Goal: Task Accomplishment & Management: Manage account settings

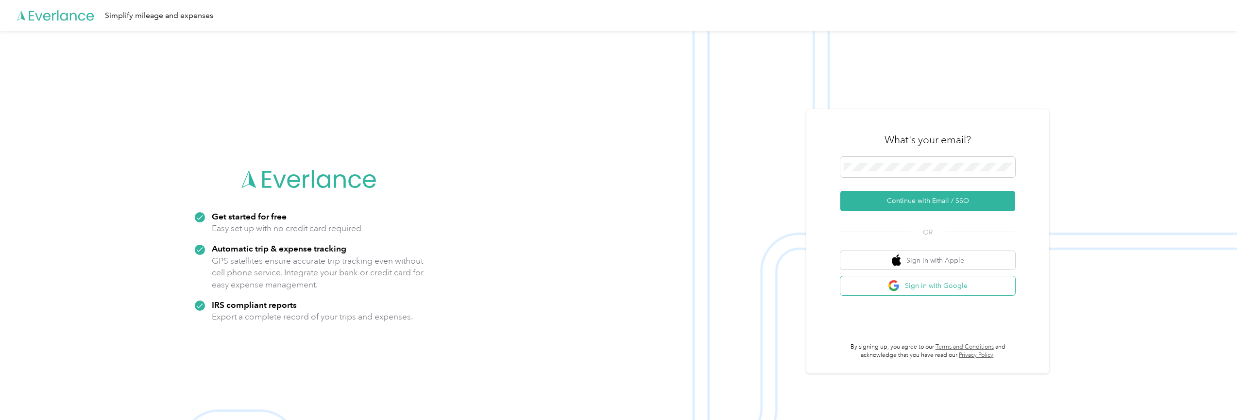
click at [907, 281] on button "Sign in with Google" at bounding box center [927, 285] width 175 height 19
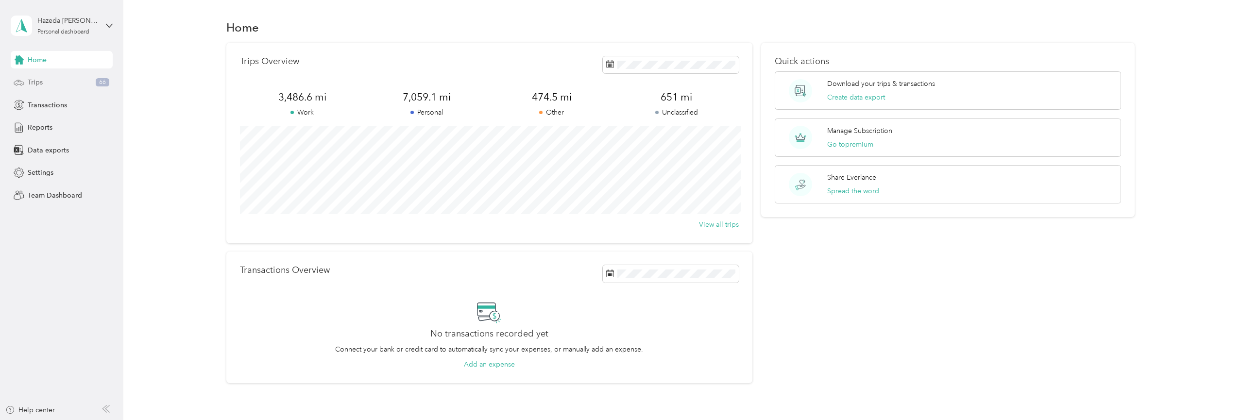
click at [84, 80] on div "Trips 66" at bounding box center [62, 82] width 102 height 17
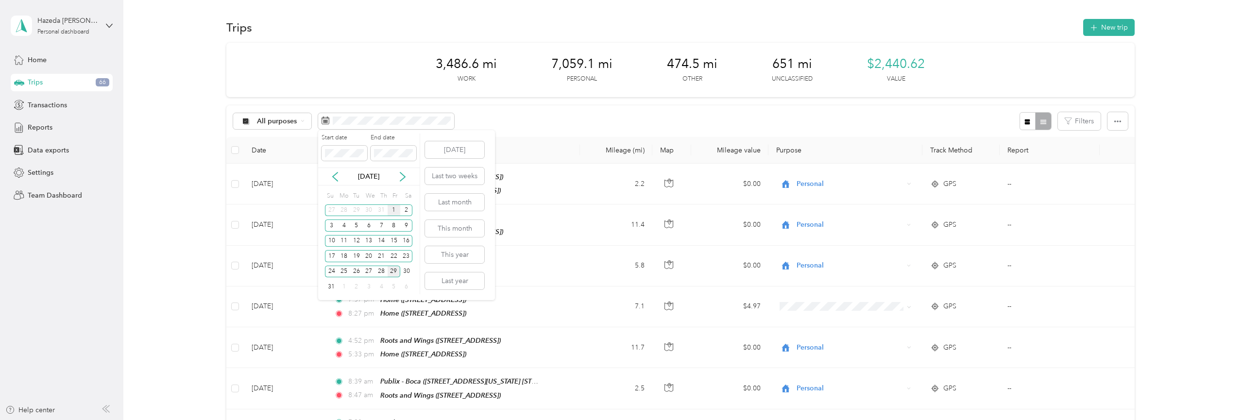
click at [394, 210] on div "1" at bounding box center [394, 211] width 13 height 12
click at [397, 274] on div "29" at bounding box center [394, 272] width 13 height 12
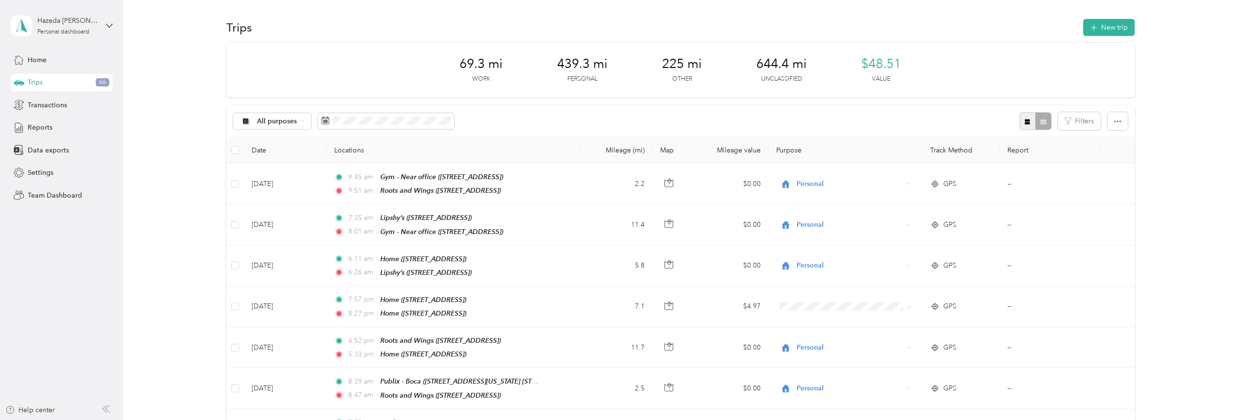
click at [1035, 115] on button "button" at bounding box center [1028, 121] width 17 height 18
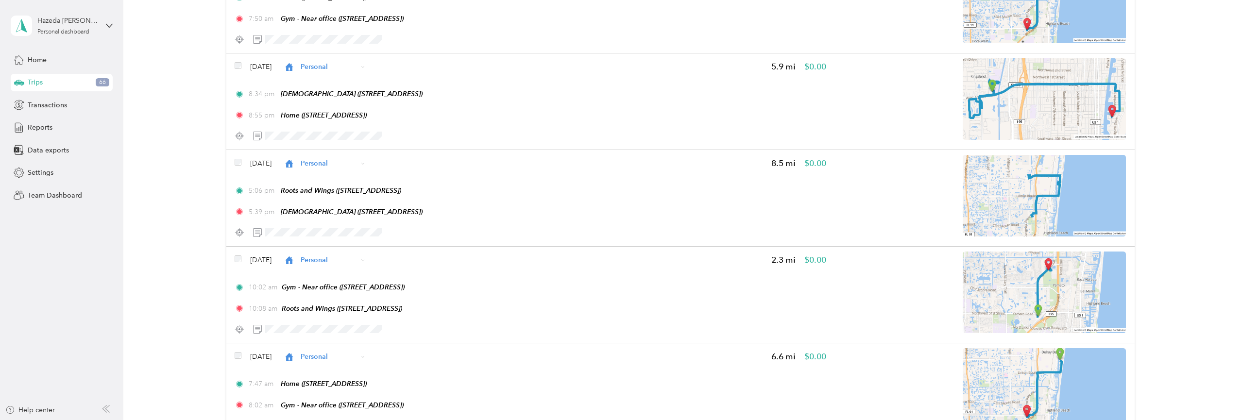
scroll to position [2315, 0]
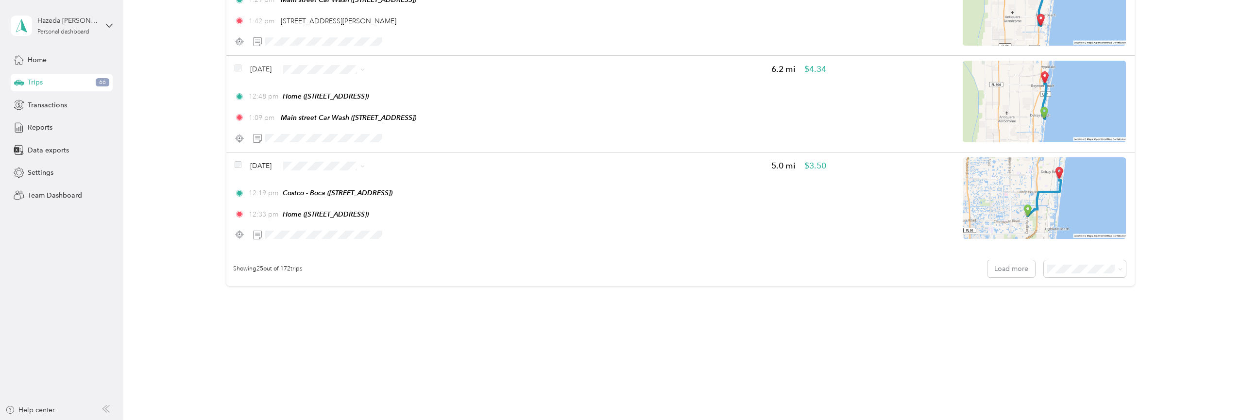
click at [1064, 316] on div "100 per load" at bounding box center [1089, 320] width 69 height 10
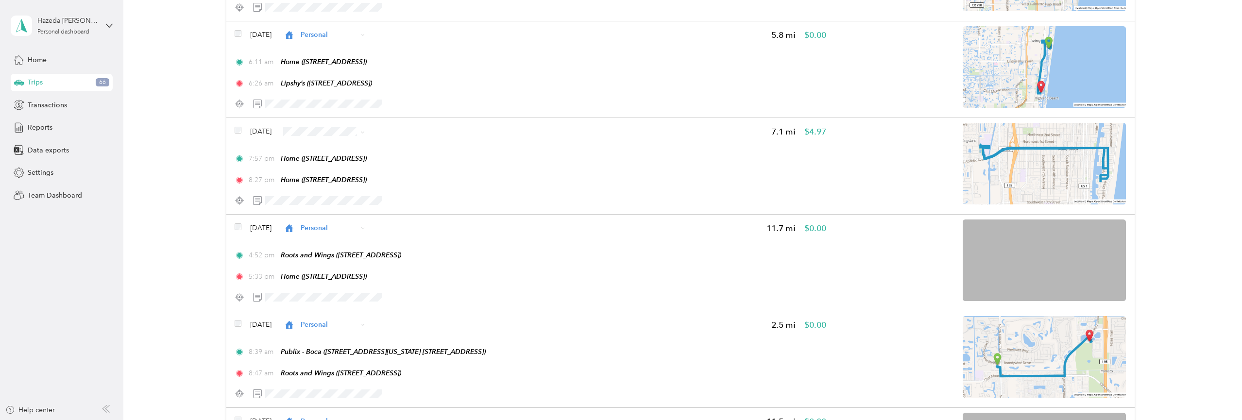
scroll to position [261, 0]
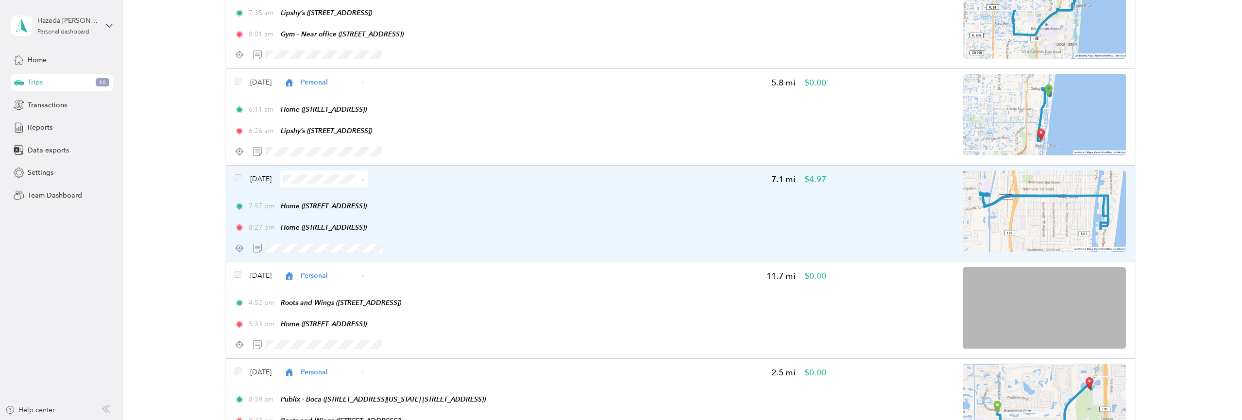
click at [367, 174] on span at bounding box center [324, 179] width 88 height 17
click at [365, 178] on span at bounding box center [362, 179] width 4 height 8
click at [318, 171] on div "[DATE] 7.1 mi $4.97 7:57 pm Home ([STREET_ADDRESS]) 8:27 pm Home ([STREET_ADDRE…" at bounding box center [680, 214] width 908 height 97
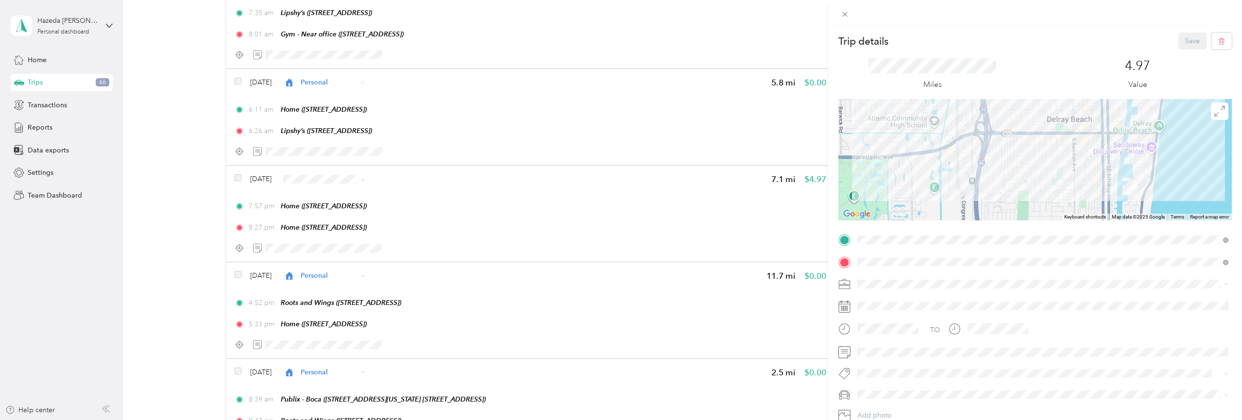
click at [899, 277] on span at bounding box center [1043, 284] width 378 height 16
click at [901, 162] on div "Personal" at bounding box center [1043, 165] width 364 height 10
click at [1185, 34] on button "Save" at bounding box center [1193, 41] width 28 height 17
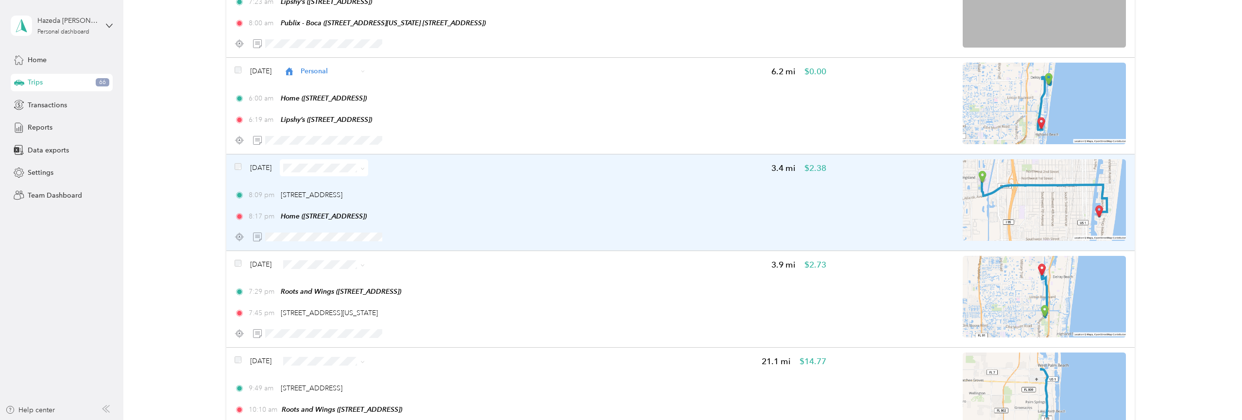
scroll to position [762, 0]
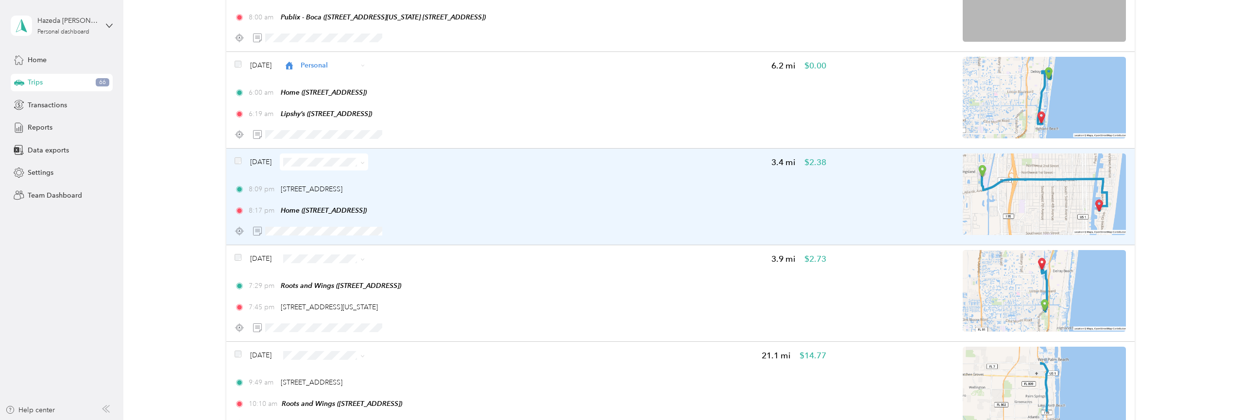
click at [365, 161] on span at bounding box center [361, 162] width 8 height 10
click at [368, 163] on span at bounding box center [324, 162] width 88 height 17
click at [324, 160] on span at bounding box center [324, 162] width 88 height 17
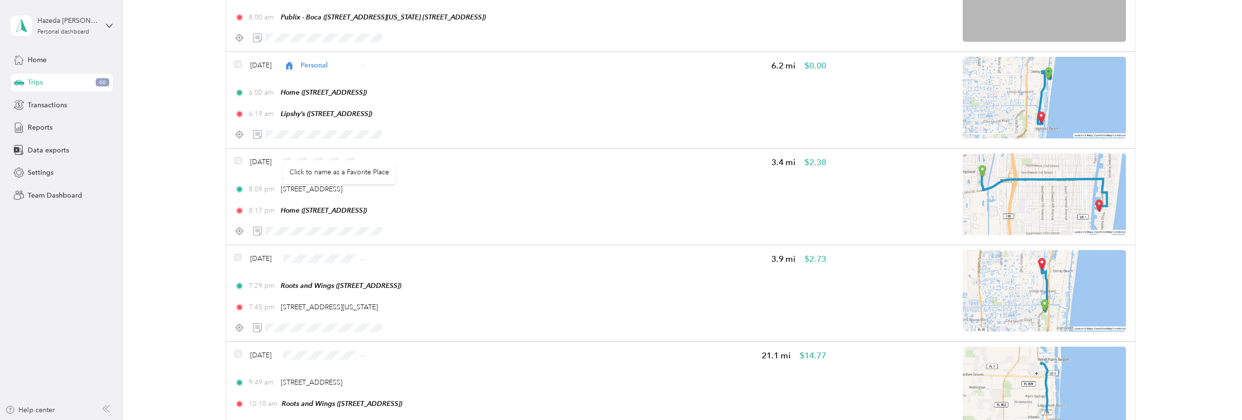
click at [308, 160] on div "Click to name as a Favorite Place" at bounding box center [339, 172] width 113 height 24
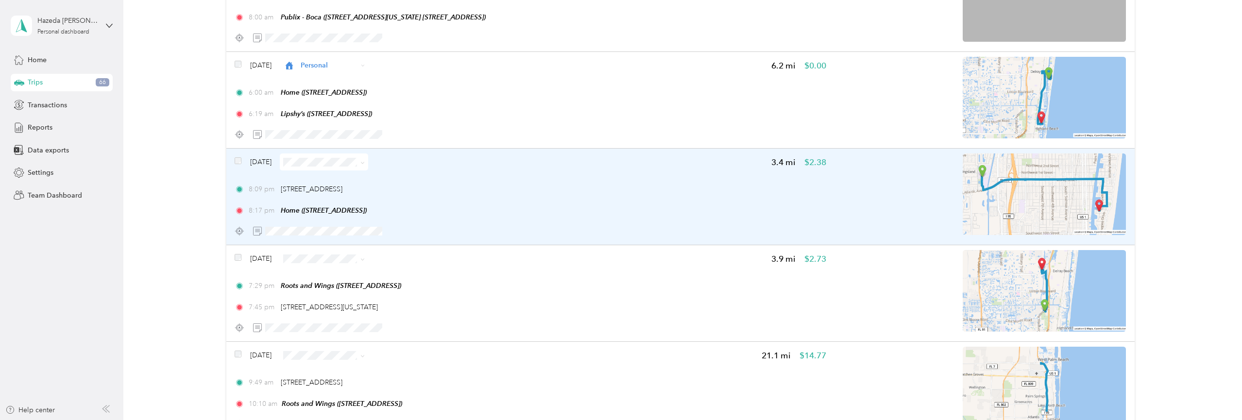
click at [335, 160] on span at bounding box center [324, 162] width 88 height 17
click at [334, 160] on span at bounding box center [324, 162] width 88 height 17
click at [365, 165] on icon at bounding box center [362, 163] width 4 height 4
click at [329, 197] on span "Personal" at bounding box center [358, 197] width 68 height 10
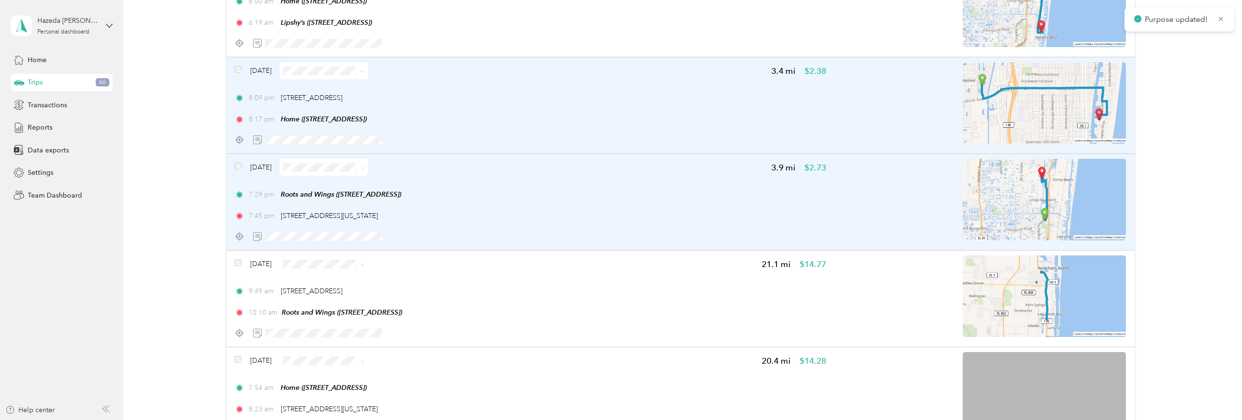
scroll to position [854, 0]
click at [368, 164] on span at bounding box center [324, 166] width 88 height 17
click at [368, 172] on span at bounding box center [324, 166] width 88 height 17
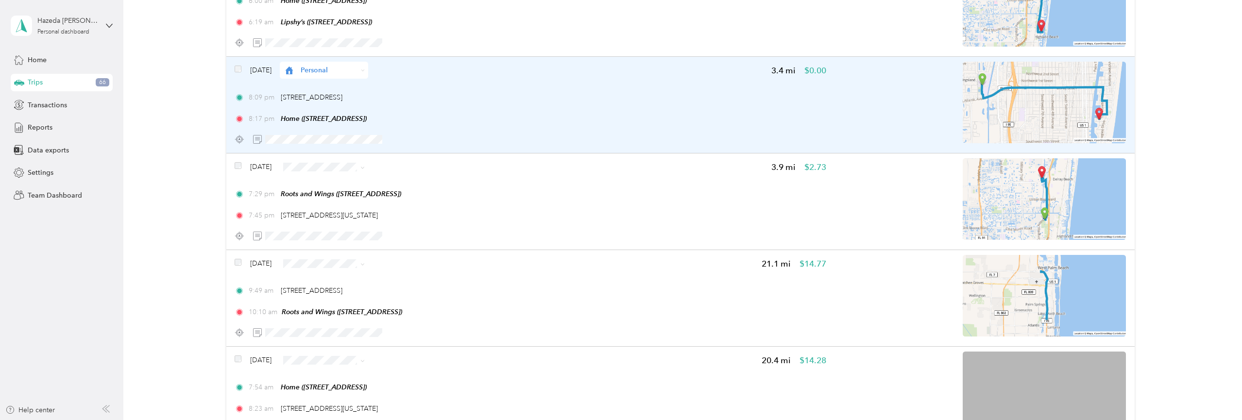
click at [345, 206] on span "Personal" at bounding box center [358, 202] width 68 height 10
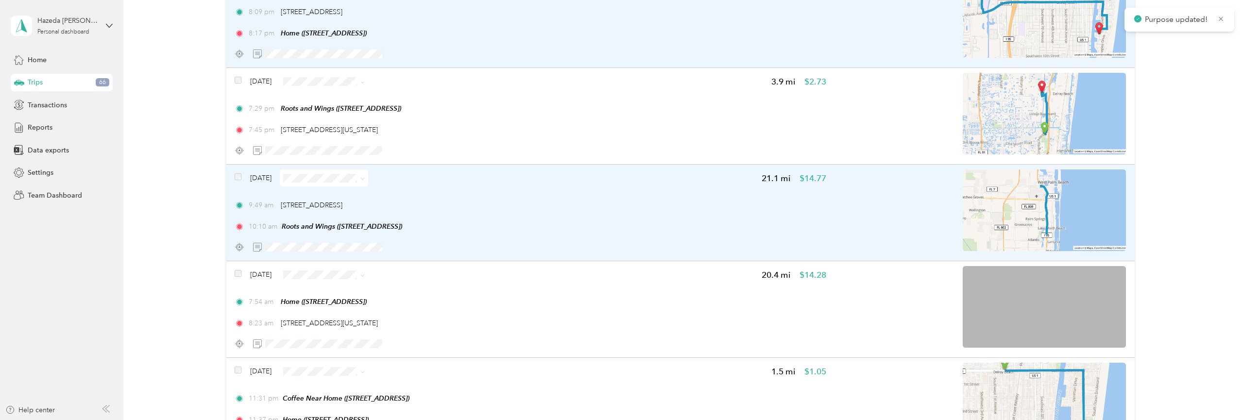
scroll to position [946, 0]
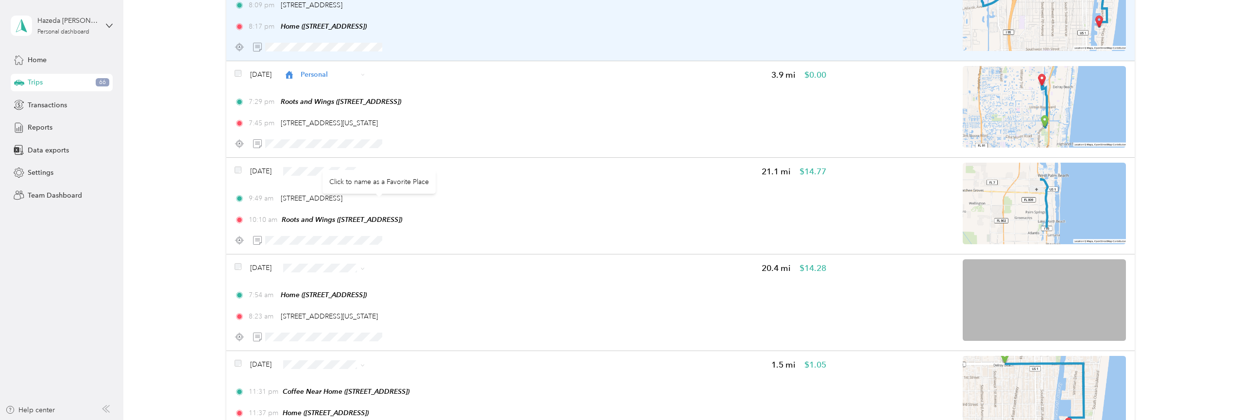
click at [381, 175] on div "Click to name as a Favorite Place" at bounding box center [379, 182] width 113 height 24
click at [336, 209] on span "Personal" at bounding box center [358, 210] width 68 height 10
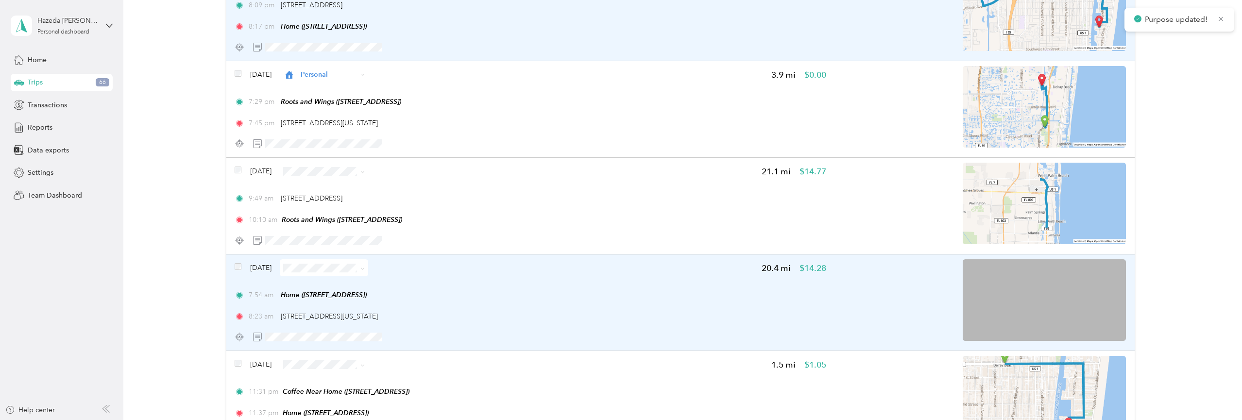
click at [325, 268] on span at bounding box center [324, 267] width 88 height 17
click at [365, 269] on span at bounding box center [362, 268] width 4 height 8
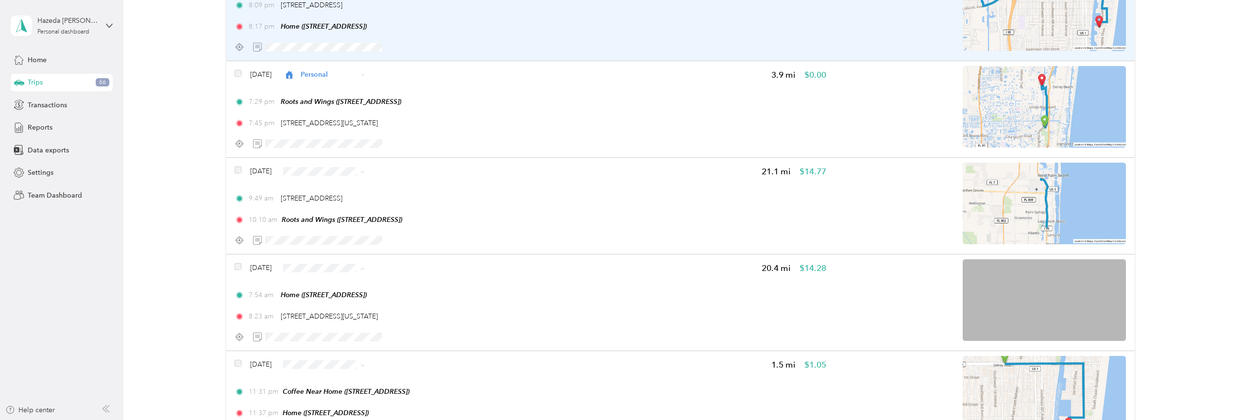
click at [331, 304] on span "Personal" at bounding box center [358, 308] width 68 height 10
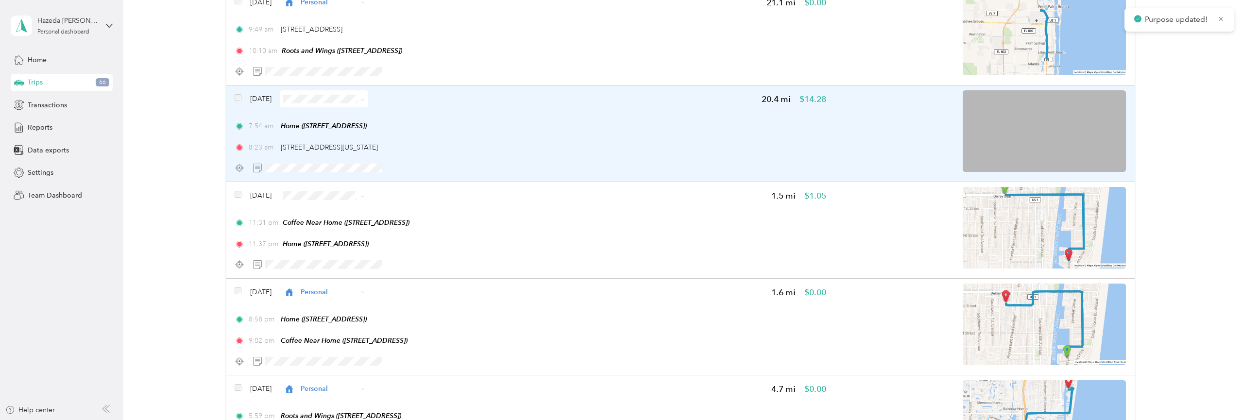
scroll to position [1116, 0]
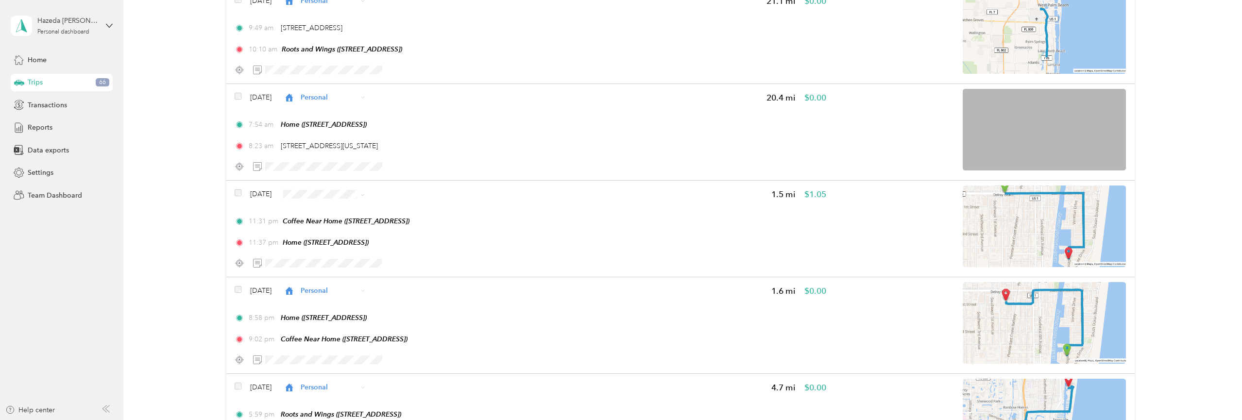
click at [342, 229] on span "Personal" at bounding box center [358, 229] width 68 height 10
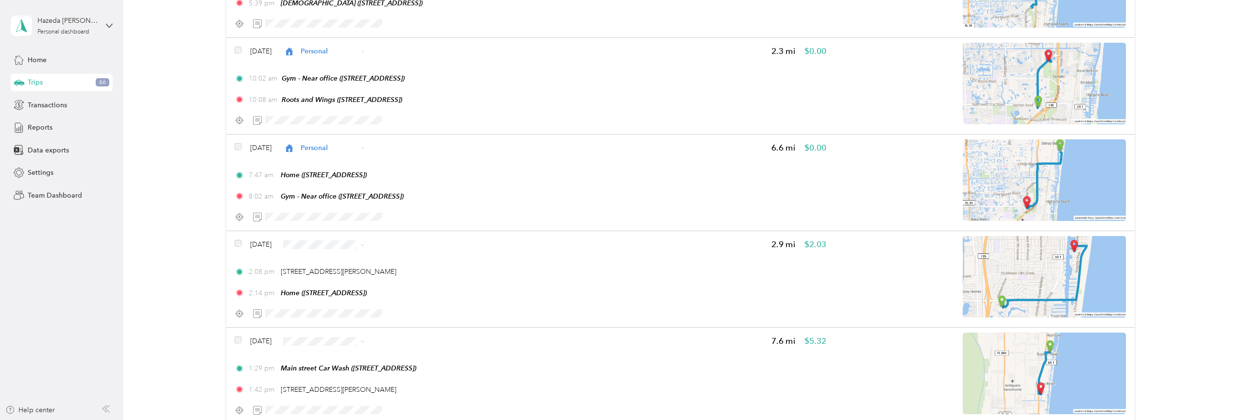
scroll to position [1939, 0]
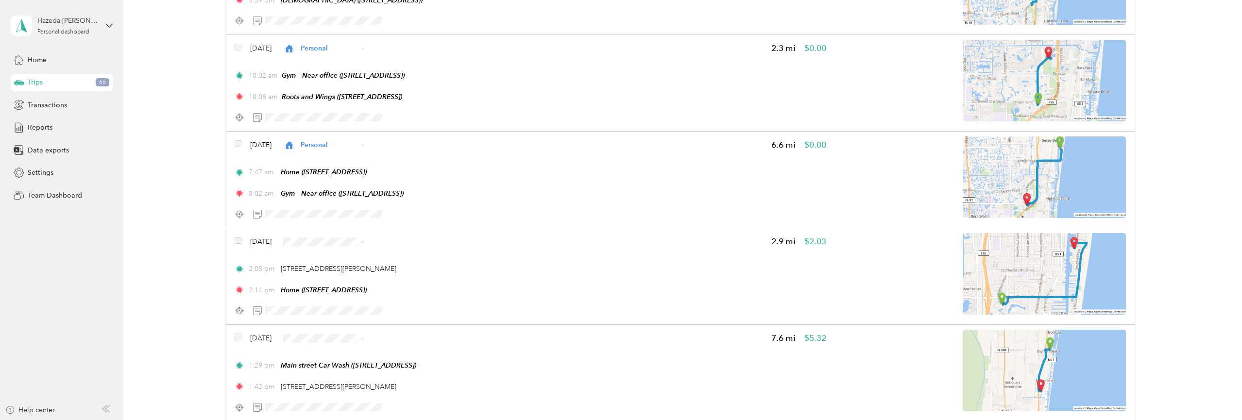
click at [320, 284] on span "Personal" at bounding box center [350, 286] width 86 height 10
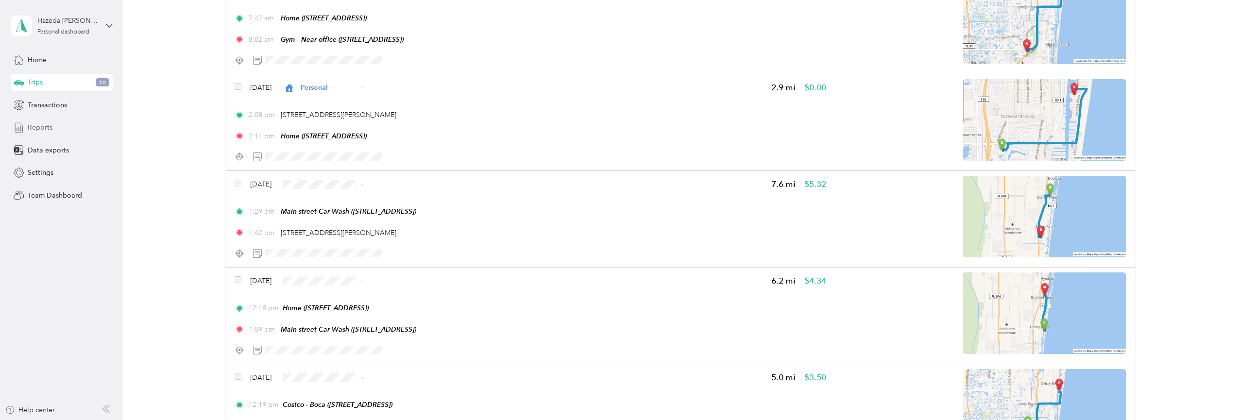
scroll to position [2096, 0]
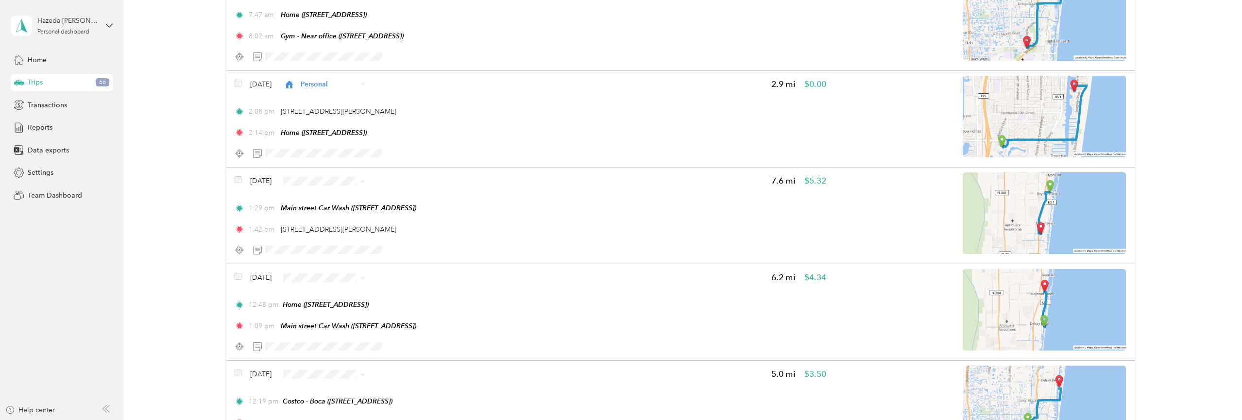
click at [343, 228] on li "Personal" at bounding box center [350, 225] width 100 height 17
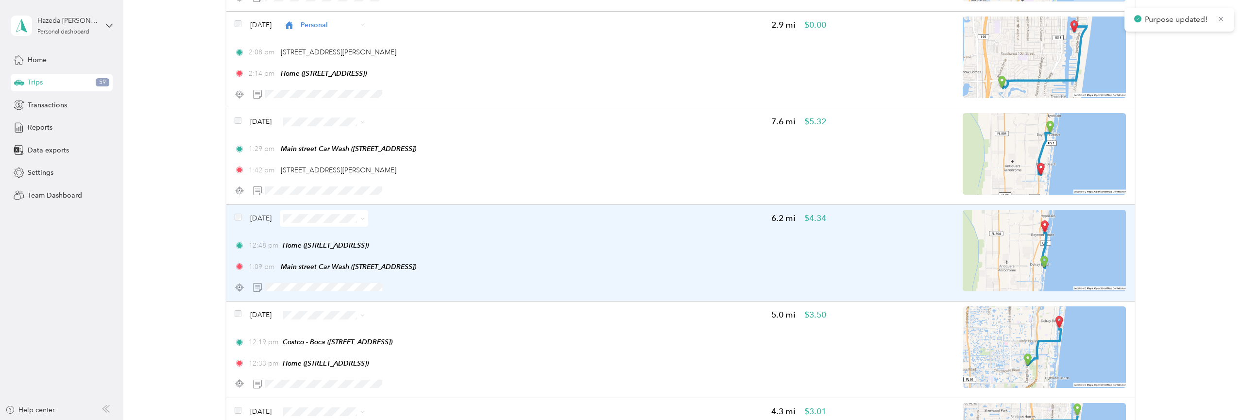
scroll to position [2165, 0]
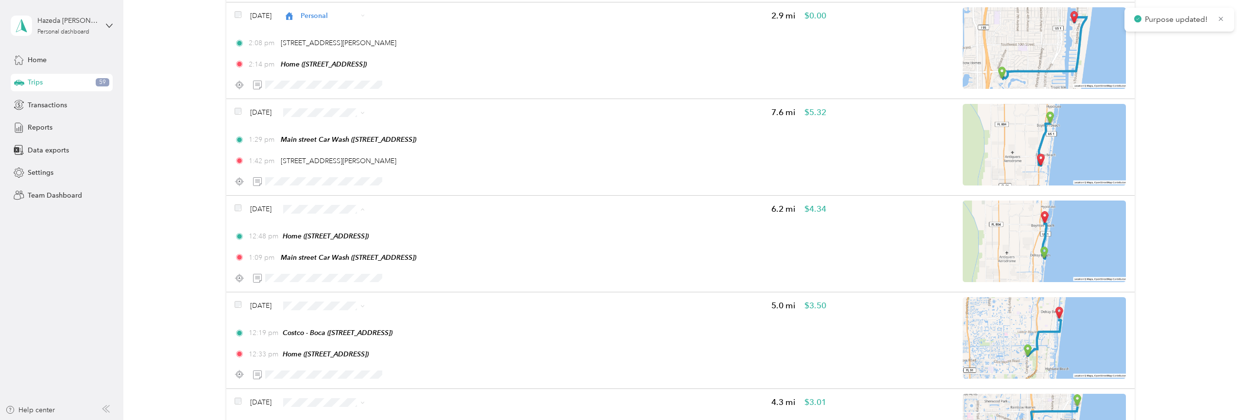
click at [331, 253] on span "Personal" at bounding box center [358, 254] width 68 height 10
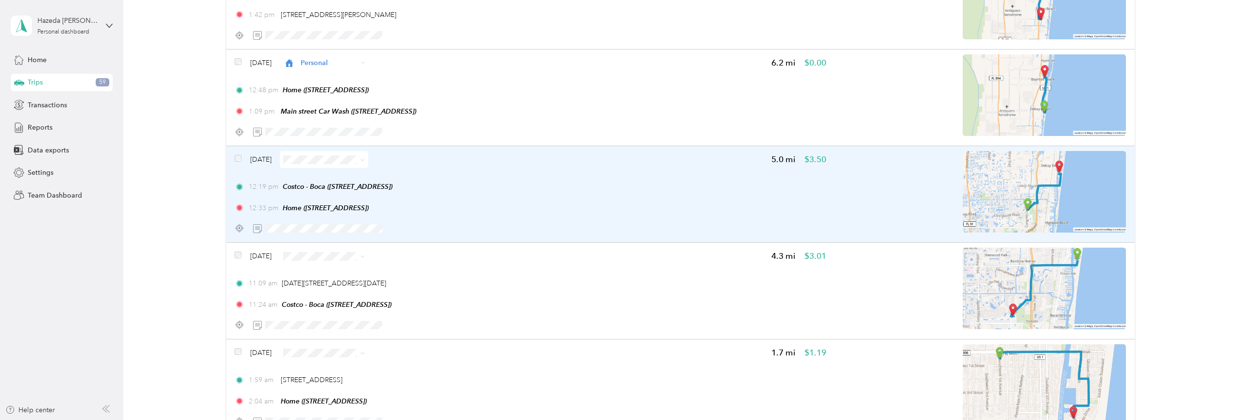
scroll to position [2314, 0]
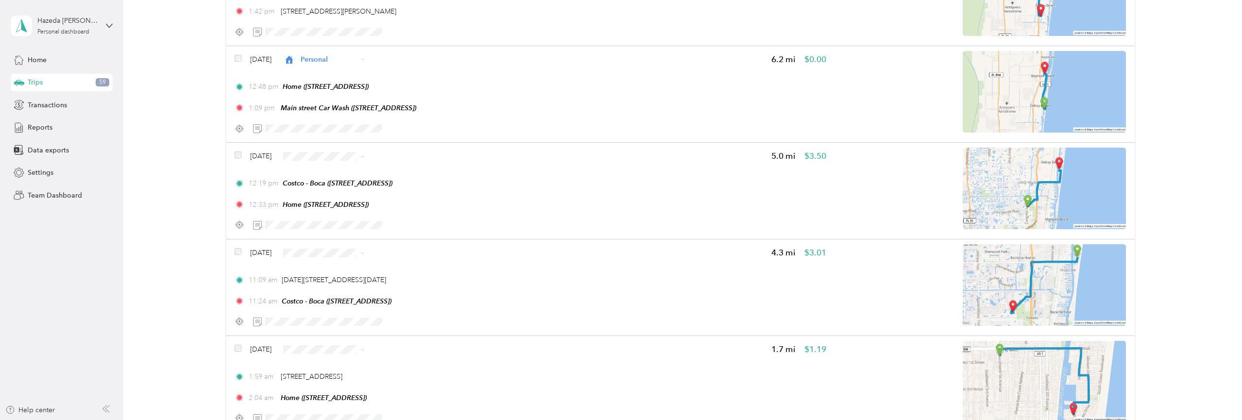
click at [332, 204] on li "Personal" at bounding box center [350, 201] width 100 height 17
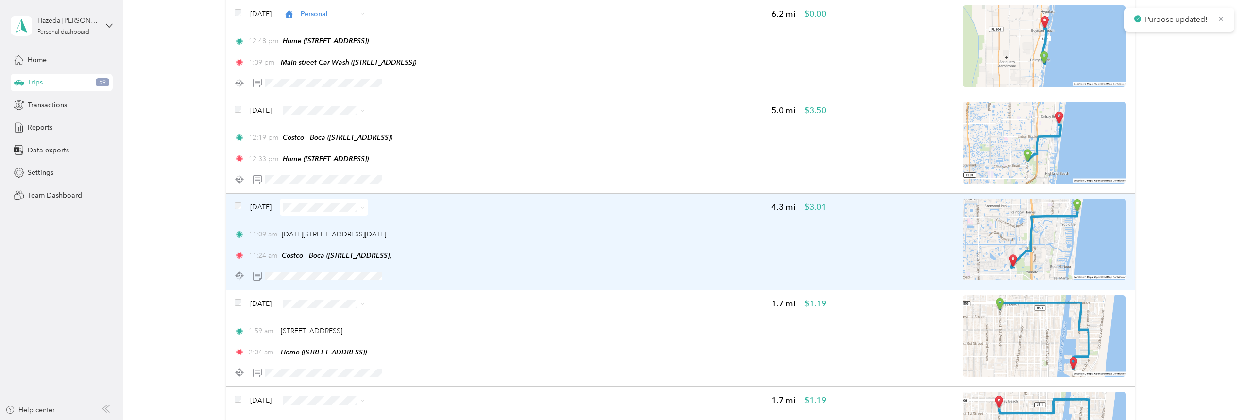
scroll to position [2362, 0]
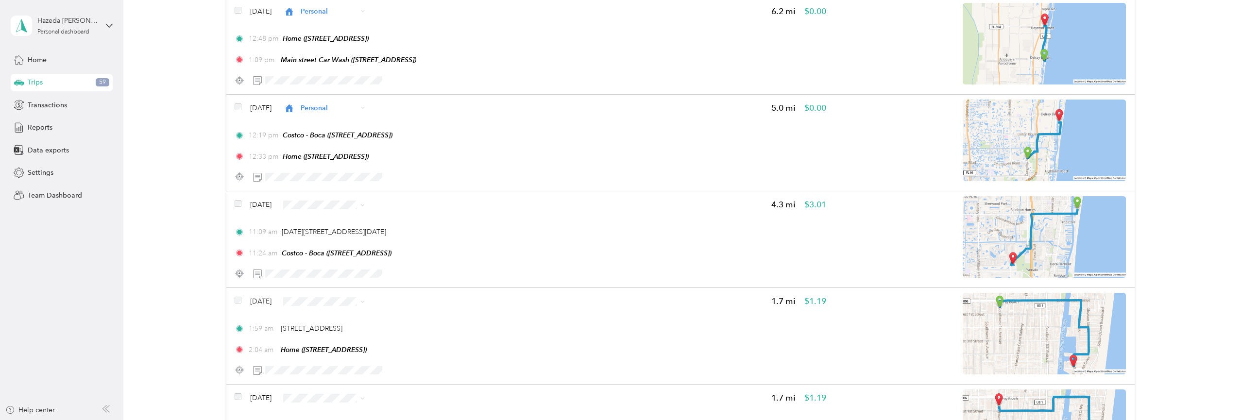
click at [332, 245] on span "Personal" at bounding box center [358, 247] width 68 height 10
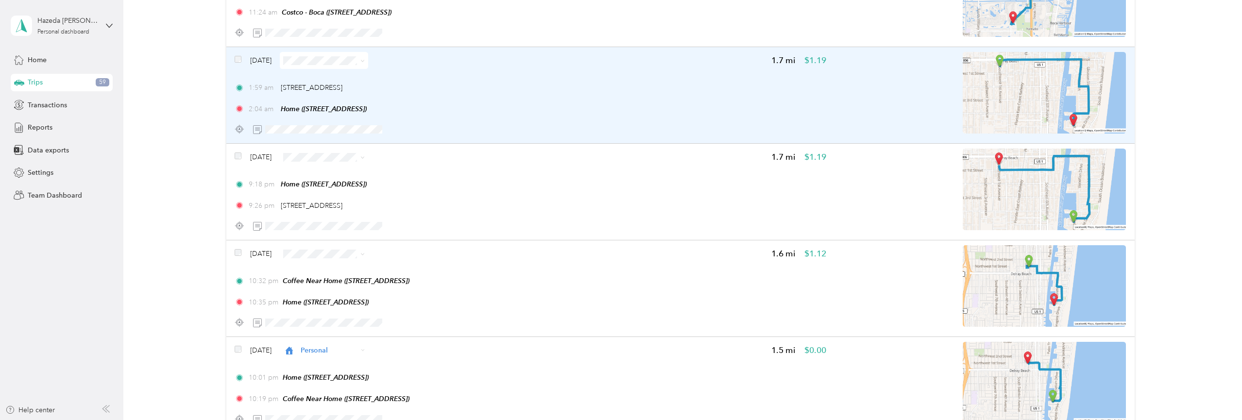
scroll to position [2606, 0]
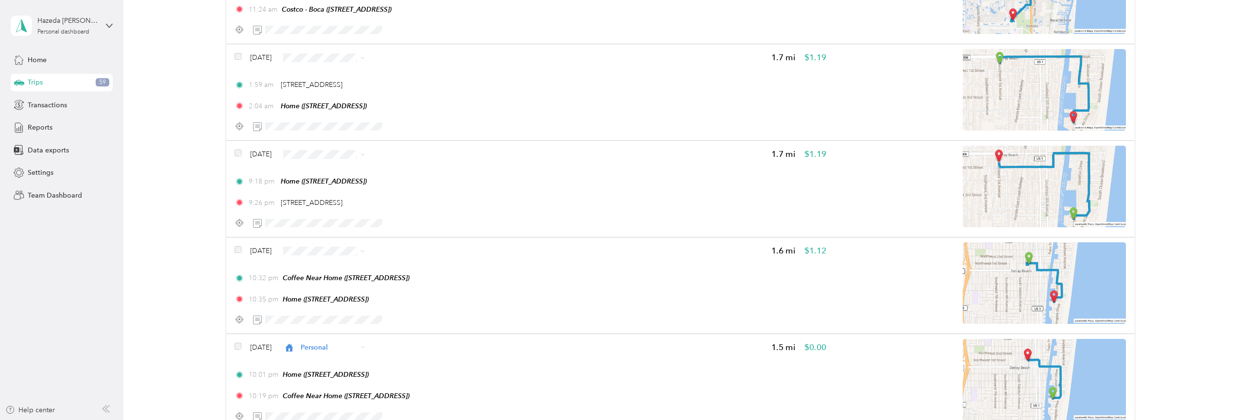
click at [346, 100] on span "Personal" at bounding box center [358, 101] width 68 height 10
click at [338, 202] on li "Personal" at bounding box center [350, 200] width 100 height 17
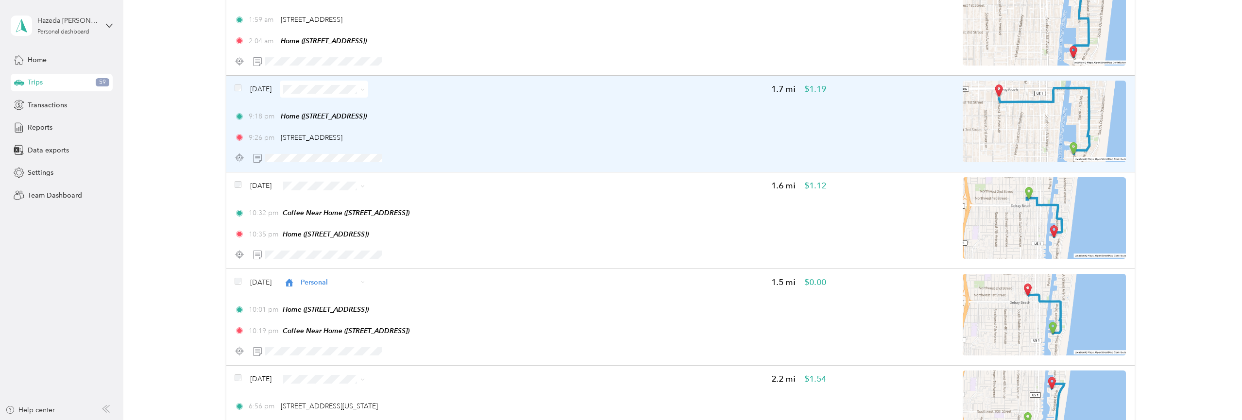
scroll to position [2719, 0]
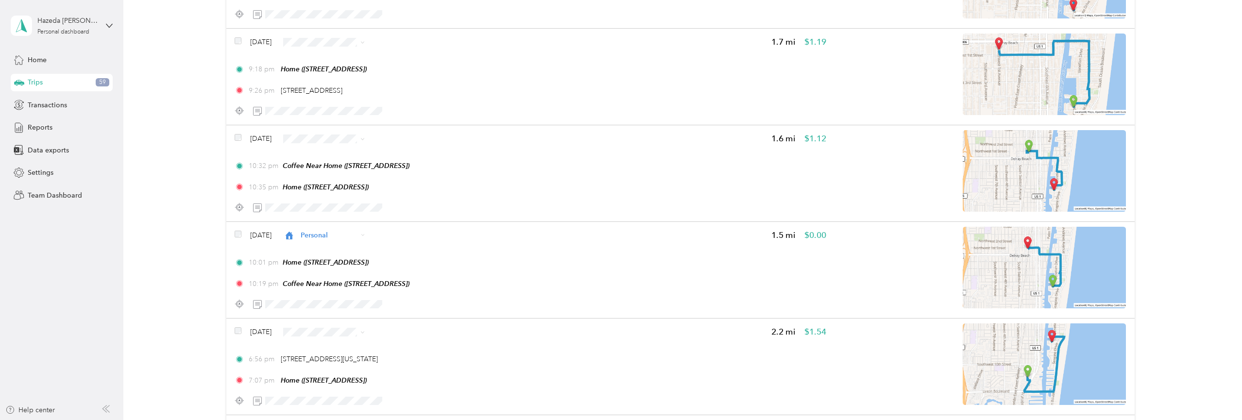
click at [340, 85] on span "Personal" at bounding box center [358, 88] width 68 height 10
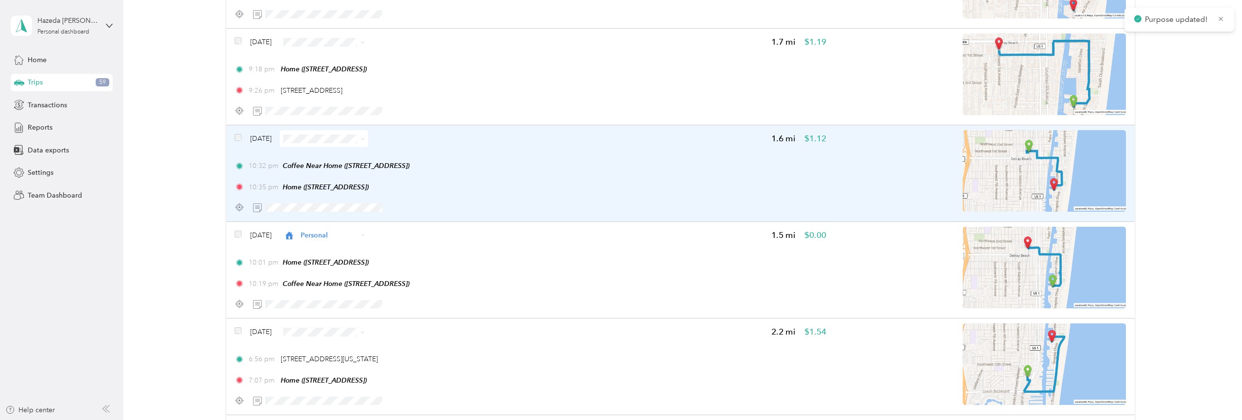
click at [327, 145] on span at bounding box center [324, 138] width 88 height 17
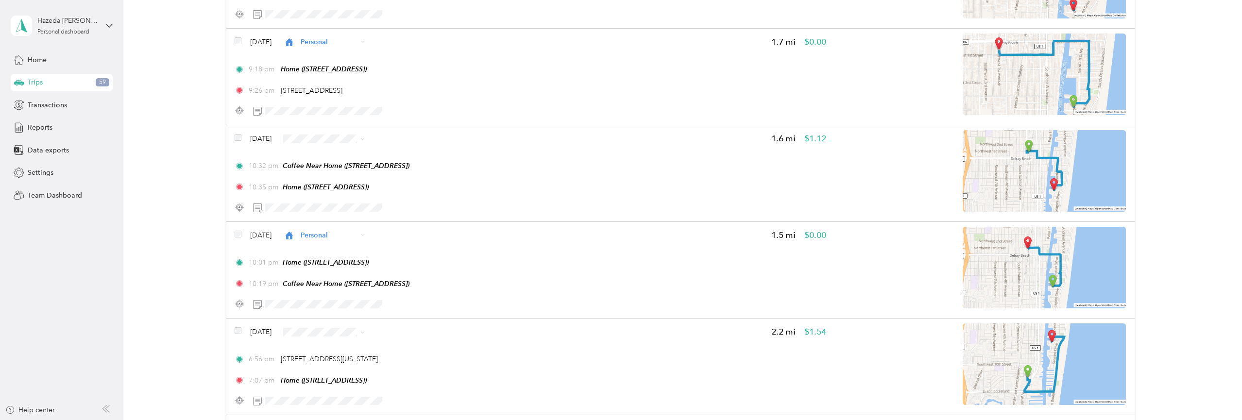
click at [326, 179] on li "Personal" at bounding box center [350, 181] width 100 height 17
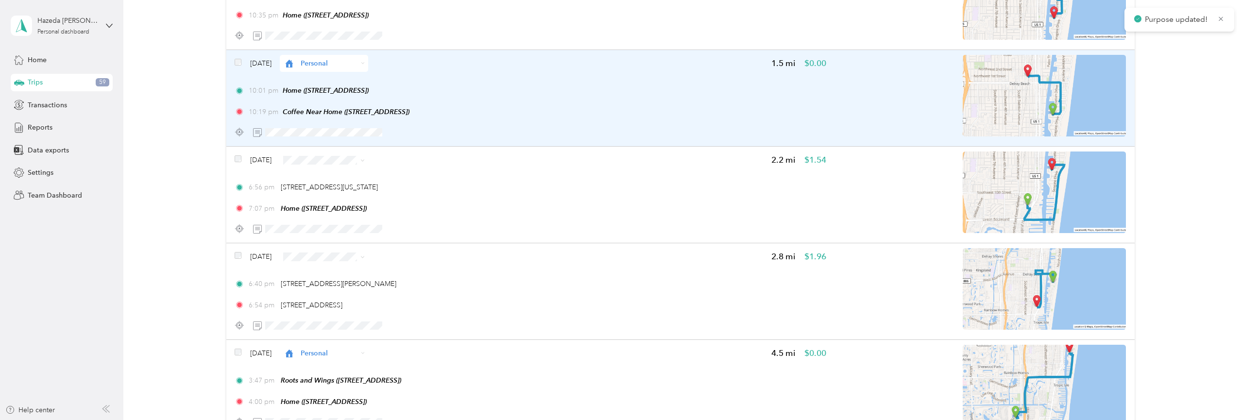
scroll to position [2892, 0]
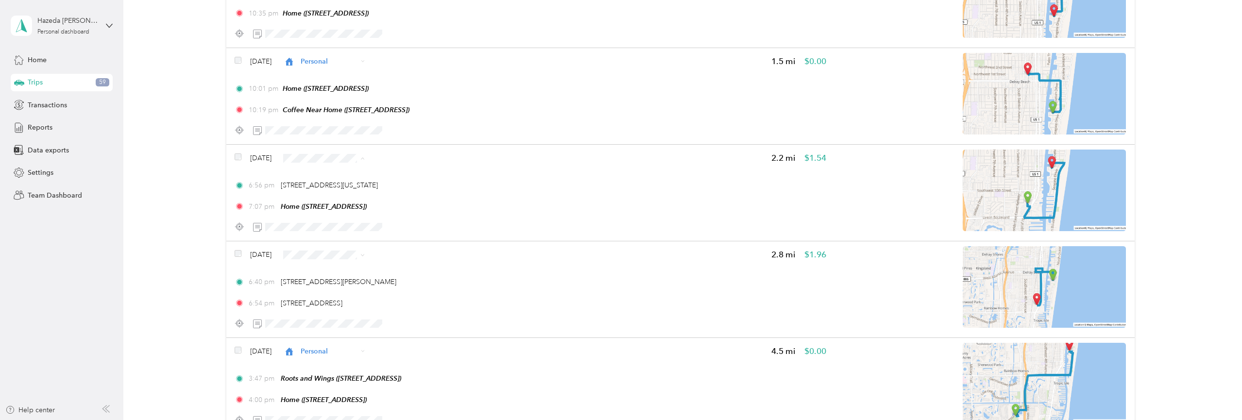
click at [333, 206] on li "Personal" at bounding box center [350, 205] width 100 height 17
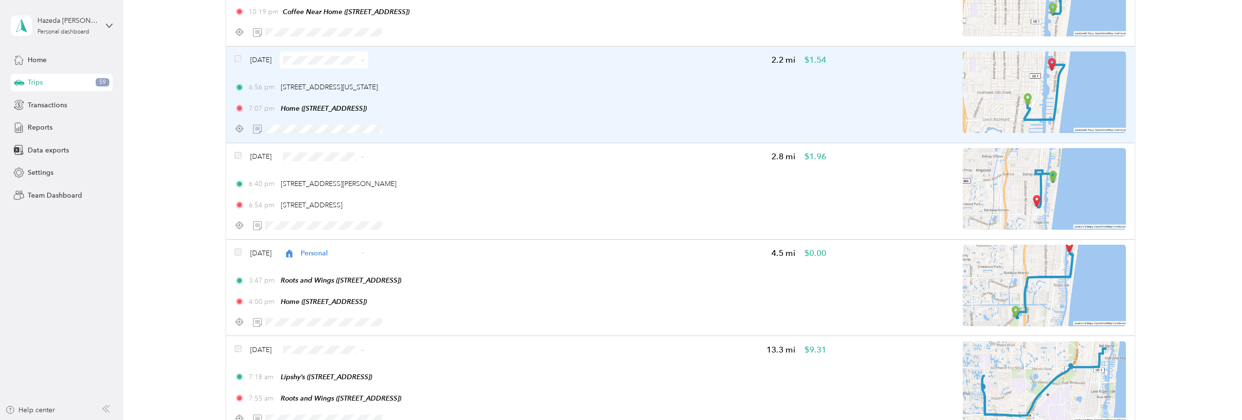
scroll to position [2994, 0]
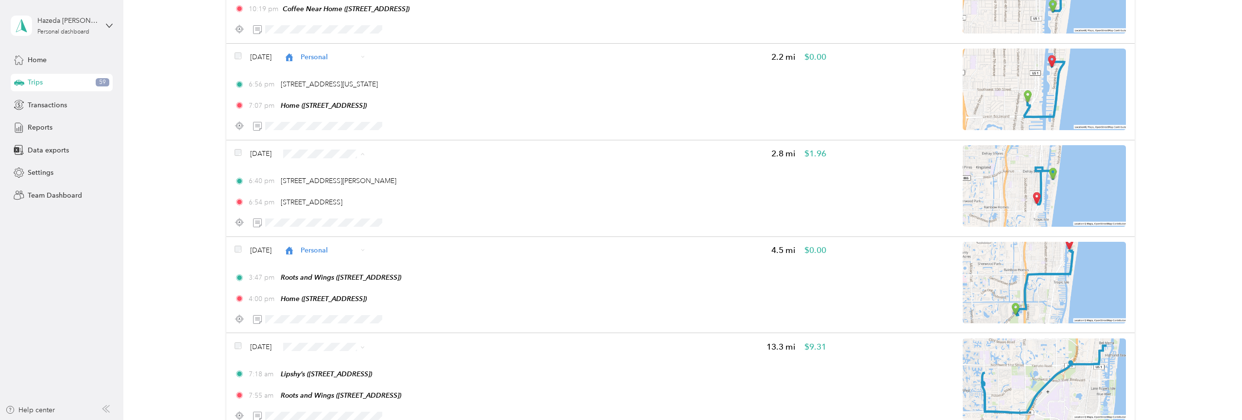
click at [326, 203] on li "Personal" at bounding box center [350, 201] width 100 height 17
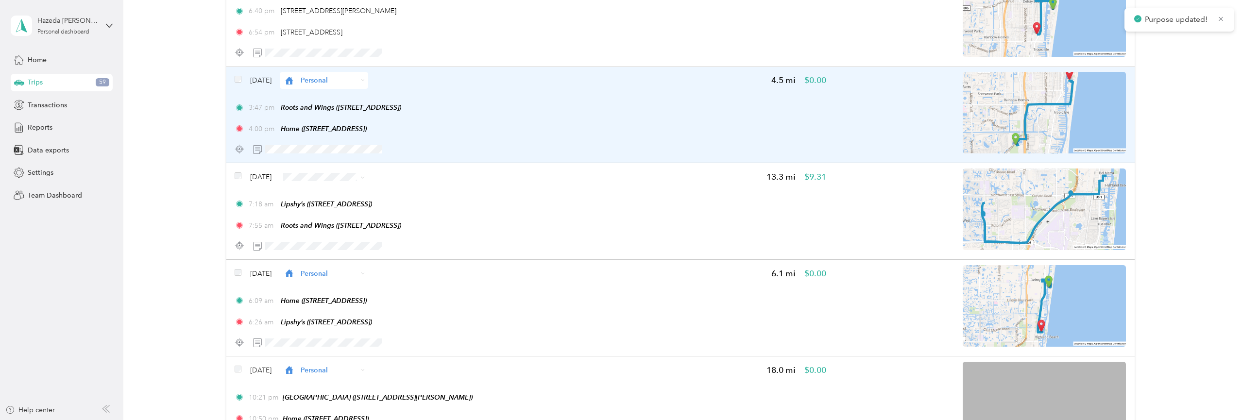
scroll to position [3165, 0]
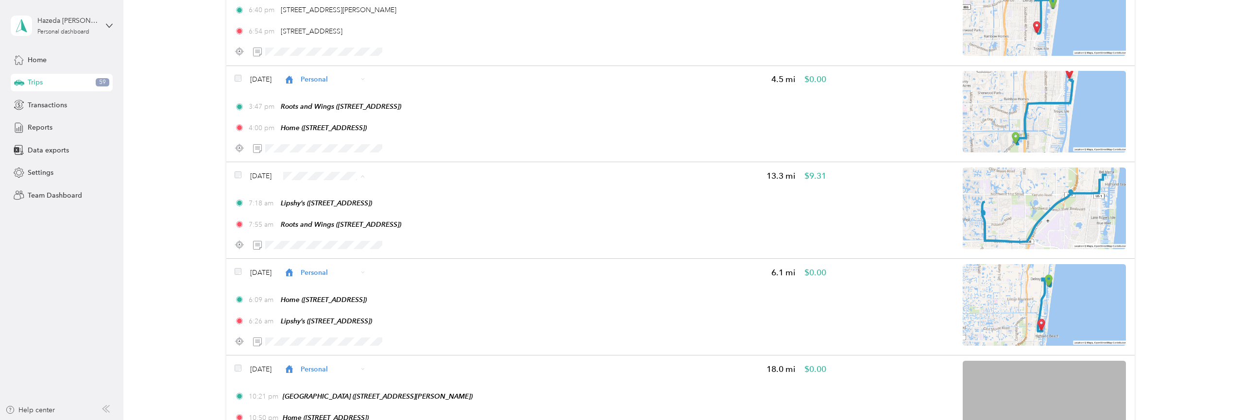
click at [327, 219] on span "Personal" at bounding box center [358, 224] width 68 height 10
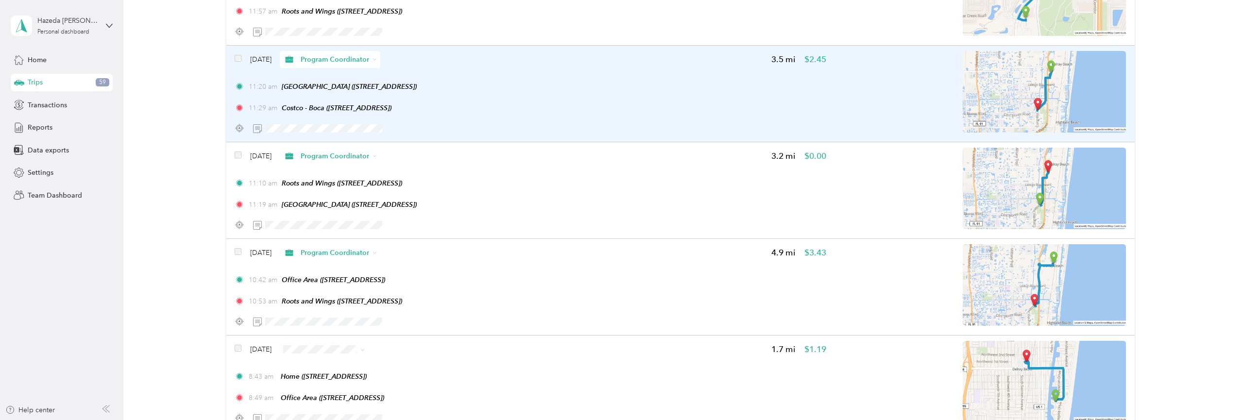
scroll to position [3765, 0]
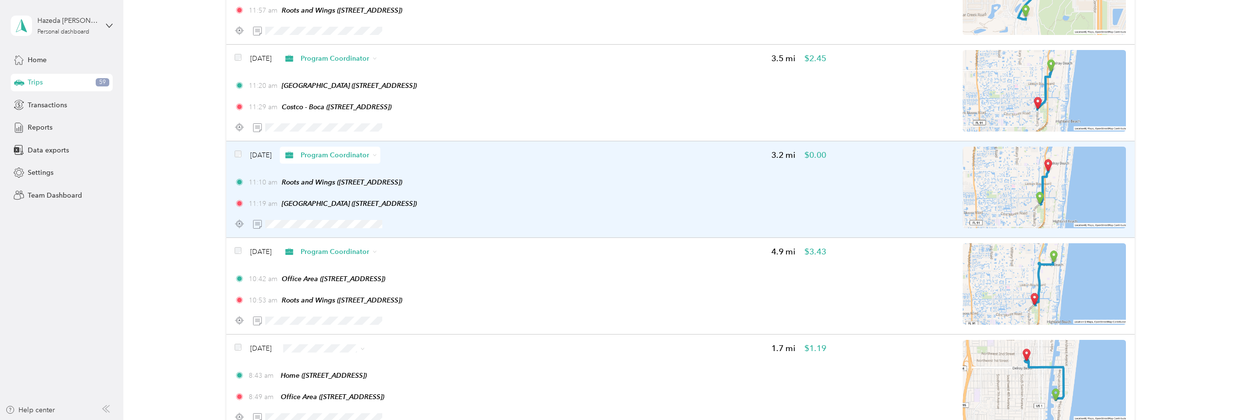
click at [358, 160] on span "Program Coordinator" at bounding box center [335, 155] width 69 height 10
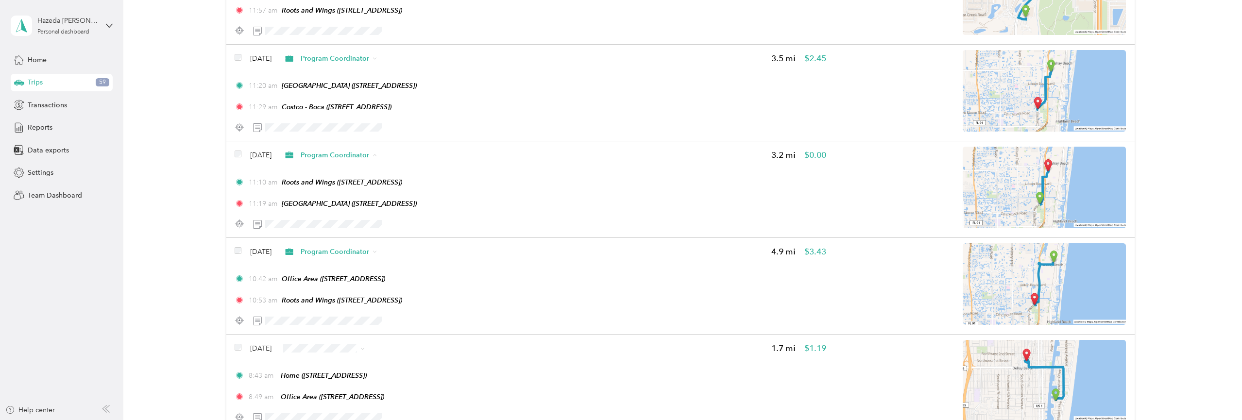
click at [322, 205] on span "Personal" at bounding box center [356, 206] width 98 height 10
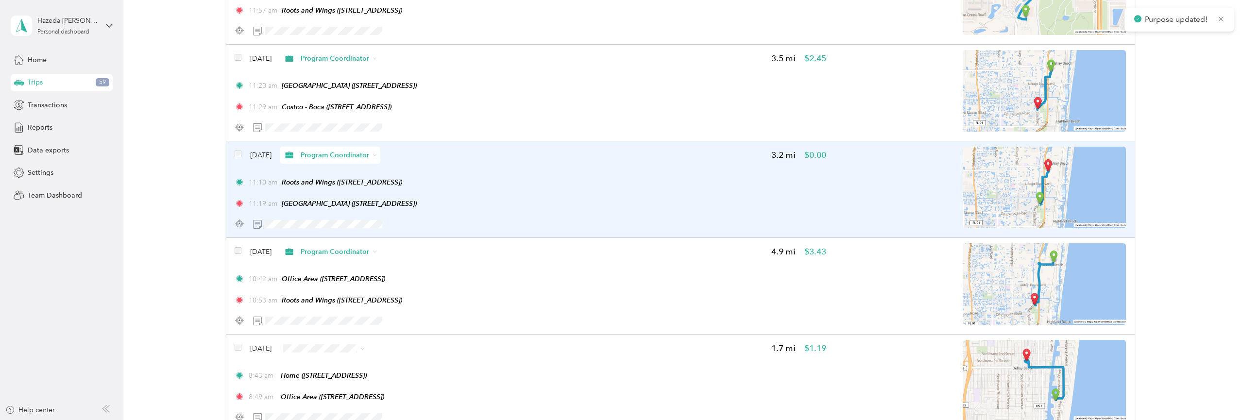
click at [345, 160] on span "Program Coordinator" at bounding box center [335, 155] width 69 height 10
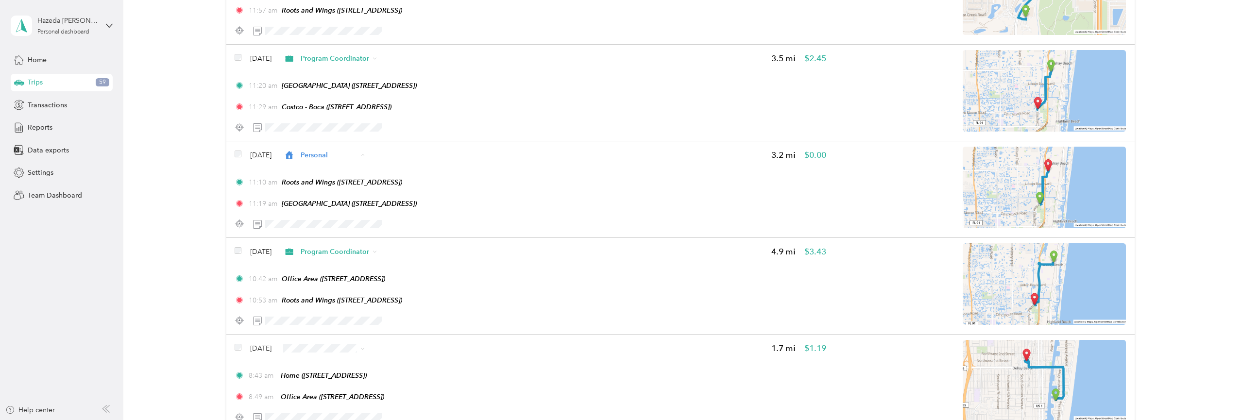
click at [333, 218] on li "Program Coordinator" at bounding box center [350, 223] width 100 height 17
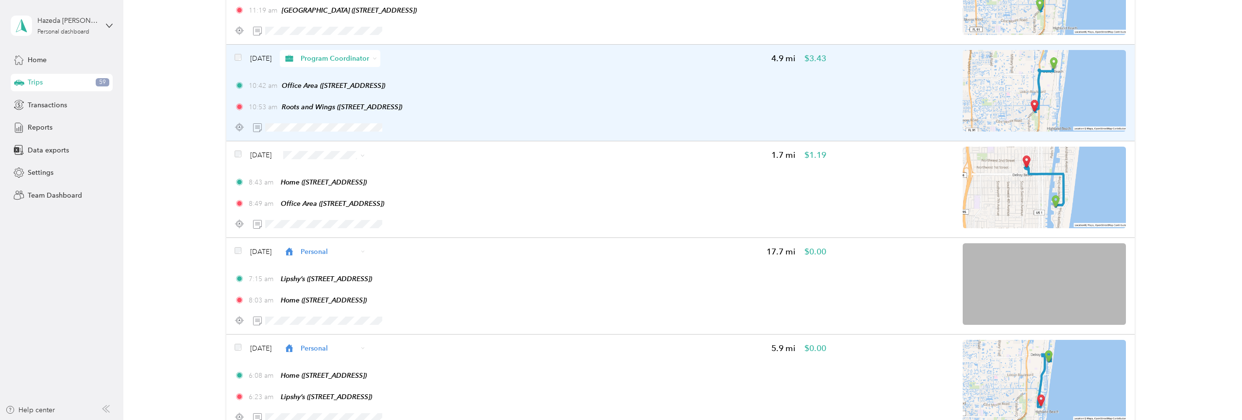
scroll to position [3960, 0]
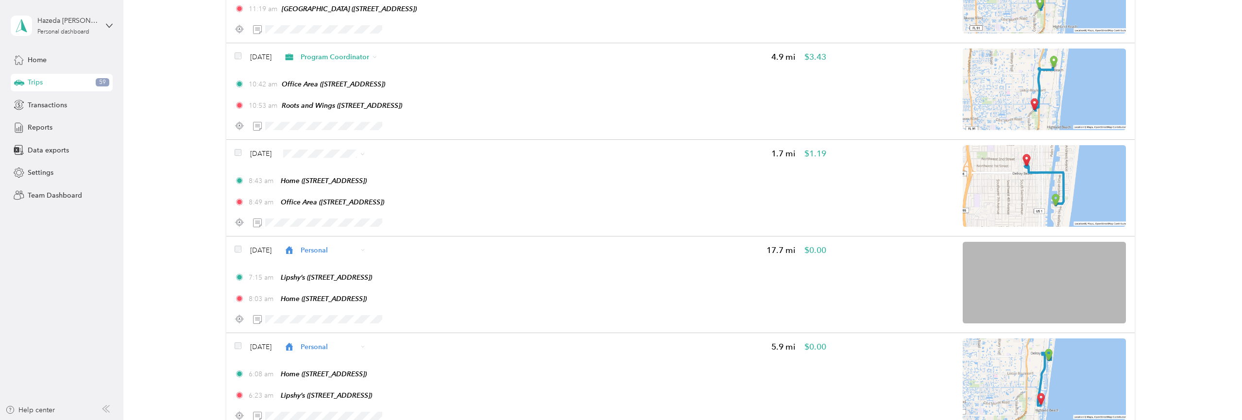
click at [334, 199] on li "Personal" at bounding box center [350, 205] width 100 height 17
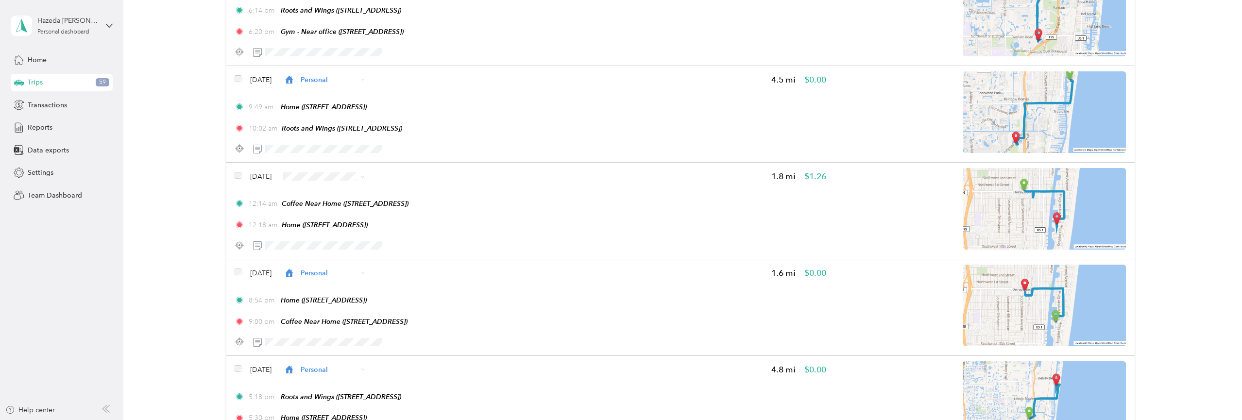
scroll to position [4520, 0]
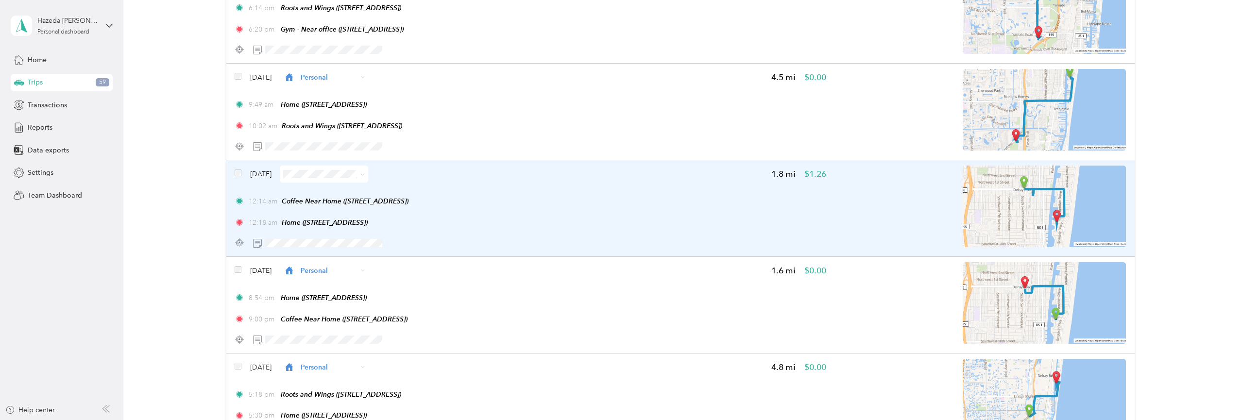
click at [338, 183] on span at bounding box center [324, 174] width 88 height 17
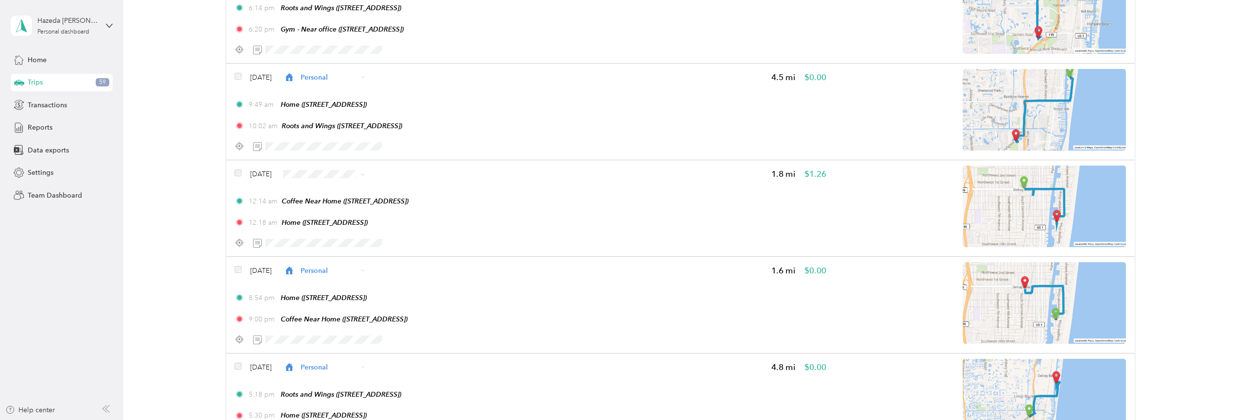
click at [323, 225] on span "Personal" at bounding box center [350, 228] width 86 height 10
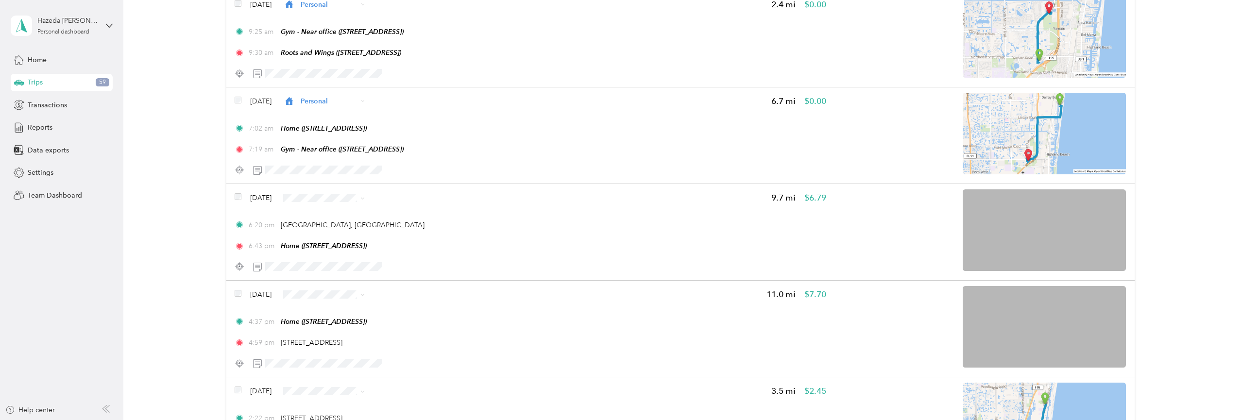
scroll to position [5275, 0]
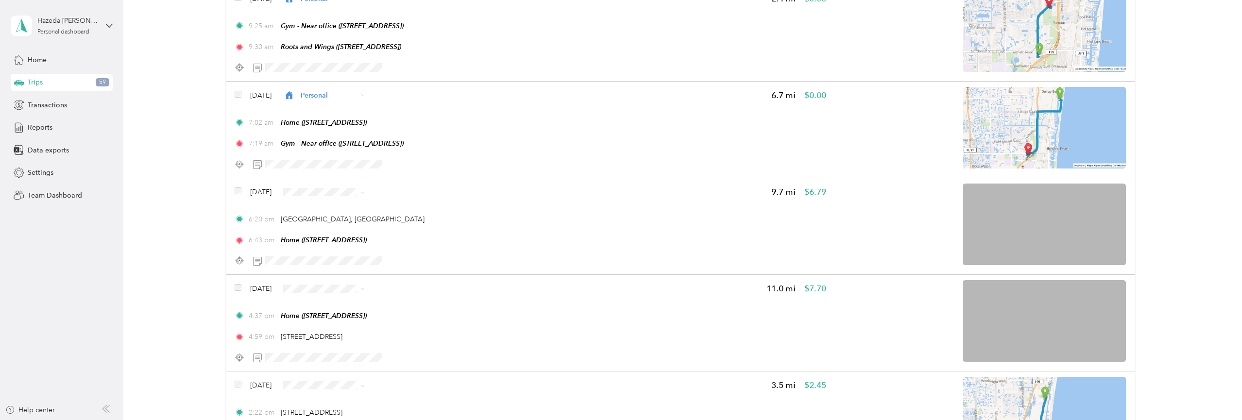
click at [339, 244] on li "Personal" at bounding box center [350, 248] width 100 height 17
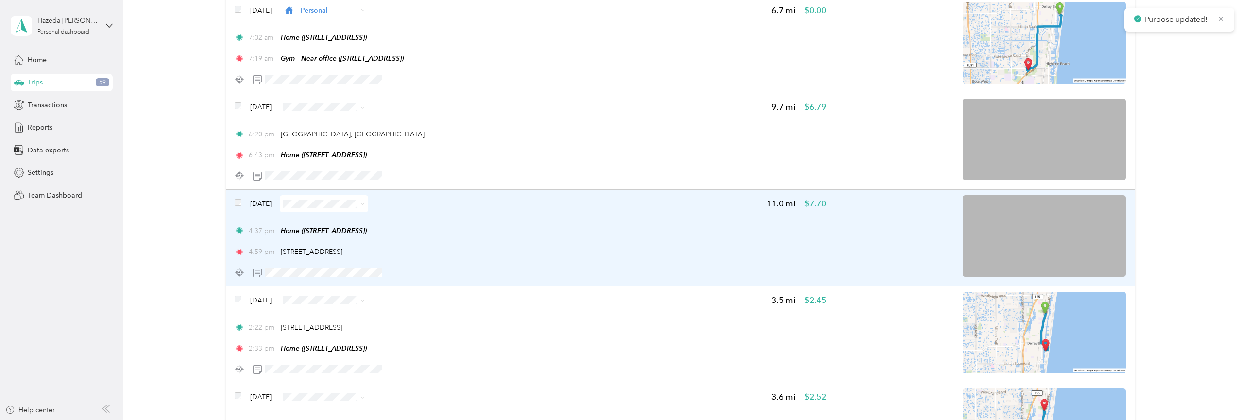
scroll to position [5363, 0]
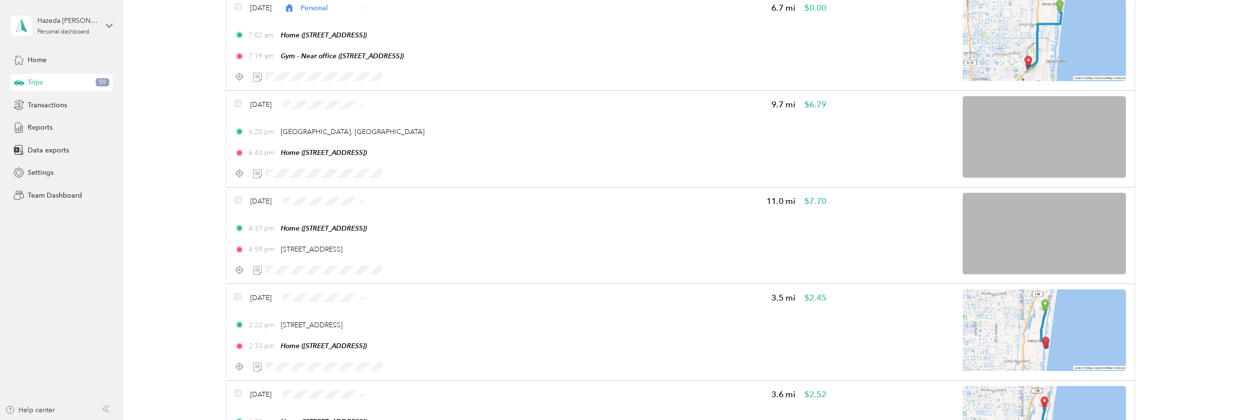
click at [336, 256] on span "Personal" at bounding box center [358, 260] width 68 height 10
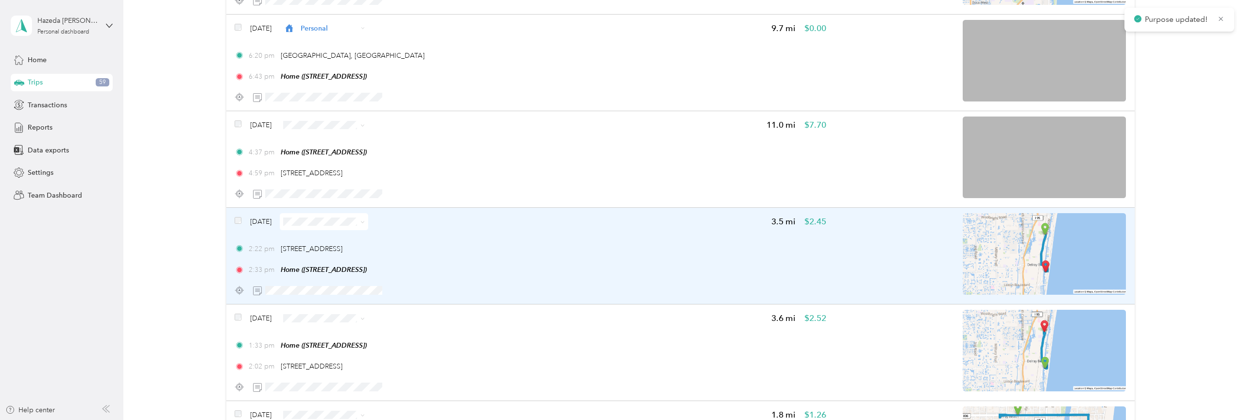
scroll to position [5442, 0]
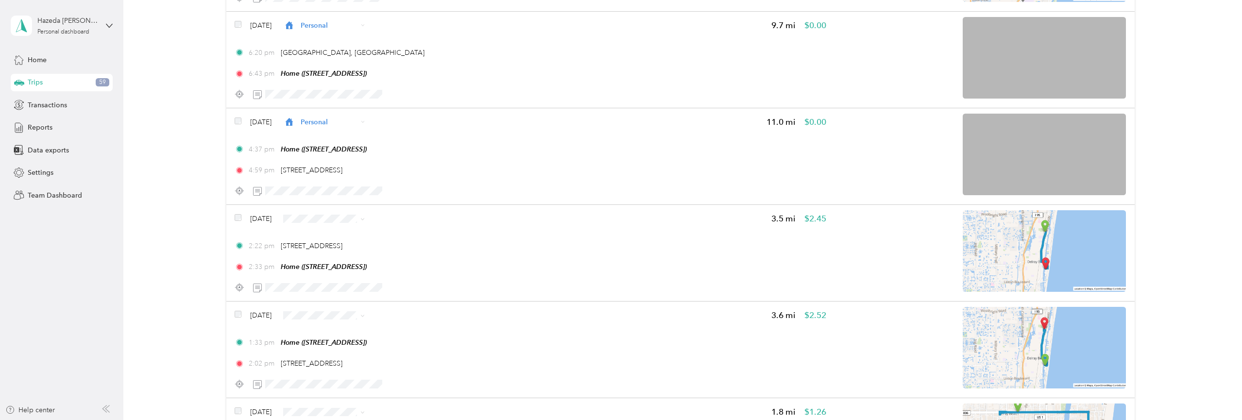
click at [311, 273] on span "Personal" at bounding box center [350, 276] width 86 height 10
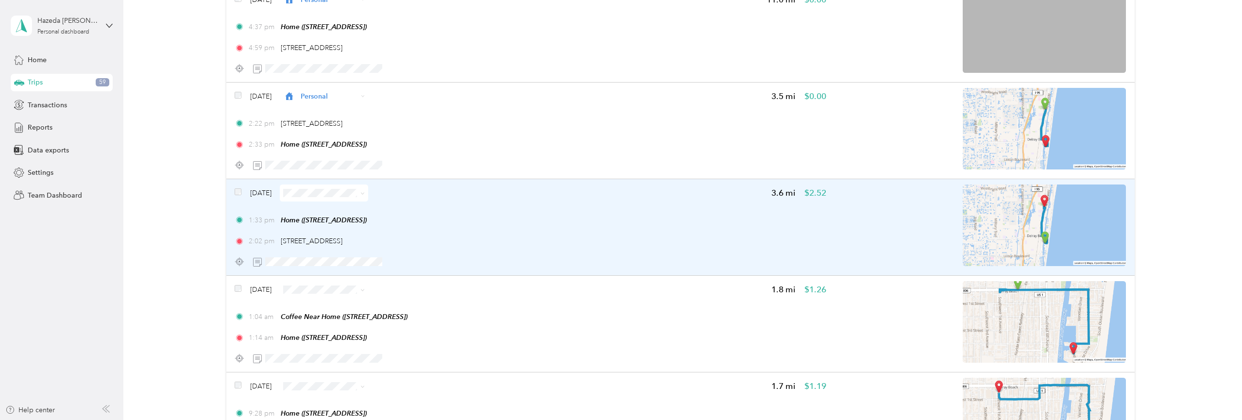
scroll to position [5565, 0]
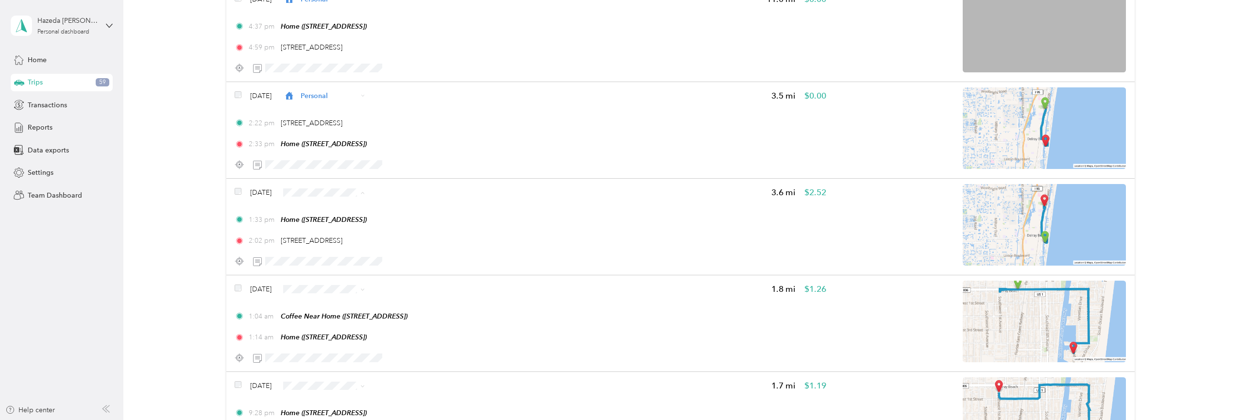
click at [341, 249] on span "Personal" at bounding box center [358, 252] width 68 height 10
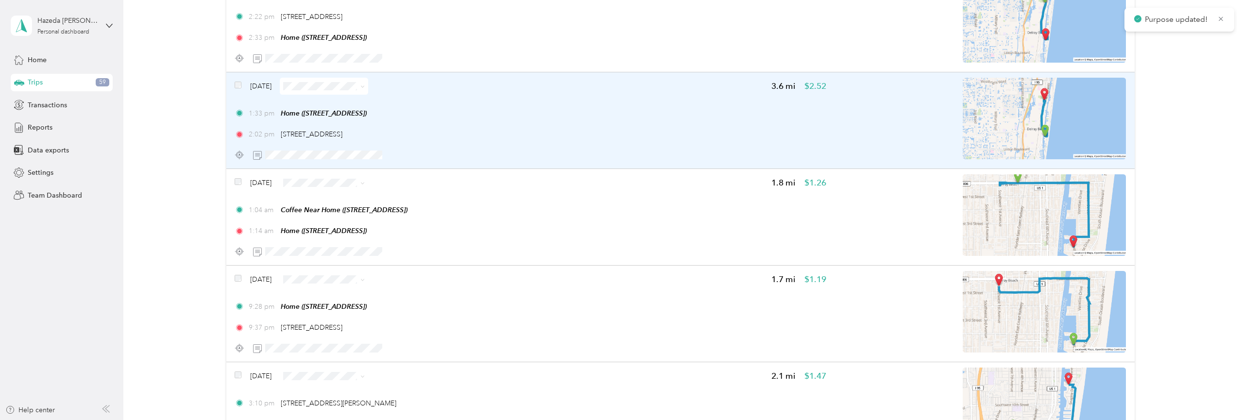
scroll to position [5690, 0]
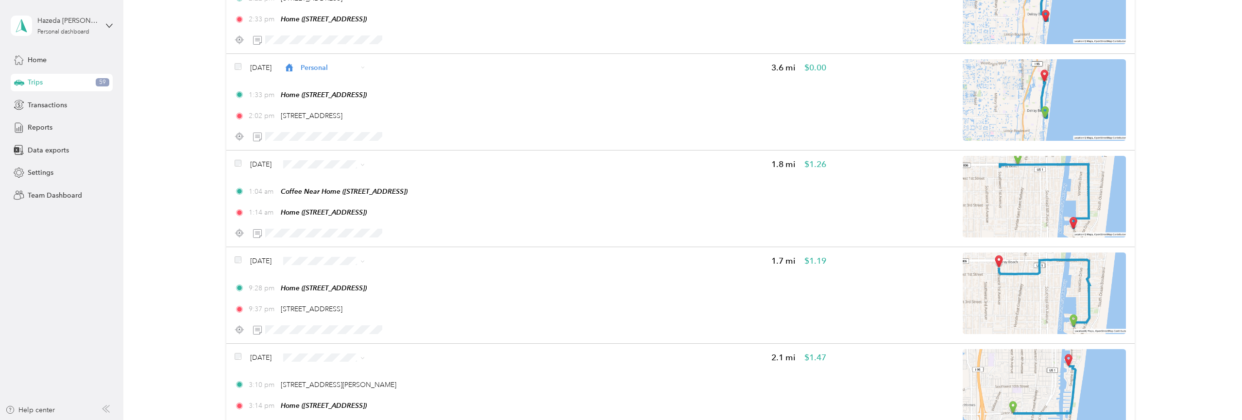
click at [330, 225] on li "Personal" at bounding box center [350, 219] width 100 height 17
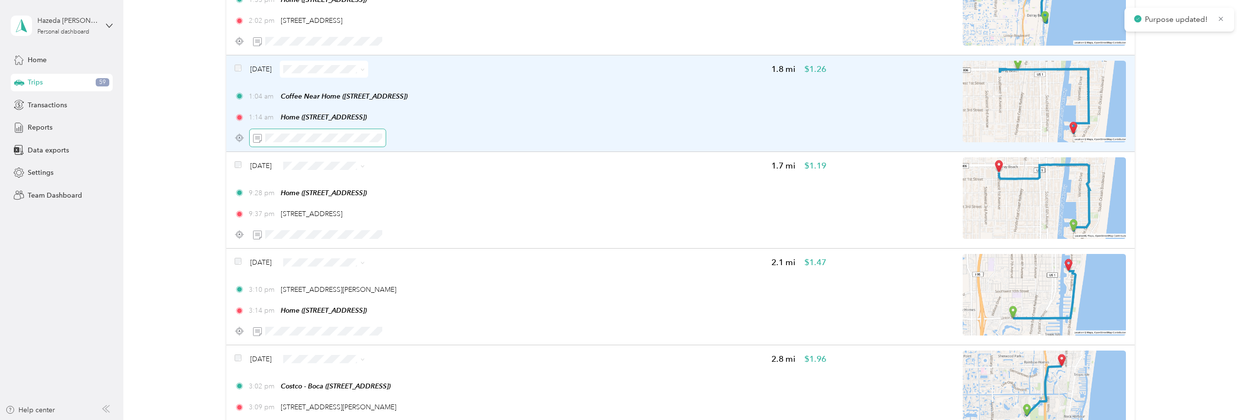
scroll to position [5786, 0]
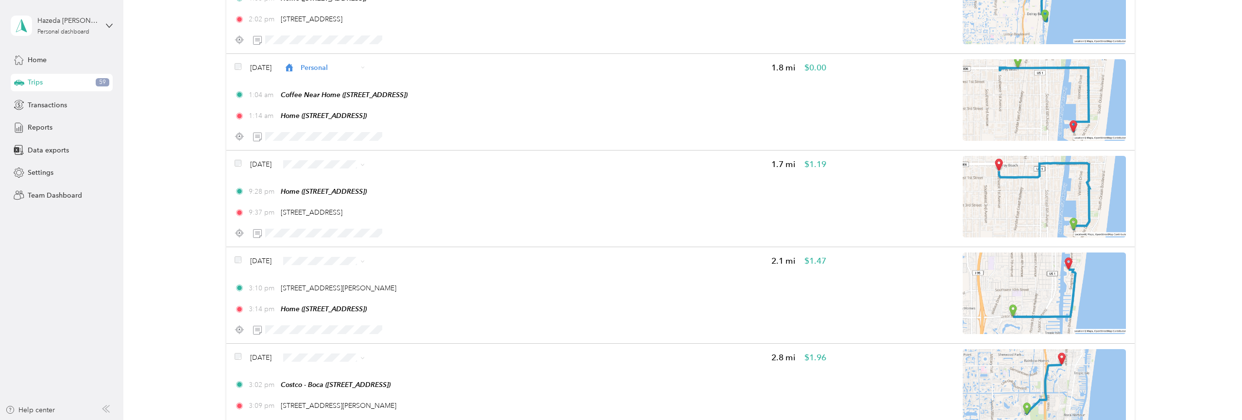
click at [338, 231] on ol "Work Personal Program Coordinator Other Charity Medical Moving Commute" at bounding box center [350, 262] width 100 height 136
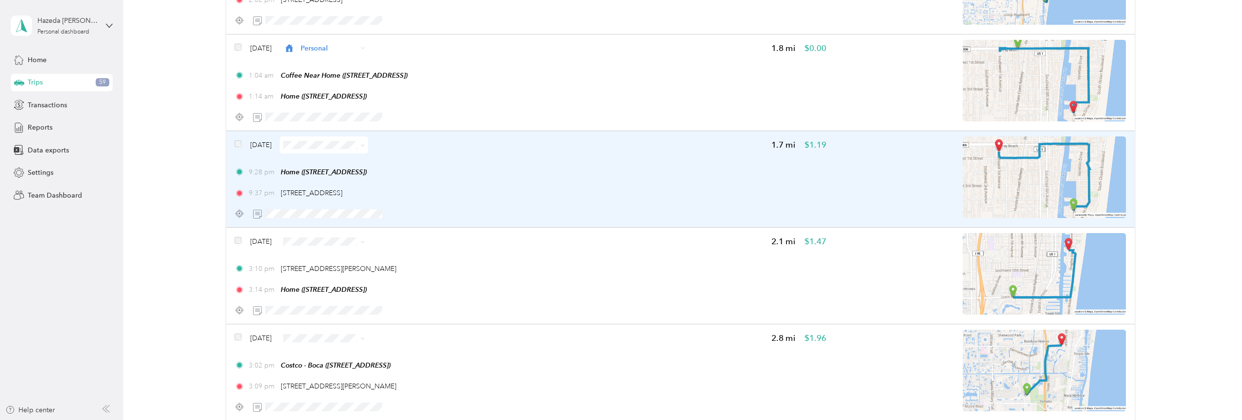
scroll to position [5813, 0]
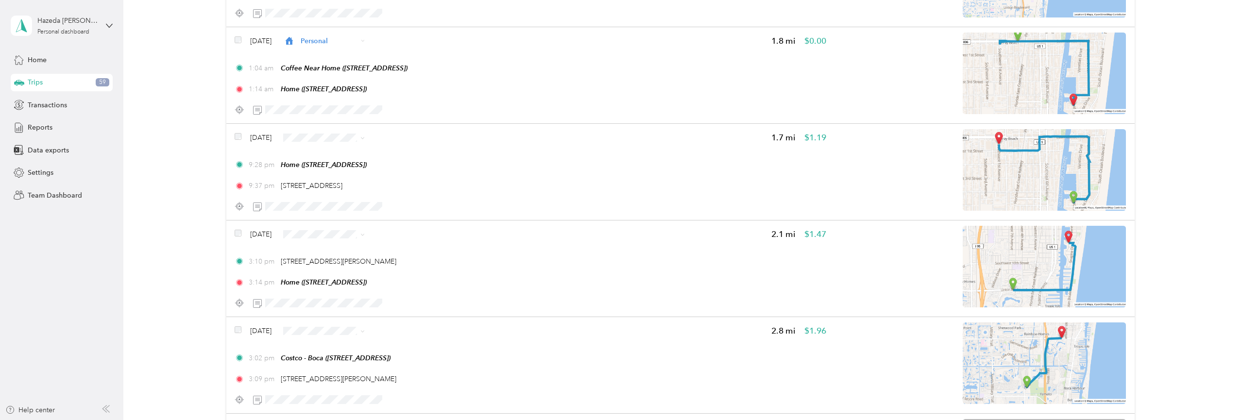
click at [323, 289] on li "Personal" at bounding box center [350, 292] width 100 height 17
click at [329, 191] on li "Personal" at bounding box center [350, 193] width 100 height 17
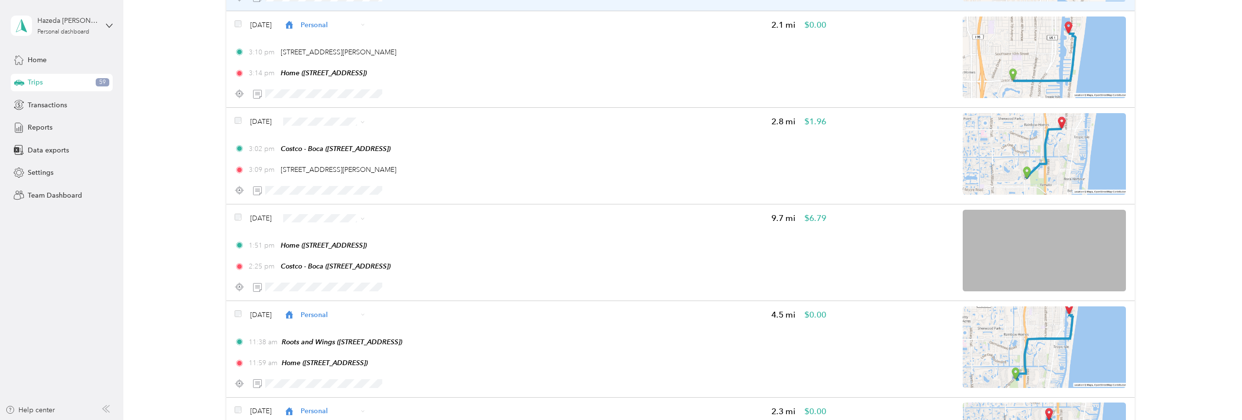
scroll to position [6023, 0]
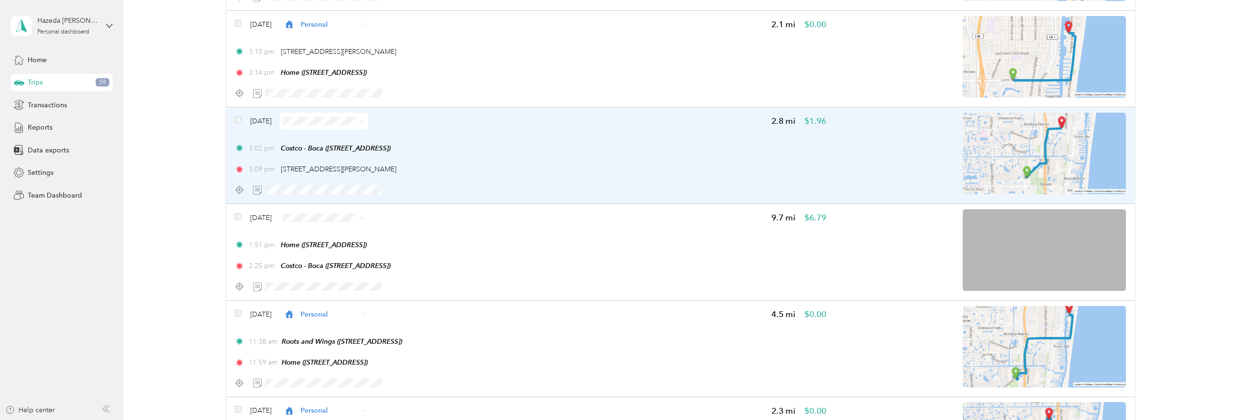
click at [365, 126] on span at bounding box center [361, 121] width 8 height 10
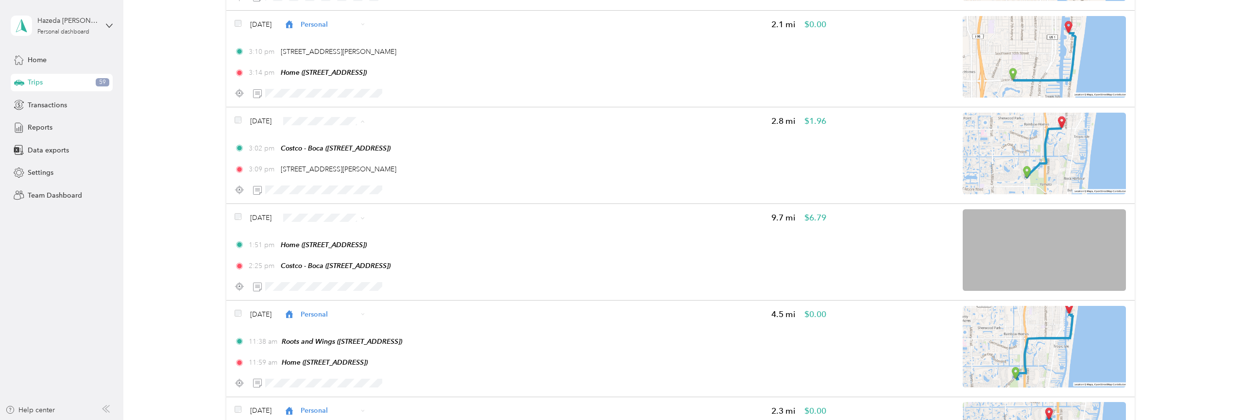
click at [359, 180] on span "Personal" at bounding box center [358, 182] width 68 height 10
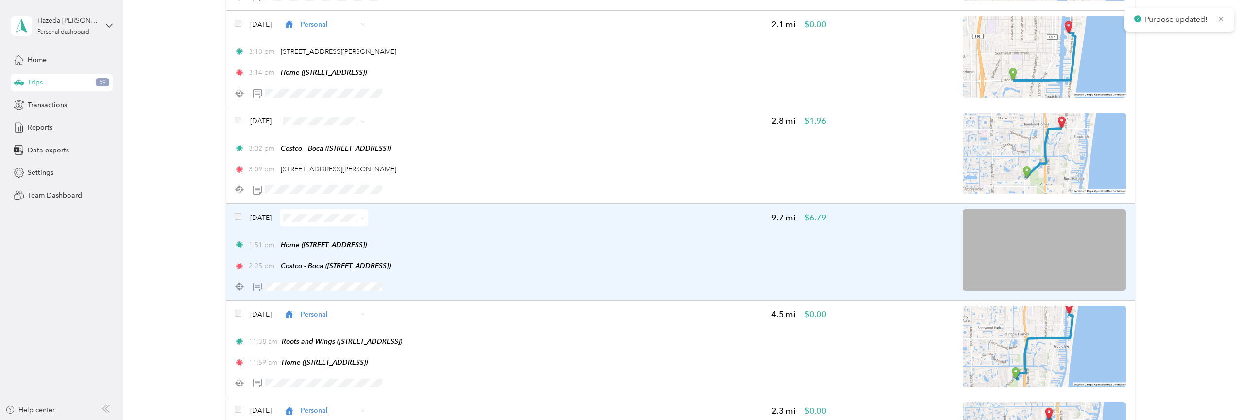
click at [326, 233] on div "[DATE] 9.7 mi $6.79 1:51 pm Home ([STREET_ADDRESS]) 2:25 pm Costco - Boca ([STR…" at bounding box center [680, 252] width 908 height 97
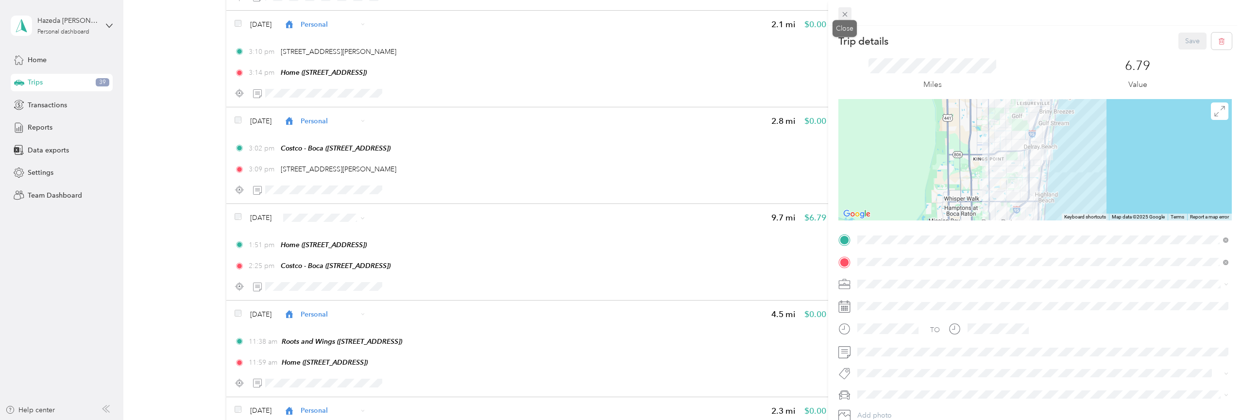
click at [846, 13] on icon at bounding box center [845, 14] width 8 height 8
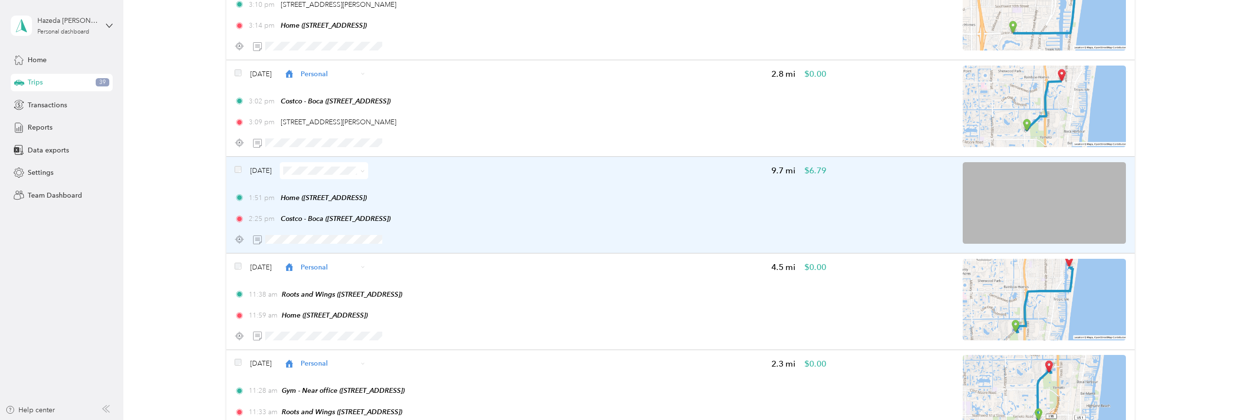
scroll to position [6072, 0]
click at [335, 178] on span at bounding box center [324, 169] width 88 height 17
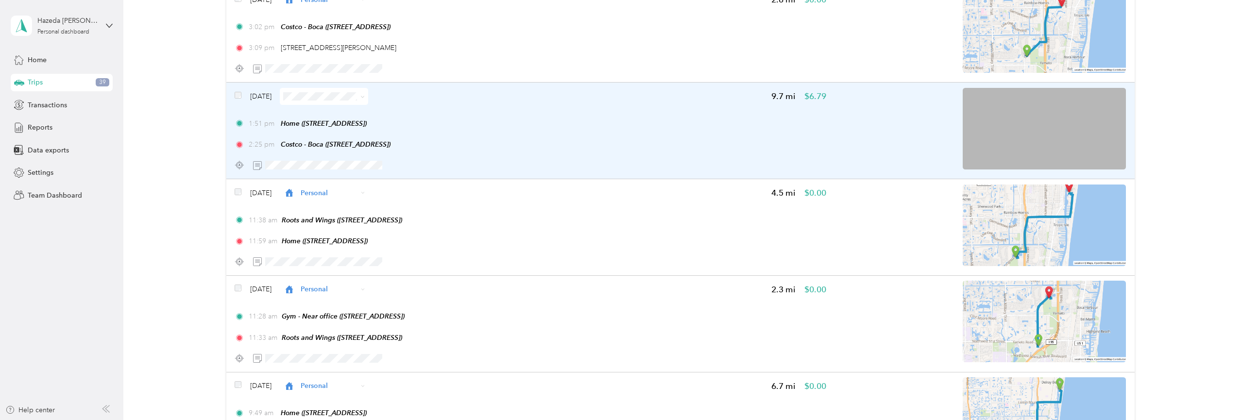
scroll to position [6148, 0]
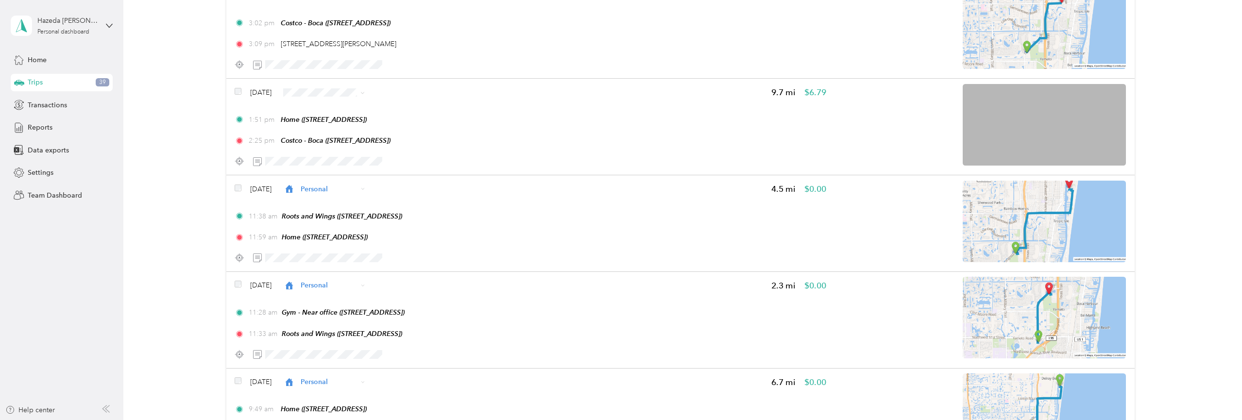
click at [342, 148] on span "Personal" at bounding box center [358, 150] width 68 height 10
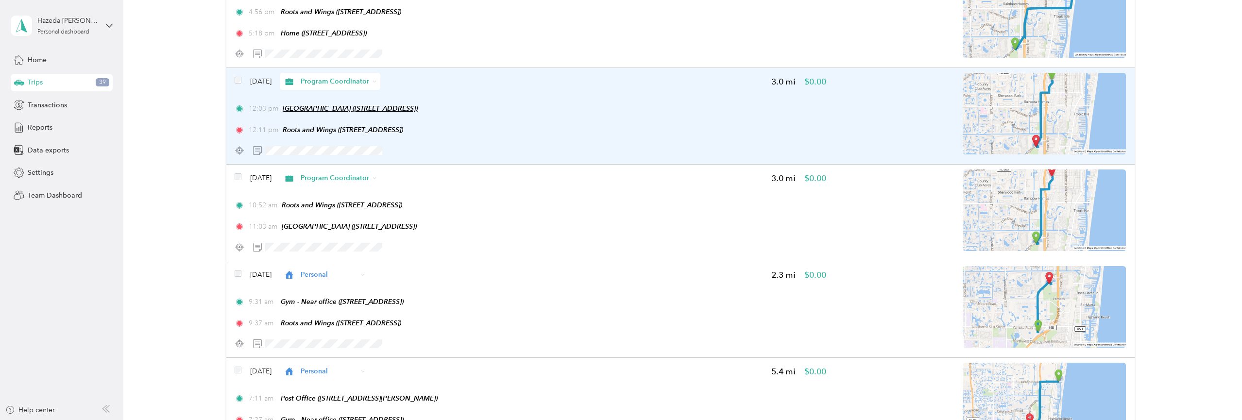
scroll to position [6643, 0]
click at [367, 89] on div "Program Coordinator" at bounding box center [330, 80] width 101 height 17
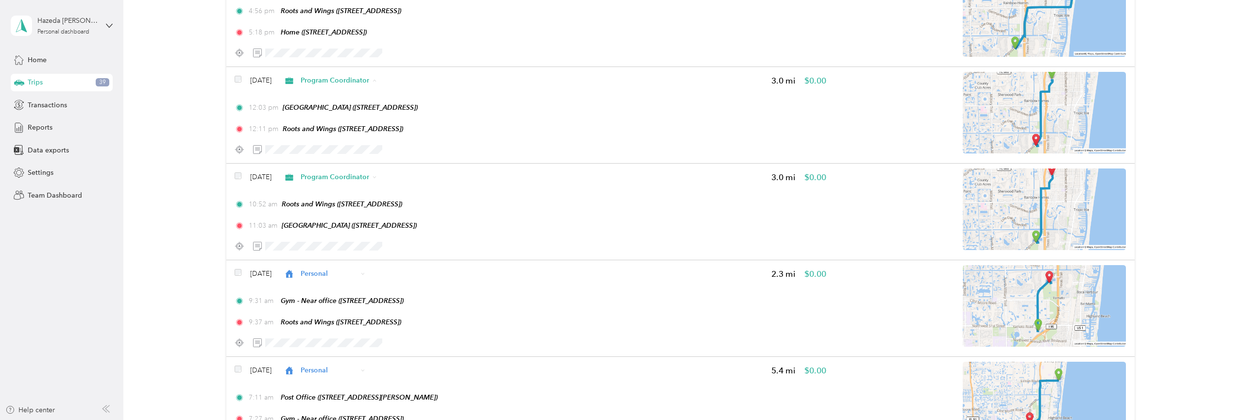
click at [327, 140] on span "Personal" at bounding box center [364, 144] width 81 height 10
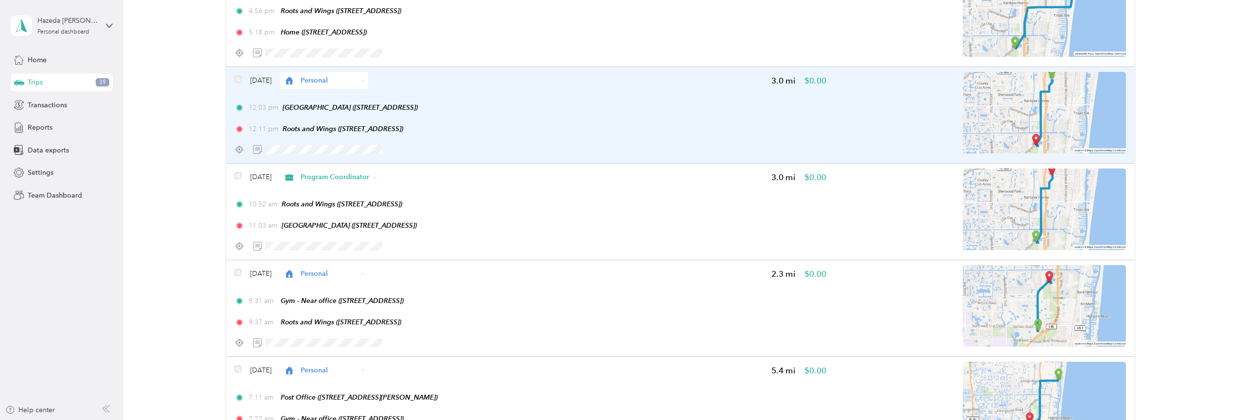
click at [346, 89] on div "Personal" at bounding box center [324, 80] width 88 height 17
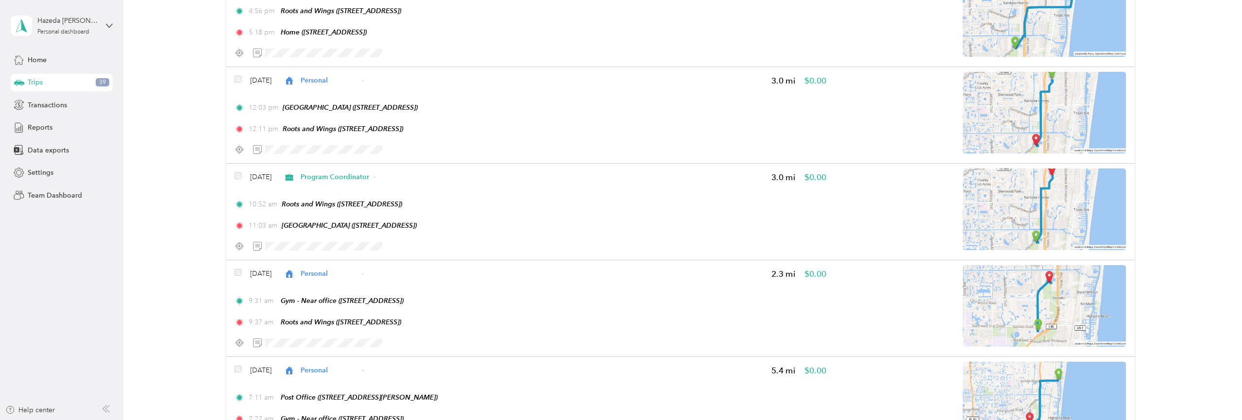
click at [323, 153] on li "Program Coordinator" at bounding box center [350, 161] width 100 height 17
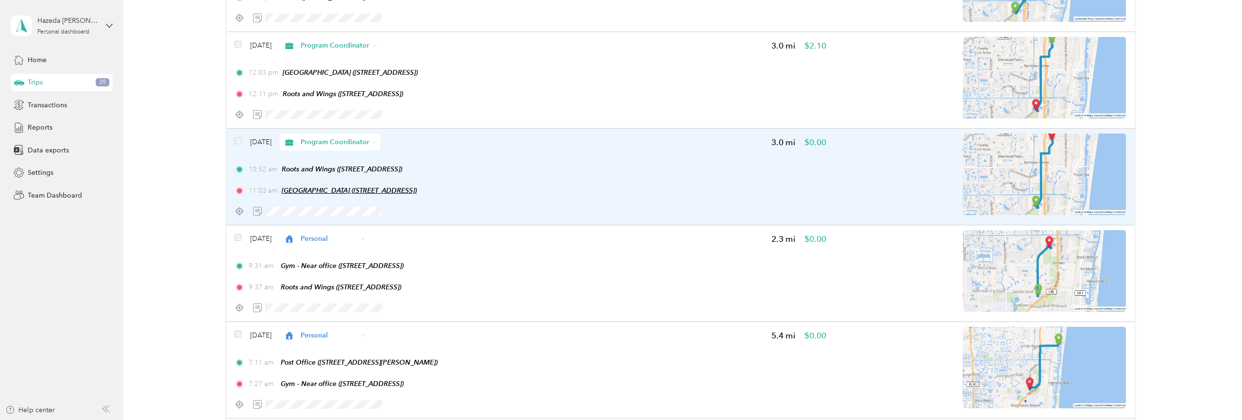
scroll to position [6687, 0]
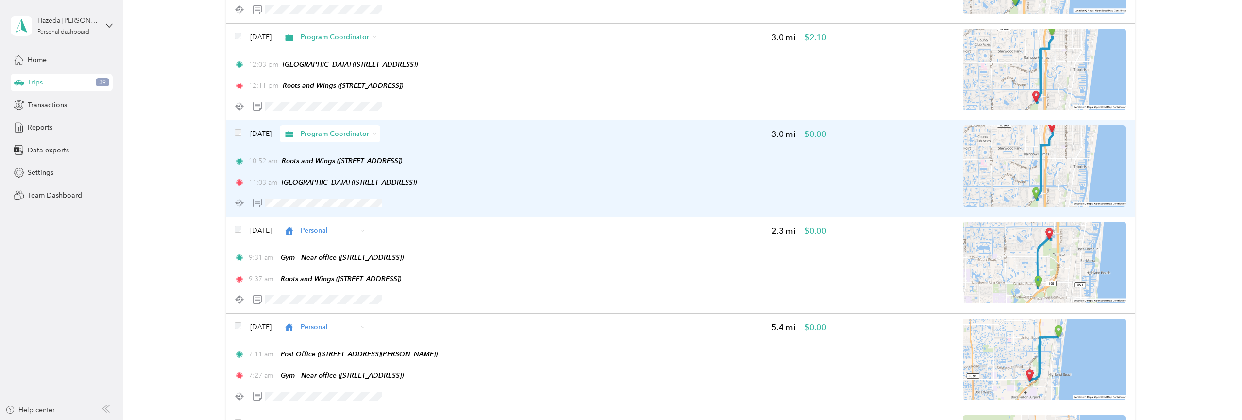
click at [357, 139] on span "Program Coordinator" at bounding box center [335, 134] width 69 height 10
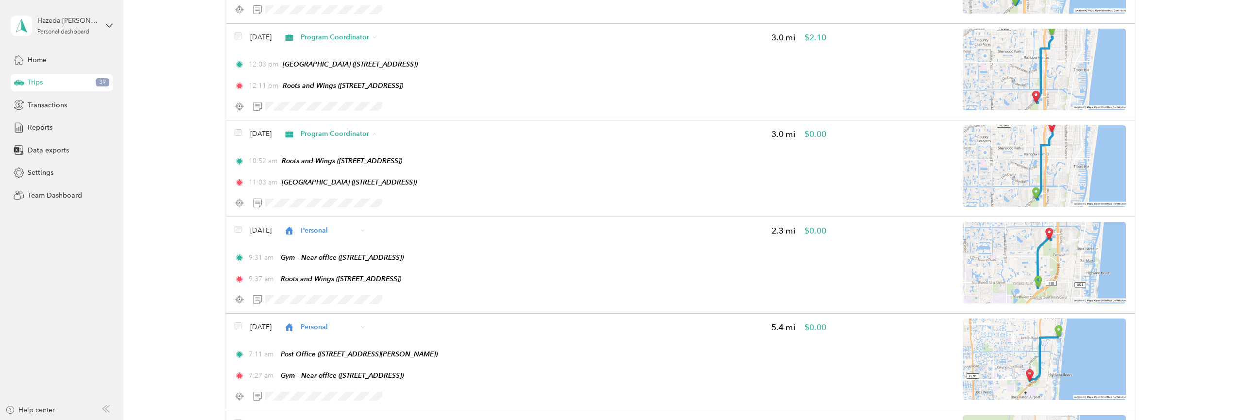
click at [336, 199] on li "Personal" at bounding box center [355, 197] width 111 height 17
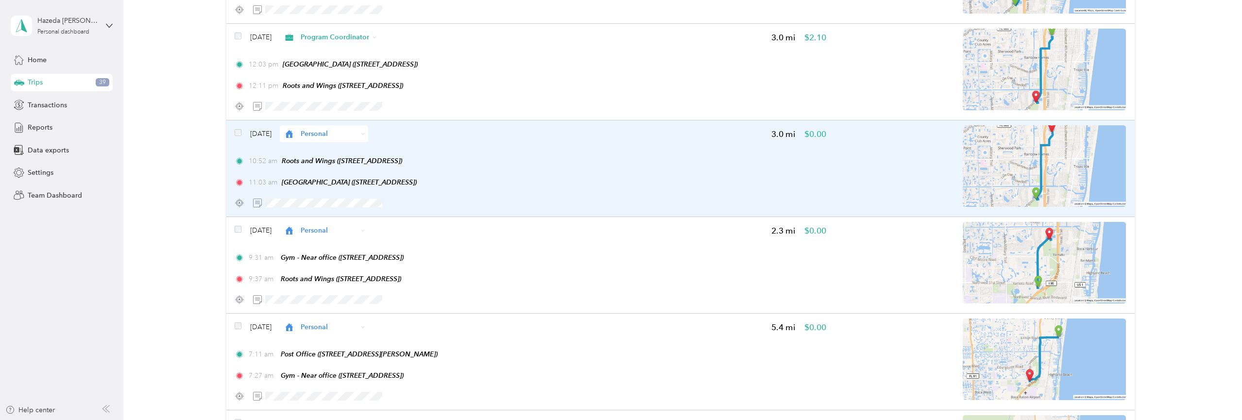
click at [319, 139] on span "Personal" at bounding box center [320, 134] width 74 height 10
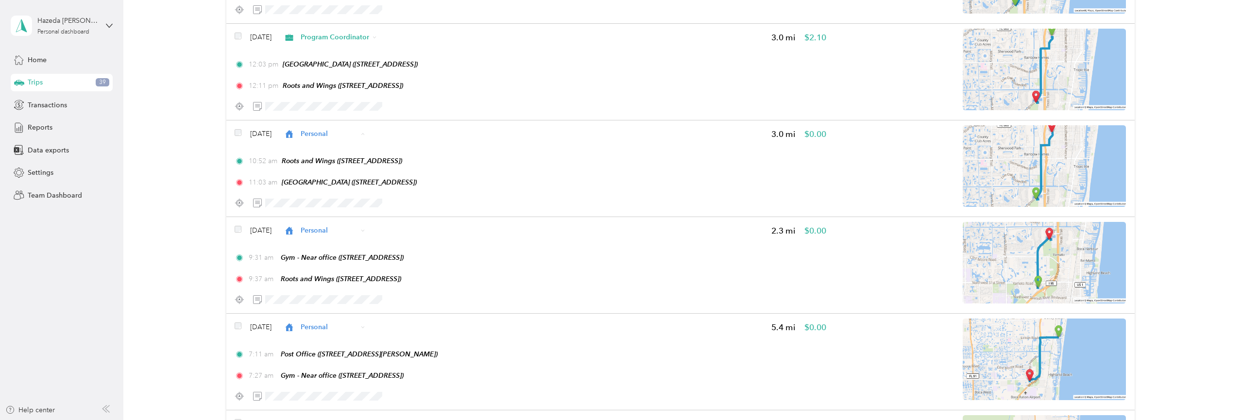
click at [330, 216] on li "Program Coordinator" at bounding box center [350, 214] width 100 height 17
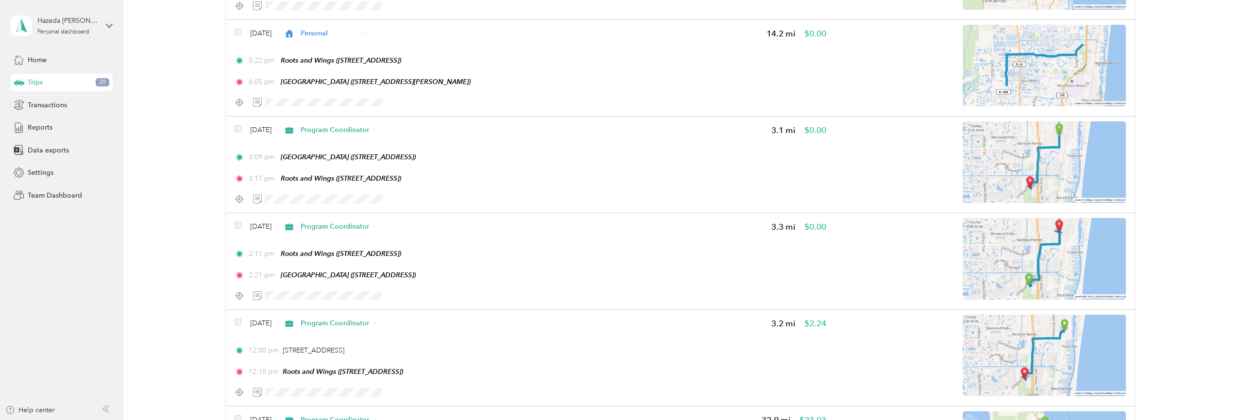
scroll to position [7175, 0]
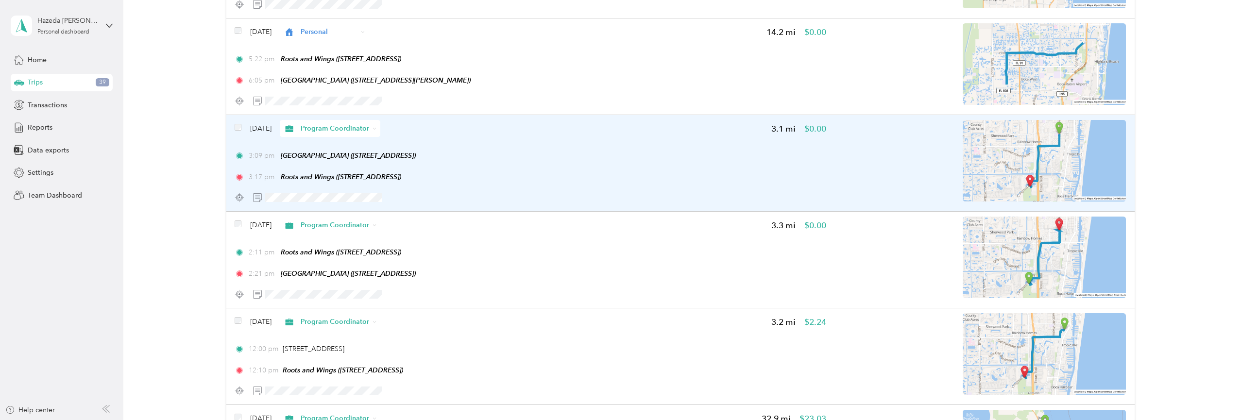
click at [352, 134] on span "Program Coordinator" at bounding box center [335, 128] width 69 height 10
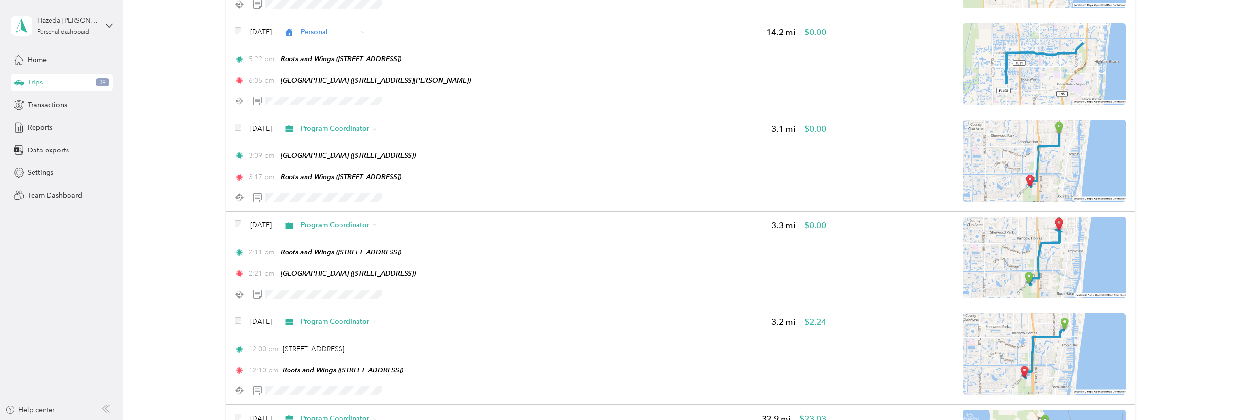
click at [355, 197] on li "Personal" at bounding box center [355, 195] width 111 height 17
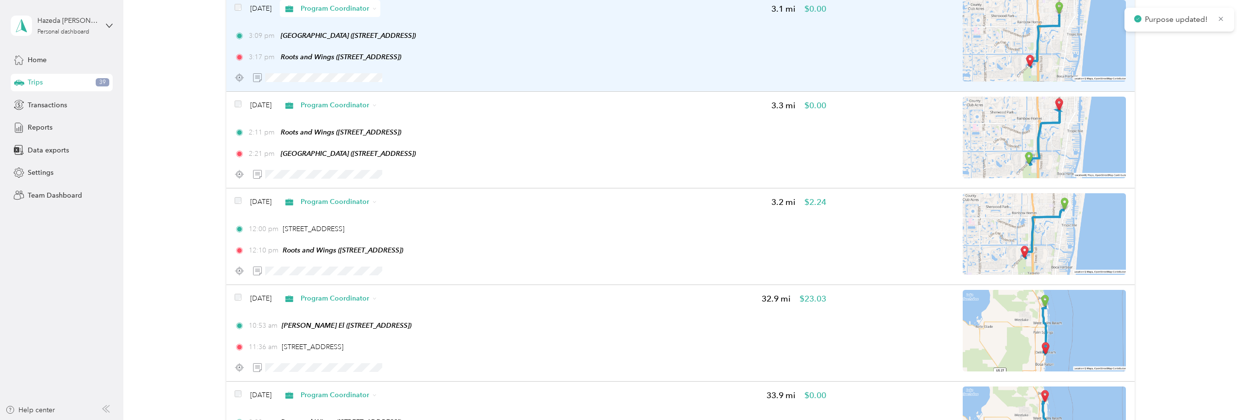
scroll to position [7296, 0]
click at [340, 13] on span "Personal" at bounding box center [329, 7] width 57 height 10
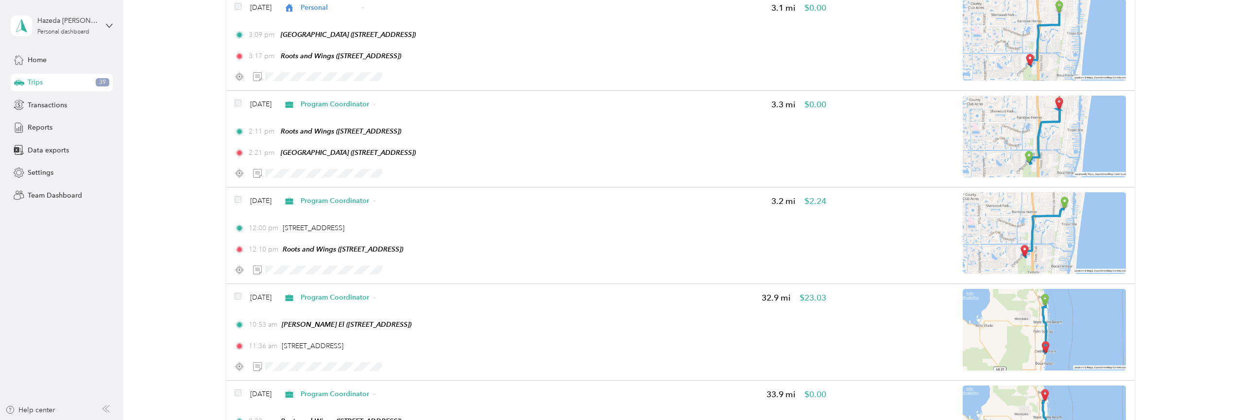
click at [349, 86] on span "Program Coordinator" at bounding box center [358, 91] width 68 height 10
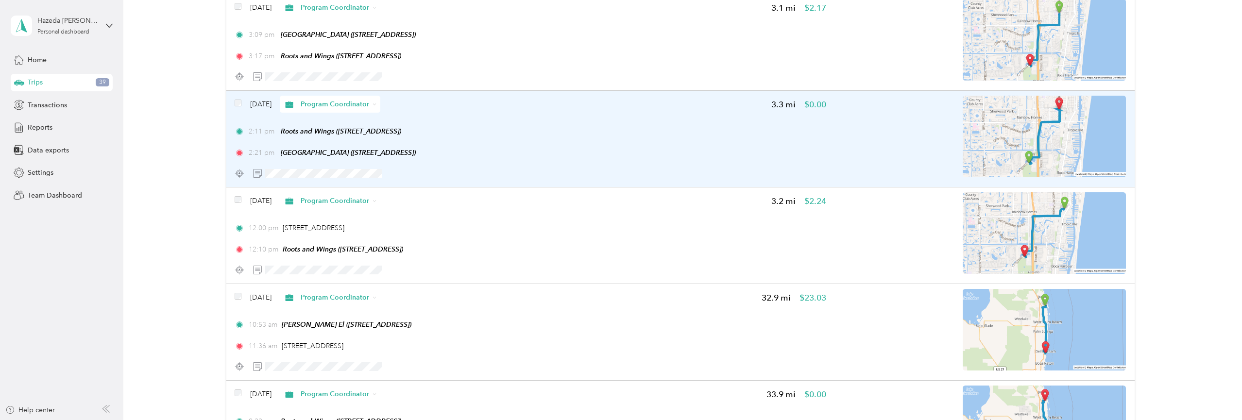
click at [341, 109] on span "Program Coordinator" at bounding box center [335, 104] width 69 height 10
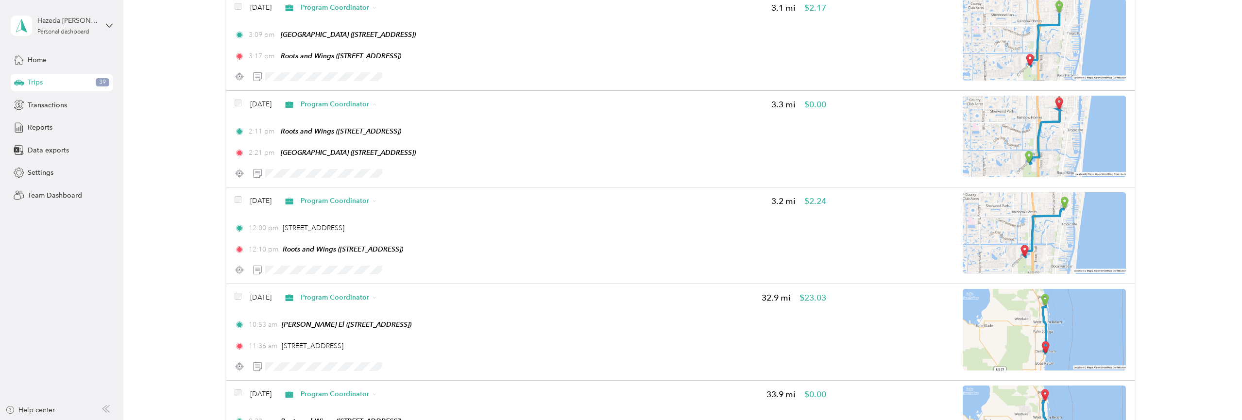
click at [334, 167] on span "Personal" at bounding box center [364, 171] width 81 height 10
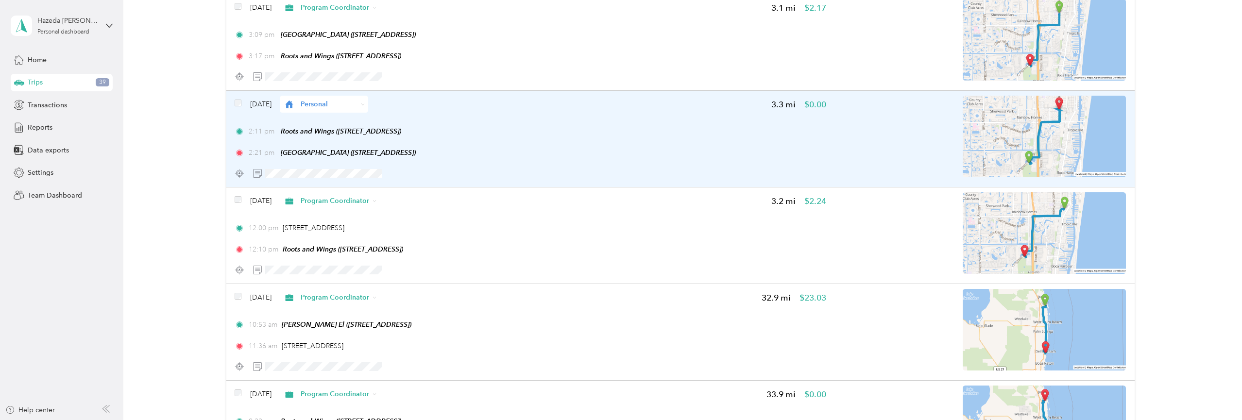
click at [336, 109] on span "Personal" at bounding box center [329, 104] width 57 height 10
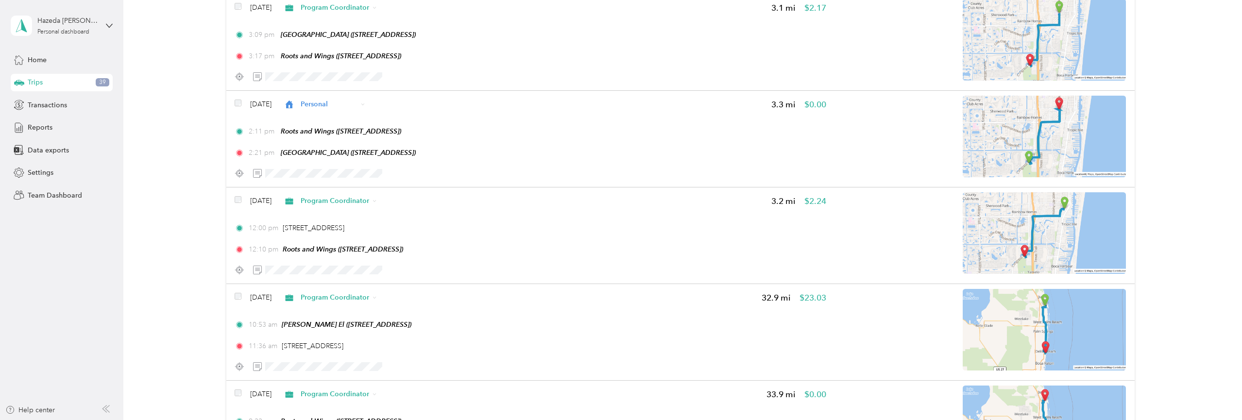
click at [324, 181] on li "Program Coordinator" at bounding box center [350, 185] width 100 height 17
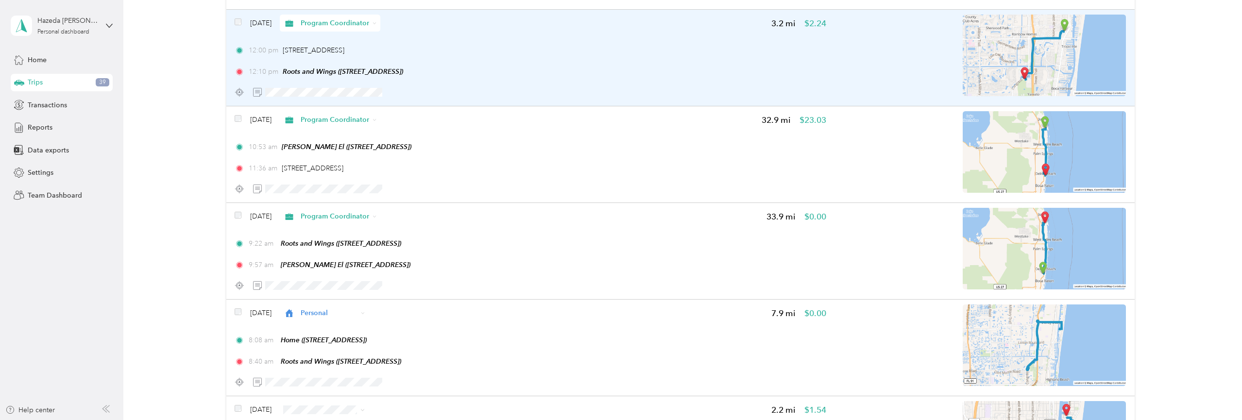
scroll to position [7475, 0]
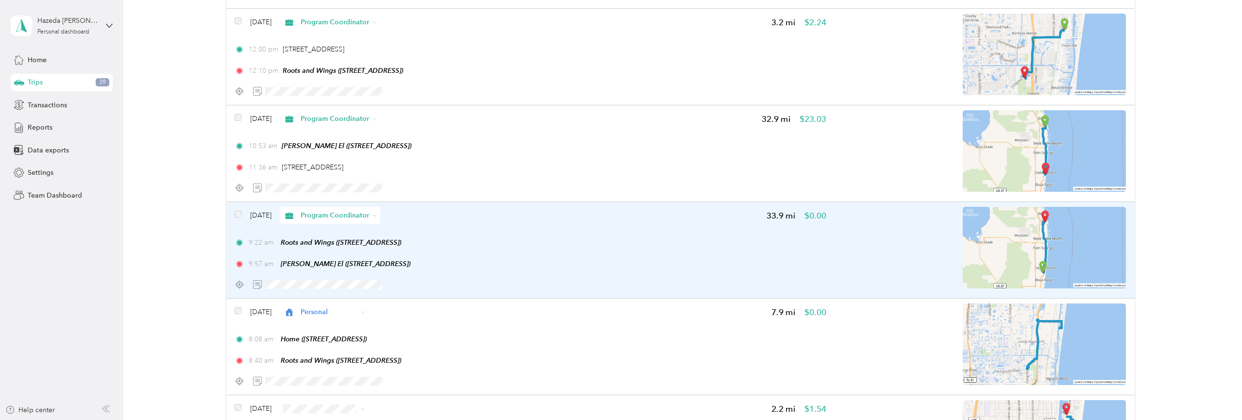
click at [353, 221] on span "Program Coordinator" at bounding box center [335, 215] width 69 height 10
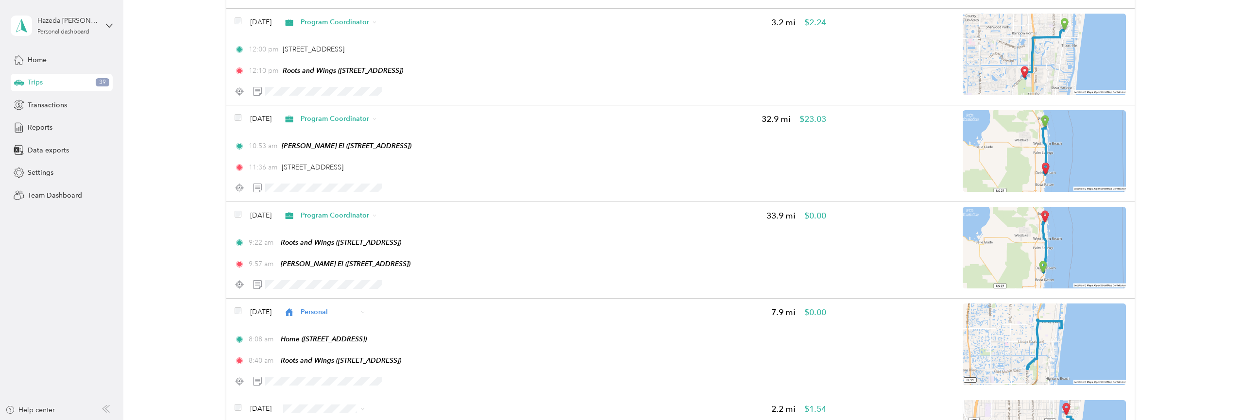
click at [344, 284] on span "Personal" at bounding box center [364, 280] width 81 height 10
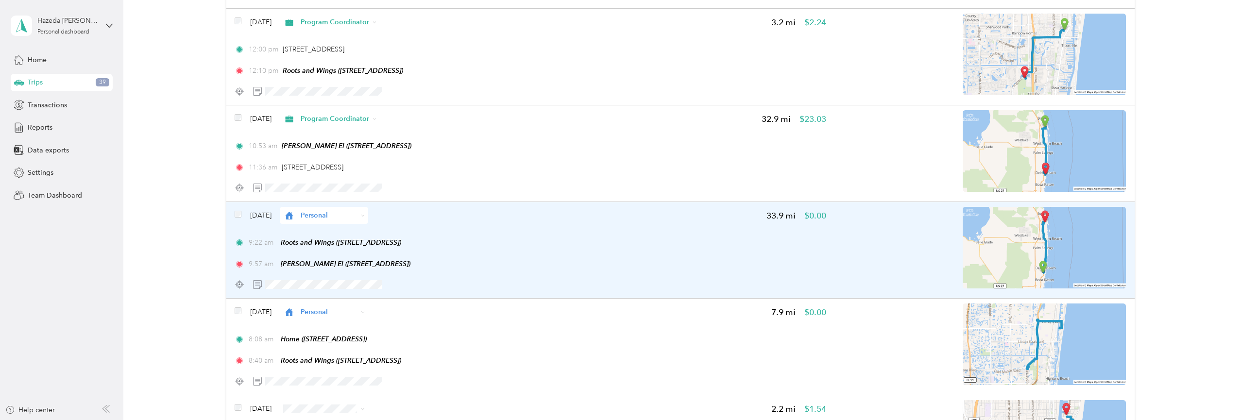
click at [337, 221] on span "Personal" at bounding box center [329, 215] width 57 height 10
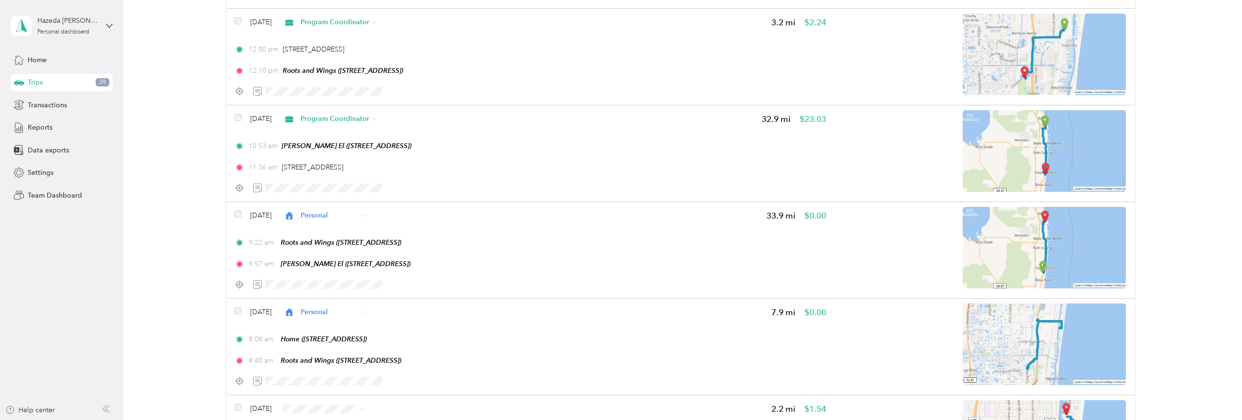
click at [322, 293] on li "Program Coordinator" at bounding box center [350, 295] width 100 height 17
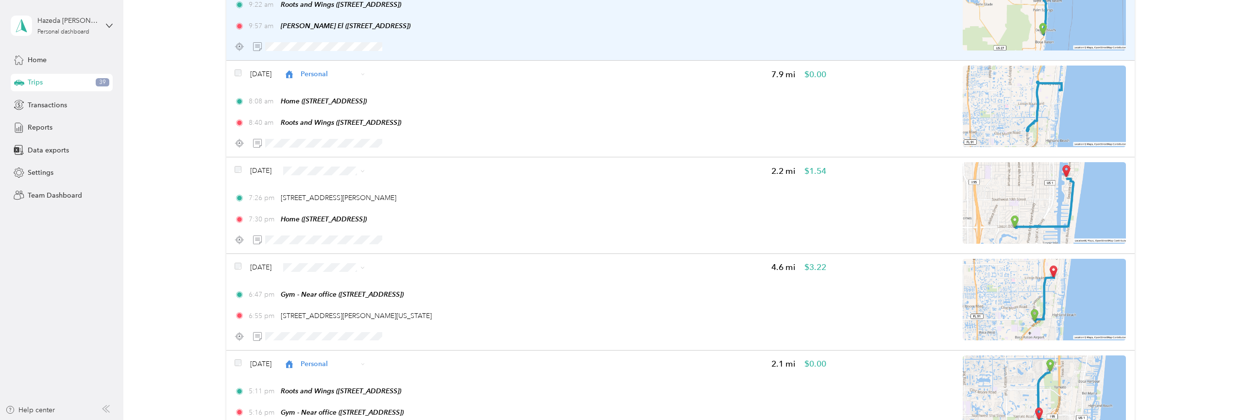
scroll to position [7723, 0]
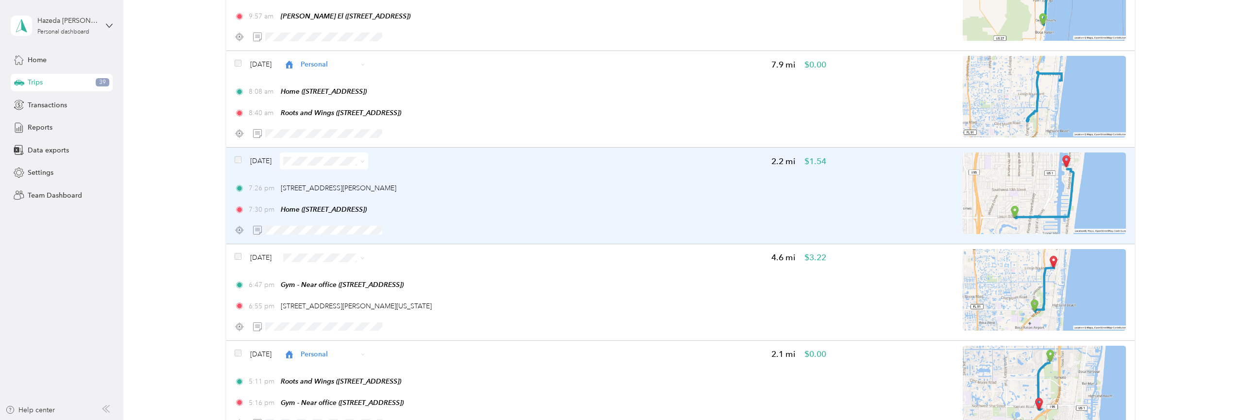
click at [350, 170] on span at bounding box center [324, 161] width 88 height 17
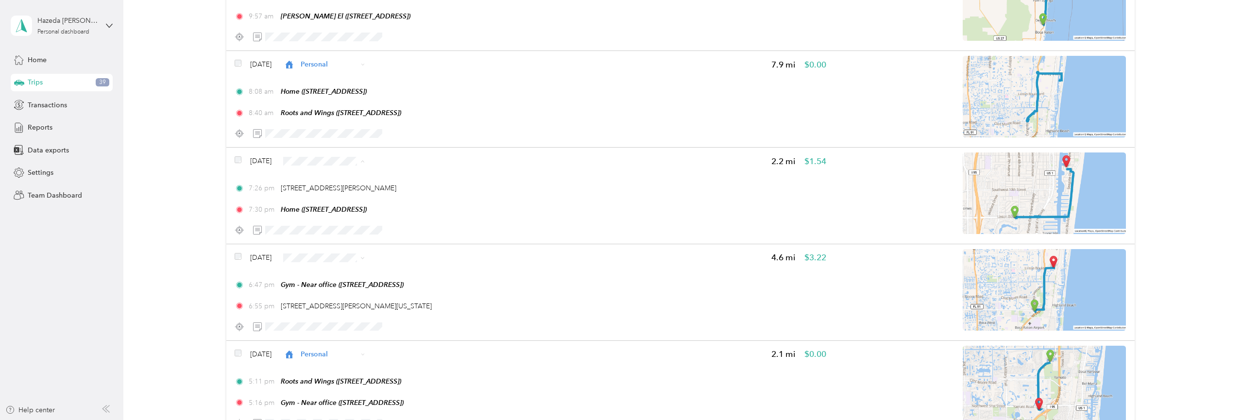
click at [337, 226] on span "Personal" at bounding box center [358, 230] width 68 height 10
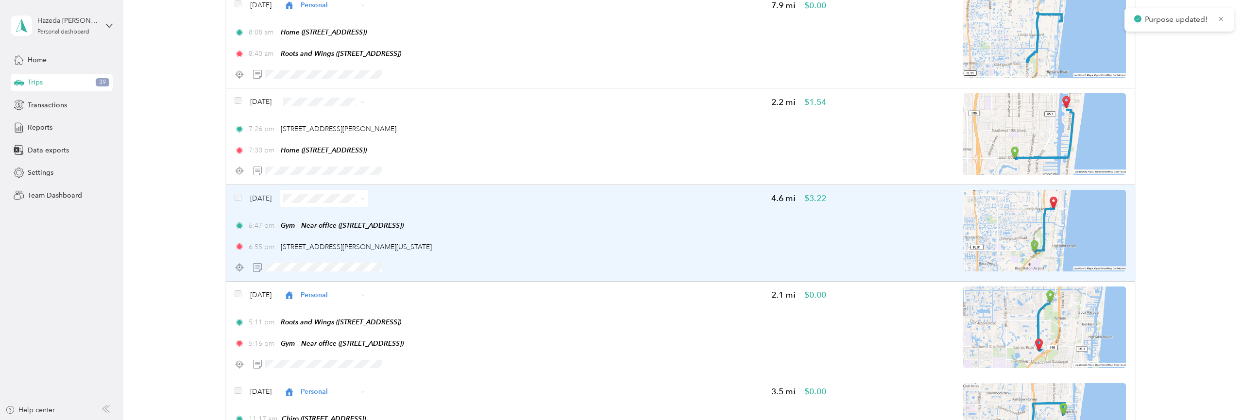
scroll to position [7789, 0]
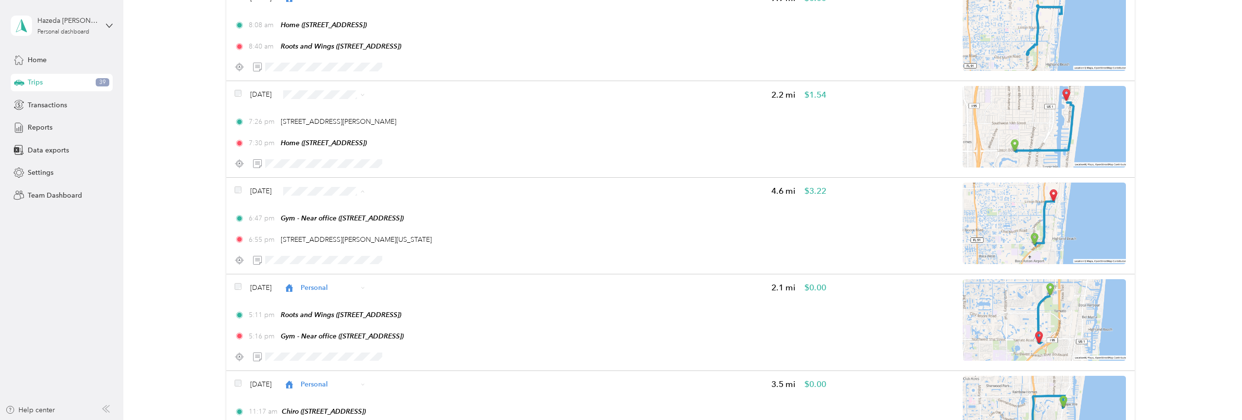
click at [342, 260] on span "Personal" at bounding box center [358, 260] width 68 height 10
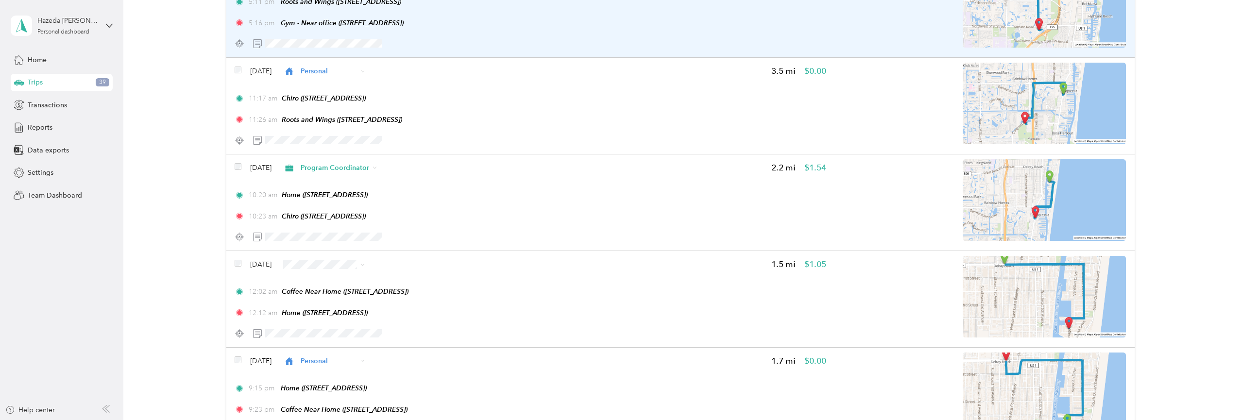
scroll to position [8108, 0]
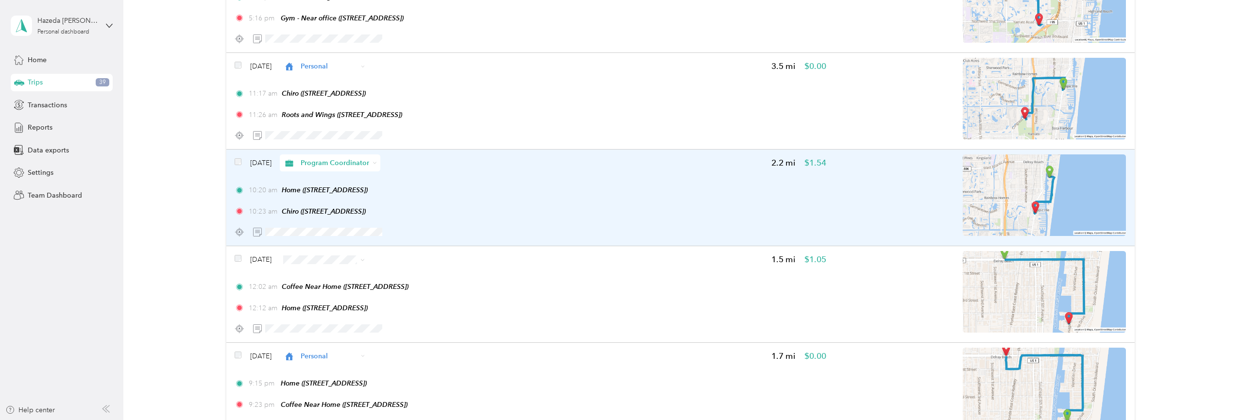
click at [355, 168] on span "Program Coordinator" at bounding box center [335, 163] width 69 height 10
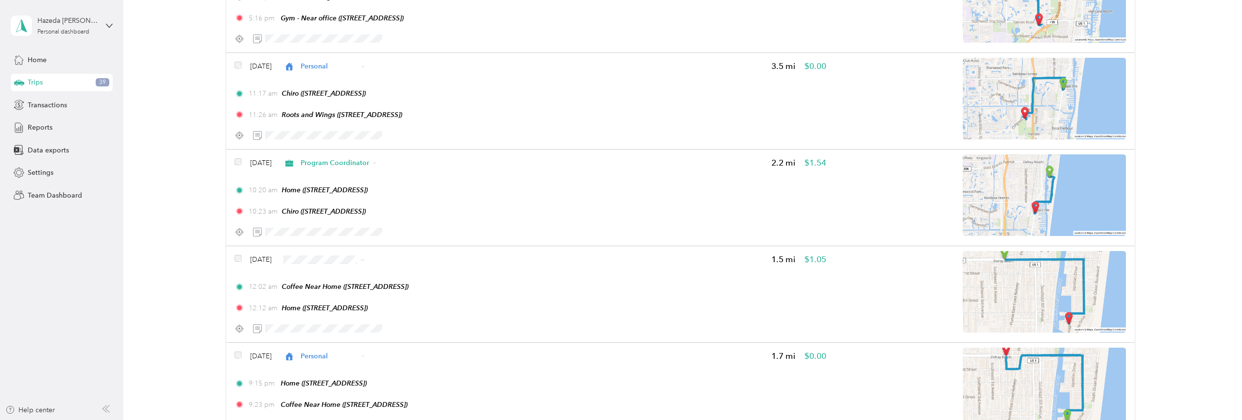
click at [322, 227] on li "Personal" at bounding box center [355, 231] width 111 height 17
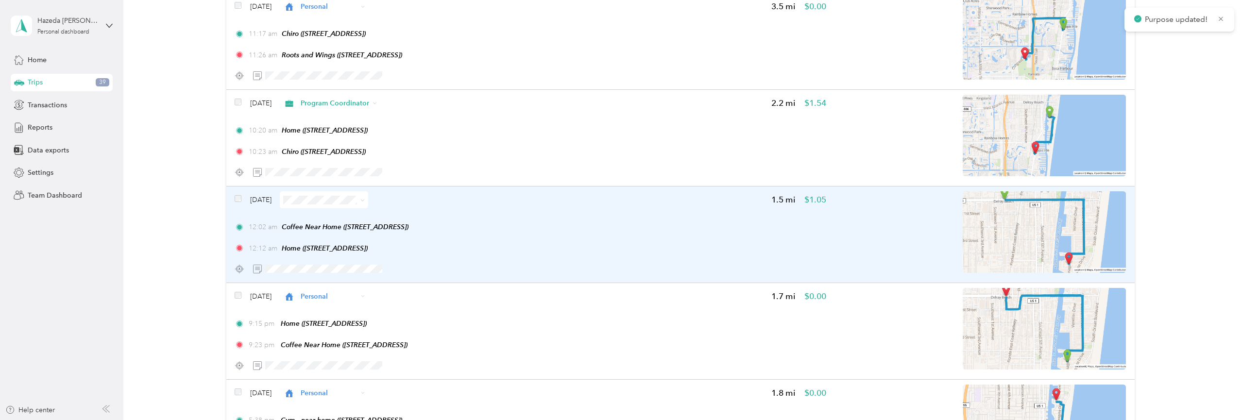
scroll to position [8168, 0]
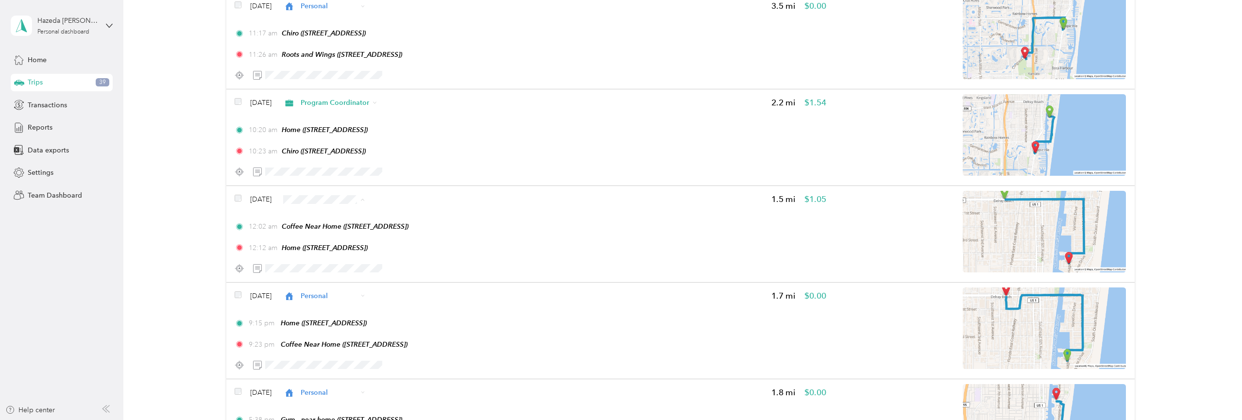
click at [323, 263] on li "Personal" at bounding box center [350, 270] width 100 height 17
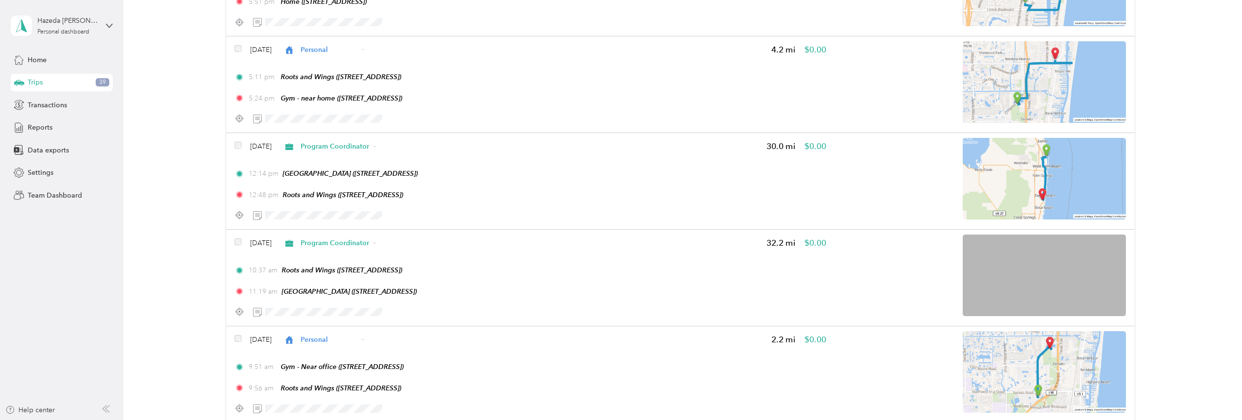
scroll to position [8613, 0]
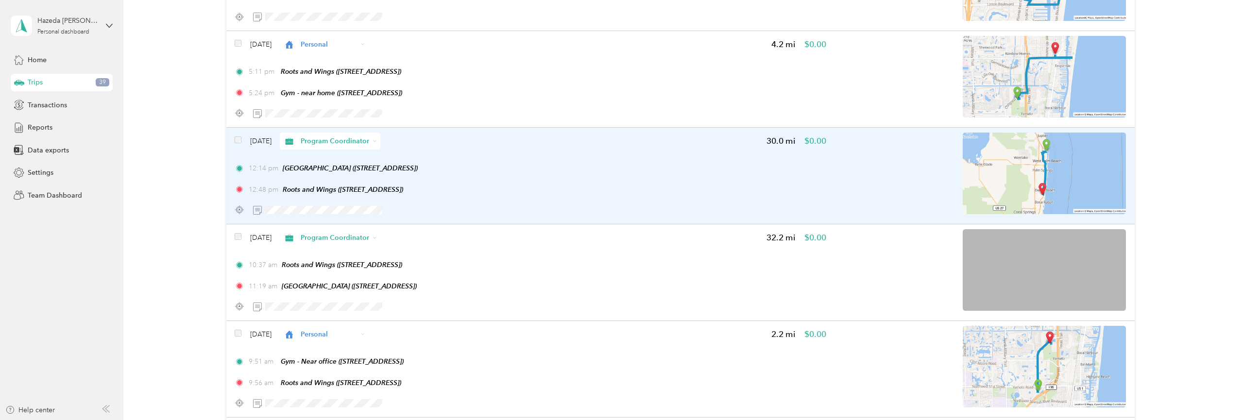
click at [336, 146] on span "Program Coordinator" at bounding box center [335, 141] width 69 height 10
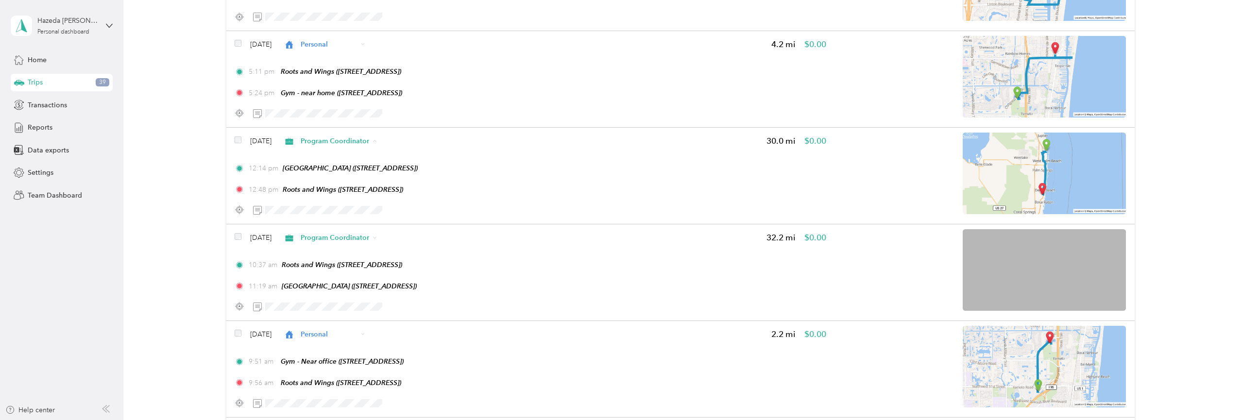
click at [330, 212] on span "Personal" at bounding box center [364, 214] width 81 height 10
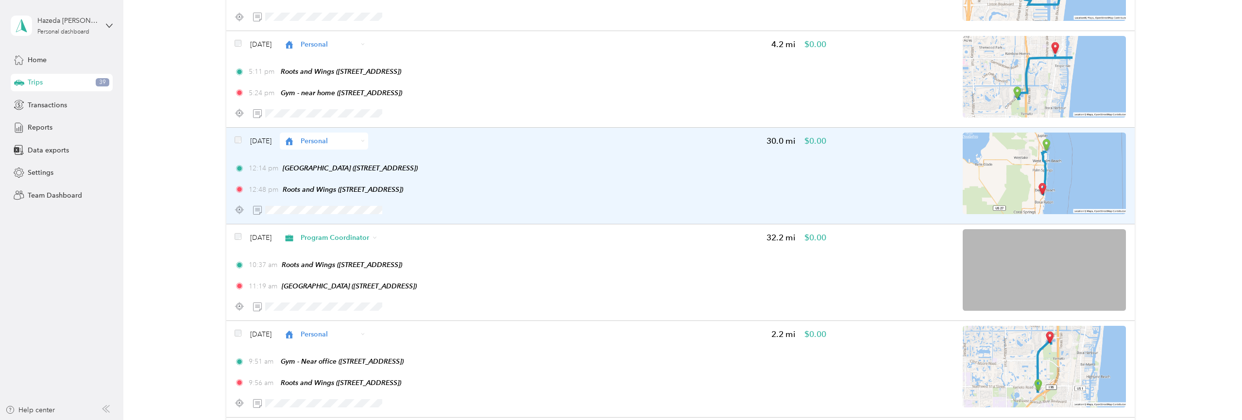
click at [334, 146] on span "Personal" at bounding box center [329, 141] width 57 height 10
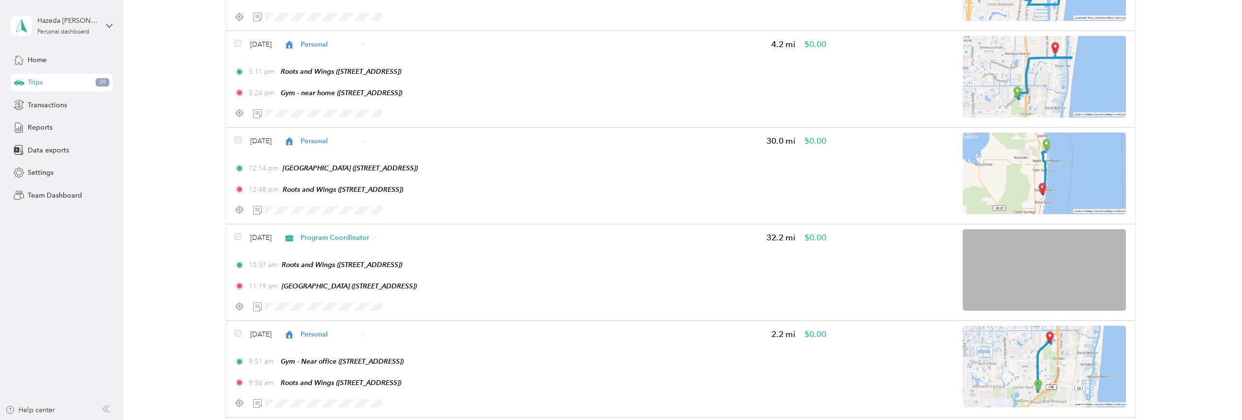
click at [337, 227] on span "Program Coordinator" at bounding box center [358, 231] width 68 height 10
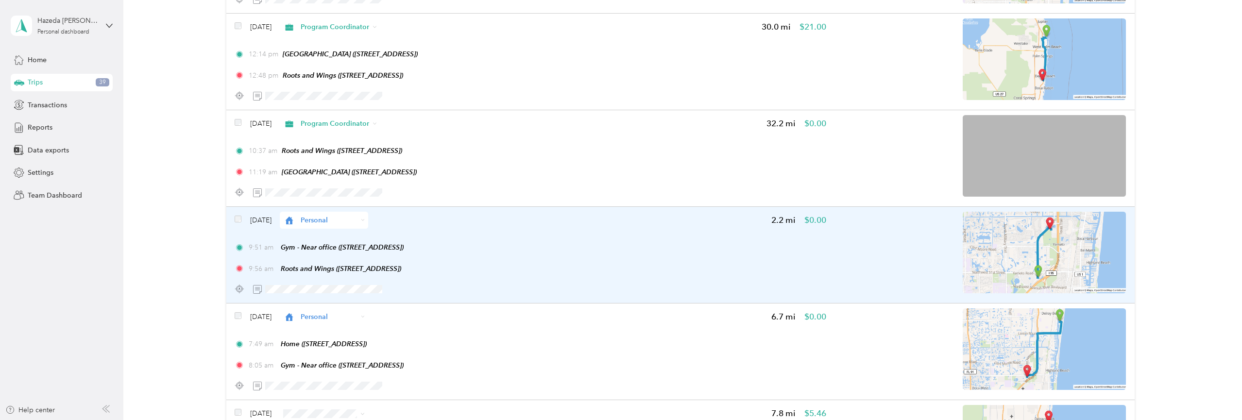
scroll to position [8726, 0]
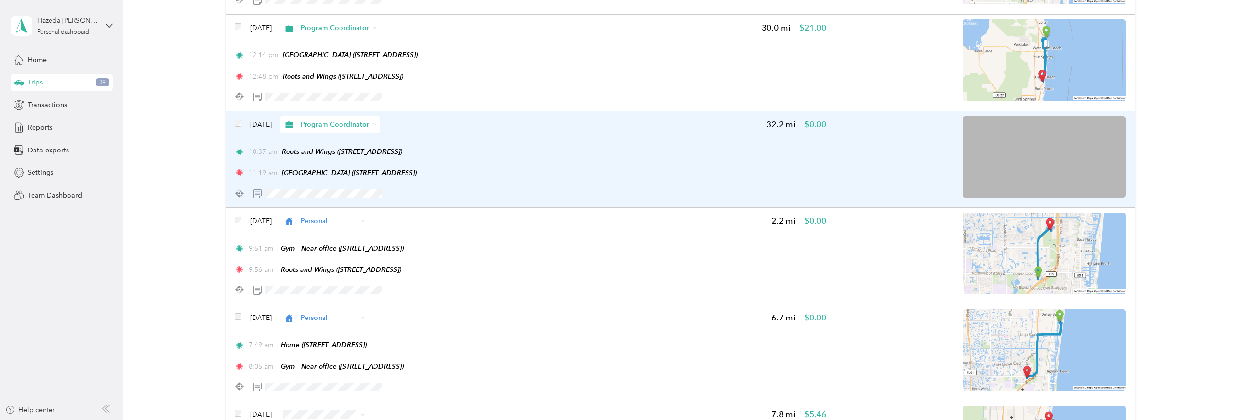
click at [329, 130] on span "Program Coordinator" at bounding box center [335, 125] width 69 height 10
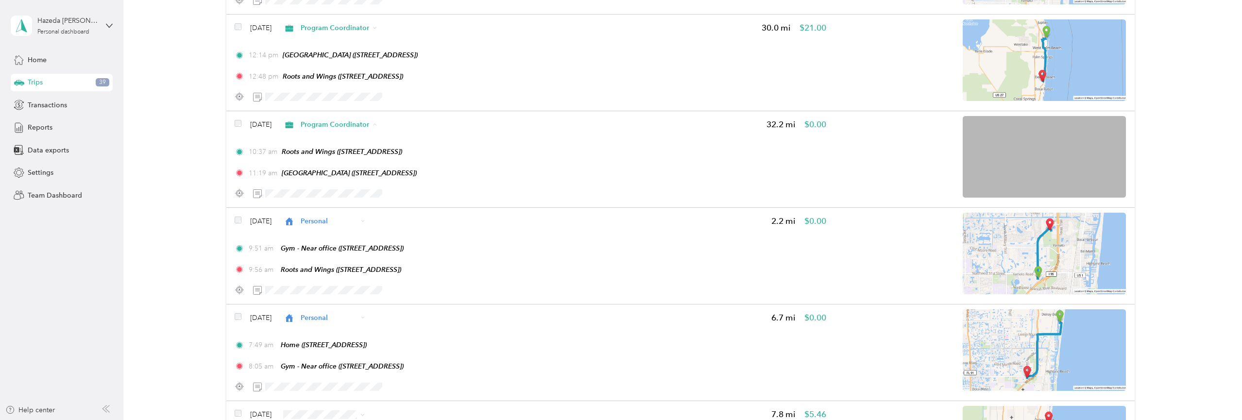
click at [324, 192] on li "Personal" at bounding box center [355, 197] width 111 height 17
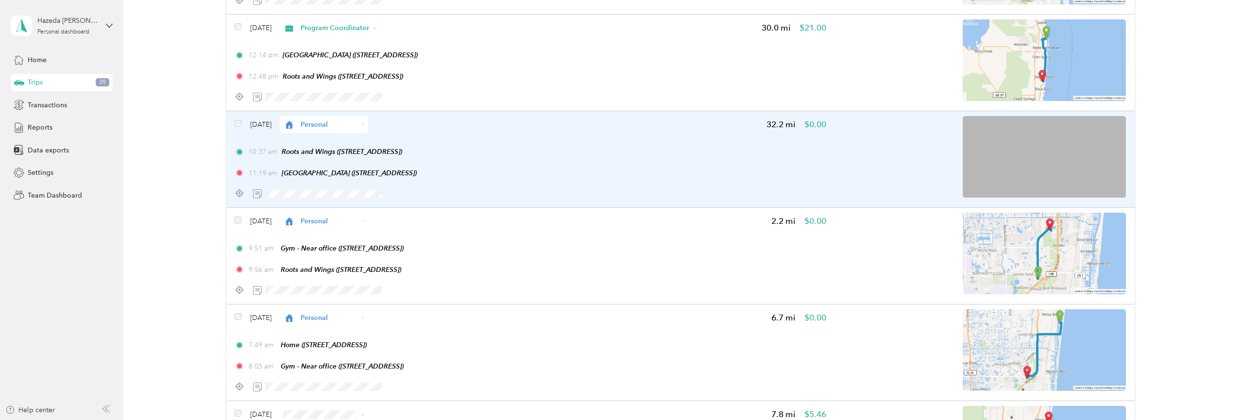
click at [339, 133] on div "Personal" at bounding box center [324, 124] width 88 height 17
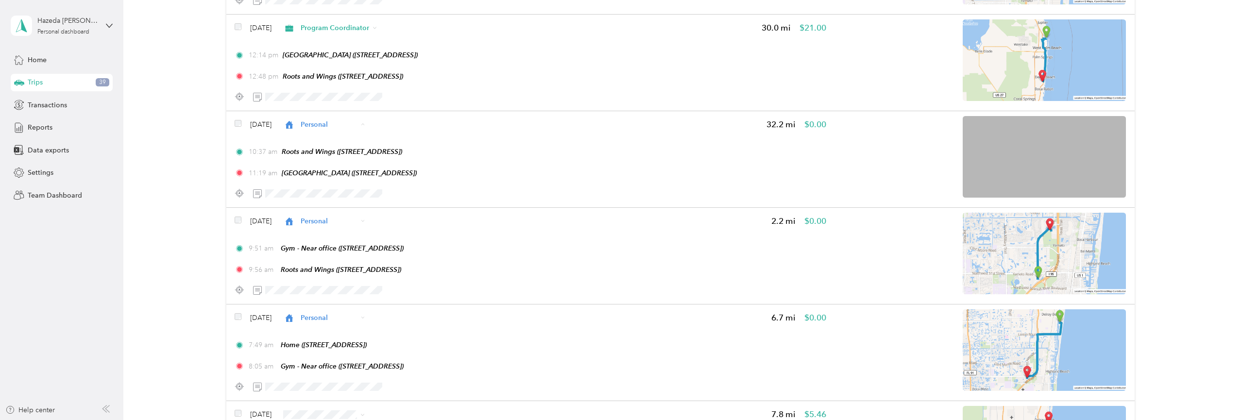
click at [315, 207] on li "Program Coordinator" at bounding box center [350, 214] width 100 height 17
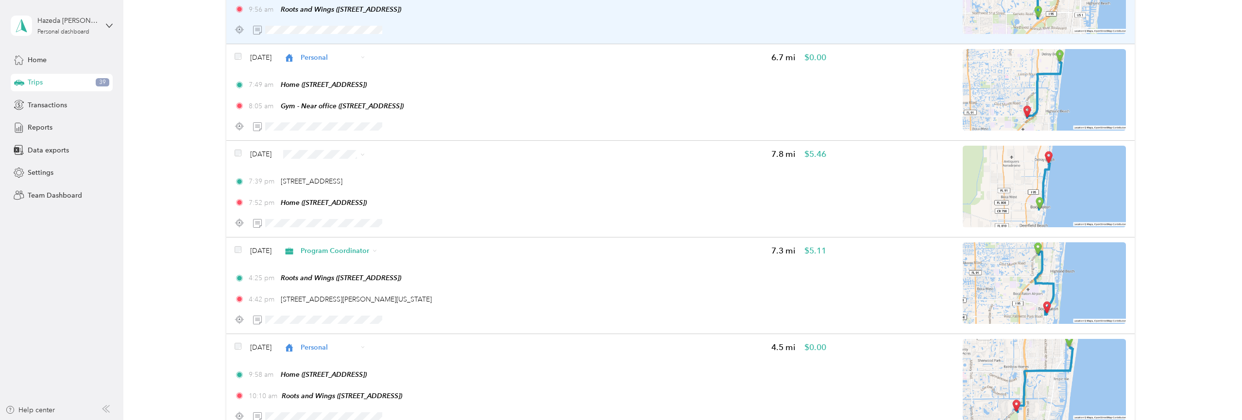
scroll to position [8987, 0]
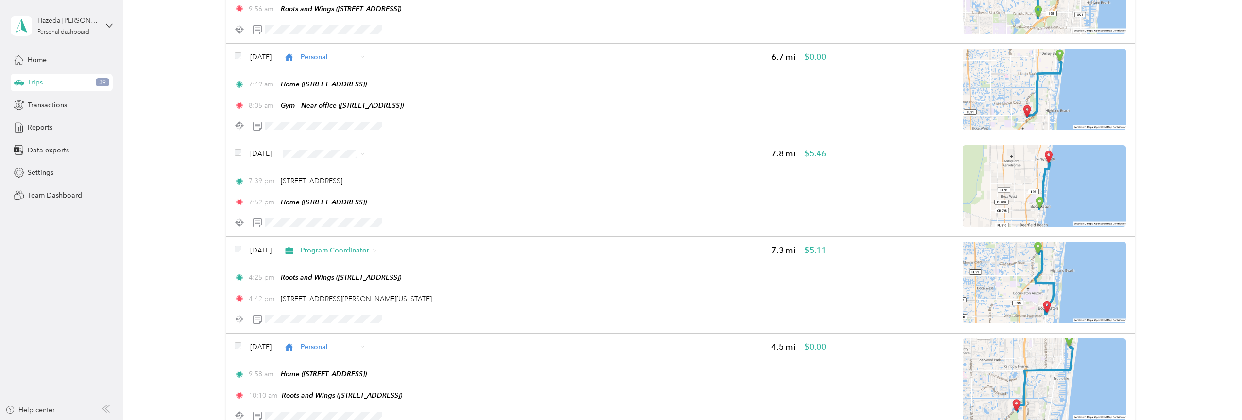
click at [331, 226] on span "Personal" at bounding box center [358, 226] width 68 height 10
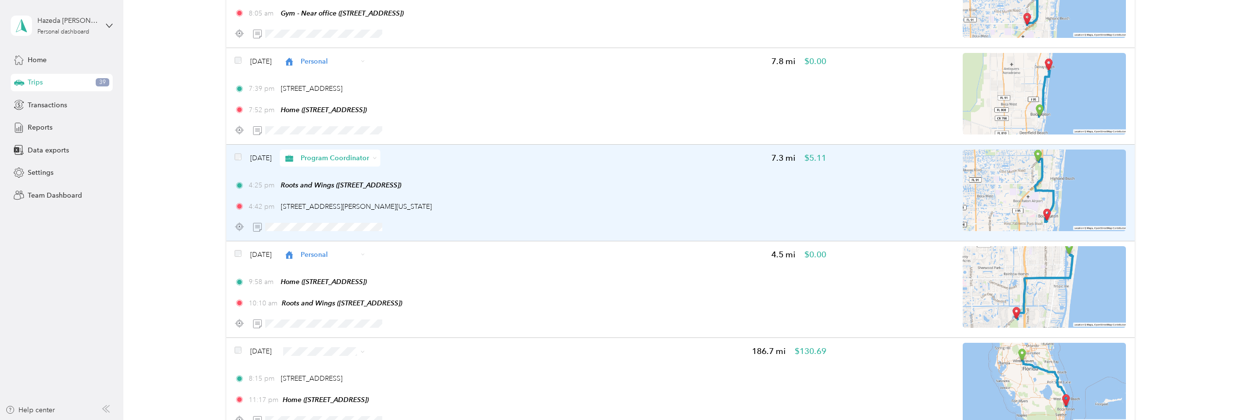
scroll to position [9076, 0]
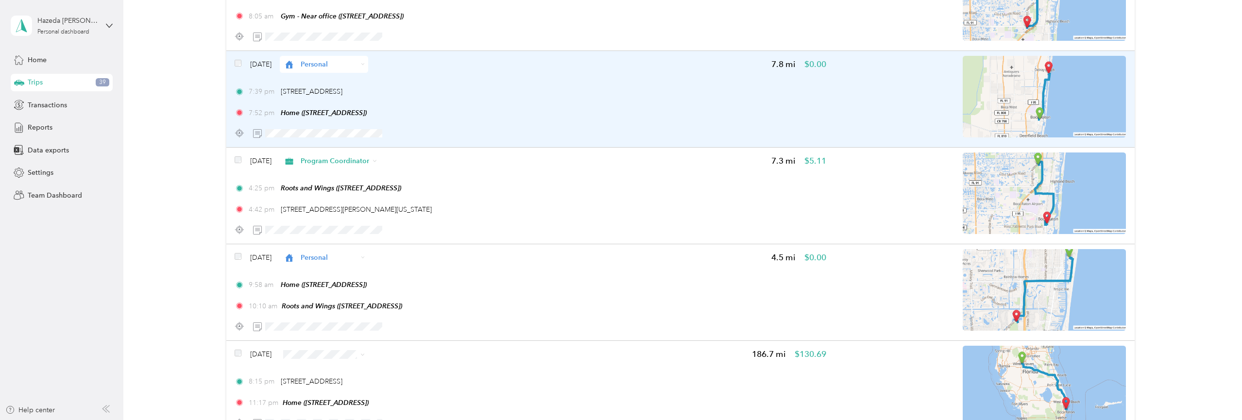
click at [358, 69] on span "Personal" at bounding box center [329, 64] width 57 height 10
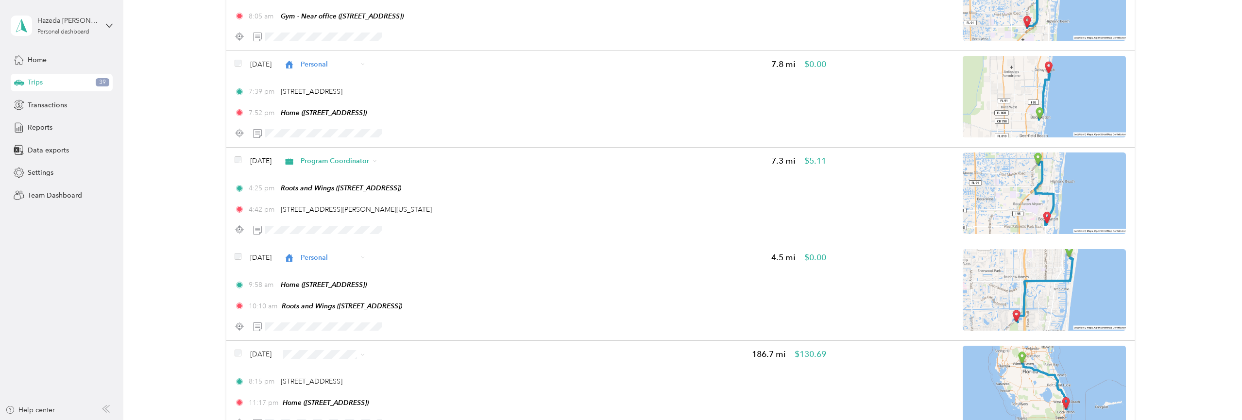
click at [333, 156] on span "Program Coordinator" at bounding box center [358, 153] width 68 height 10
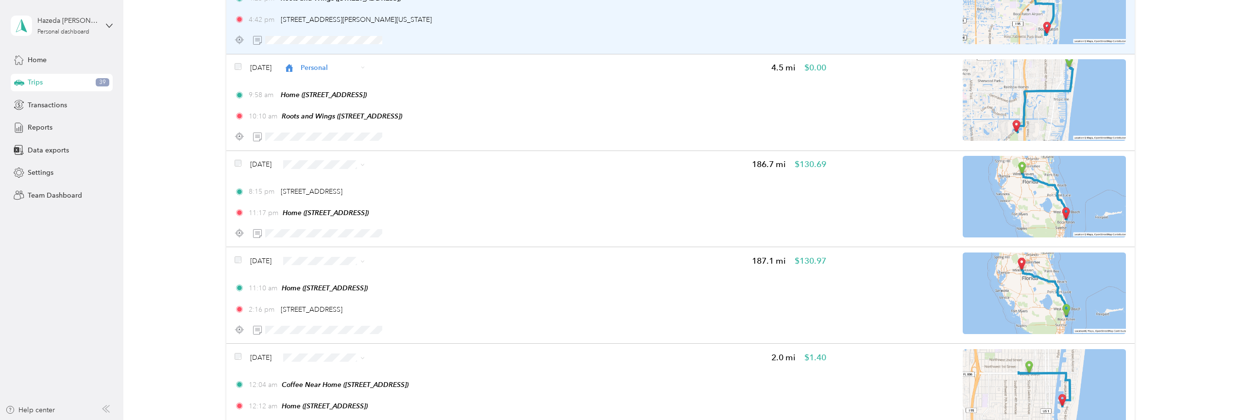
scroll to position [9270, 0]
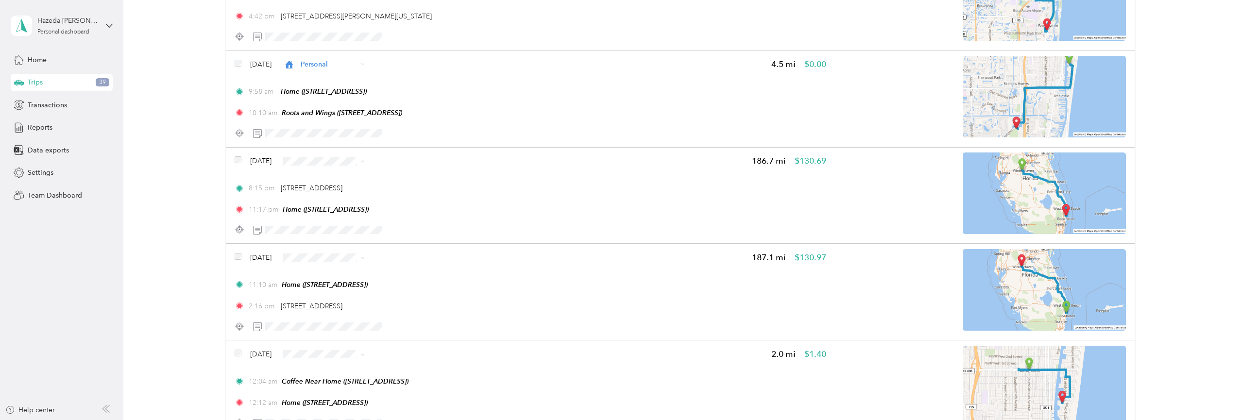
click at [330, 234] on span "Personal" at bounding box center [358, 237] width 68 height 10
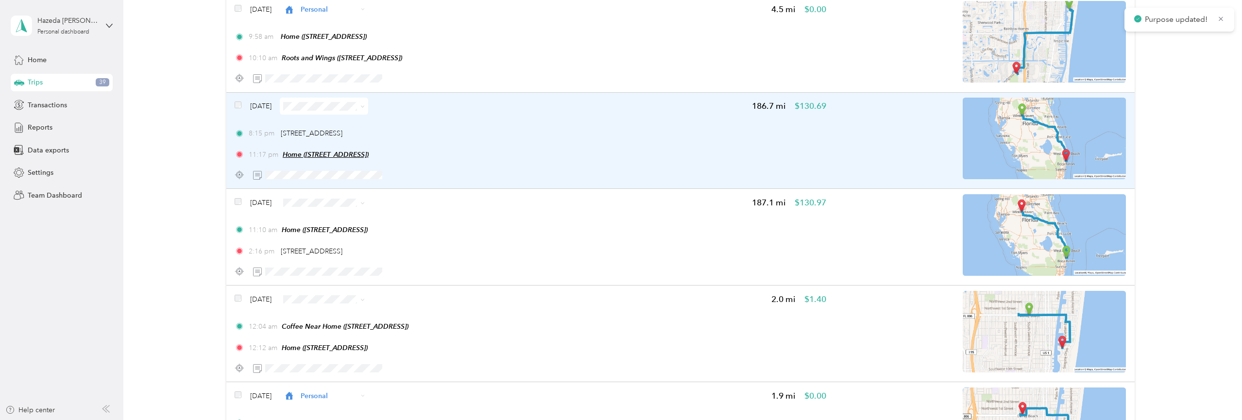
scroll to position [9329, 0]
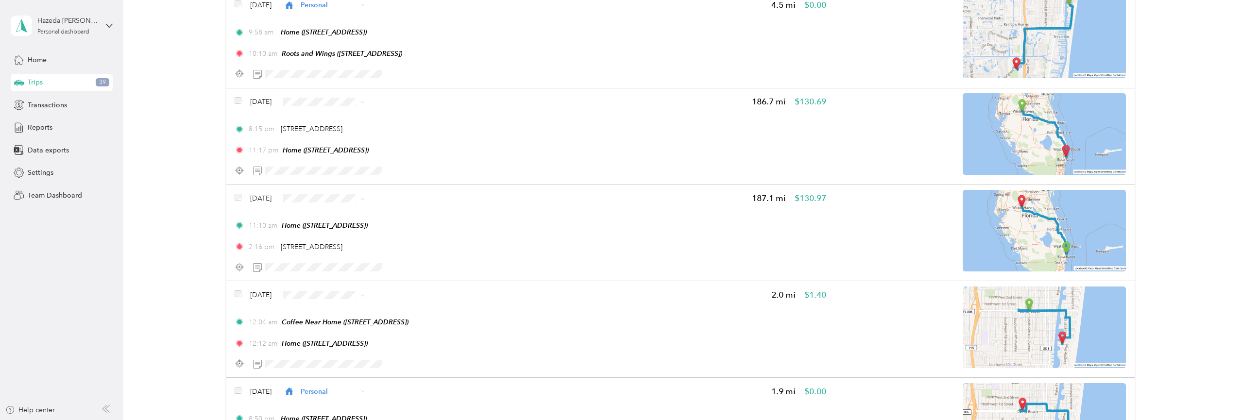
click at [330, 271] on span "Personal" at bounding box center [358, 274] width 68 height 10
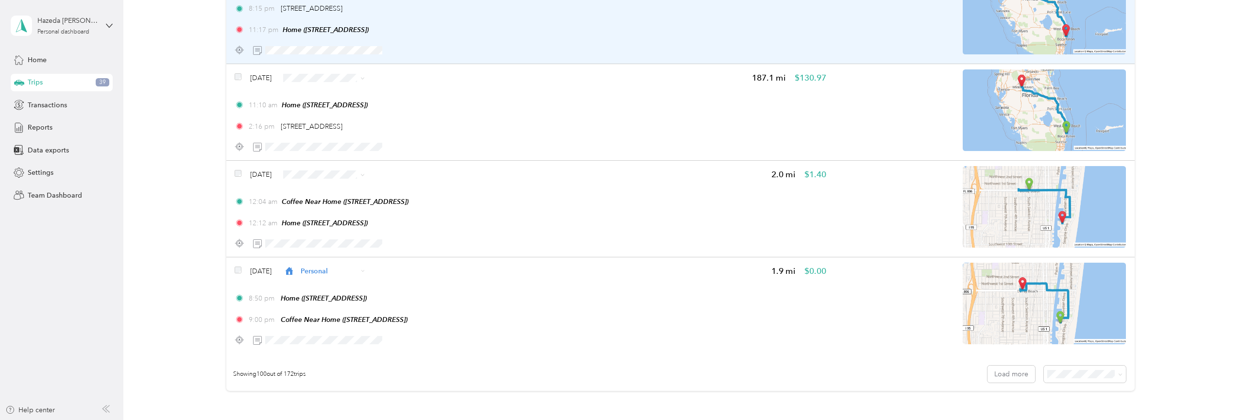
scroll to position [9448, 0]
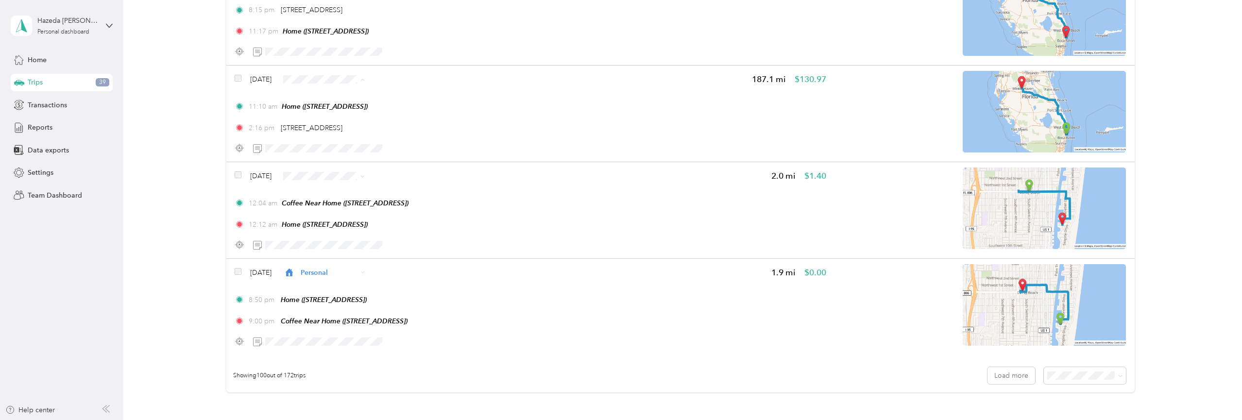
click at [335, 151] on span "Personal" at bounding box center [358, 155] width 68 height 10
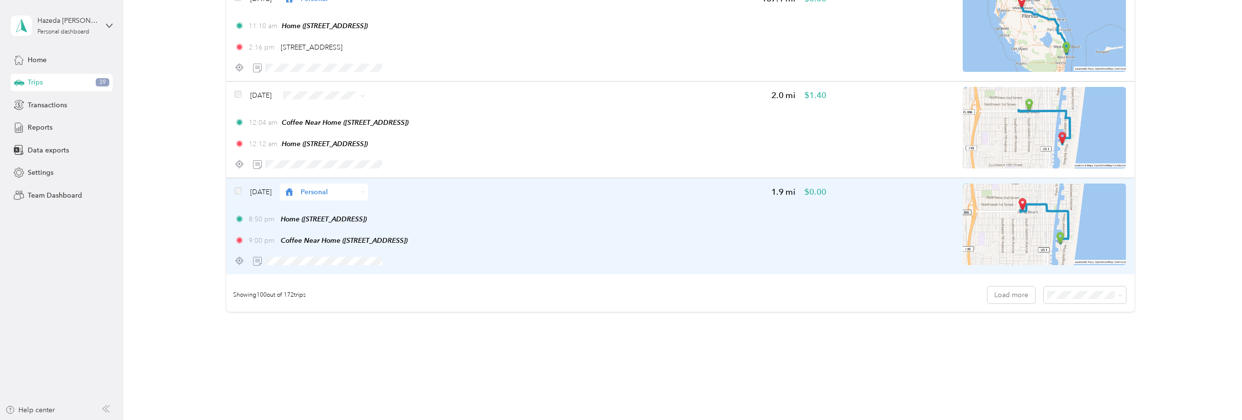
scroll to position [9536, 0]
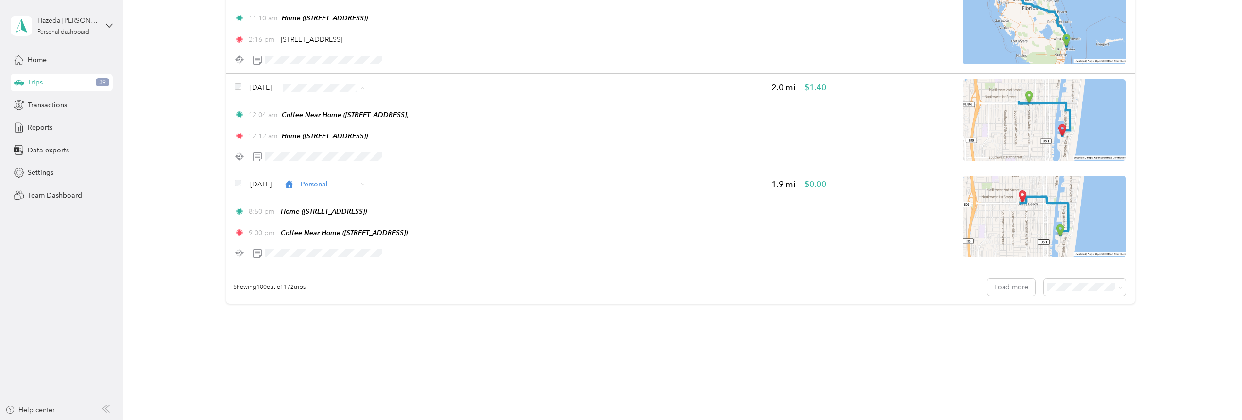
click at [335, 158] on span "Personal" at bounding box center [358, 163] width 68 height 10
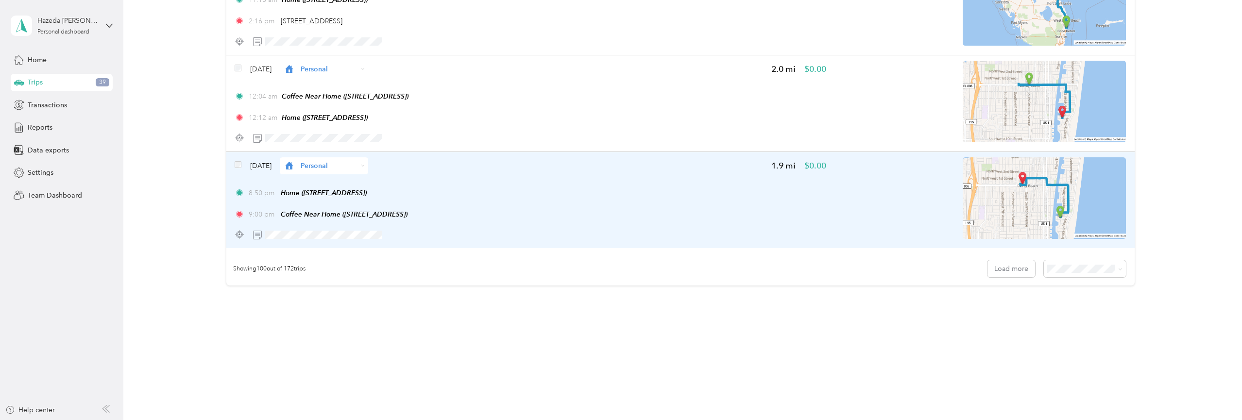
scroll to position [9597, 0]
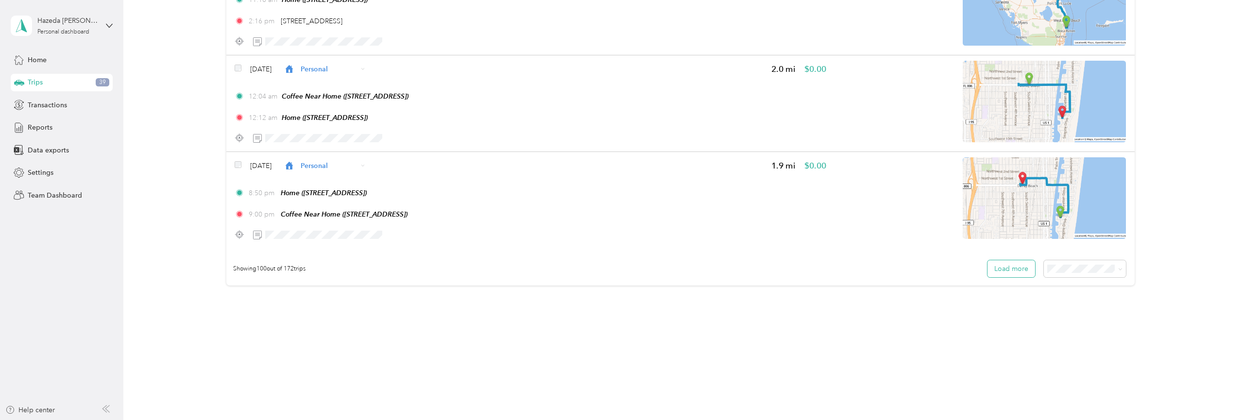
click at [1028, 270] on button "Load more" at bounding box center [1012, 268] width 48 height 17
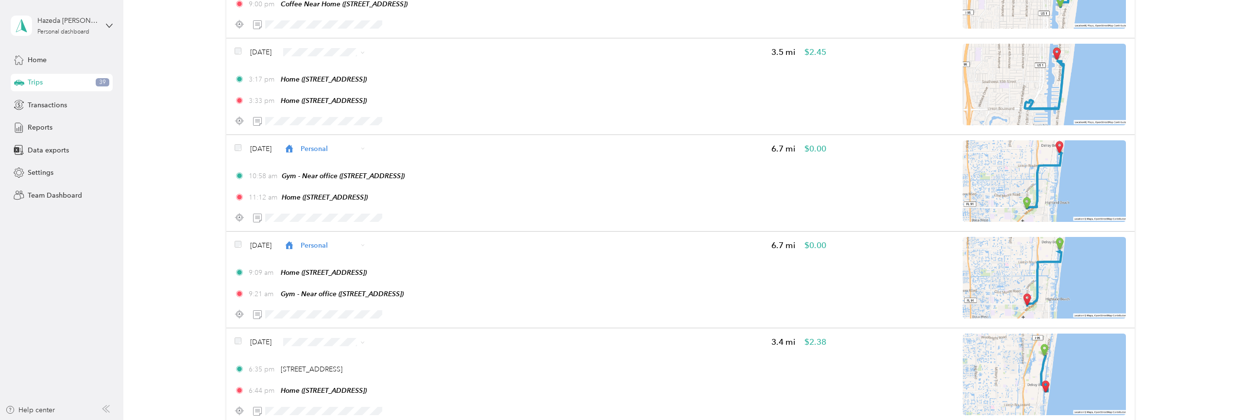
scroll to position [9767, 0]
click at [328, 121] on li "Personal" at bounding box center [346, 127] width 100 height 17
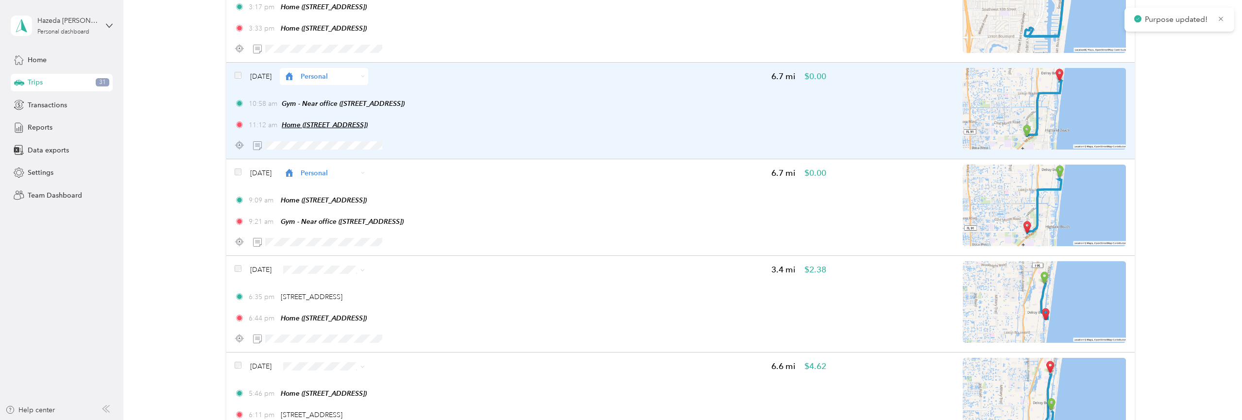
scroll to position [9846, 0]
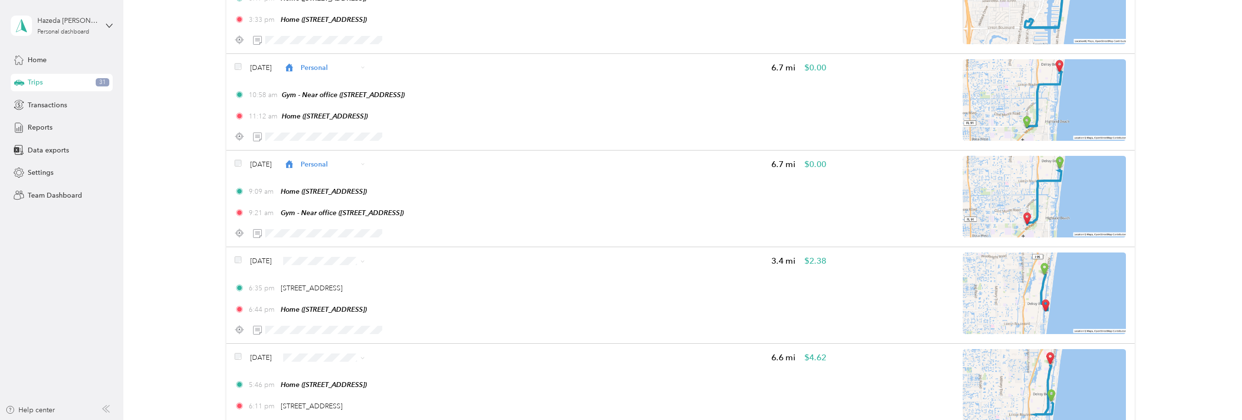
click at [351, 183] on span "Personal" at bounding box center [354, 183] width 68 height 10
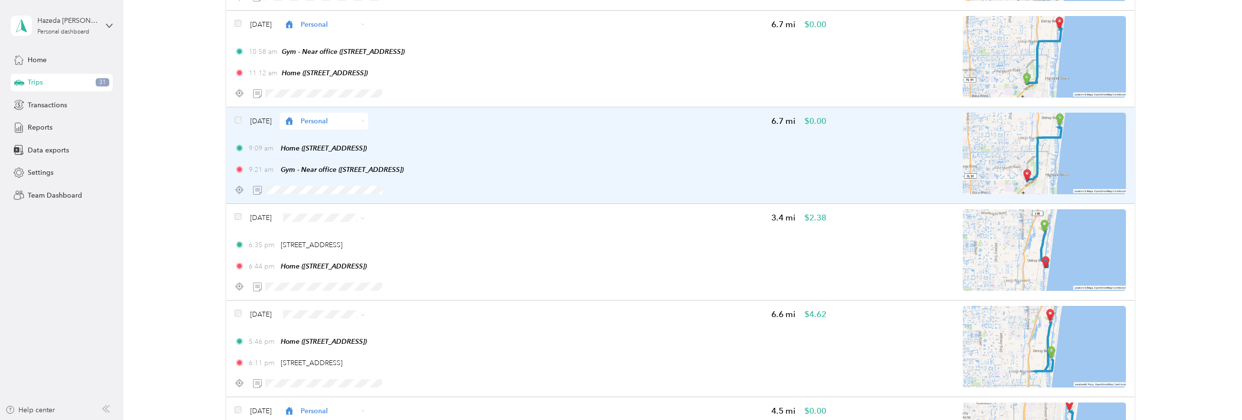
scroll to position [9891, 0]
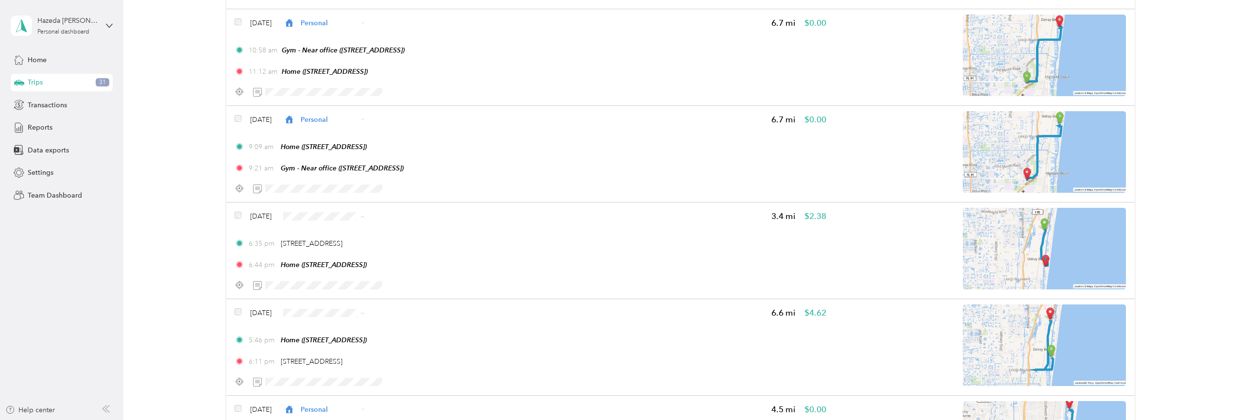
click at [333, 292] on span "Personal" at bounding box center [354, 295] width 68 height 10
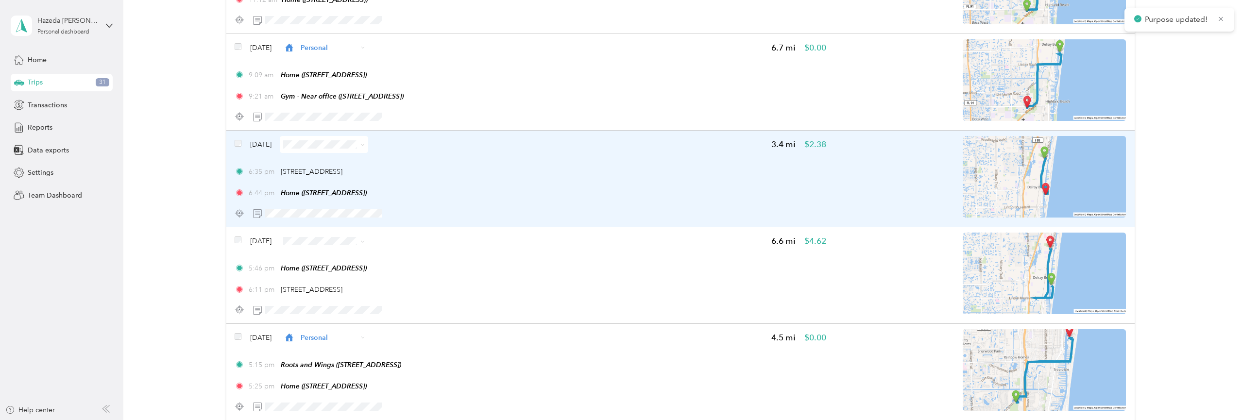
scroll to position [9965, 0]
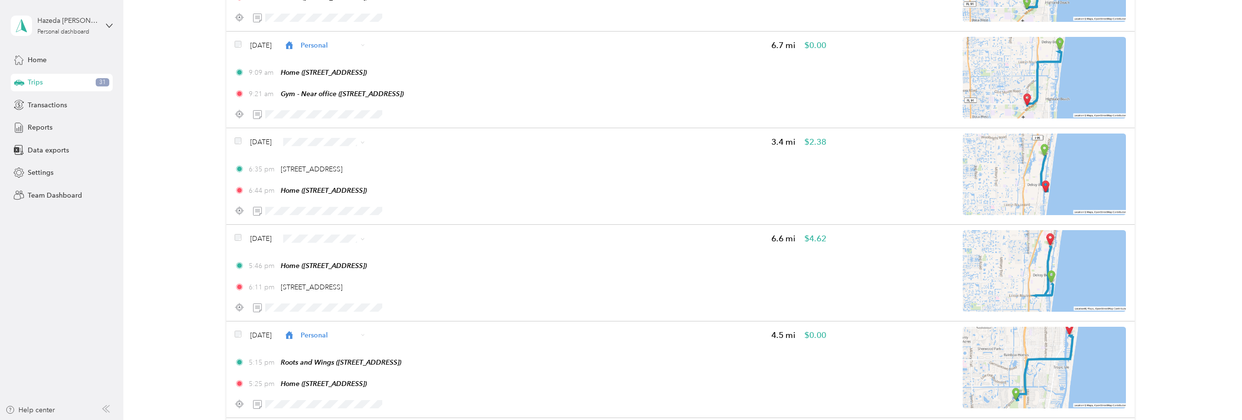
click at [327, 159] on span "Personal" at bounding box center [354, 158] width 68 height 10
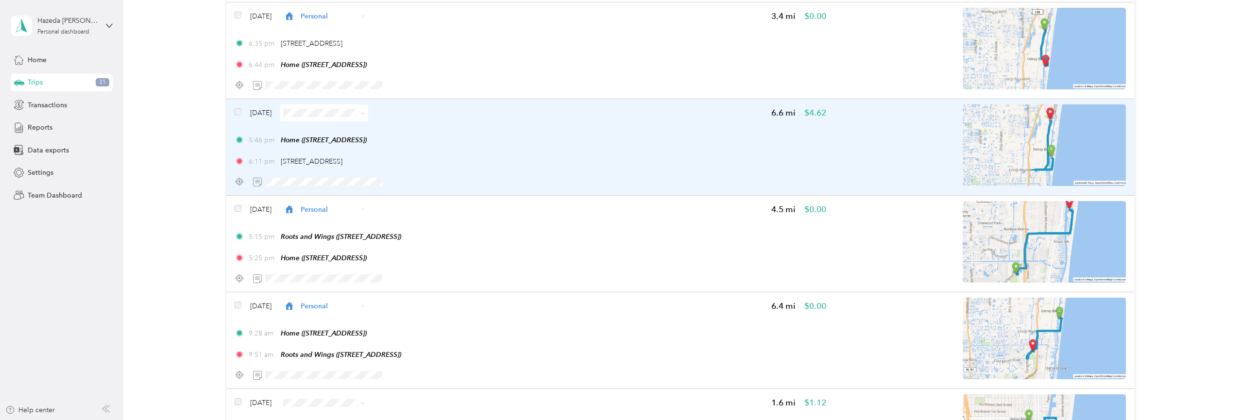
scroll to position [10093, 0]
click at [316, 120] on span at bounding box center [324, 111] width 88 height 17
click at [355, 120] on span at bounding box center [324, 111] width 88 height 17
click at [368, 120] on span at bounding box center [324, 111] width 88 height 17
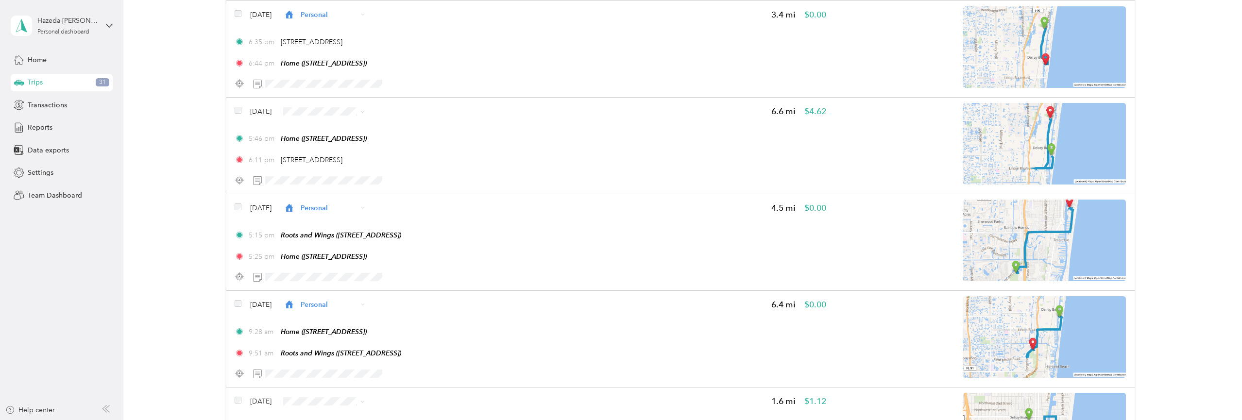
click at [323, 188] on span "Personal" at bounding box center [354, 188] width 68 height 10
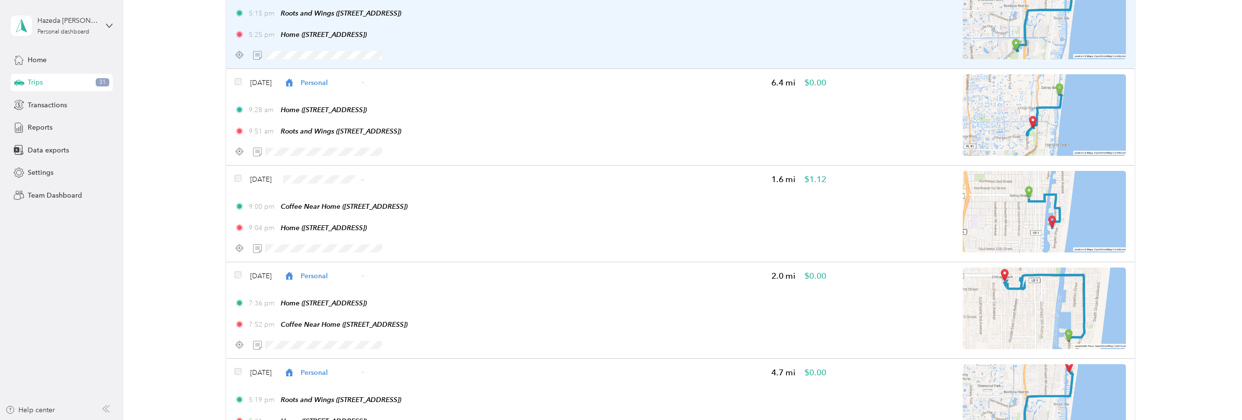
scroll to position [10322, 0]
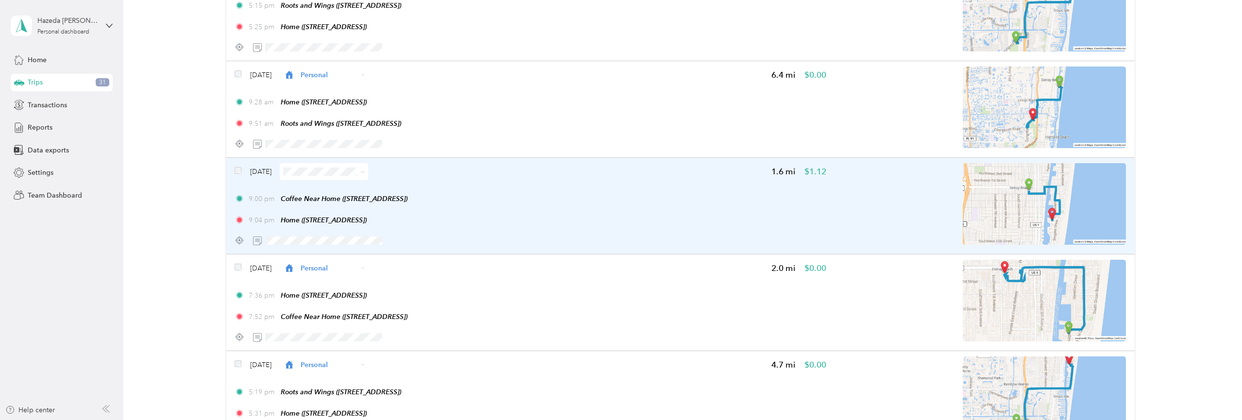
click at [306, 180] on span at bounding box center [324, 171] width 88 height 17
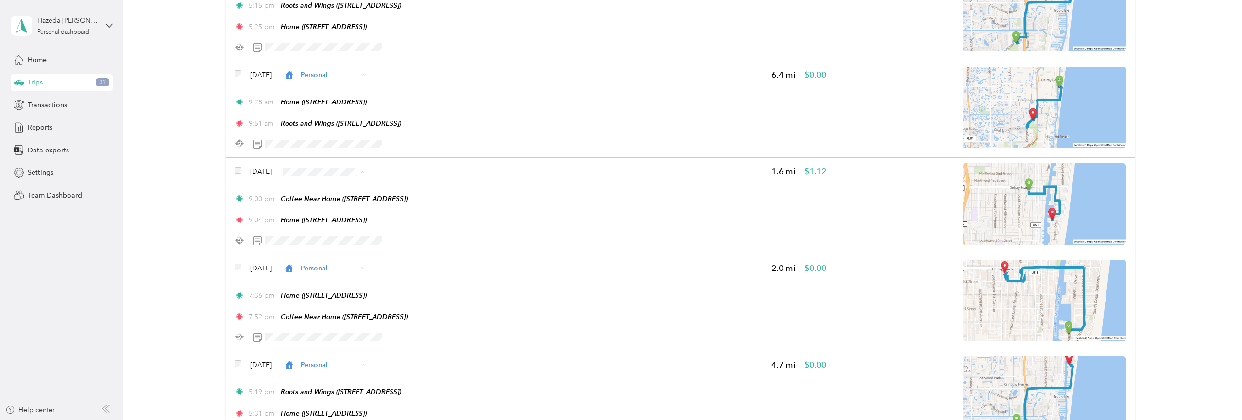
click at [329, 250] on span "Personal" at bounding box center [354, 251] width 68 height 10
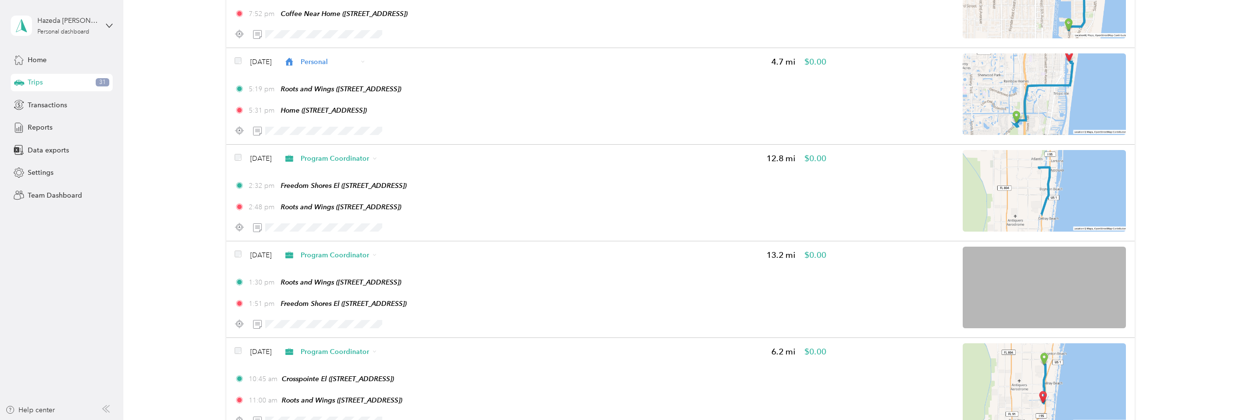
scroll to position [10628, 0]
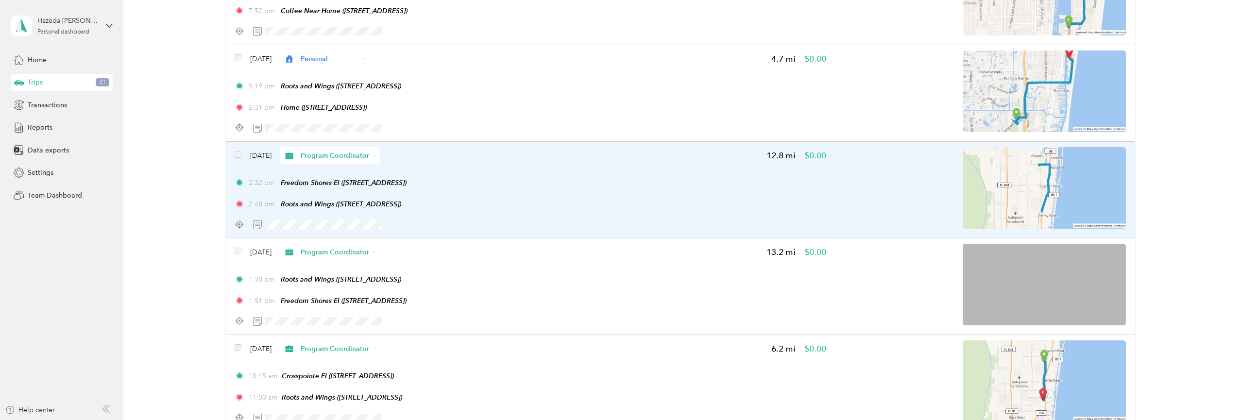
click at [340, 161] on span "Program Coordinator" at bounding box center [335, 156] width 69 height 10
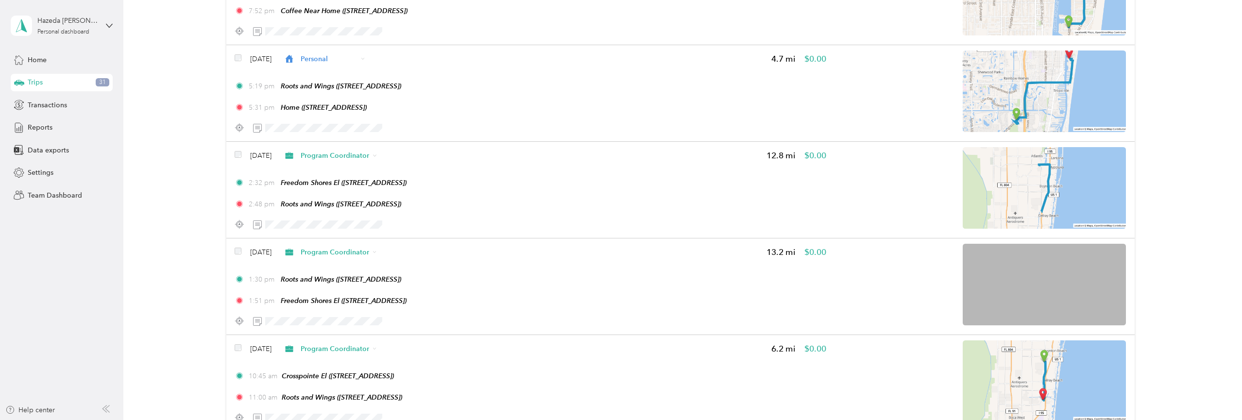
click at [334, 229] on li "Personal" at bounding box center [351, 233] width 111 height 17
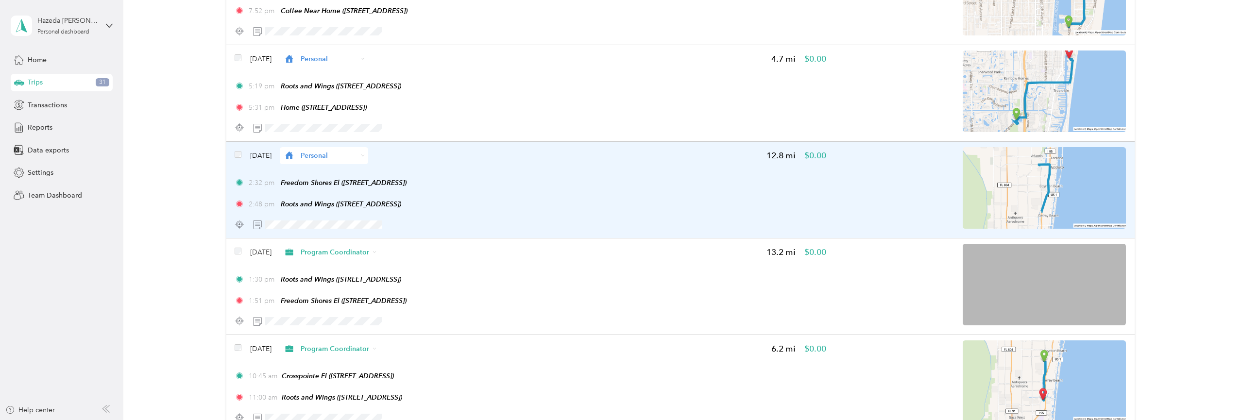
click at [342, 161] on span "Personal" at bounding box center [329, 156] width 57 height 10
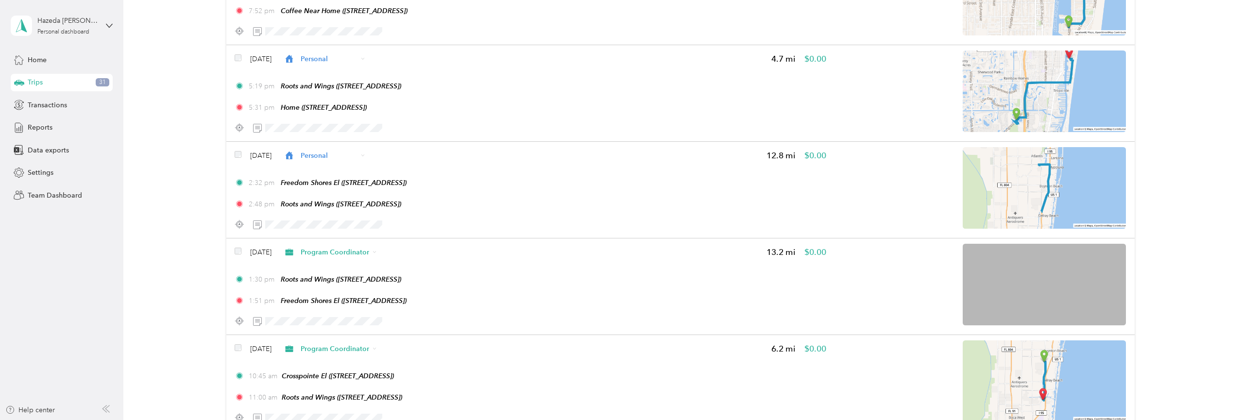
click at [345, 255] on li "Program Coordinator" at bounding box center [346, 251] width 100 height 17
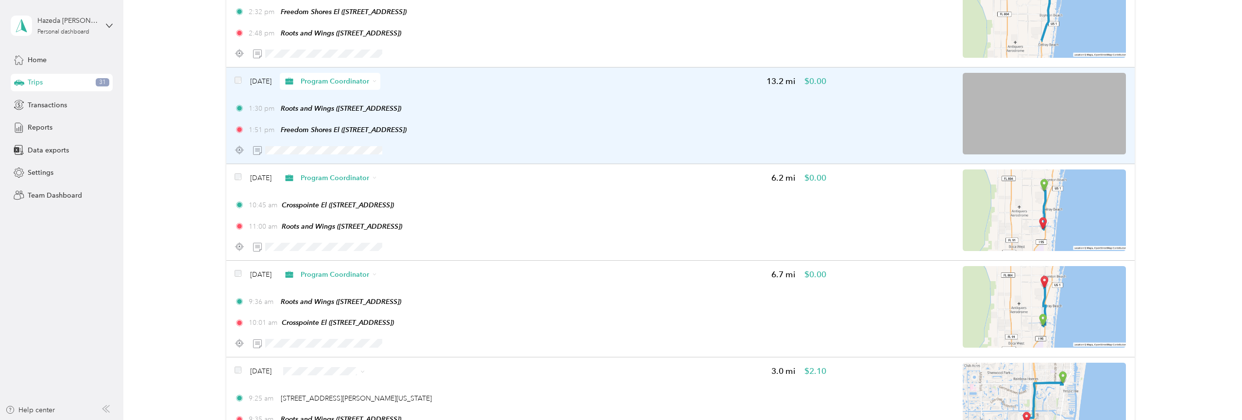
scroll to position [10809, 0]
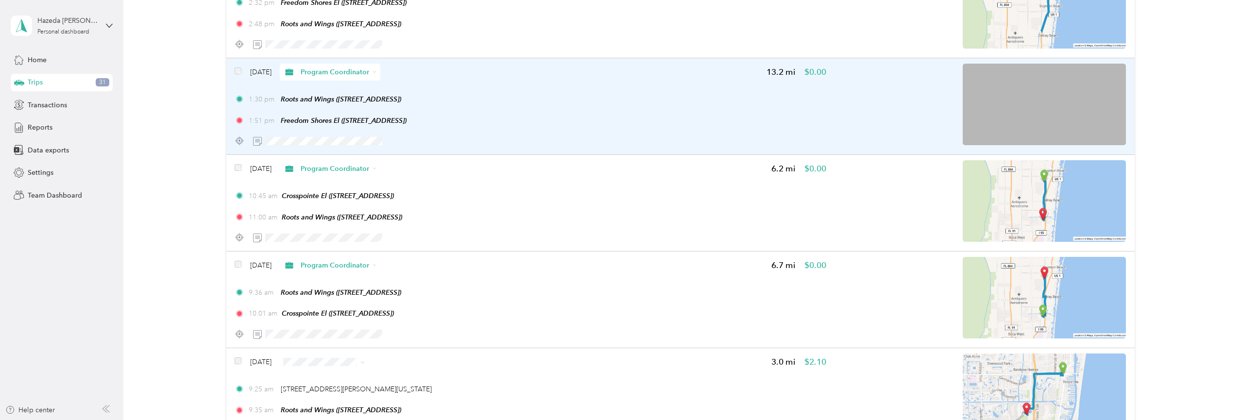
click at [352, 77] on span "Program Coordinator" at bounding box center [335, 72] width 69 height 10
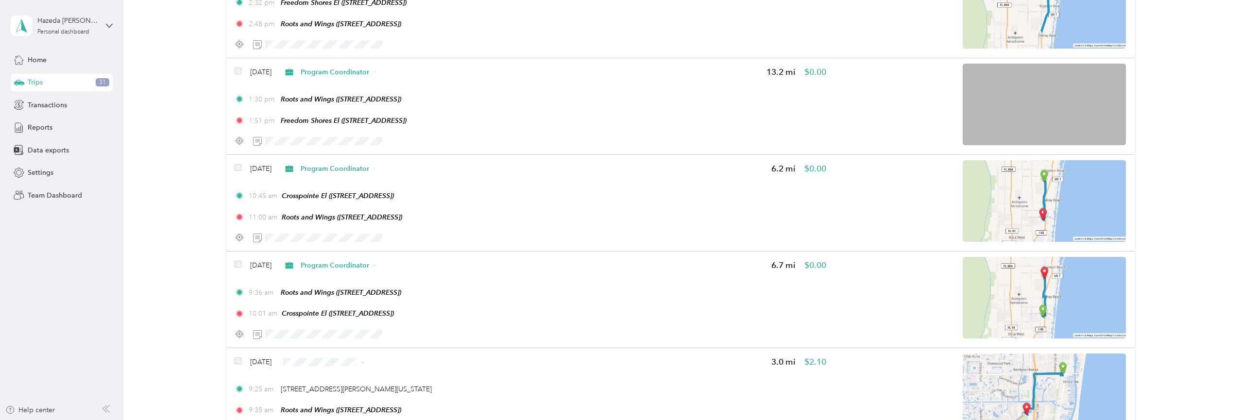
click at [340, 155] on span "Personal" at bounding box center [360, 154] width 81 height 10
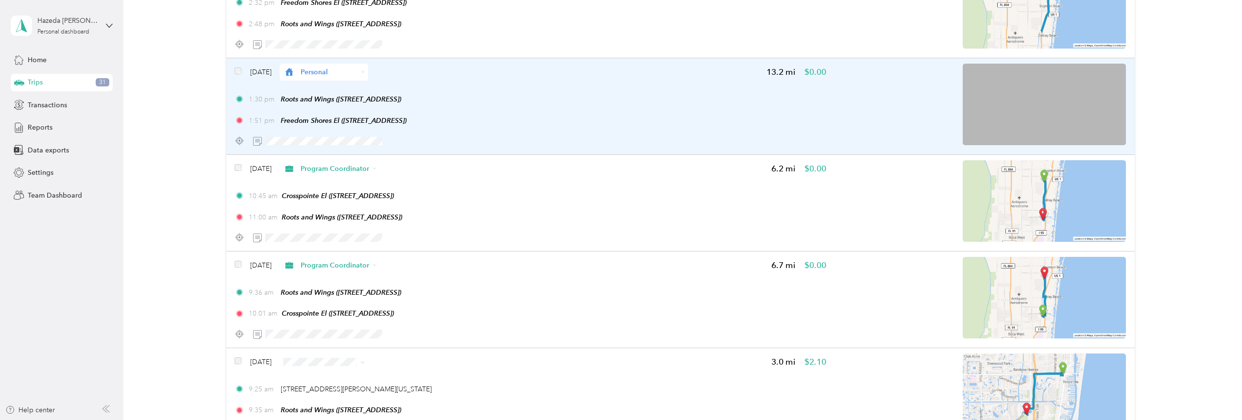
click at [345, 77] on span "Personal" at bounding box center [329, 72] width 57 height 10
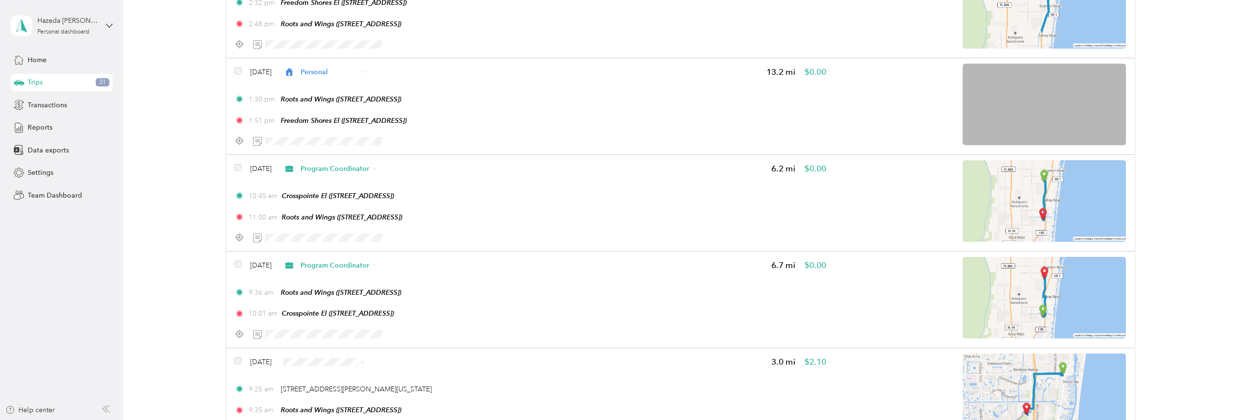
click at [352, 174] on li "Program Coordinator" at bounding box center [346, 170] width 100 height 17
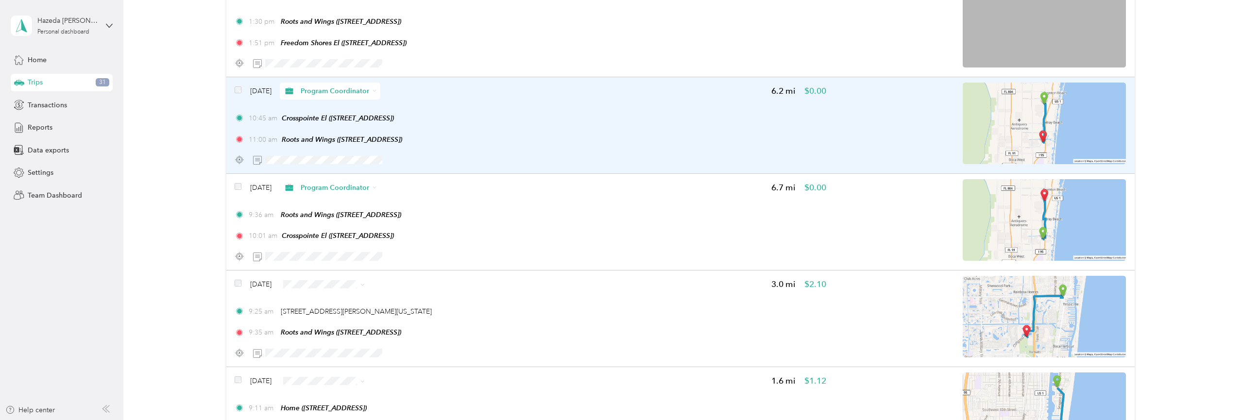
scroll to position [10888, 0]
click at [353, 95] on span "Program Coordinator" at bounding box center [335, 90] width 69 height 10
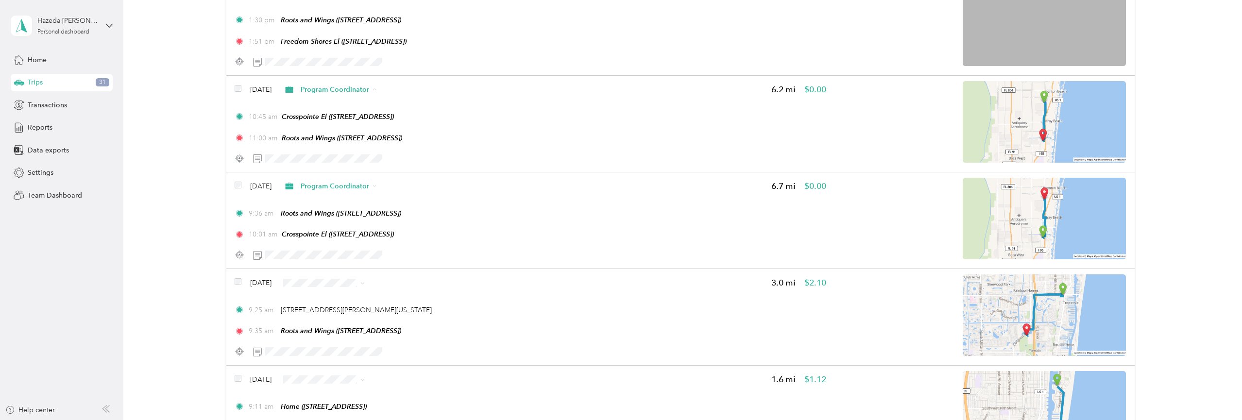
click at [355, 169] on span "Personal" at bounding box center [360, 172] width 81 height 10
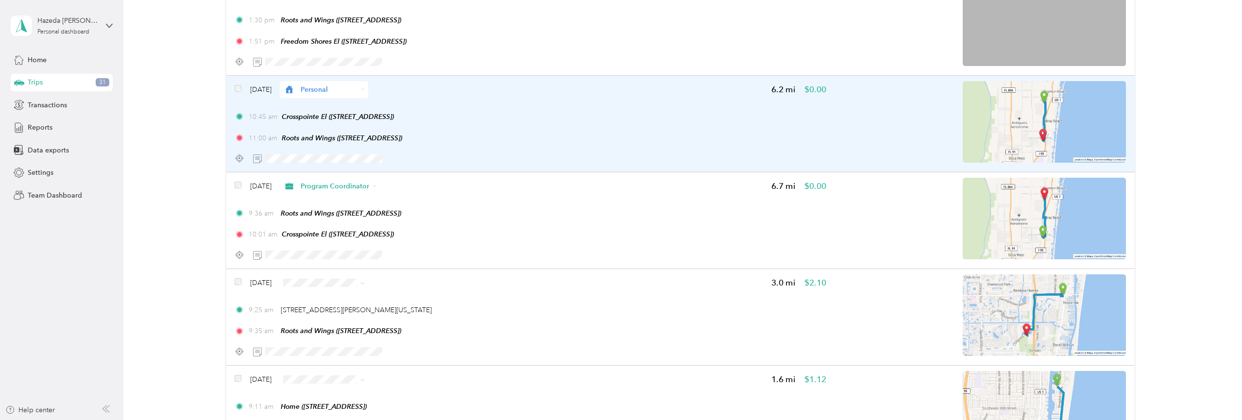
click at [351, 95] on span "Personal" at bounding box center [329, 90] width 57 height 10
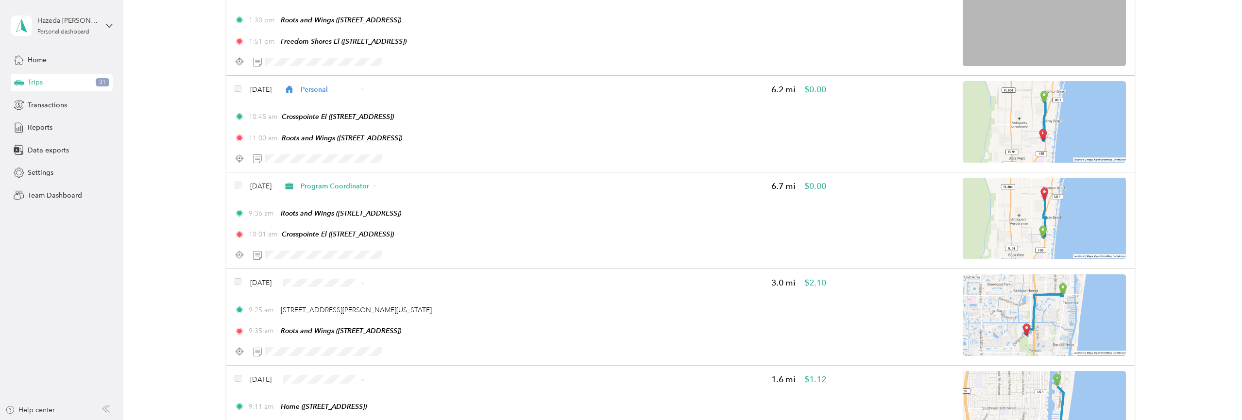
click at [333, 184] on span "Program Coordinator" at bounding box center [354, 184] width 68 height 10
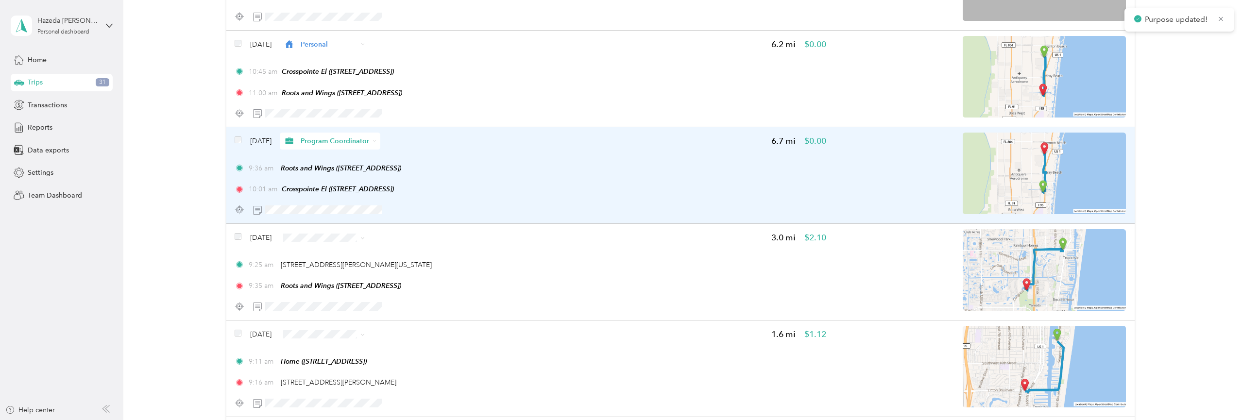
scroll to position [10936, 0]
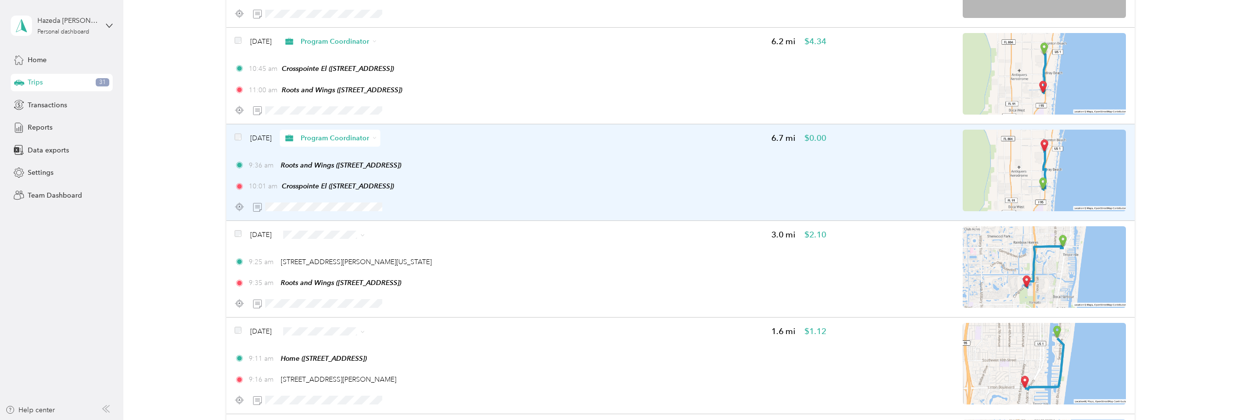
click at [342, 143] on span "Program Coordinator" at bounding box center [335, 138] width 69 height 10
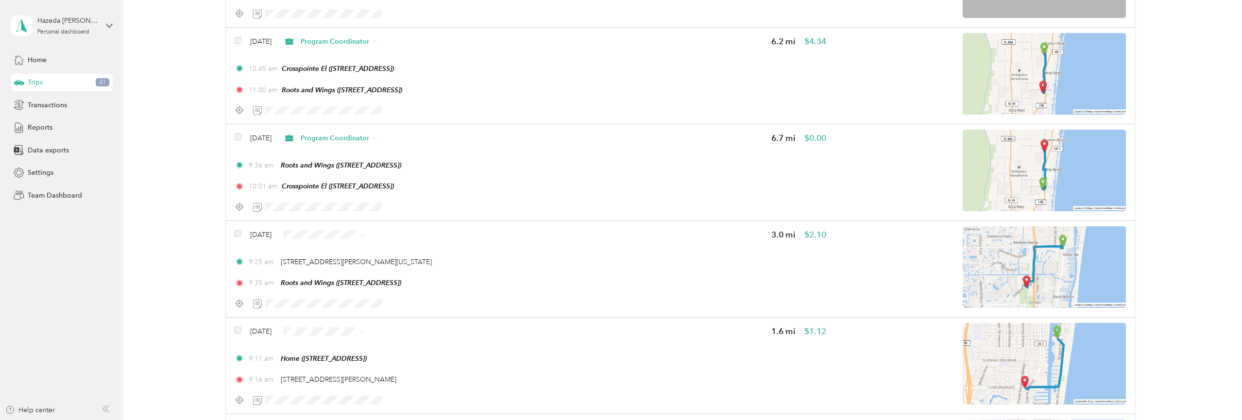
click at [351, 211] on ol "Work Personal Program Coordinator Other Charity Medical Moving Commute" at bounding box center [351, 260] width 111 height 136
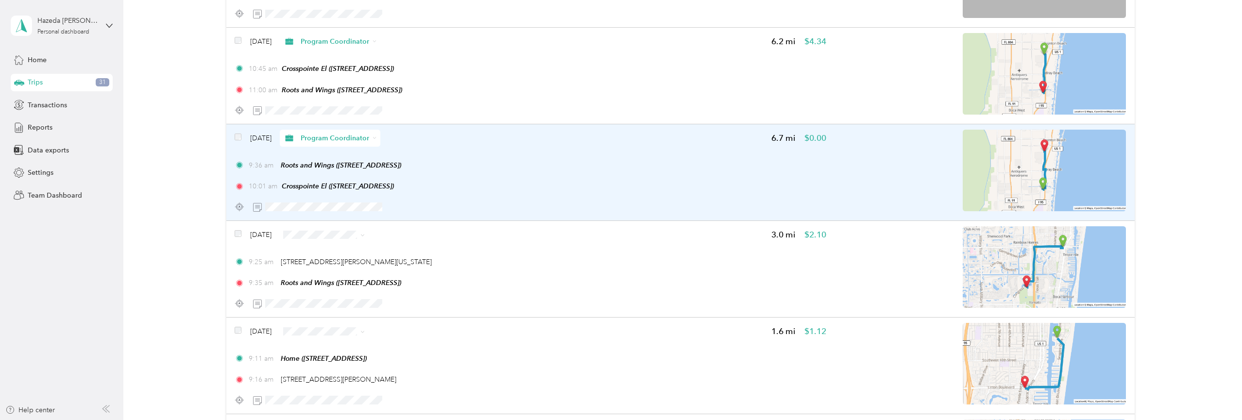
click at [341, 143] on span "Program Coordinator" at bounding box center [335, 138] width 69 height 10
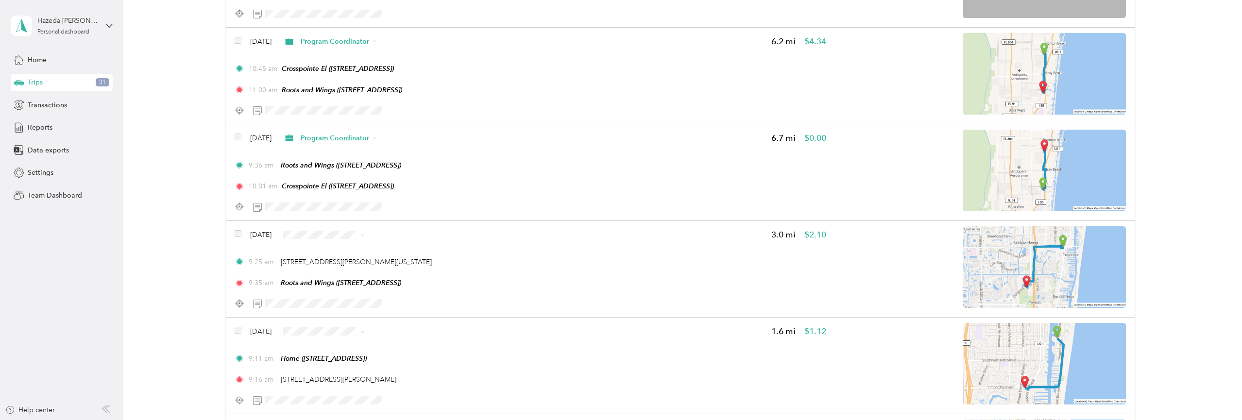
click at [336, 234] on span "Program Coordinator" at bounding box center [355, 238] width 70 height 10
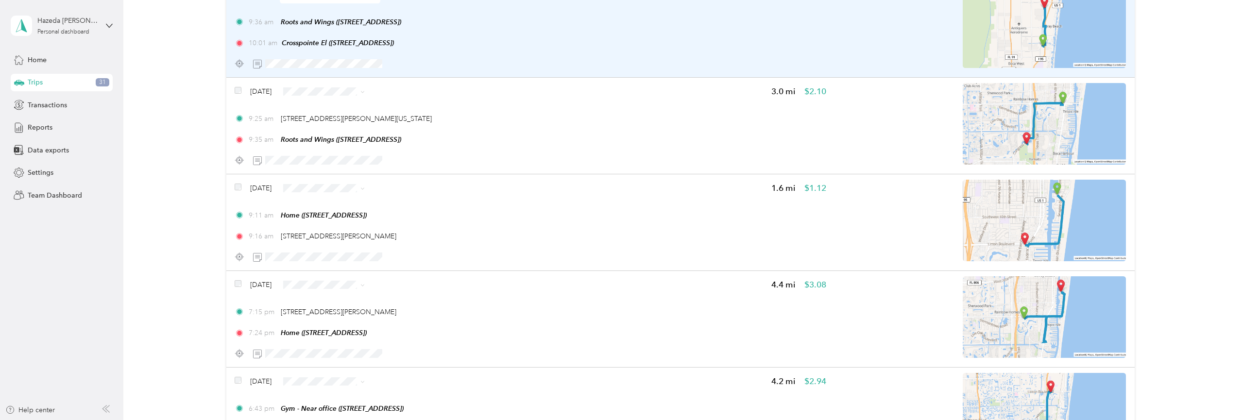
scroll to position [11087, 0]
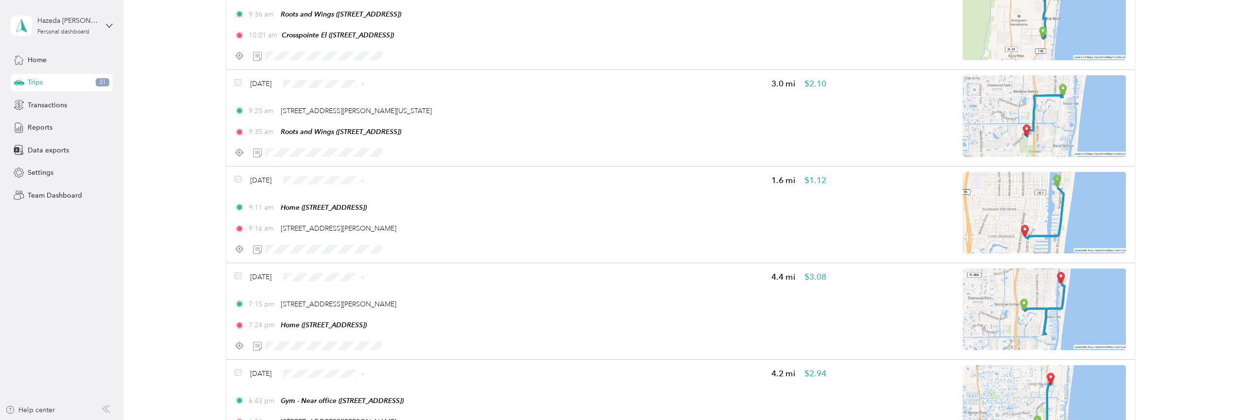
click at [339, 165] on span "Personal" at bounding box center [354, 167] width 68 height 10
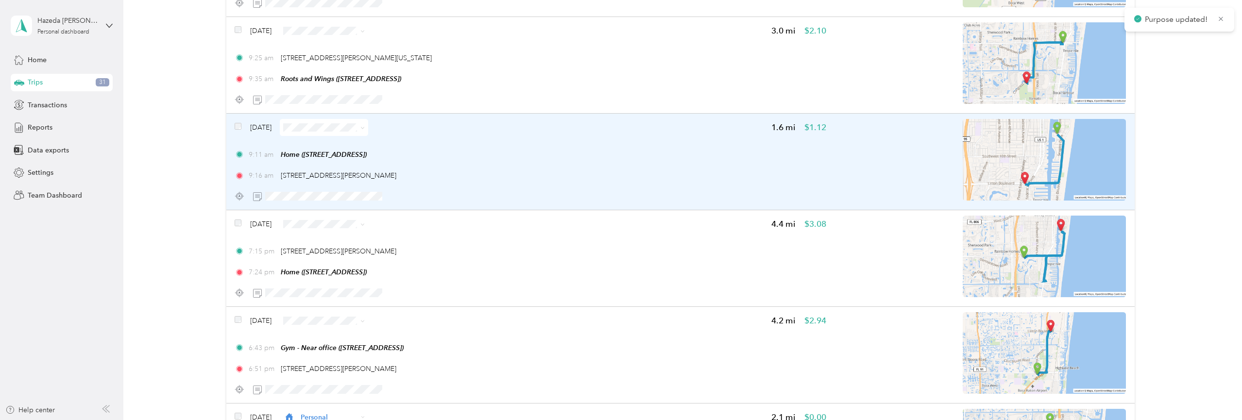
scroll to position [11142, 0]
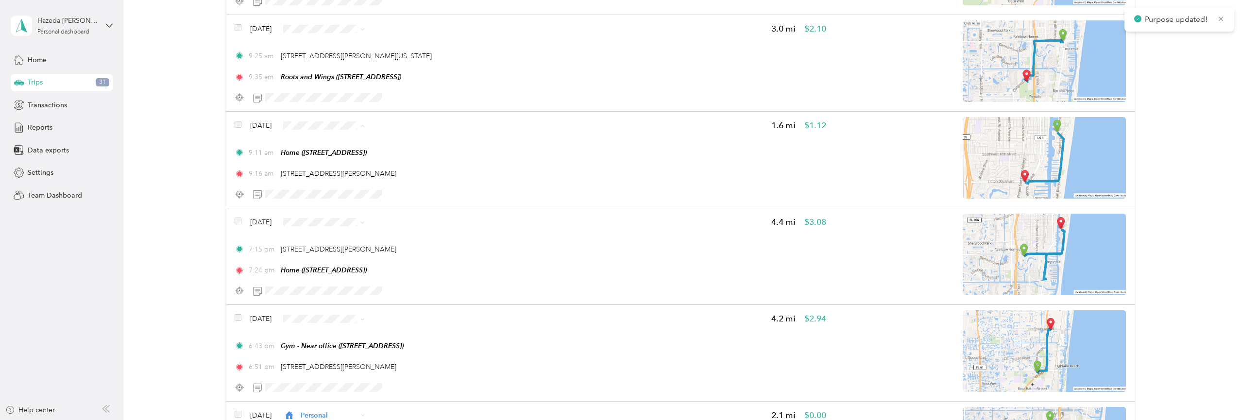
click at [328, 199] on ol "Work Personal Program Coordinator Other Charity Medical Moving Commute" at bounding box center [346, 251] width 100 height 136
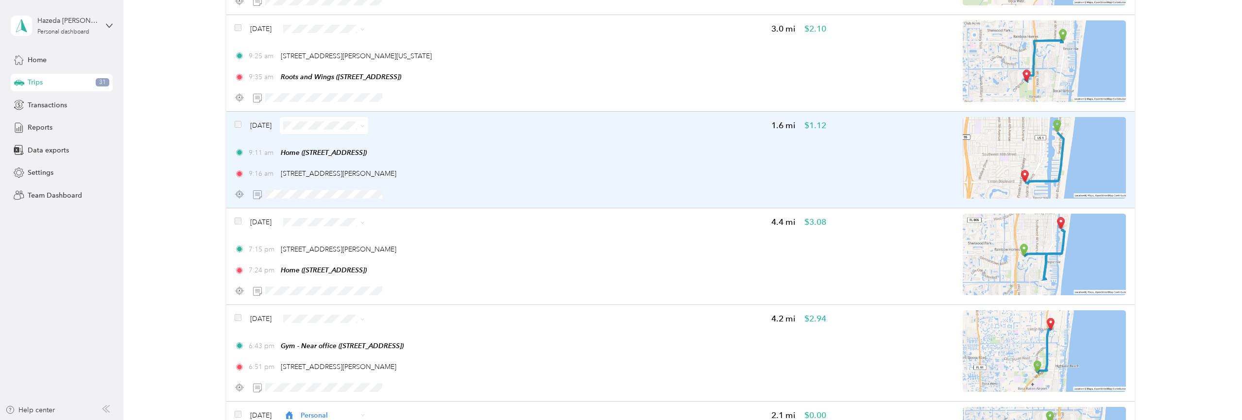
click at [318, 134] on span at bounding box center [324, 125] width 88 height 17
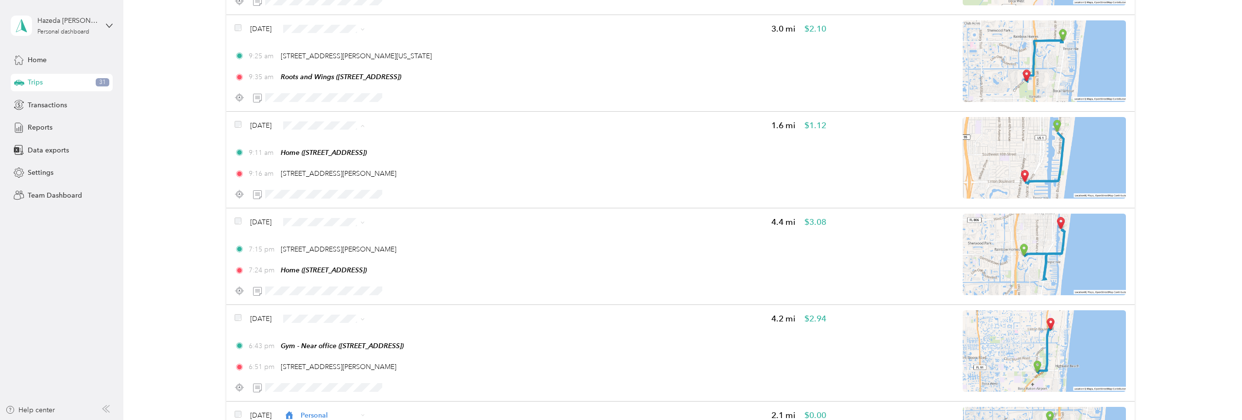
click at [343, 203] on li "Personal" at bounding box center [346, 208] width 100 height 17
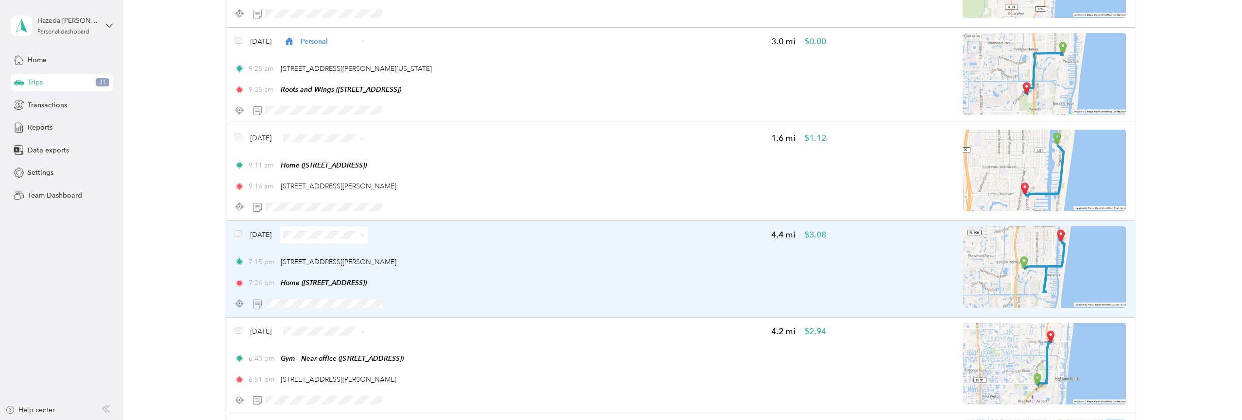
scroll to position [11132, 0]
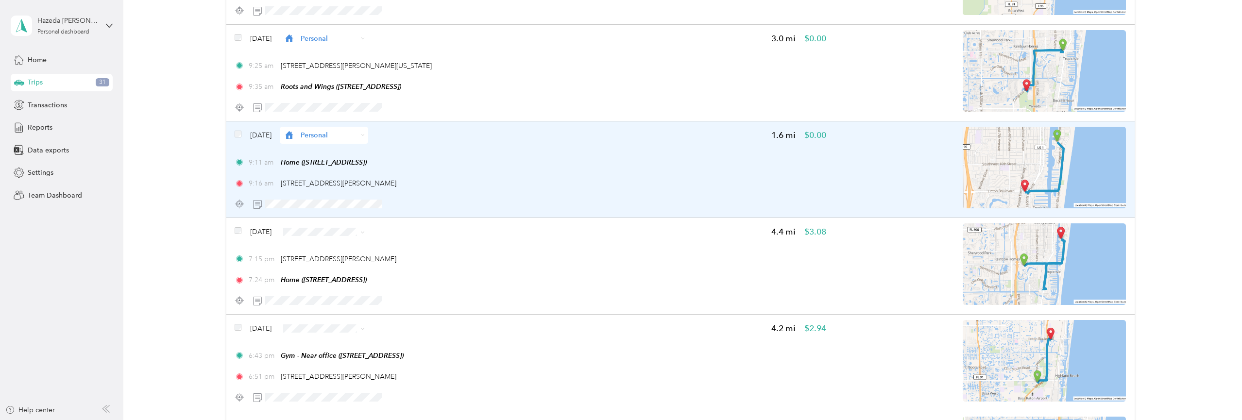
click at [325, 140] on span "Personal" at bounding box center [329, 135] width 57 height 10
click at [507, 144] on div "[DATE] Personal 1.6 mi $0.00" at bounding box center [530, 135] width 591 height 17
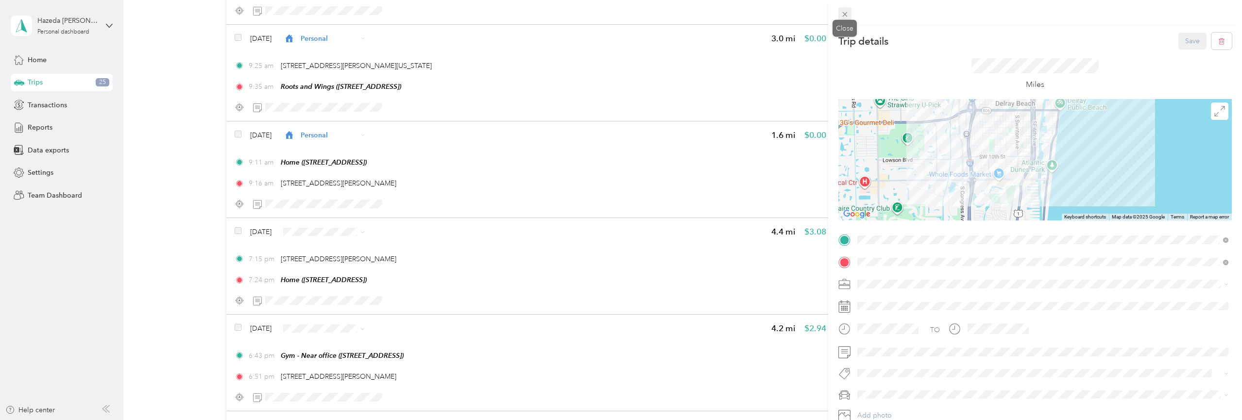
click at [840, 11] on span at bounding box center [846, 14] width 14 height 14
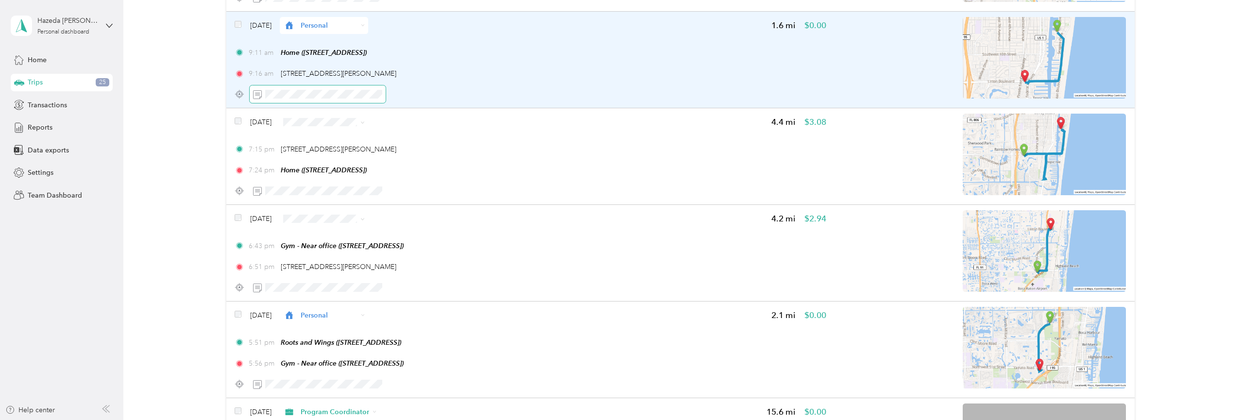
scroll to position [11249, 0]
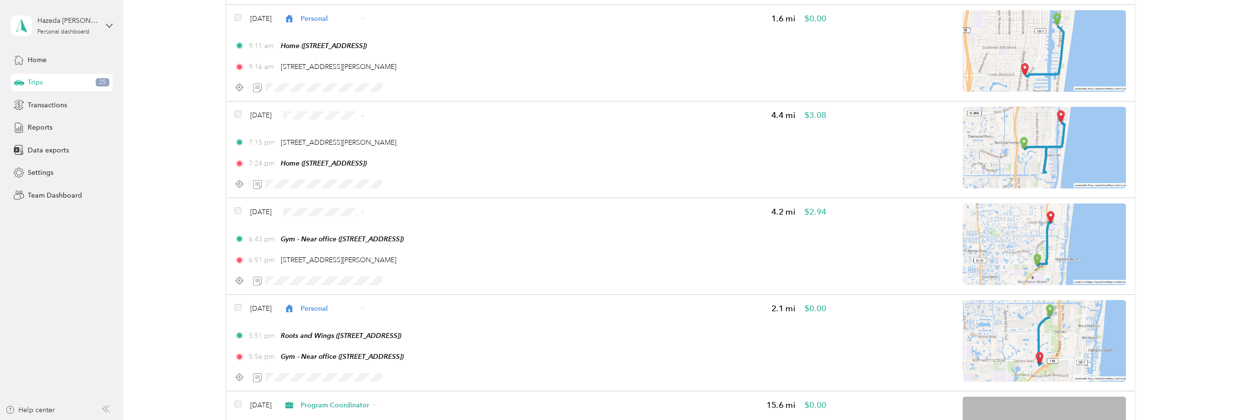
click at [343, 196] on span "Personal" at bounding box center [354, 199] width 68 height 10
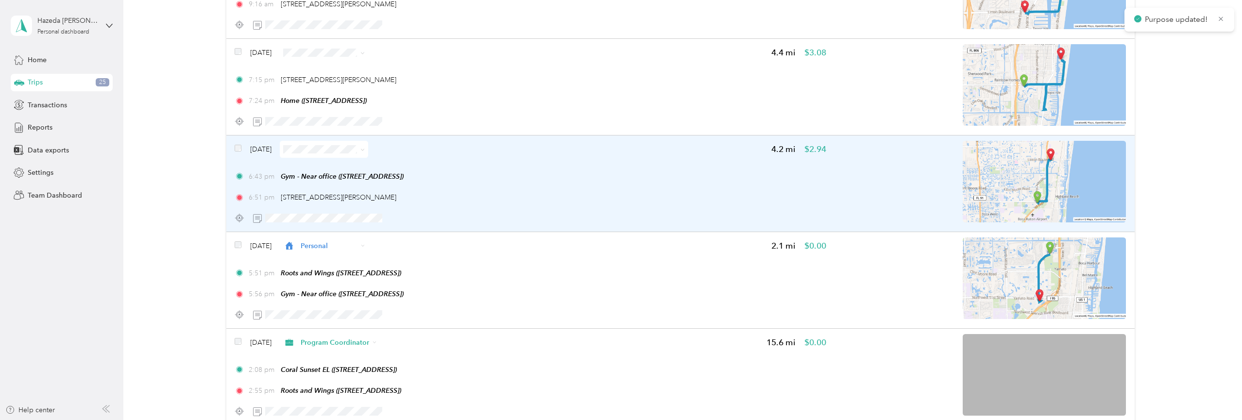
scroll to position [11313, 0]
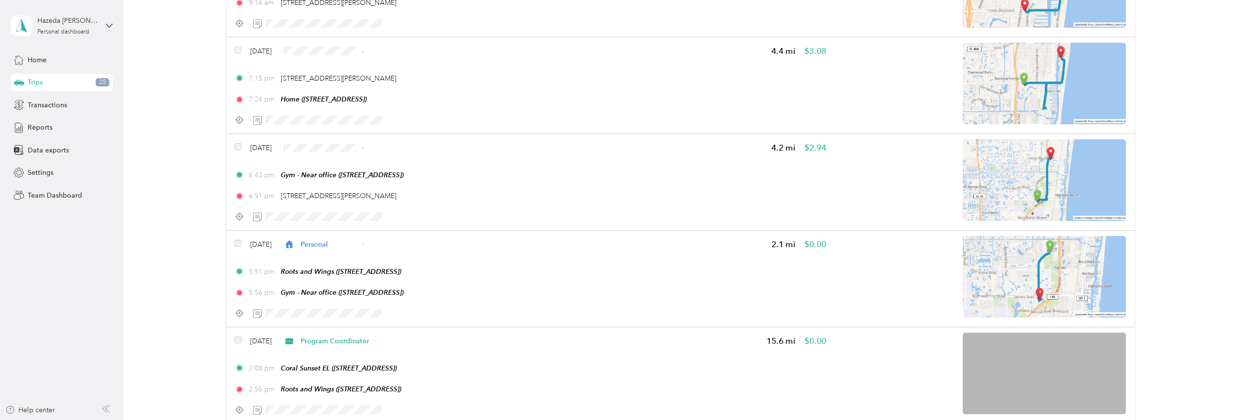
click at [346, 226] on span "Personal" at bounding box center [354, 231] width 68 height 10
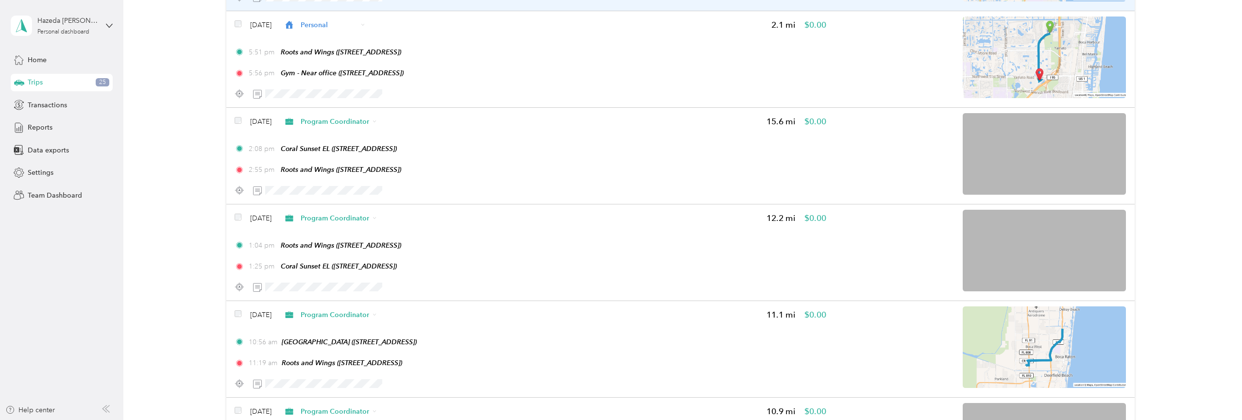
scroll to position [11535, 0]
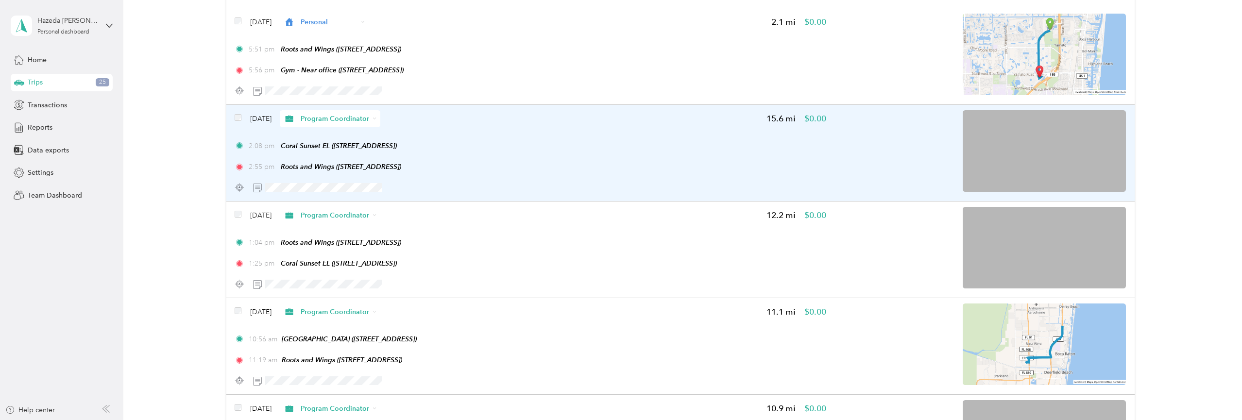
click at [349, 124] on span "Program Coordinator" at bounding box center [335, 119] width 69 height 10
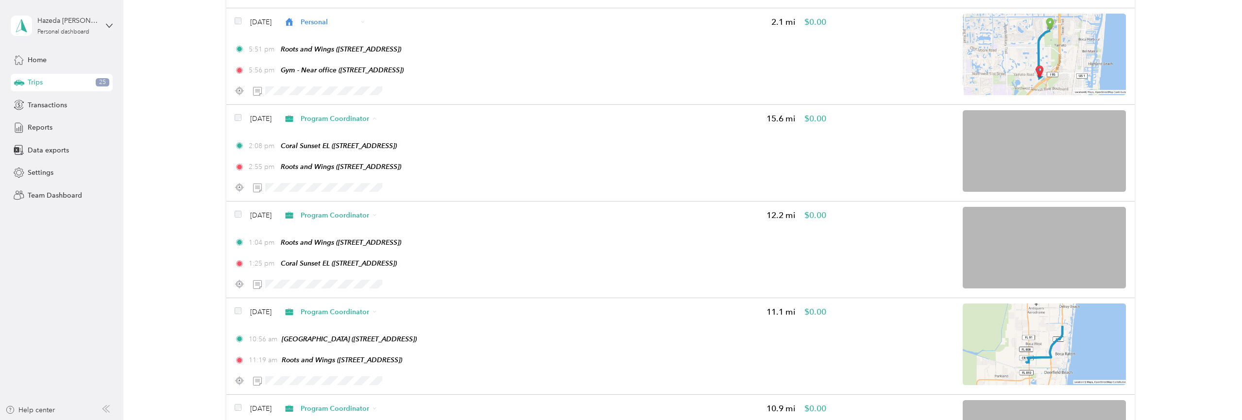
click at [339, 202] on span "Personal" at bounding box center [360, 203] width 81 height 10
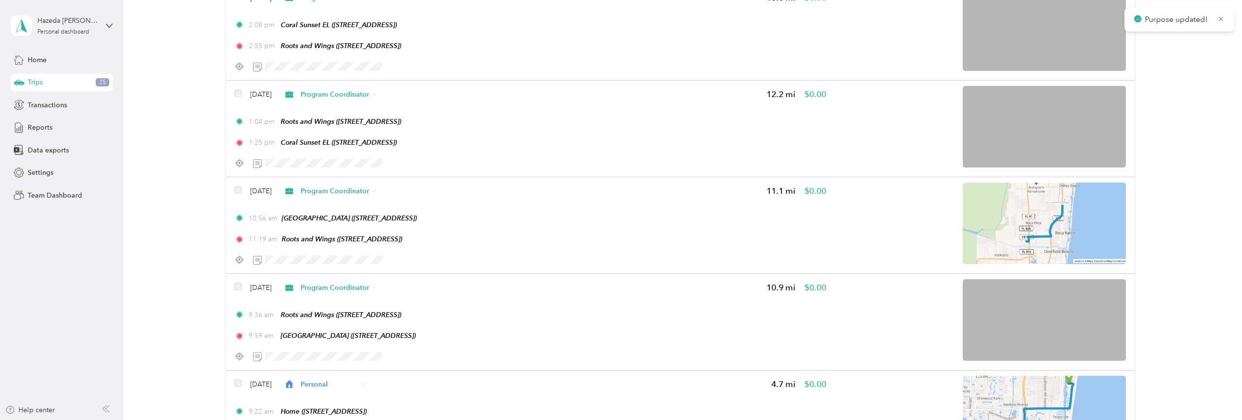
scroll to position [11657, 0]
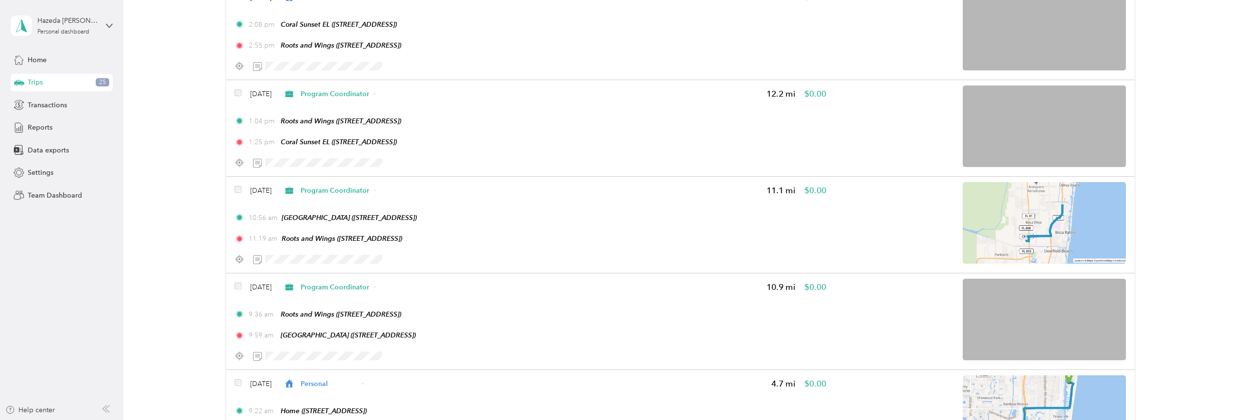
click at [343, 93] on li "Program Coordinator" at bounding box center [346, 98] width 100 height 17
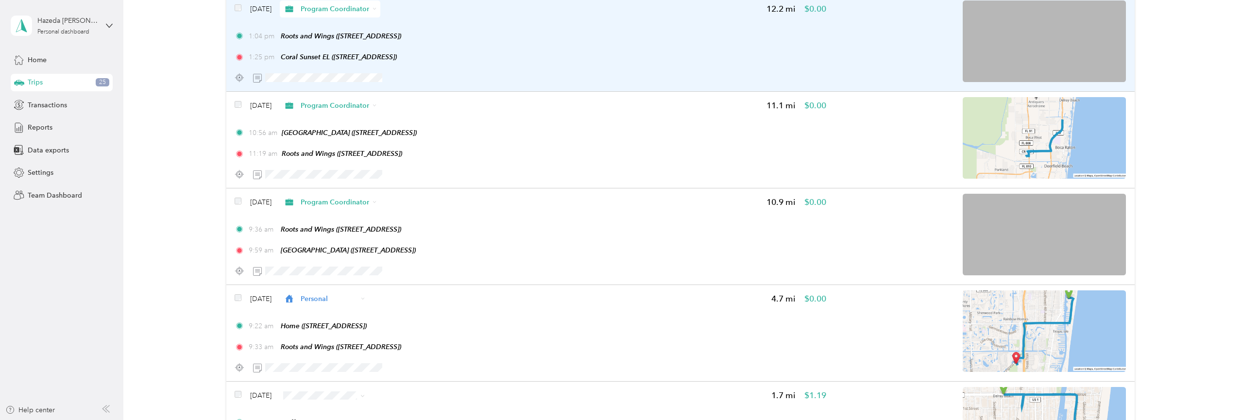
scroll to position [11743, 0]
click at [343, 13] on span "Program Coordinator" at bounding box center [335, 7] width 69 height 10
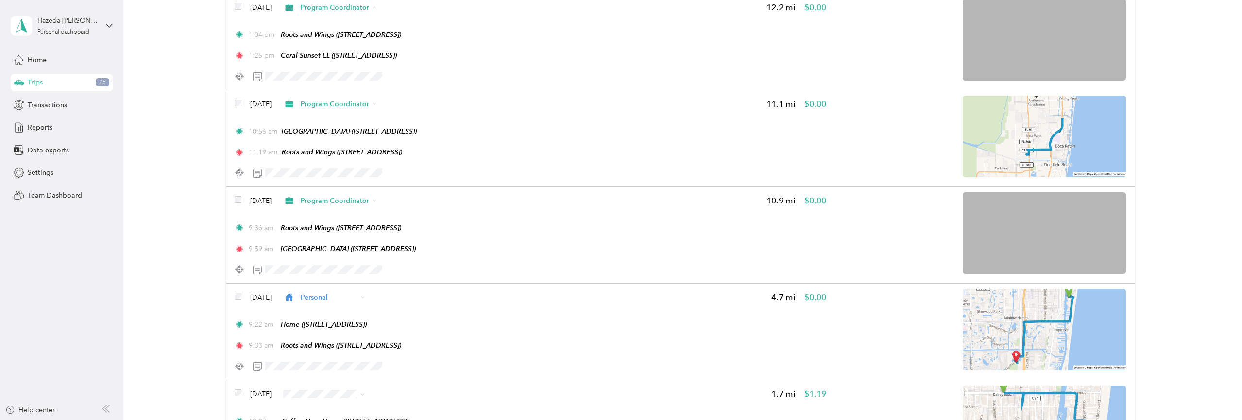
click at [346, 94] on li "Personal" at bounding box center [351, 92] width 111 height 17
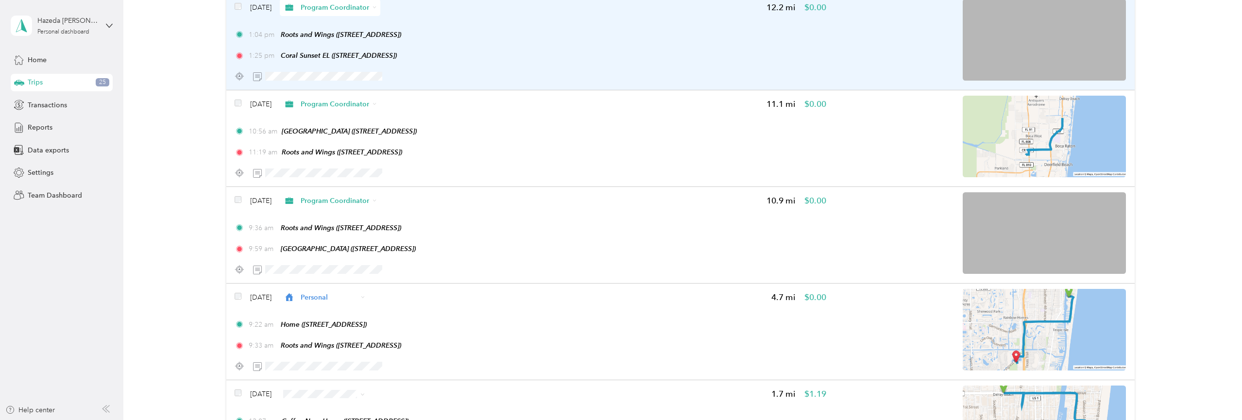
click at [353, 13] on span "Program Coordinator" at bounding box center [335, 7] width 69 height 10
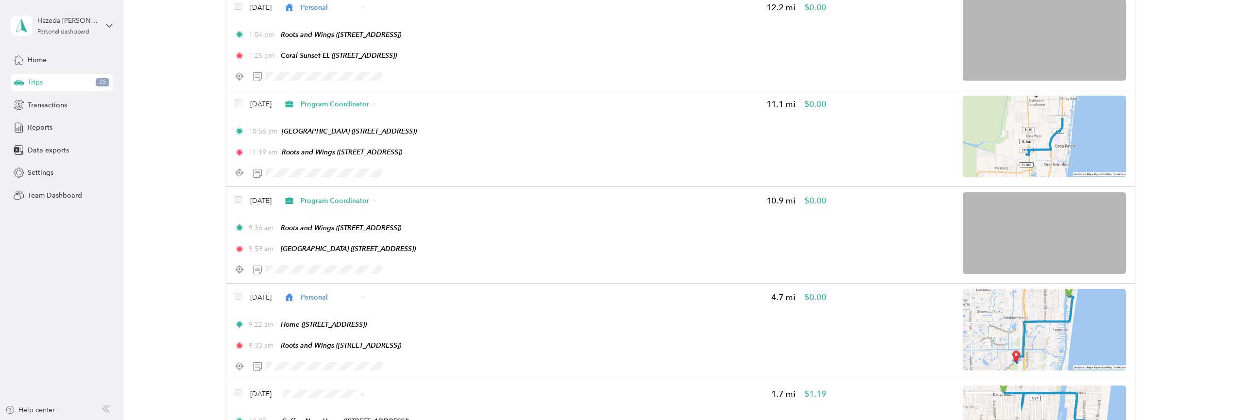
click at [362, 104] on span "Program Coordinator" at bounding box center [354, 109] width 68 height 10
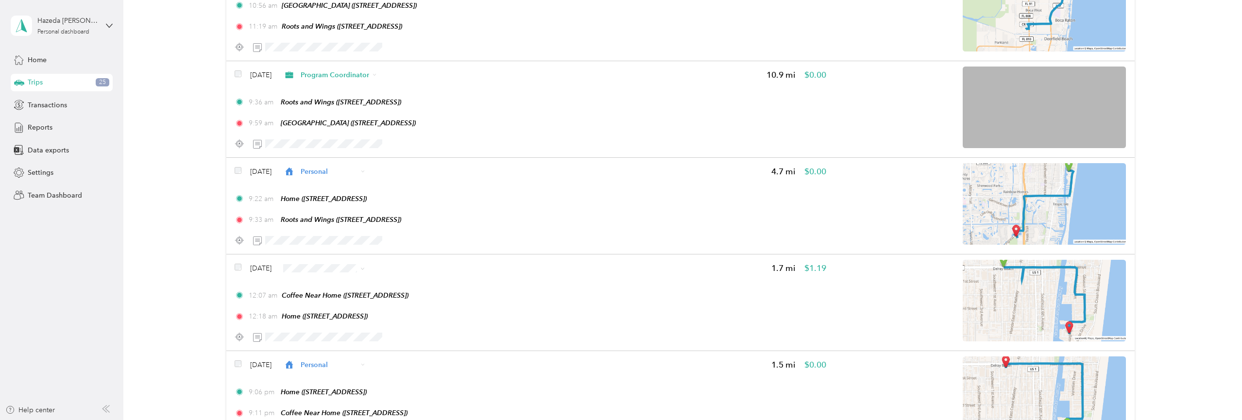
scroll to position [11875, 0]
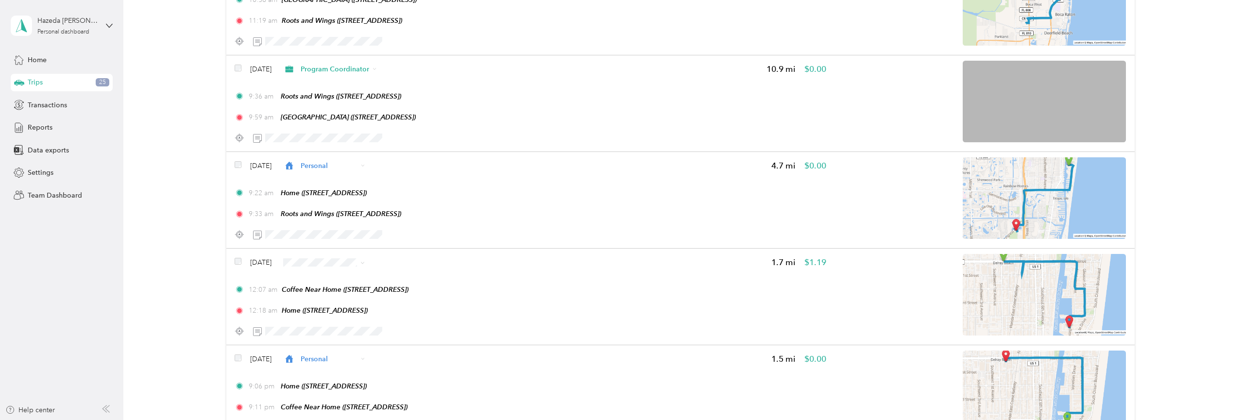
click at [359, 52] on li "Personal" at bounding box center [351, 58] width 111 height 17
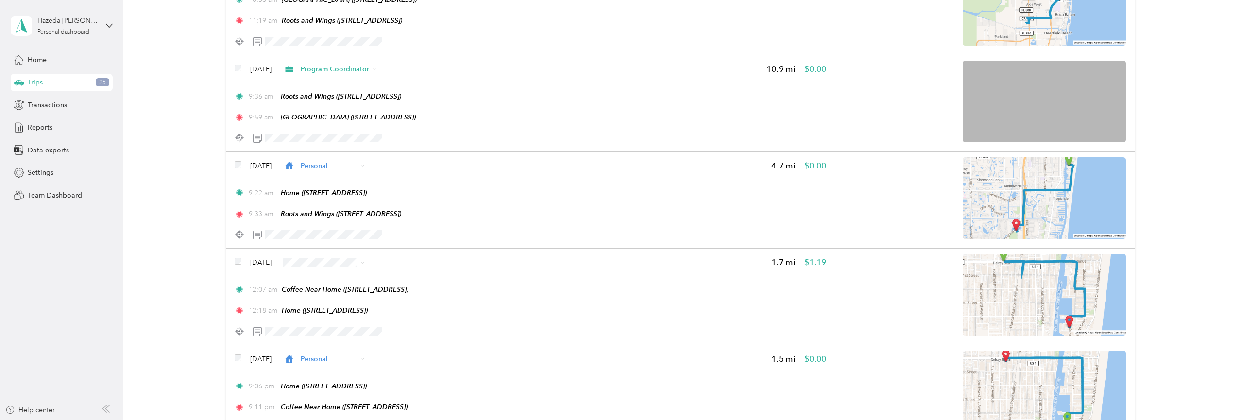
click at [346, 68] on li "Program Coordinator" at bounding box center [346, 74] width 100 height 17
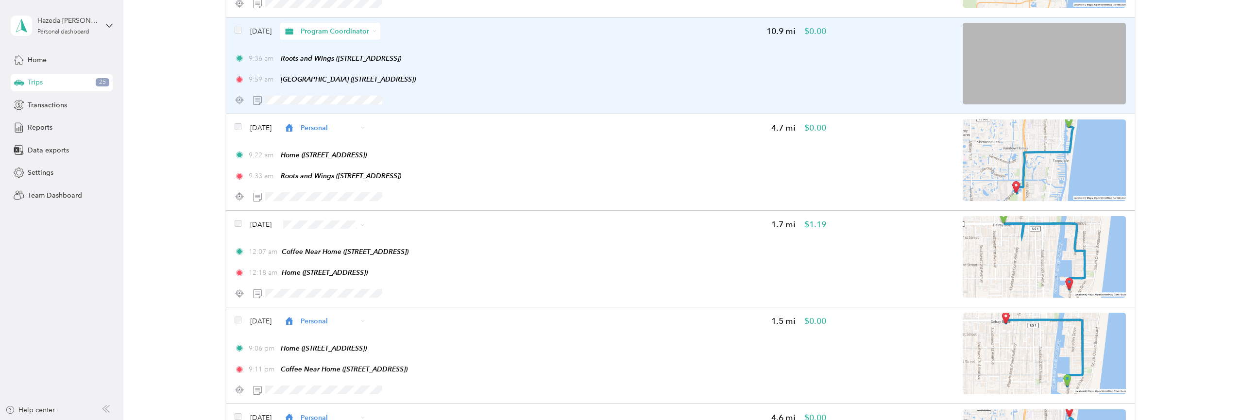
scroll to position [11916, 0]
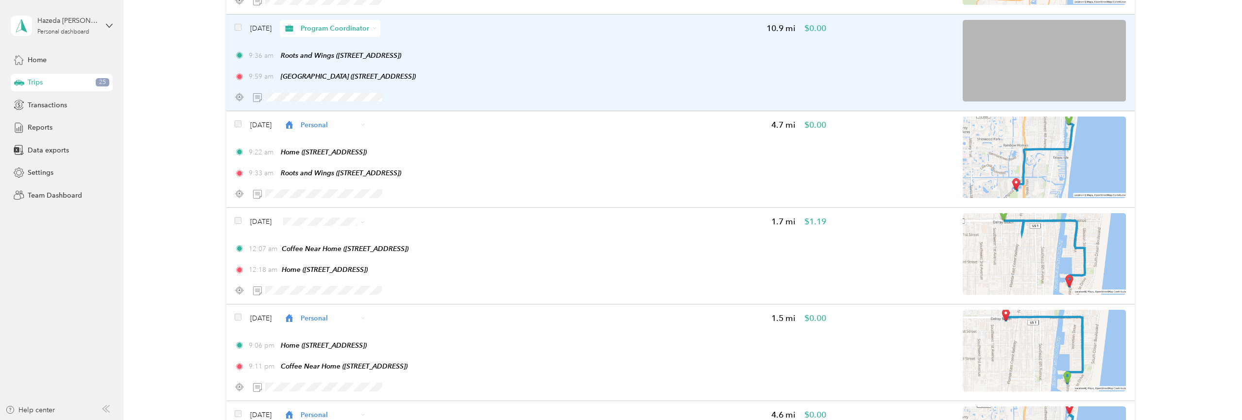
click at [345, 34] on span "Program Coordinator" at bounding box center [335, 28] width 69 height 10
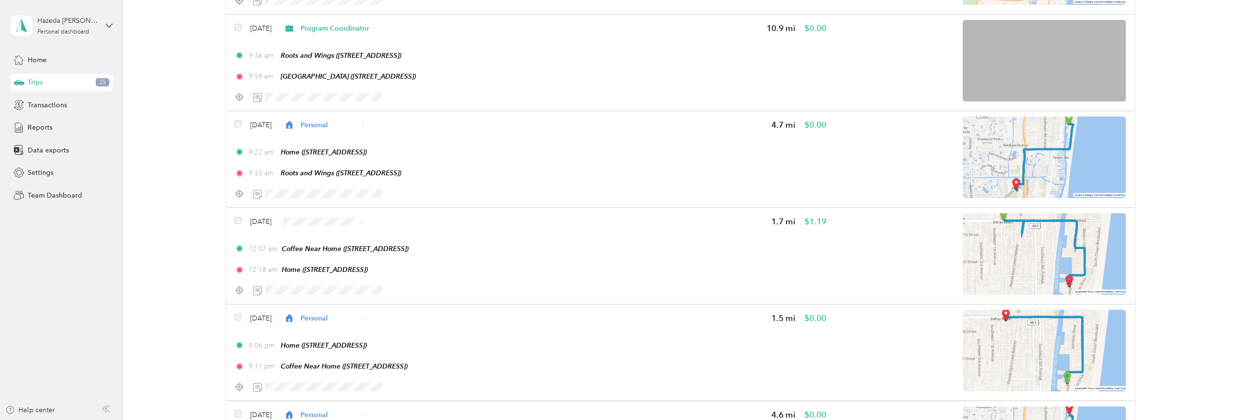
click at [359, 110] on span "Personal" at bounding box center [360, 113] width 81 height 10
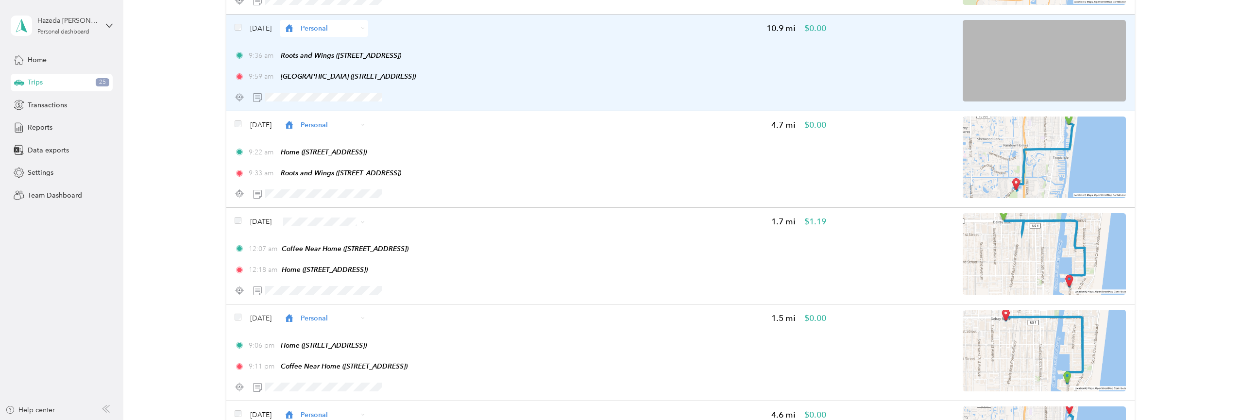
click at [334, 34] on span "Personal" at bounding box center [329, 28] width 57 height 10
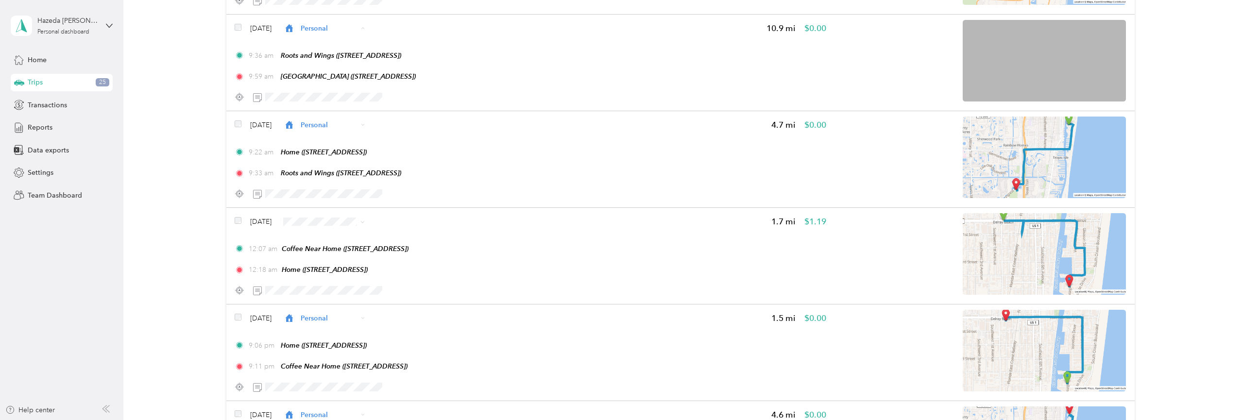
click at [340, 124] on li "Program Coordinator" at bounding box center [346, 131] width 100 height 17
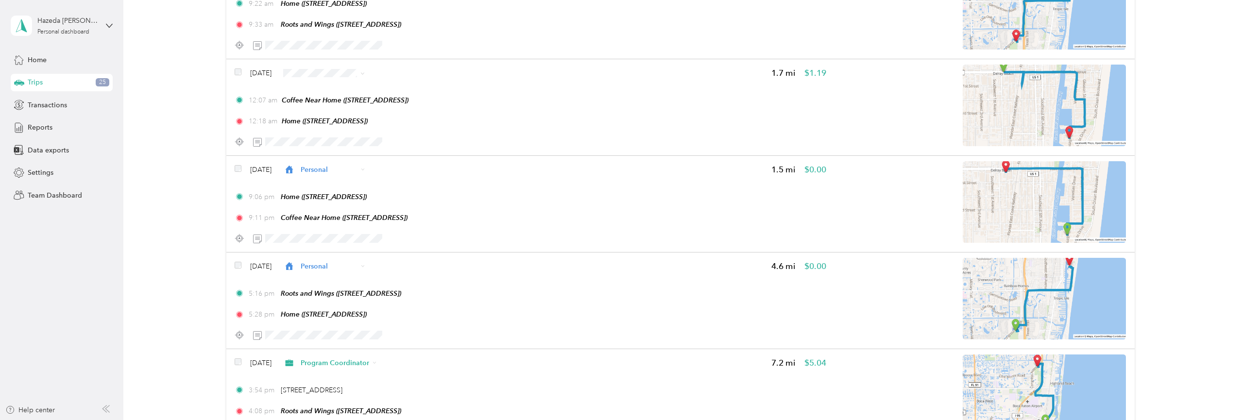
scroll to position [12065, 0]
click at [340, 161] on li "Personal" at bounding box center [346, 159] width 100 height 17
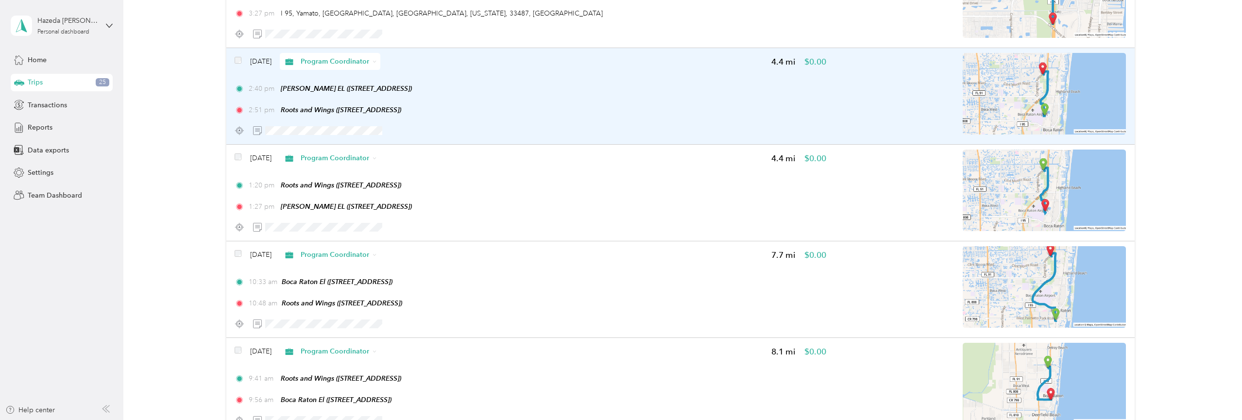
scroll to position [12657, 0]
click at [344, 66] on span "Program Coordinator" at bounding box center [335, 60] width 69 height 10
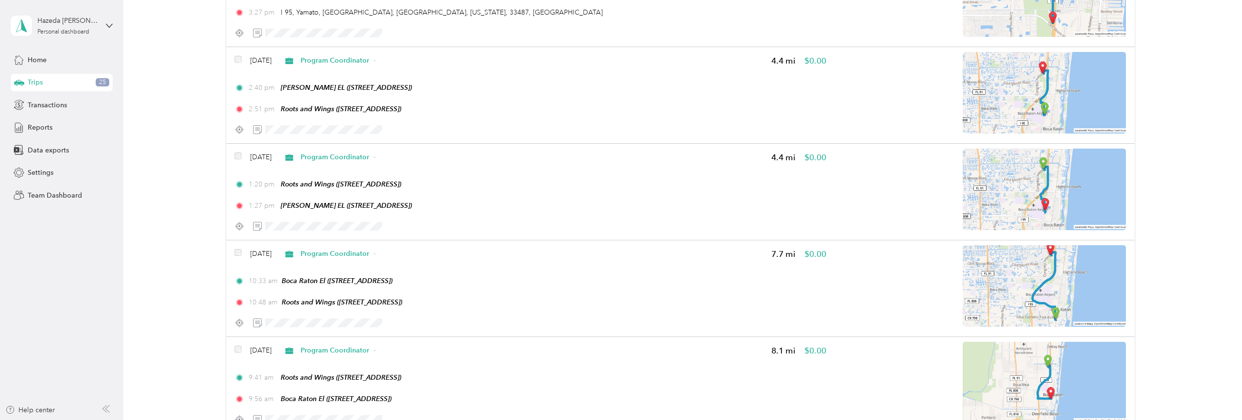
click at [359, 145] on span "Personal" at bounding box center [360, 149] width 81 height 10
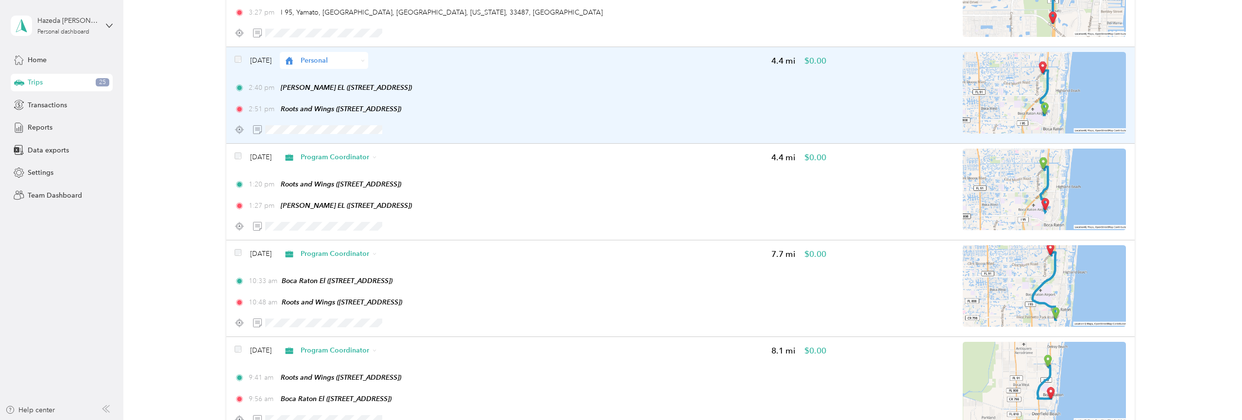
click at [346, 66] on span "Personal" at bounding box center [329, 60] width 57 height 10
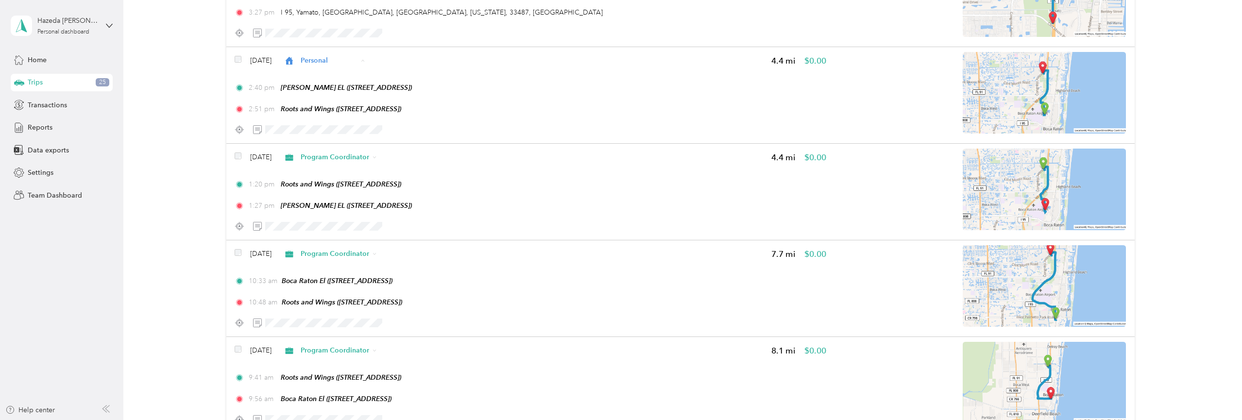
click at [336, 158] on li "Program Coordinator" at bounding box center [346, 166] width 100 height 17
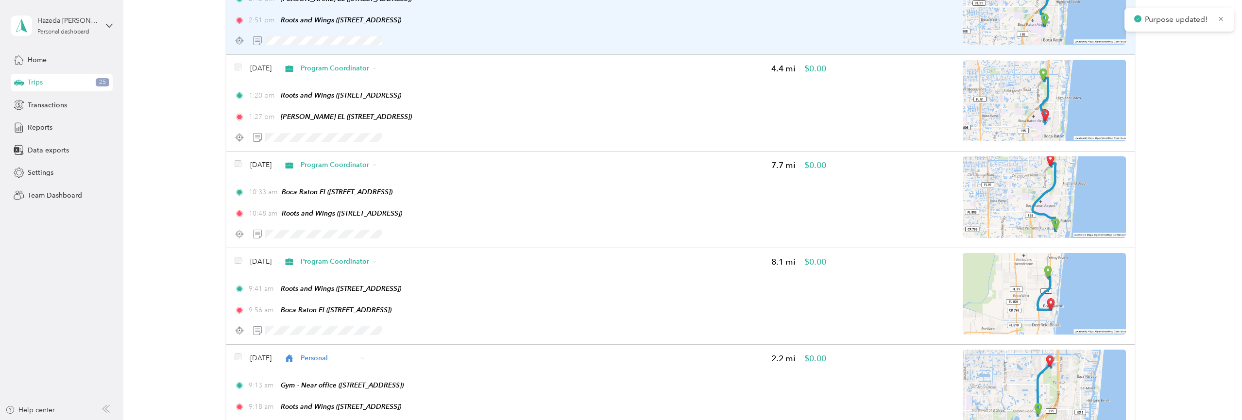
scroll to position [12747, 0]
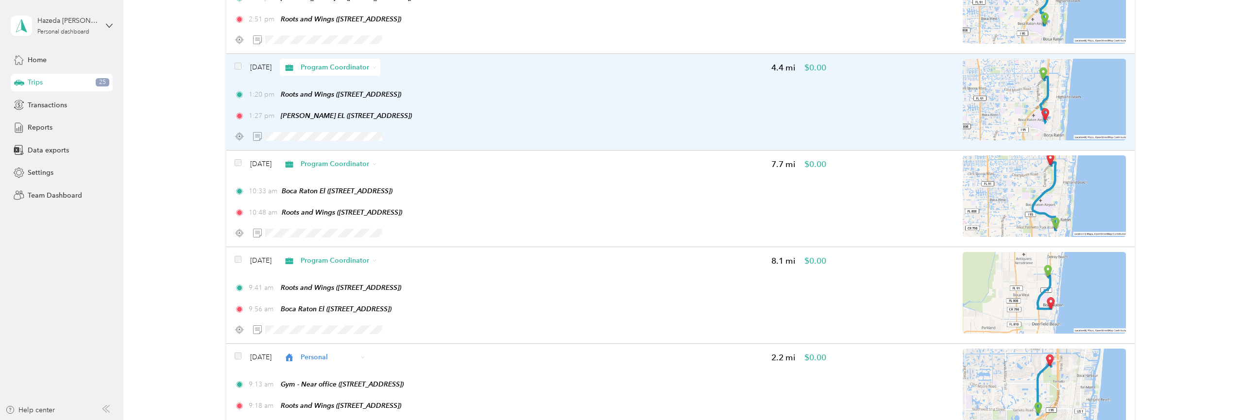
click at [321, 72] on span "Program Coordinator" at bounding box center [335, 67] width 69 height 10
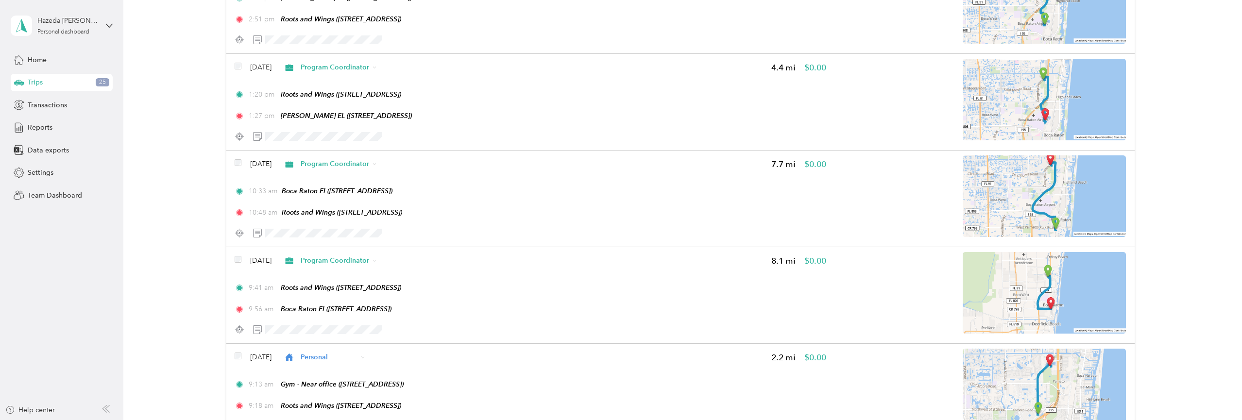
click at [336, 150] on li "Personal" at bounding box center [351, 156] width 111 height 17
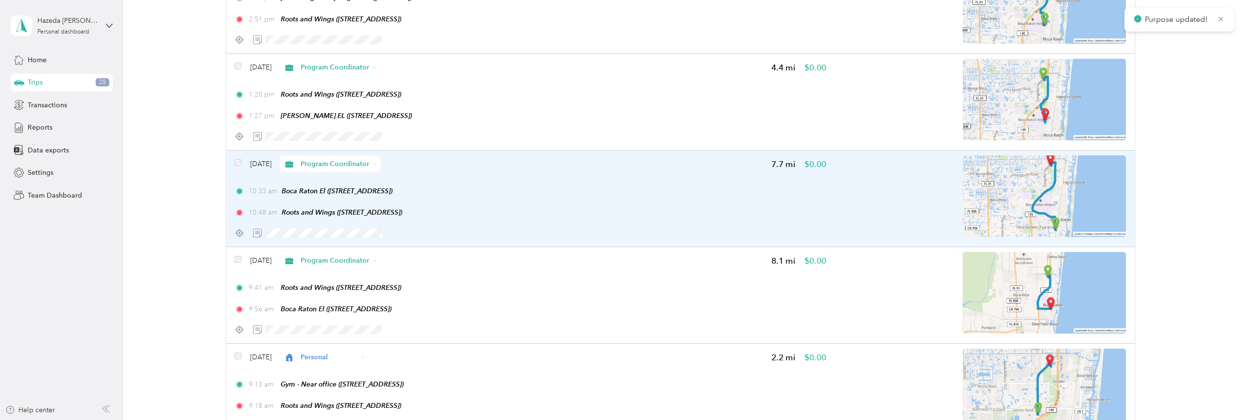
click at [328, 172] on div "Program Coordinator" at bounding box center [330, 163] width 101 height 17
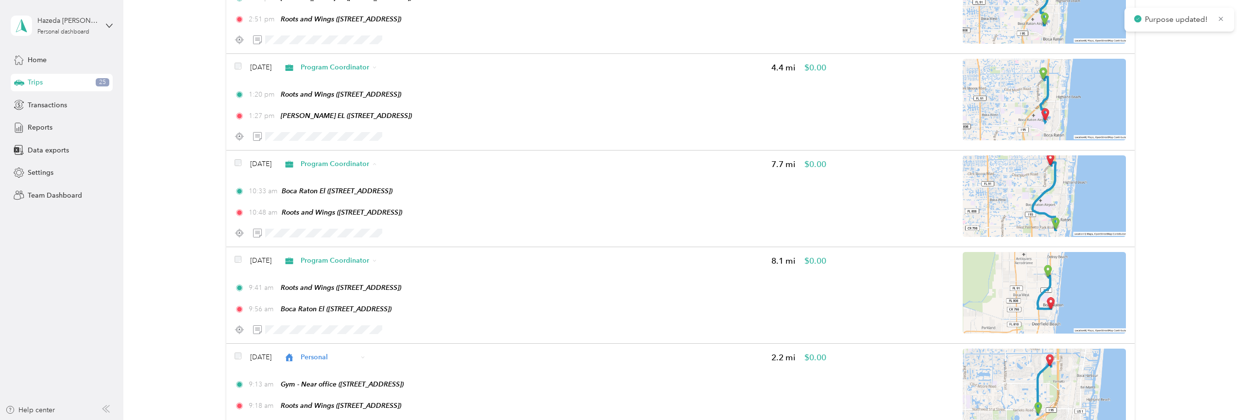
click at [331, 253] on span "Personal" at bounding box center [360, 254] width 81 height 10
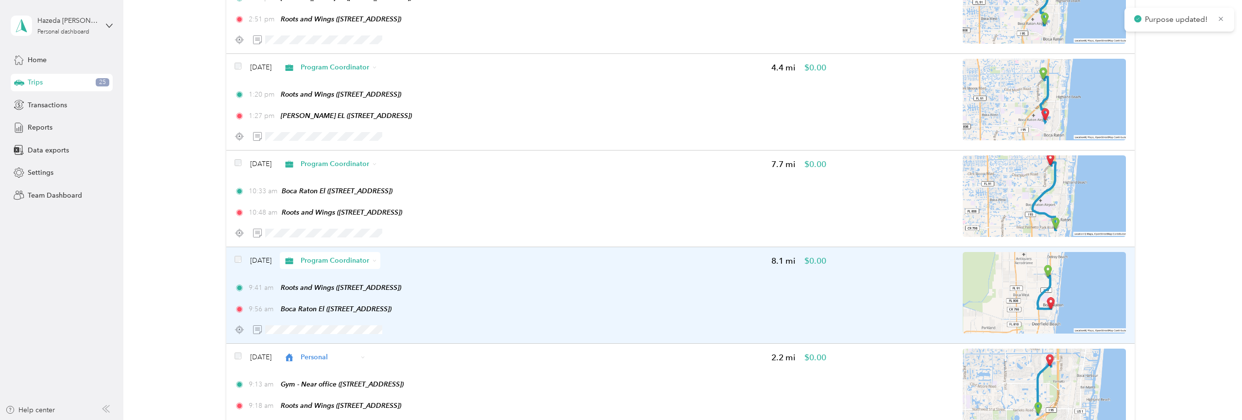
click at [331, 266] on span "Program Coordinator" at bounding box center [335, 261] width 69 height 10
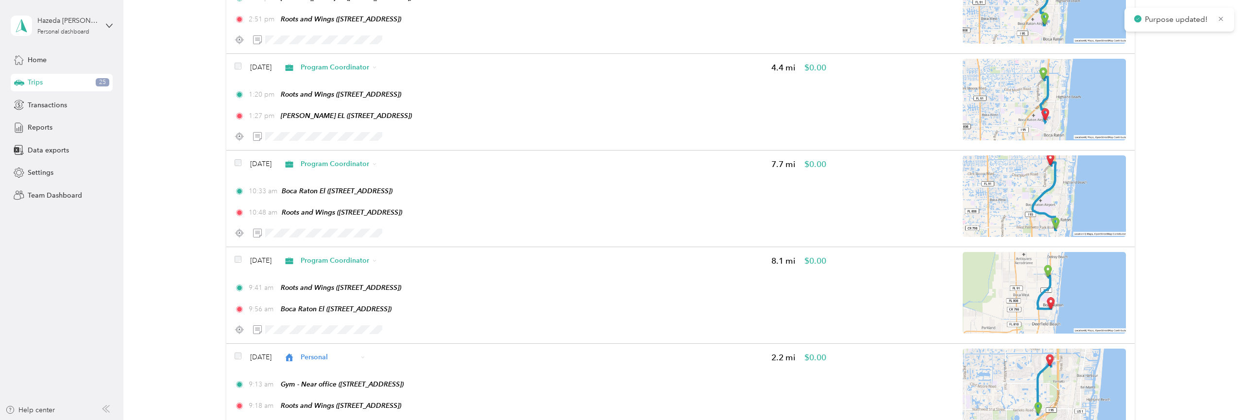
click at [333, 190] on li "Personal" at bounding box center [351, 193] width 111 height 17
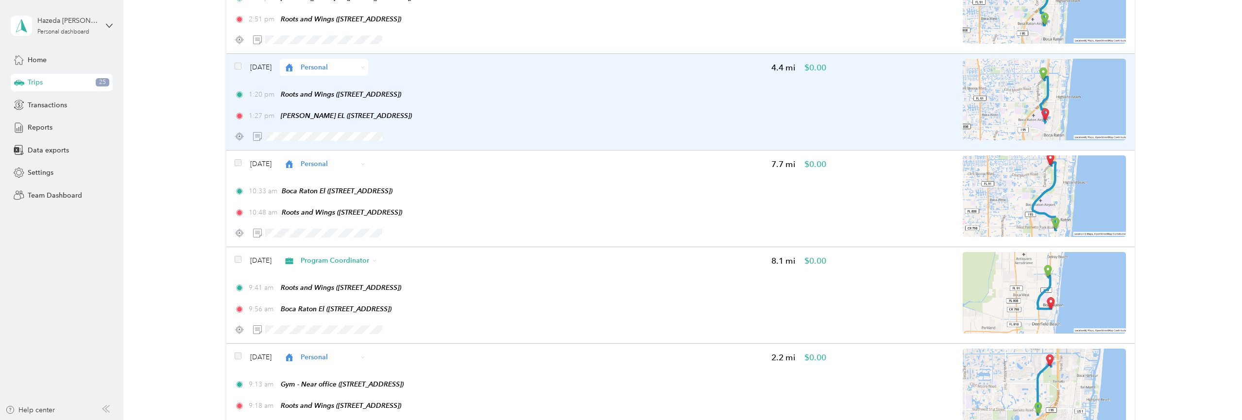
click at [322, 72] on span "Personal" at bounding box center [329, 67] width 57 height 10
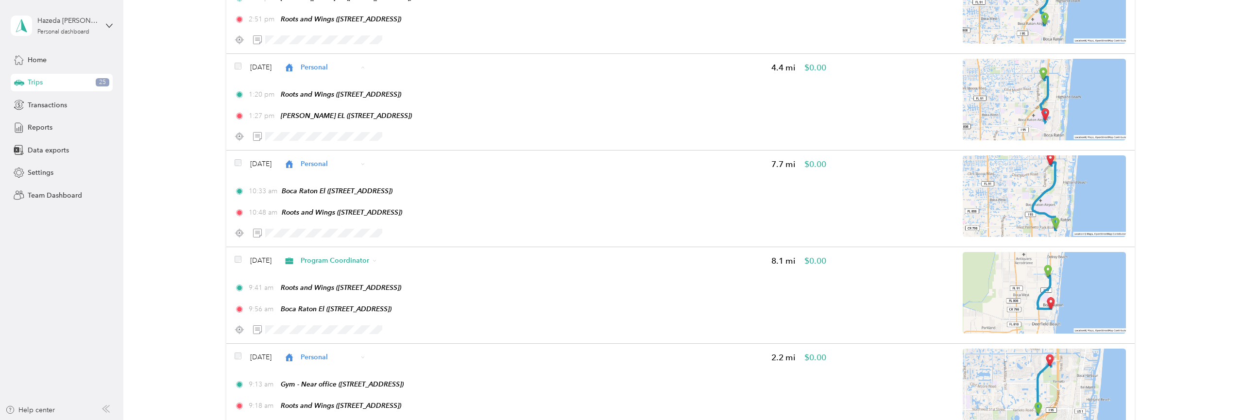
click at [339, 172] on span "Program Coordinator" at bounding box center [354, 174] width 68 height 10
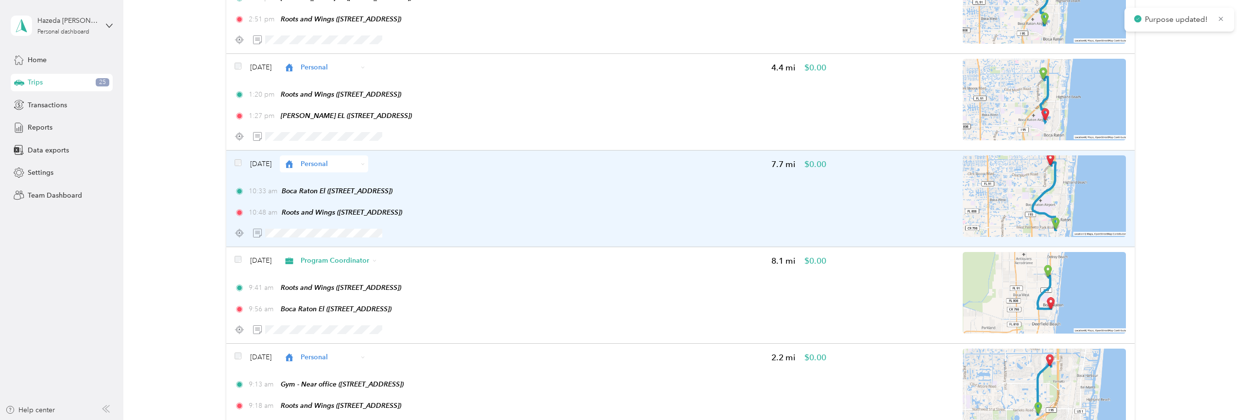
click at [324, 210] on div "[DATE] Personal 7.7 mi $0.00 10:33 am [GEOGRAPHIC_DATA] ([STREET_ADDRESS]) 10:4…" at bounding box center [680, 199] width 908 height 97
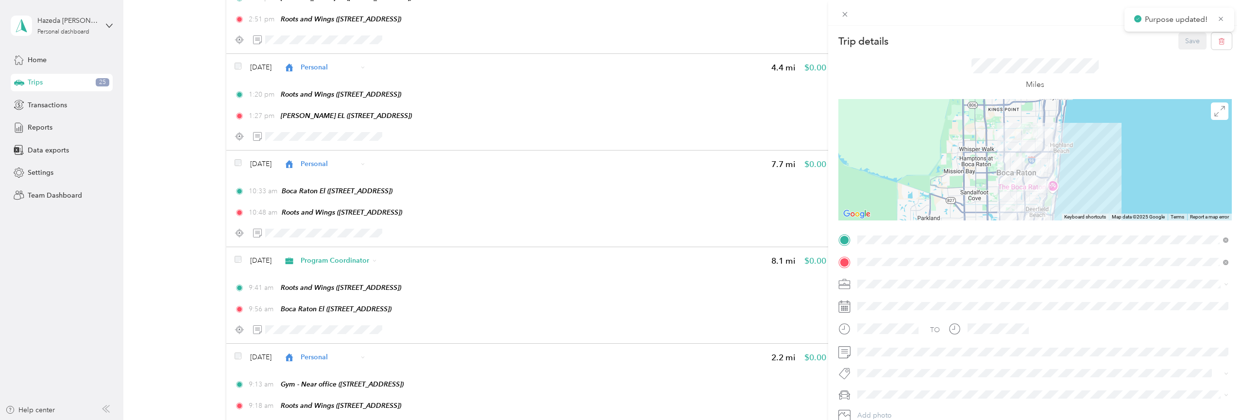
click at [323, 227] on div "Trip details Save This trip cannot be edited because it is either under review,…" at bounding box center [621, 210] width 1242 height 420
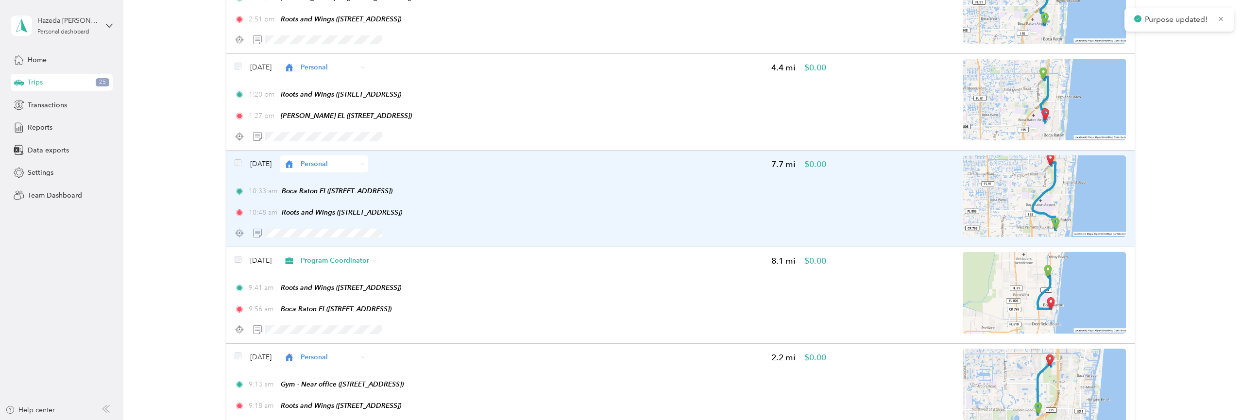
click at [319, 169] on span "Personal" at bounding box center [329, 164] width 57 height 10
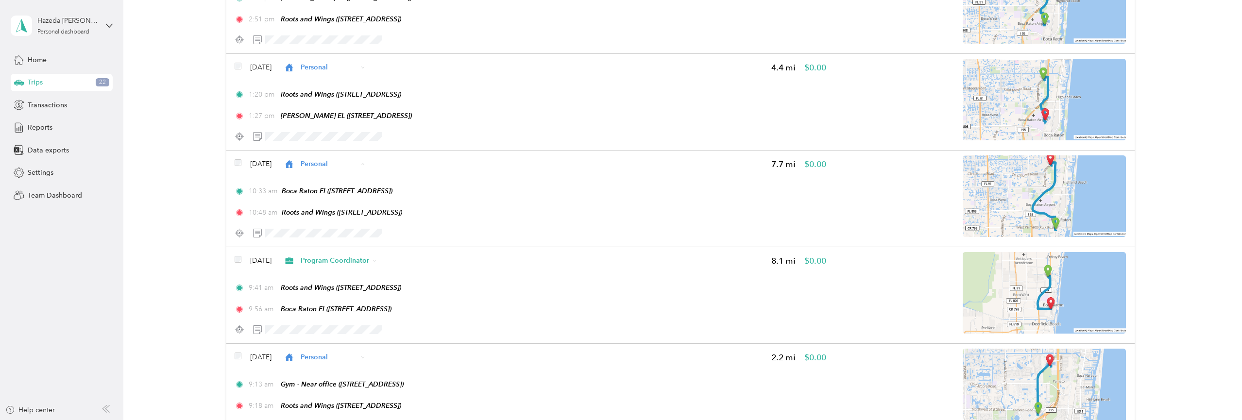
click at [346, 272] on li "Program Coordinator" at bounding box center [346, 270] width 100 height 17
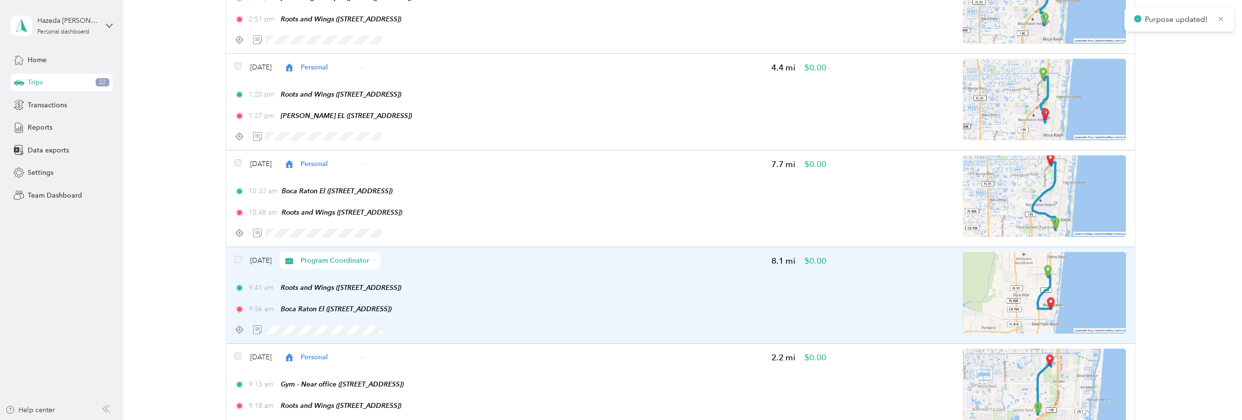
click at [326, 266] on span "Program Coordinator" at bounding box center [335, 261] width 69 height 10
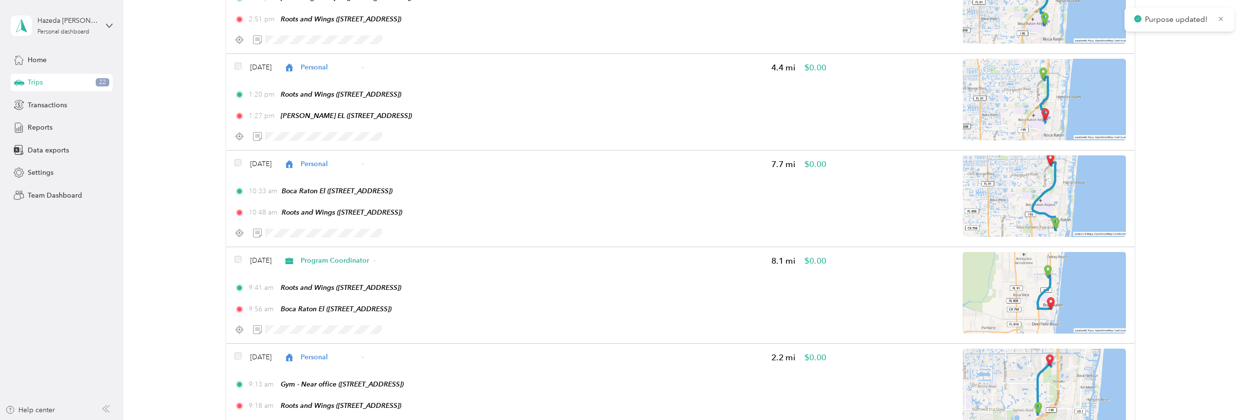
click at [333, 196] on span "Personal" at bounding box center [360, 196] width 81 height 10
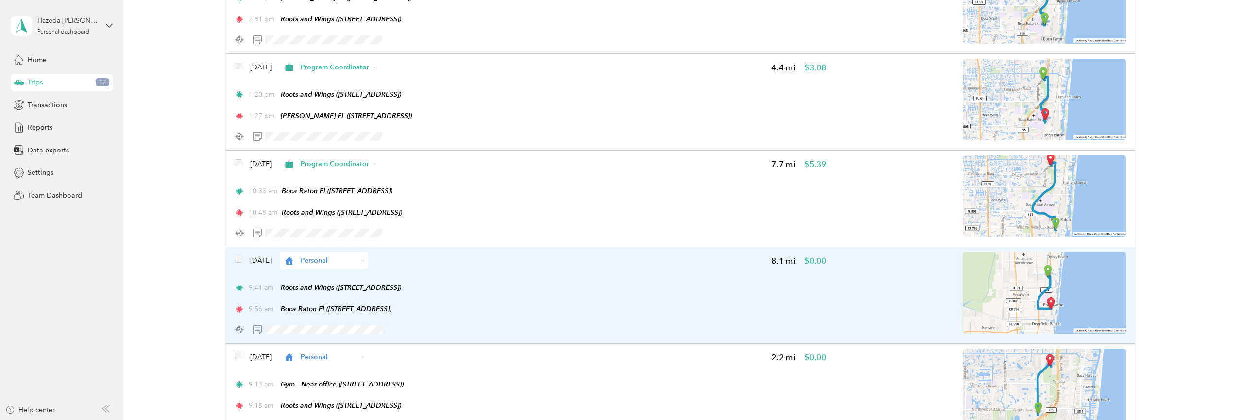
click at [335, 266] on span "Personal" at bounding box center [329, 261] width 57 height 10
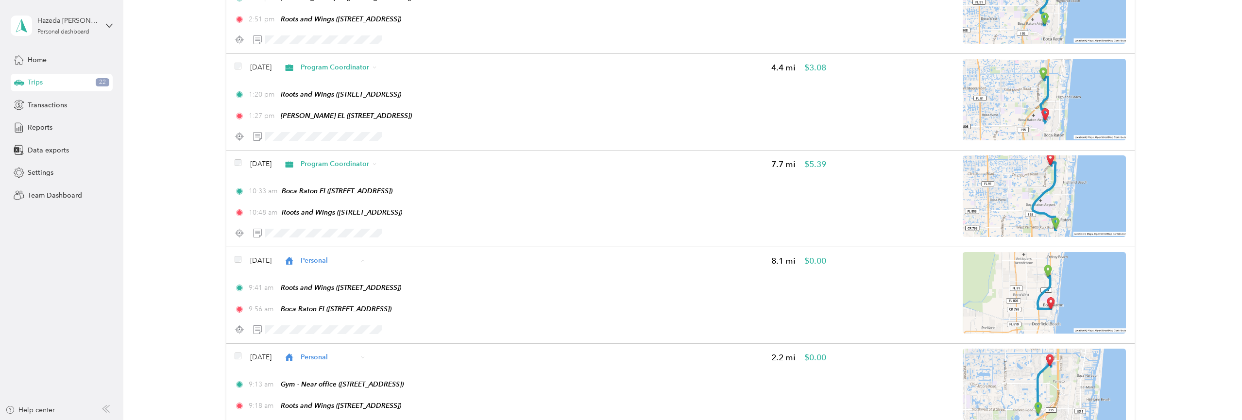
click at [334, 211] on span "Program Coordinator" at bounding box center [354, 213] width 68 height 10
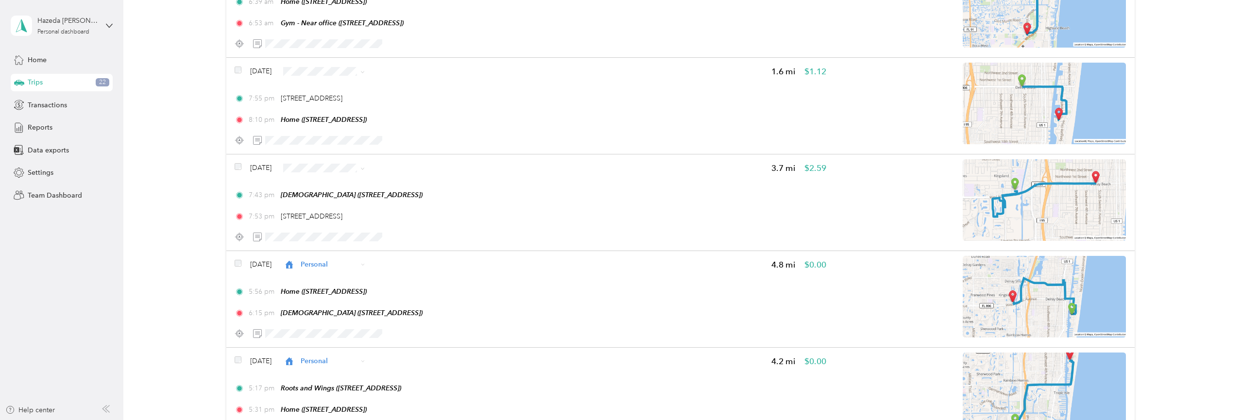
scroll to position [13227, 0]
click at [325, 164] on li "Personal" at bounding box center [346, 162] width 100 height 17
click at [333, 255] on span "Personal" at bounding box center [354, 260] width 68 height 10
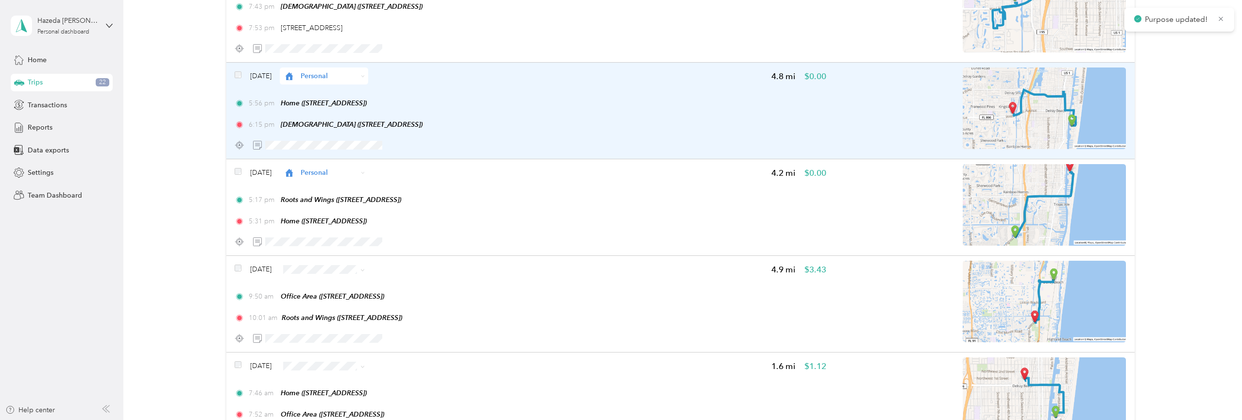
scroll to position [13417, 0]
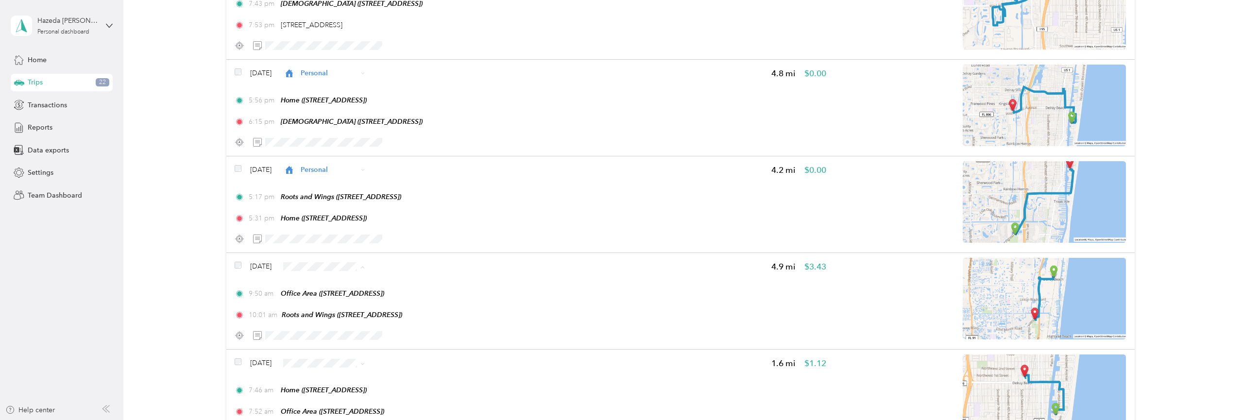
click at [339, 204] on span "Personal" at bounding box center [354, 205] width 68 height 10
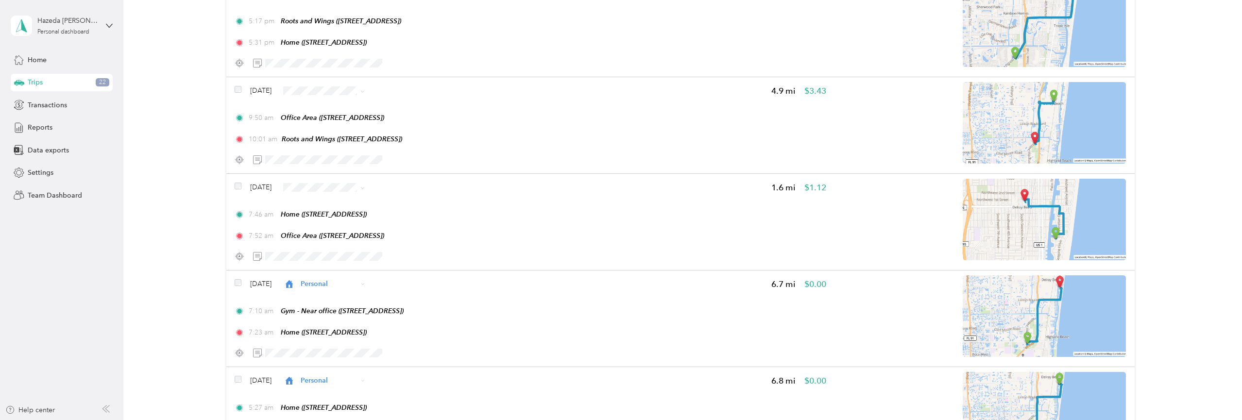
scroll to position [13593, 0]
click at [325, 282] on li "Personal" at bounding box center [346, 281] width 100 height 17
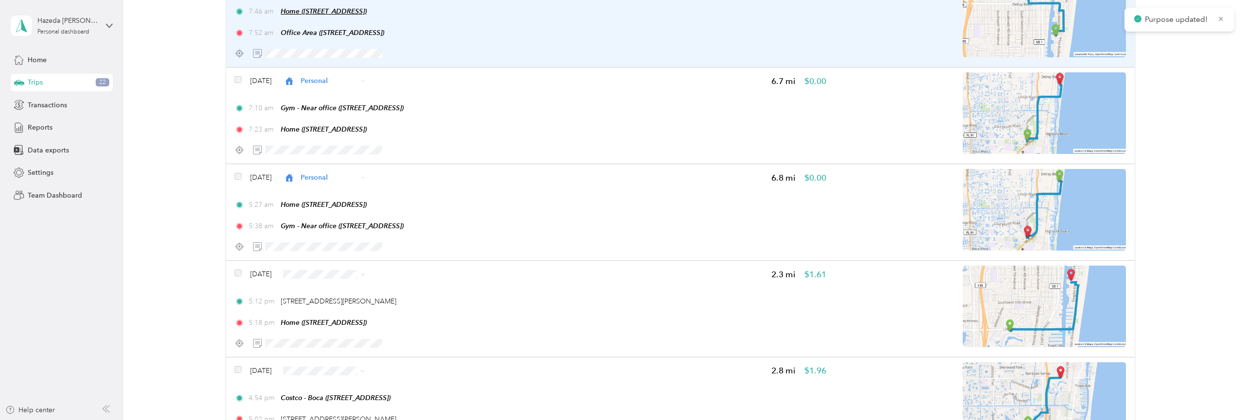
scroll to position [13797, 0]
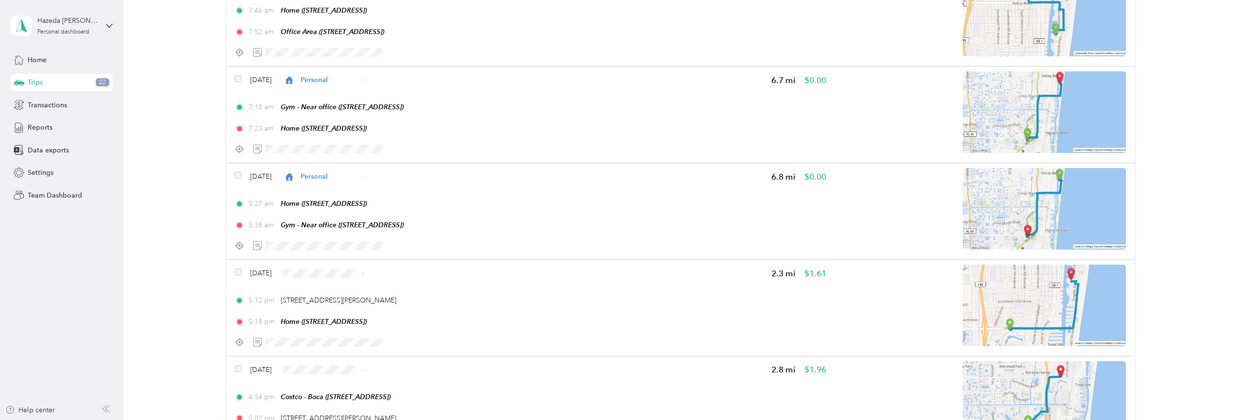
click at [328, 212] on span "Personal" at bounding box center [354, 213] width 68 height 10
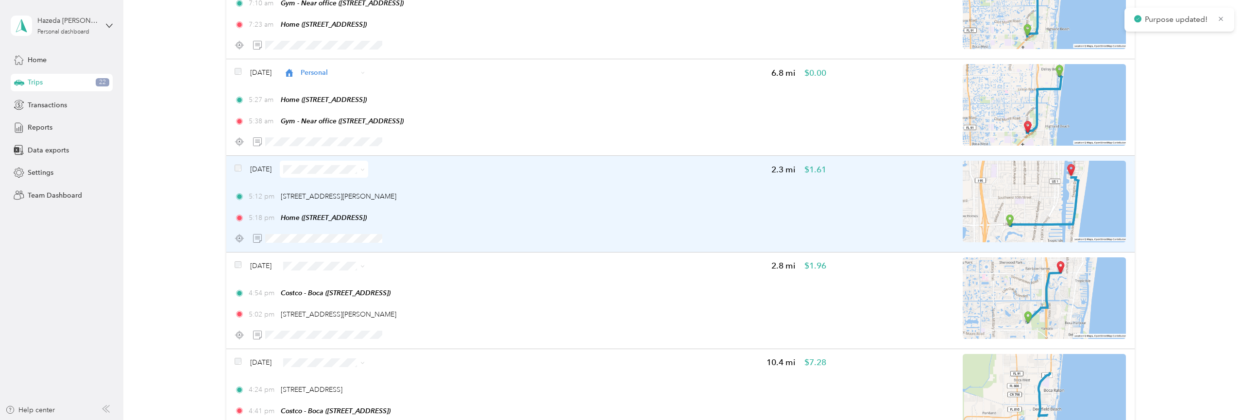
scroll to position [13907, 0]
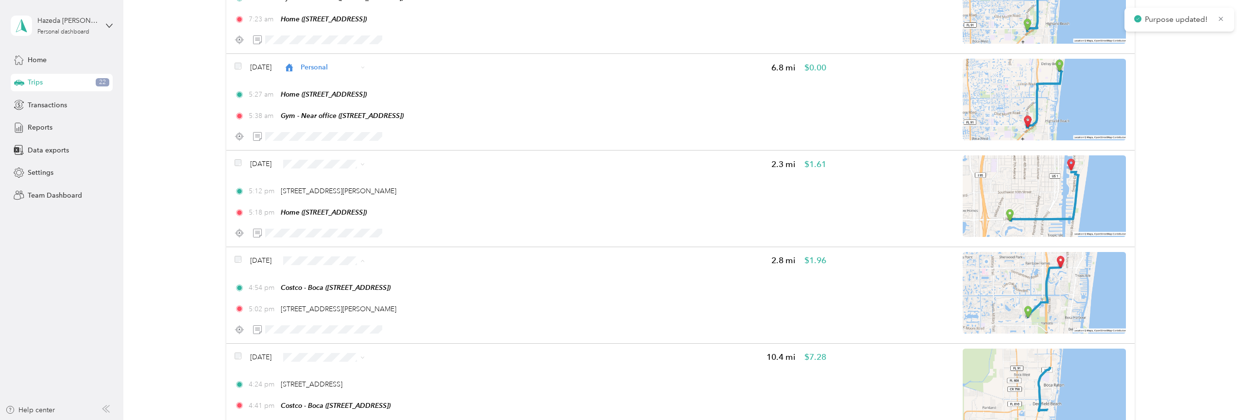
click at [332, 200] on span "Personal" at bounding box center [354, 201] width 68 height 10
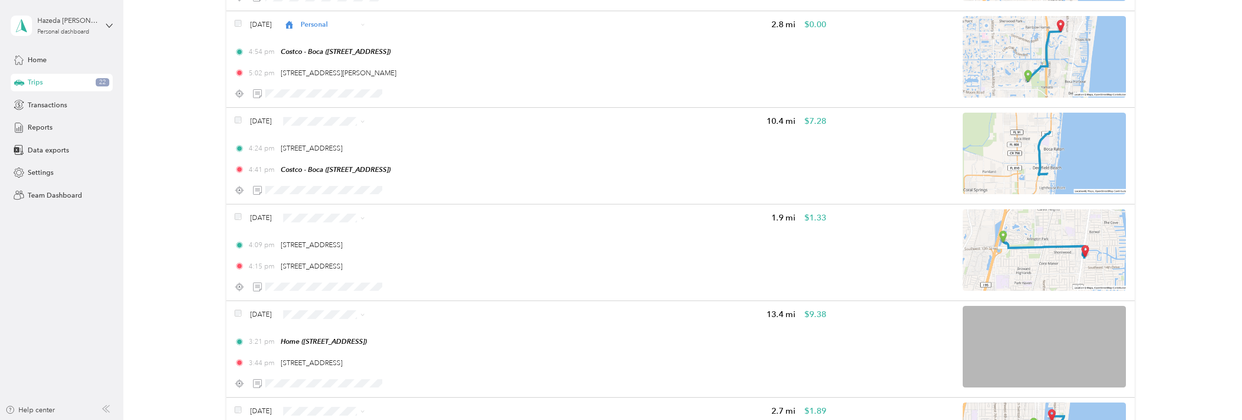
scroll to position [14142, 0]
click at [333, 219] on span "Personal" at bounding box center [354, 218] width 68 height 10
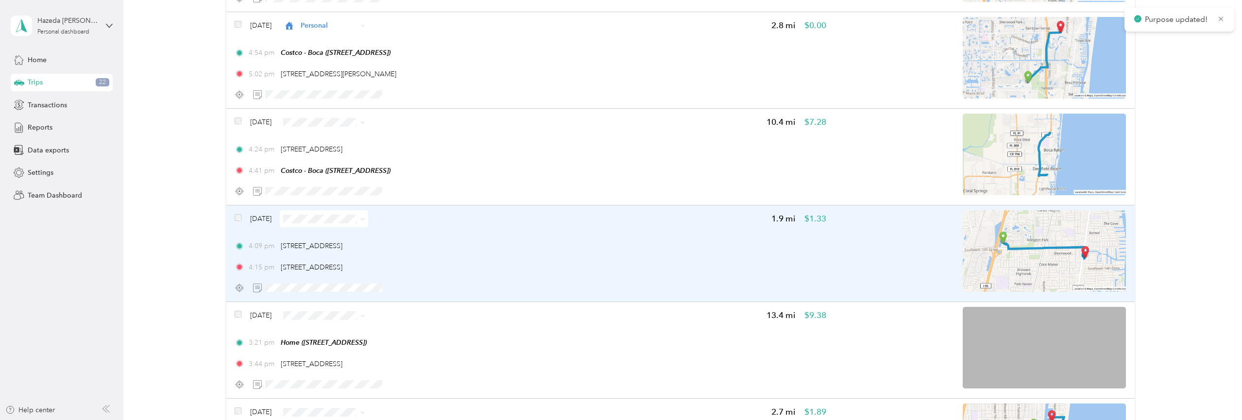
click at [314, 227] on span at bounding box center [324, 218] width 88 height 17
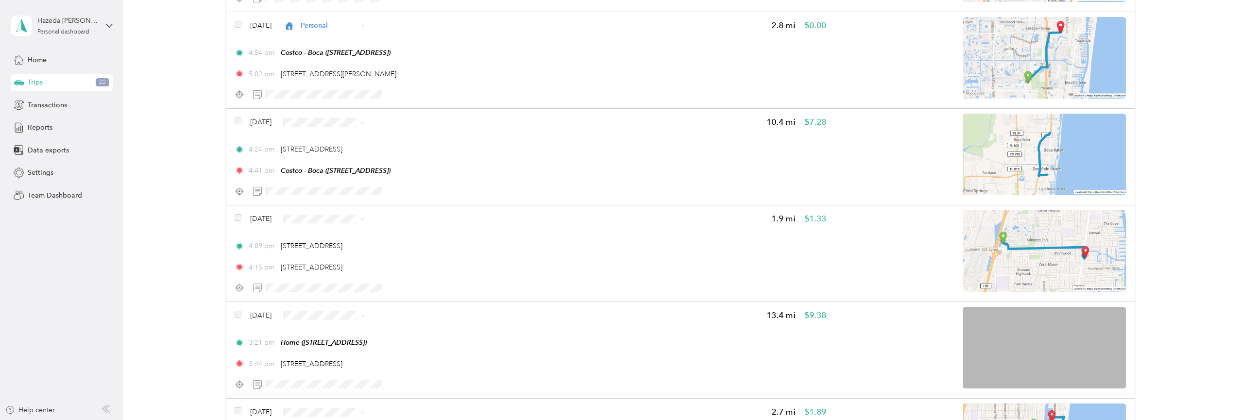
click at [354, 165] on ol "Work Personal Program Coordinator Other Charity Medical Moving Commute" at bounding box center [346, 202] width 100 height 136
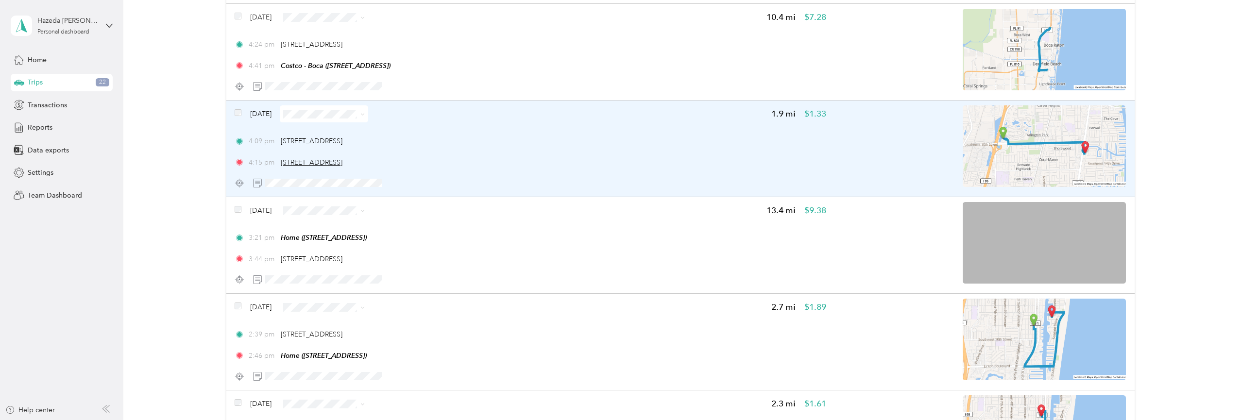
scroll to position [14252, 0]
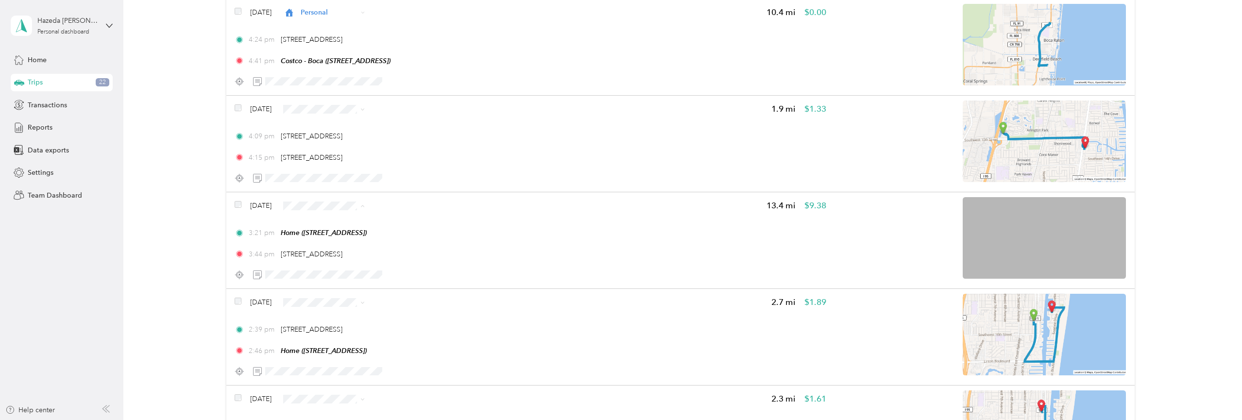
click at [340, 304] on li "Personal" at bounding box center [346, 301] width 100 height 17
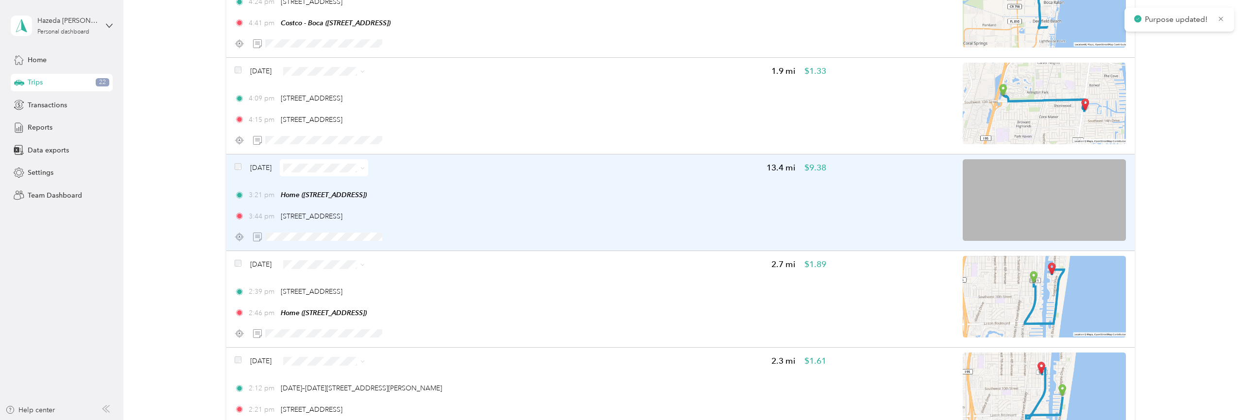
scroll to position [14296, 0]
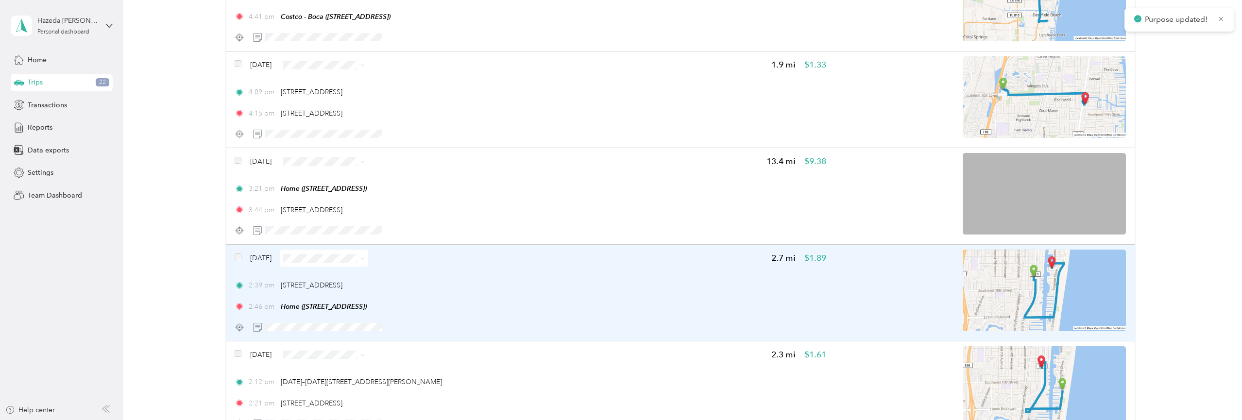
click at [324, 267] on span at bounding box center [324, 258] width 88 height 17
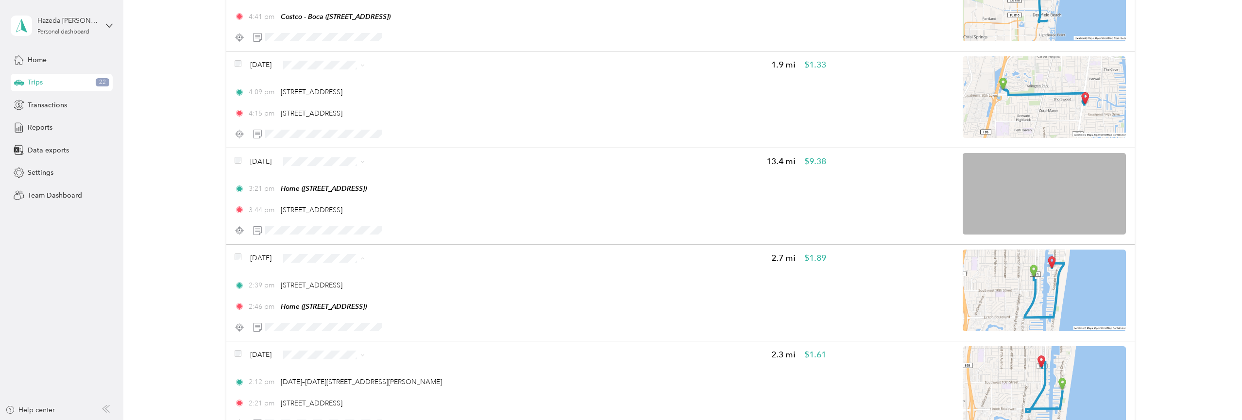
click at [354, 198] on span "Personal" at bounding box center [354, 199] width 68 height 10
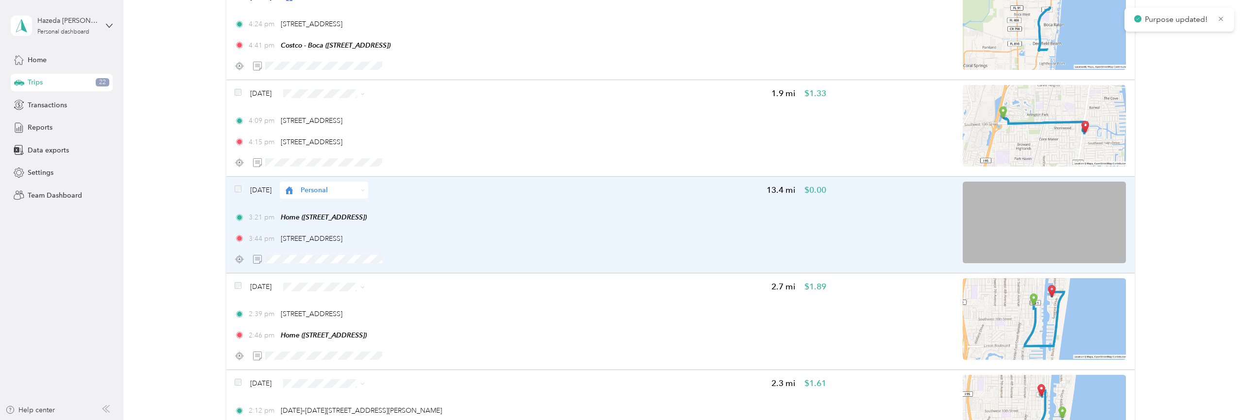
scroll to position [14266, 0]
click at [499, 200] on div "[DATE] Personal 13.4 mi $0.00" at bounding box center [530, 191] width 591 height 17
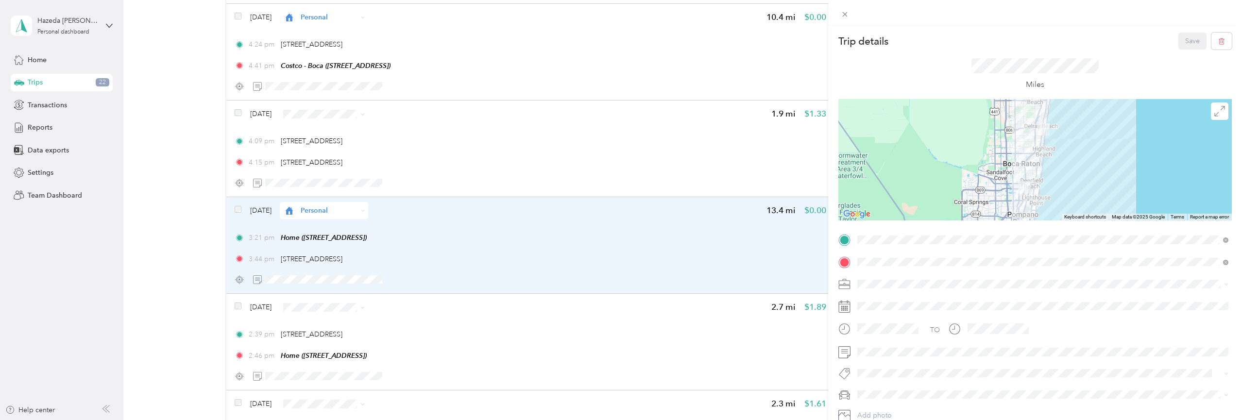
scroll to position [14250, 0]
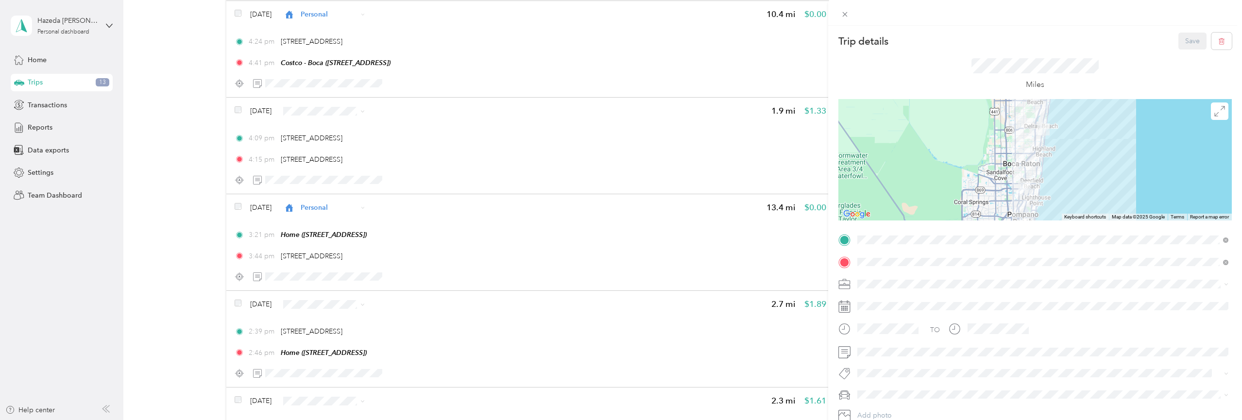
click at [338, 181] on div "Trip details Save This trip cannot be edited because it is either under review,…" at bounding box center [621, 210] width 1242 height 420
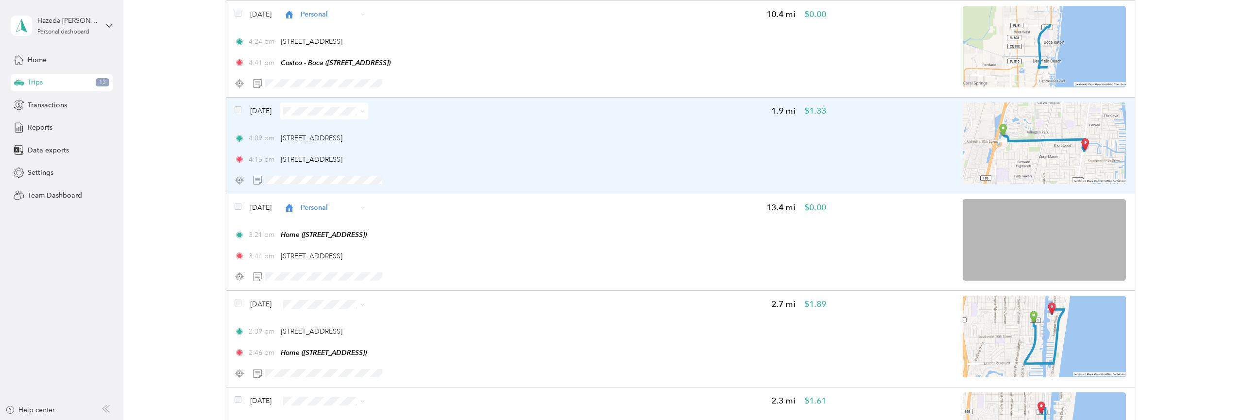
click at [338, 120] on span at bounding box center [324, 111] width 88 height 17
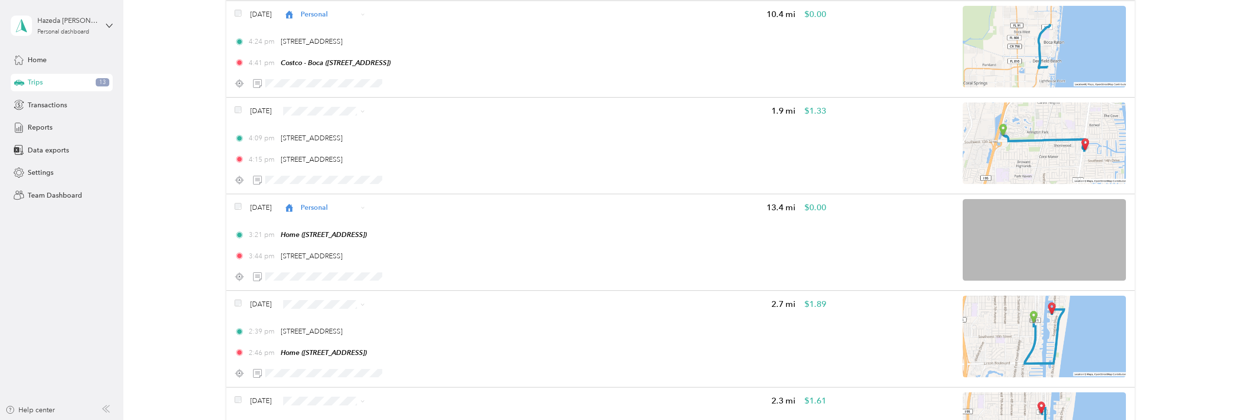
click at [334, 206] on span "Personal" at bounding box center [354, 204] width 68 height 10
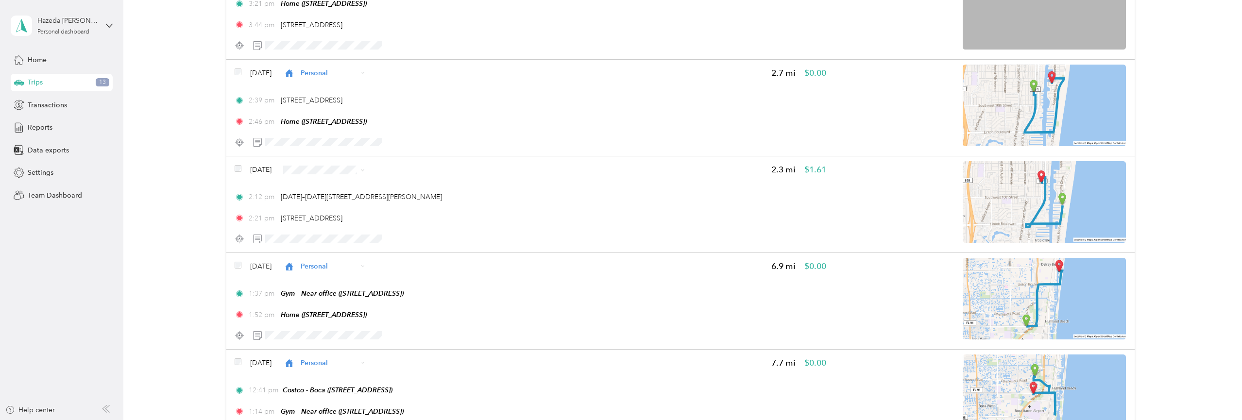
scroll to position [14500, 0]
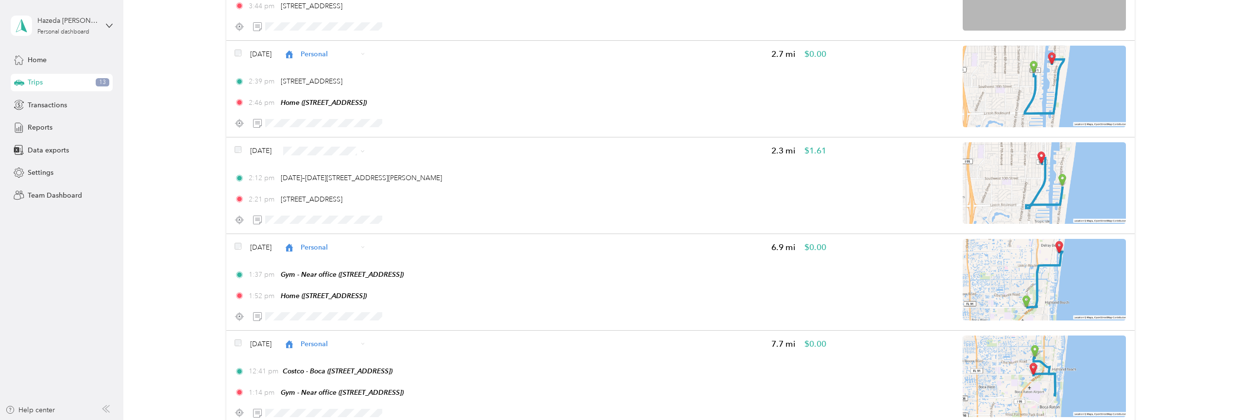
click at [328, 242] on span "Personal" at bounding box center [354, 246] width 68 height 10
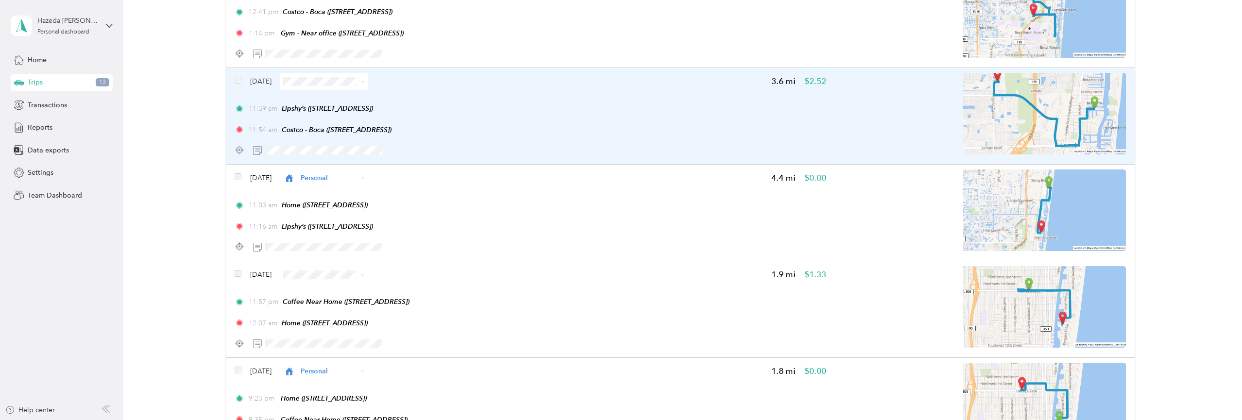
scroll to position [14856, 0]
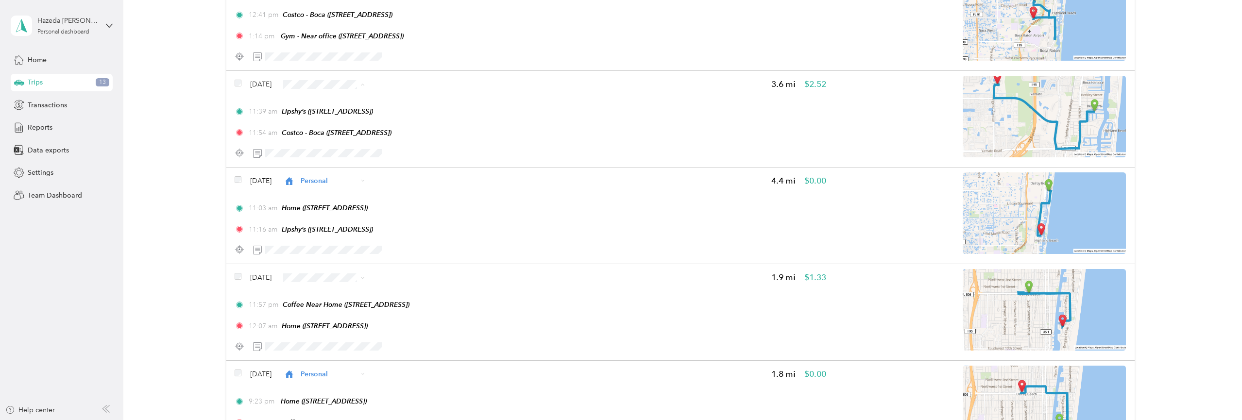
click at [333, 178] on span "Personal" at bounding box center [354, 182] width 68 height 10
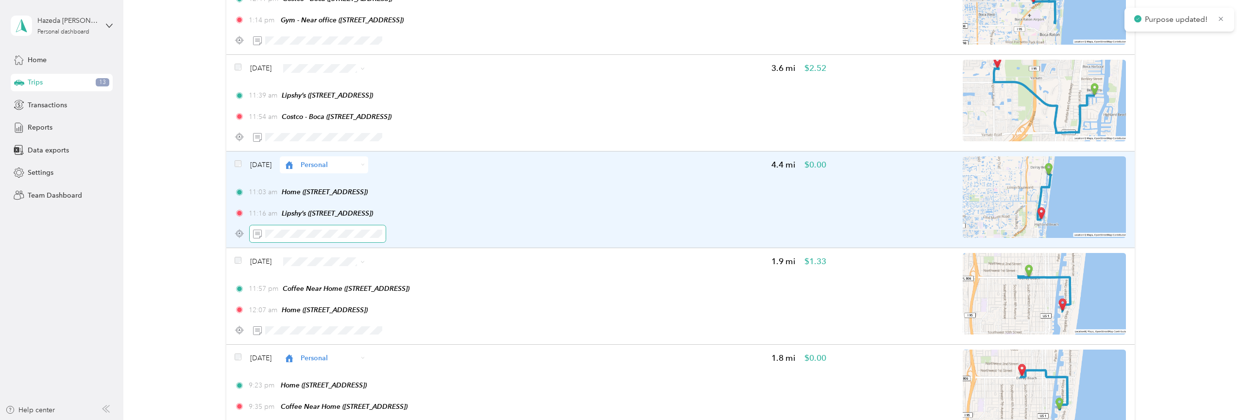
scroll to position [14874, 0]
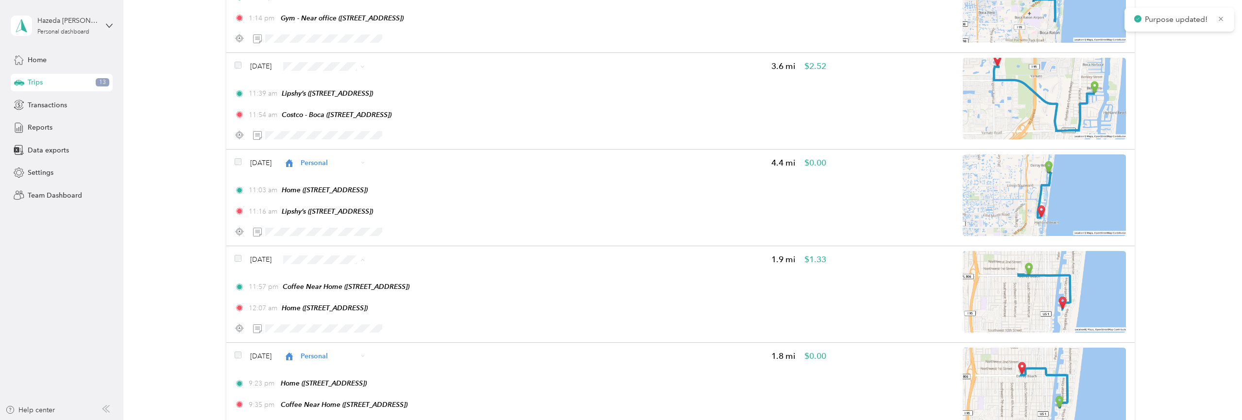
click at [338, 199] on span "Personal" at bounding box center [354, 203] width 68 height 10
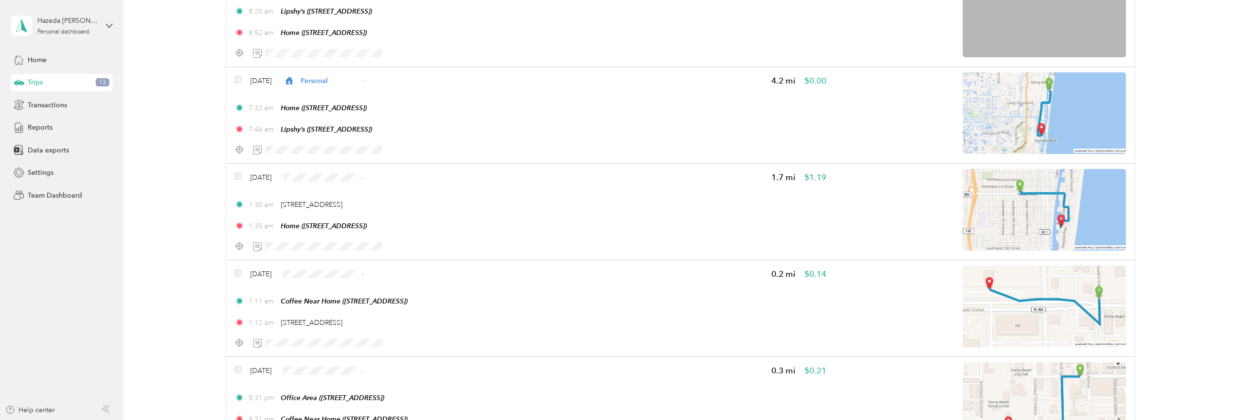
scroll to position [15735, 0]
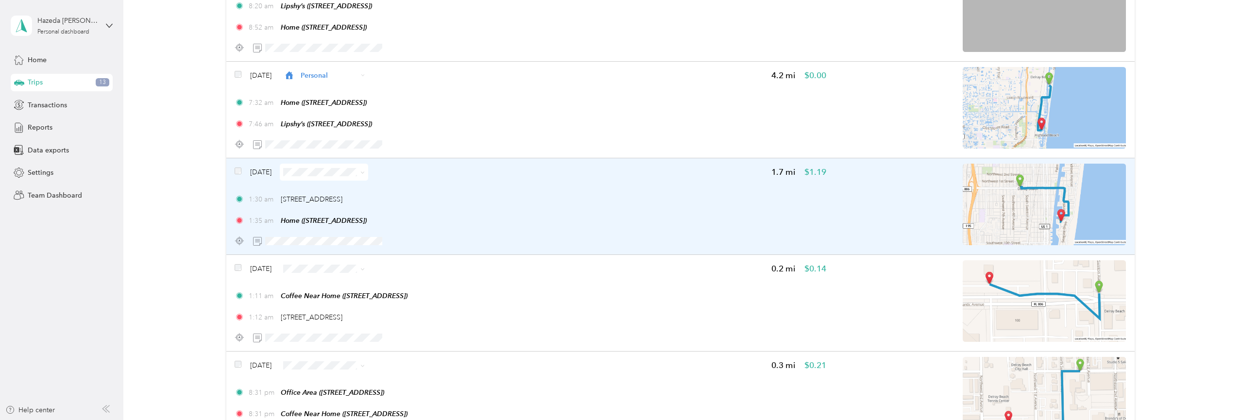
click at [358, 181] on span at bounding box center [324, 172] width 88 height 17
click at [332, 237] on div "Click to name as a Favorite Place" at bounding box center [355, 246] width 113 height 24
click at [525, 226] on div "1:35 am Home ([STREET_ADDRESS])" at bounding box center [530, 221] width 591 height 10
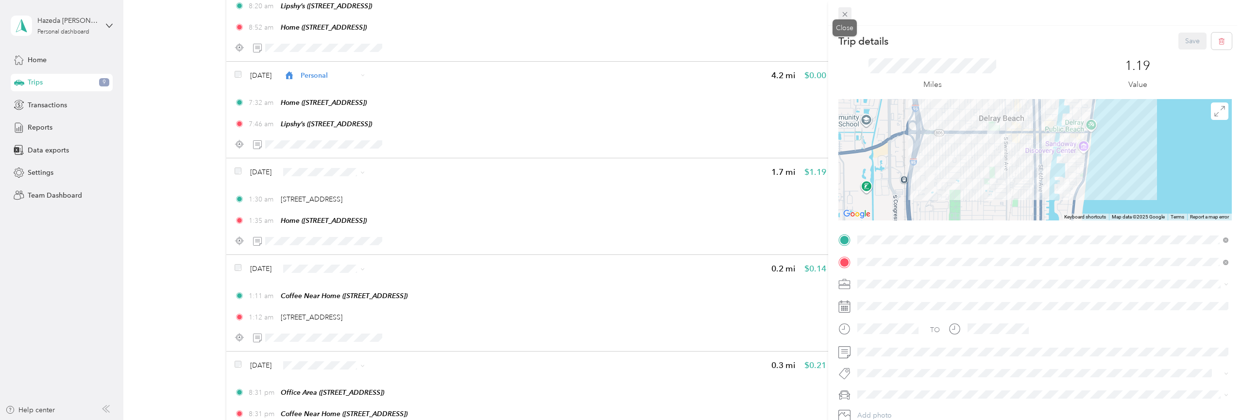
click at [848, 17] on icon at bounding box center [845, 14] width 8 height 8
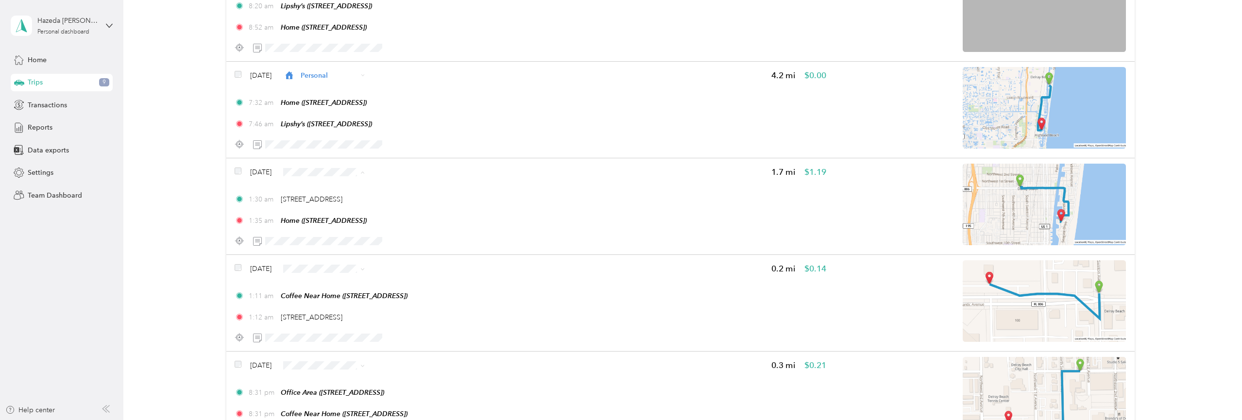
click at [329, 269] on span "Personal" at bounding box center [354, 274] width 68 height 10
click at [333, 211] on span "Personal" at bounding box center [354, 216] width 68 height 10
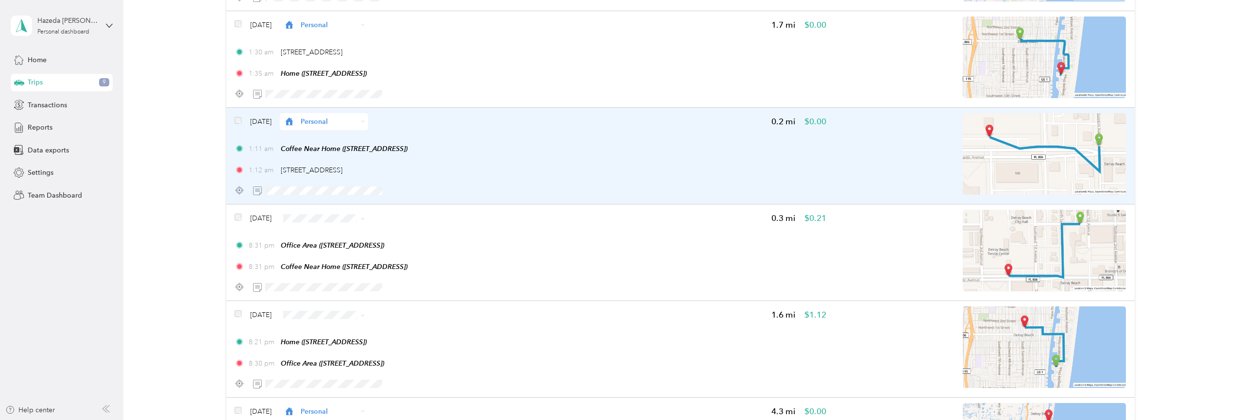
scroll to position [15887, 0]
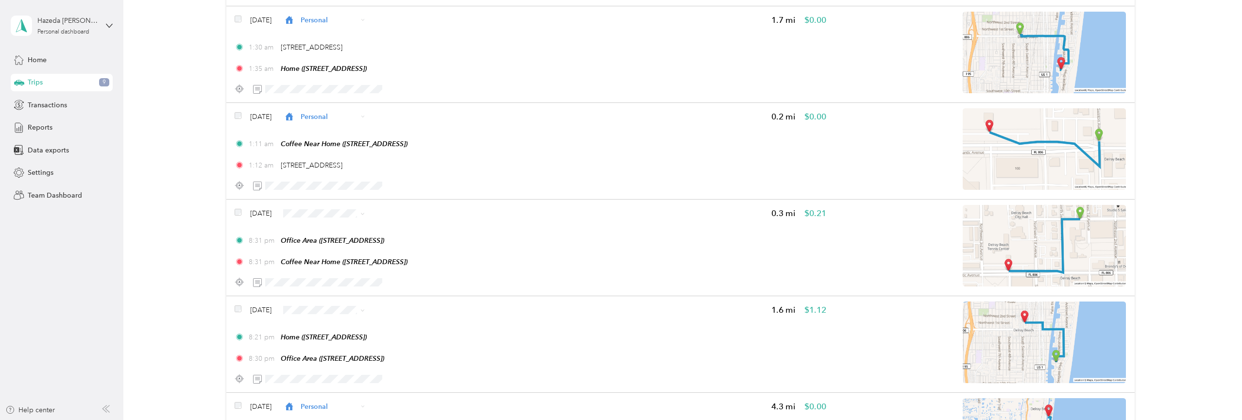
click at [349, 158] on span "Personal" at bounding box center [354, 161] width 68 height 10
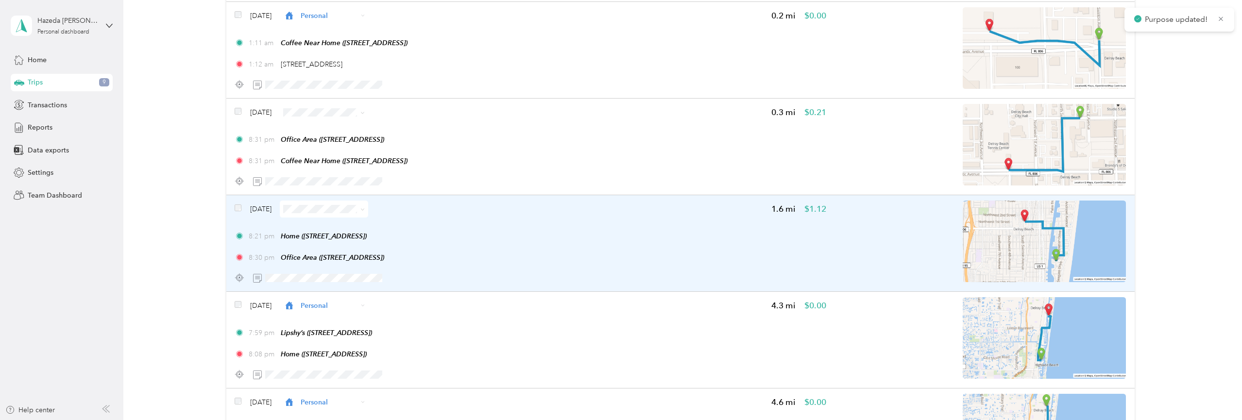
scroll to position [15989, 0]
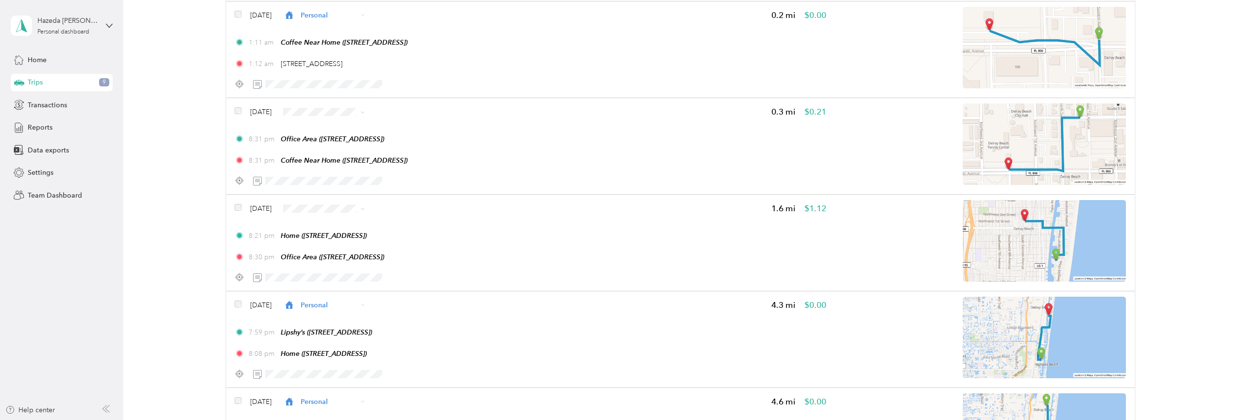
click at [319, 152] on span "Personal" at bounding box center [346, 155] width 86 height 10
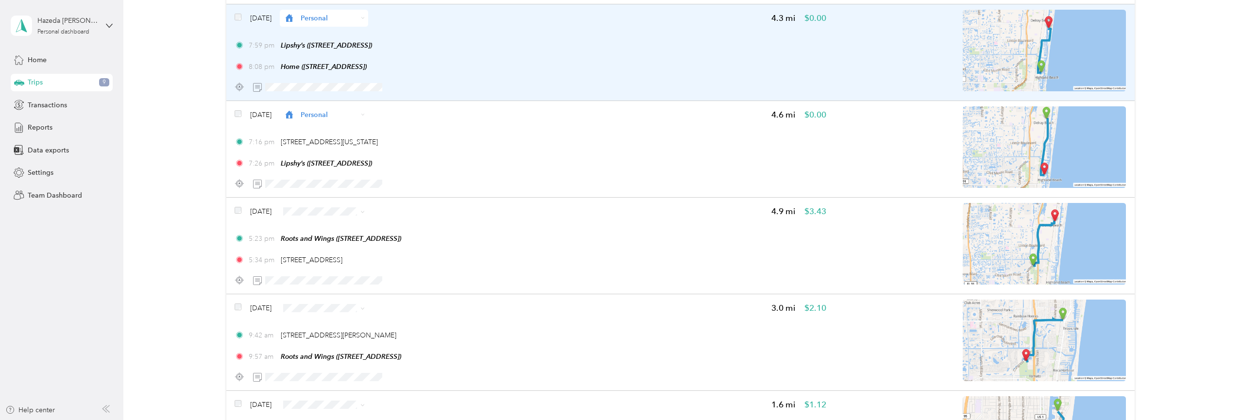
scroll to position [16291, 0]
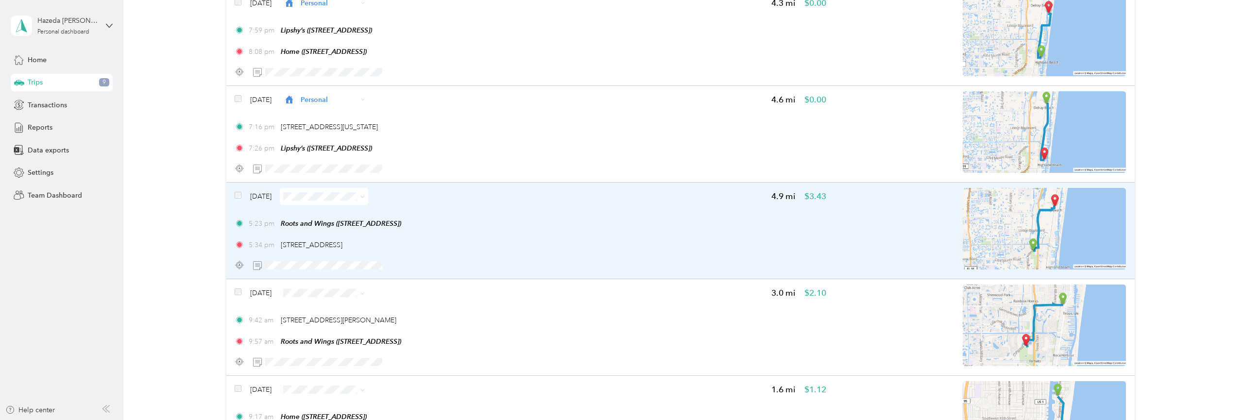
click at [338, 205] on span at bounding box center [324, 196] width 88 height 17
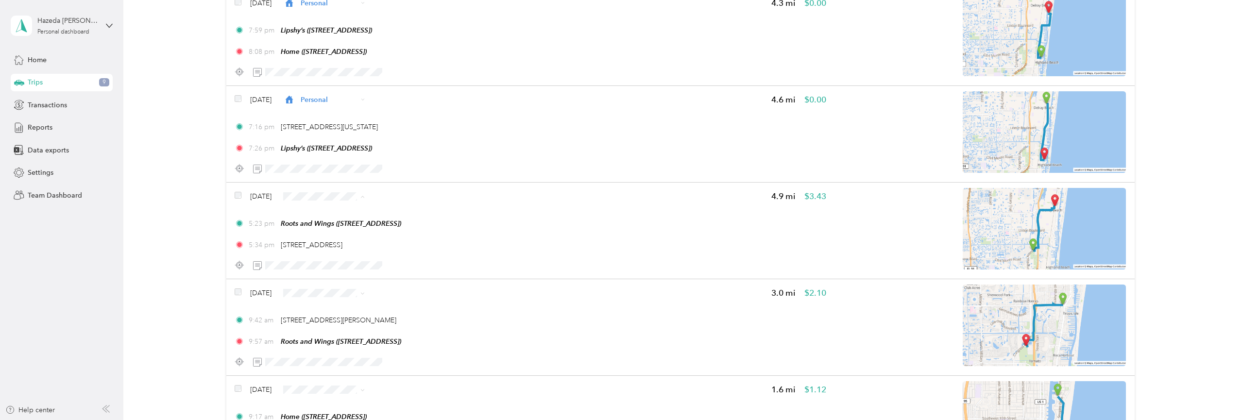
click at [325, 297] on span "Personal" at bounding box center [354, 301] width 68 height 10
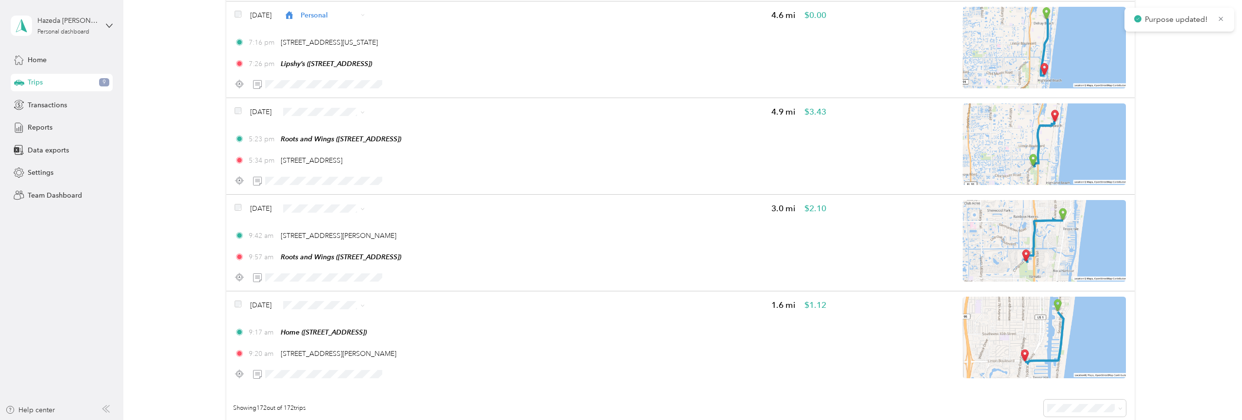
scroll to position [16375, 0]
click at [352, 165] on ol "Work Personal Program Coordinator Other Charity Medical Moving Commute" at bounding box center [346, 201] width 100 height 136
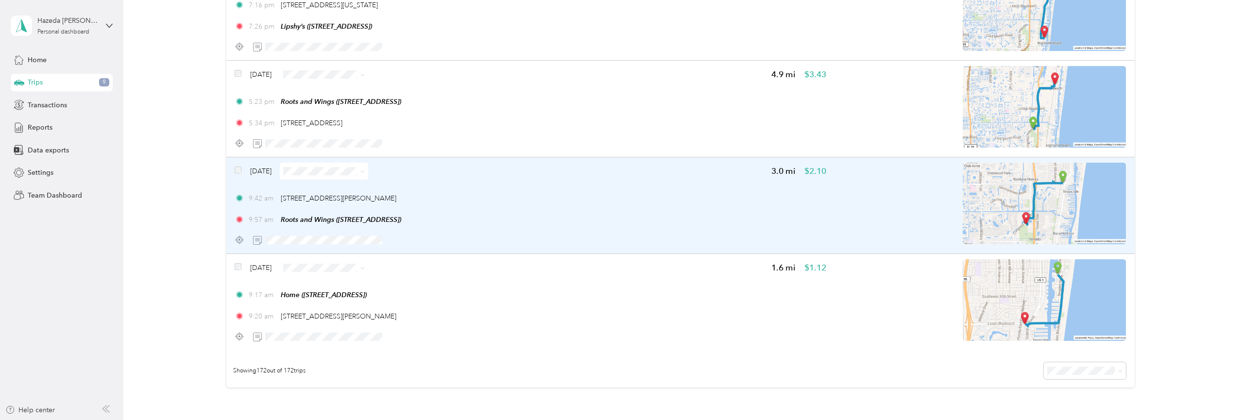
scroll to position [16432, 0]
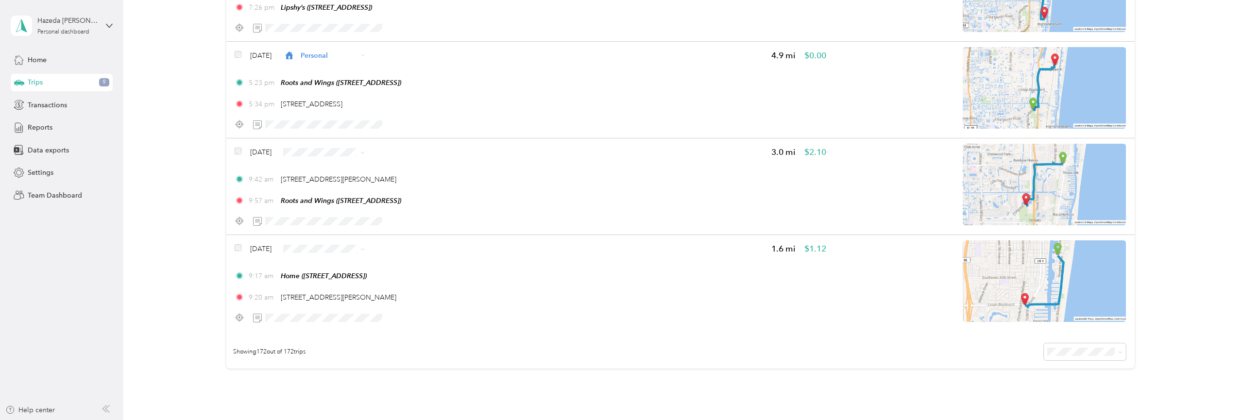
click at [325, 197] on span "Personal" at bounding box center [354, 198] width 68 height 10
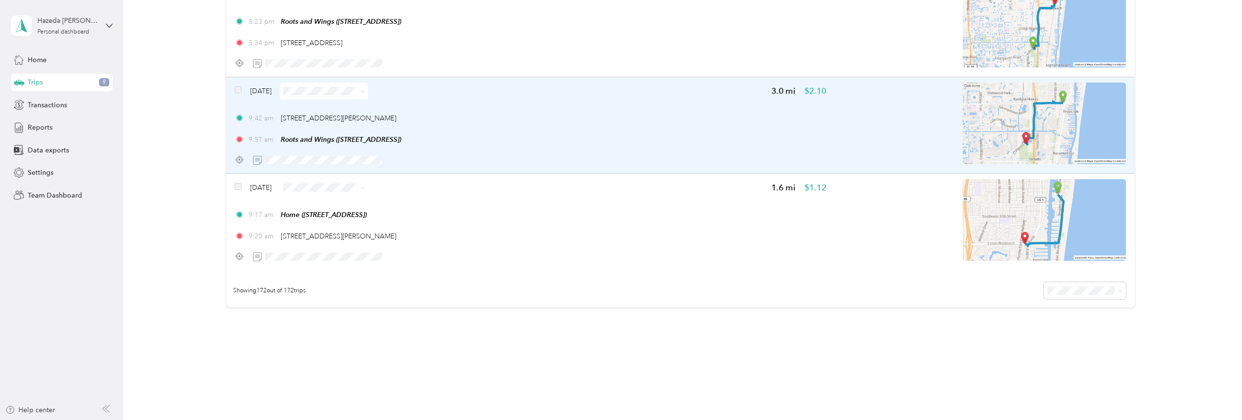
scroll to position [16495, 0]
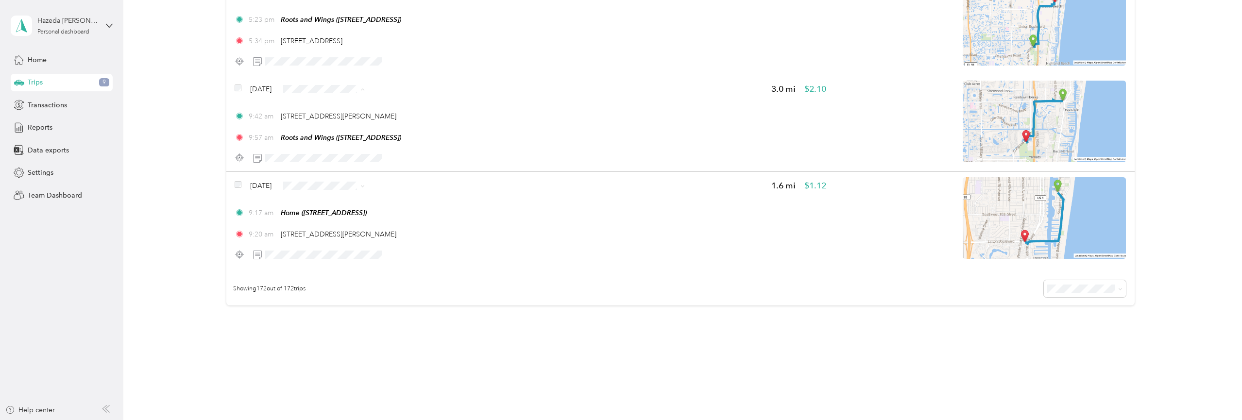
click at [326, 190] on span "Personal" at bounding box center [354, 193] width 68 height 10
click at [331, 192] on span "Personal" at bounding box center [354, 193] width 68 height 10
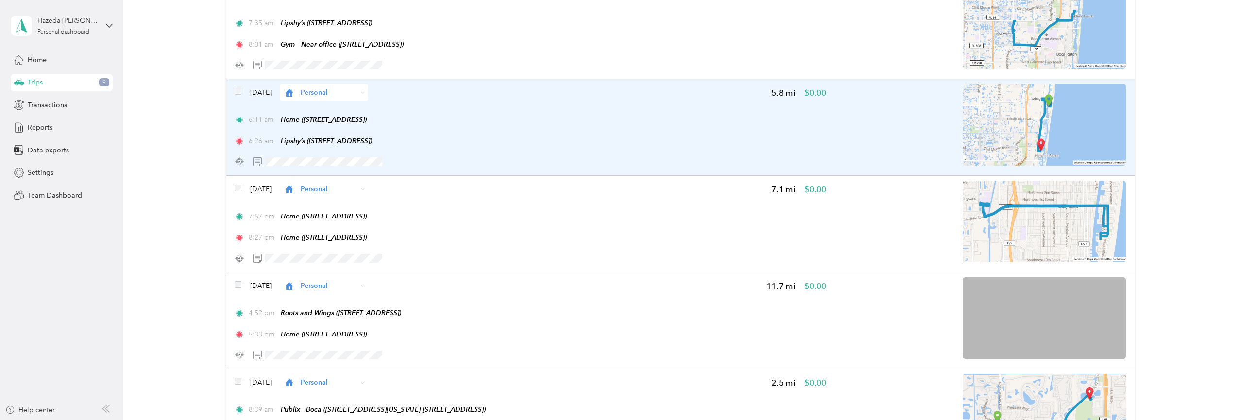
scroll to position [0, 0]
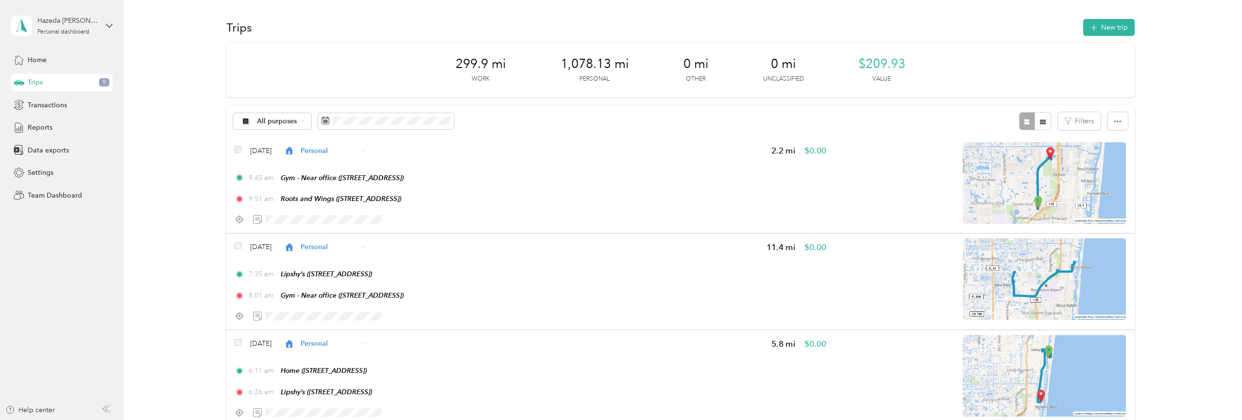
click at [43, 122] on span "Reports" at bounding box center [40, 127] width 25 height 10
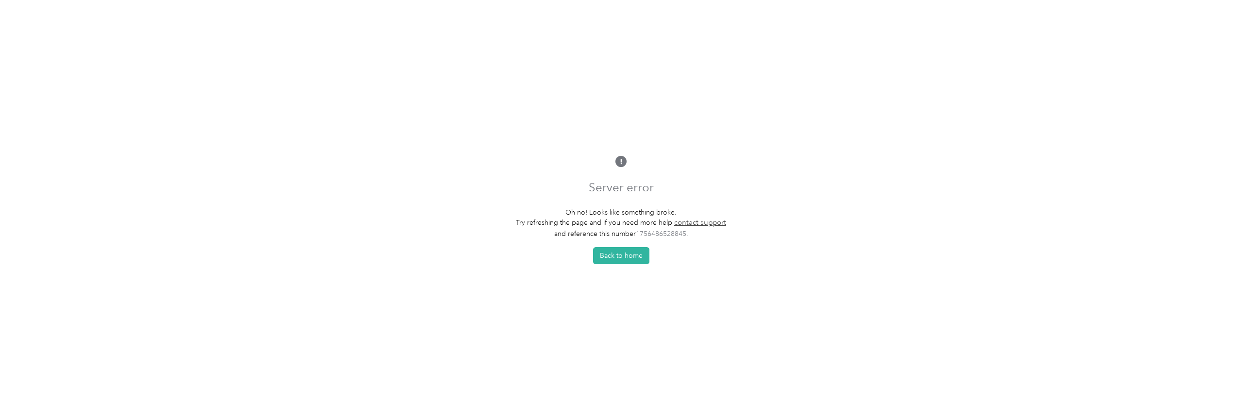
click at [627, 254] on button "Back to home" at bounding box center [621, 255] width 56 height 17
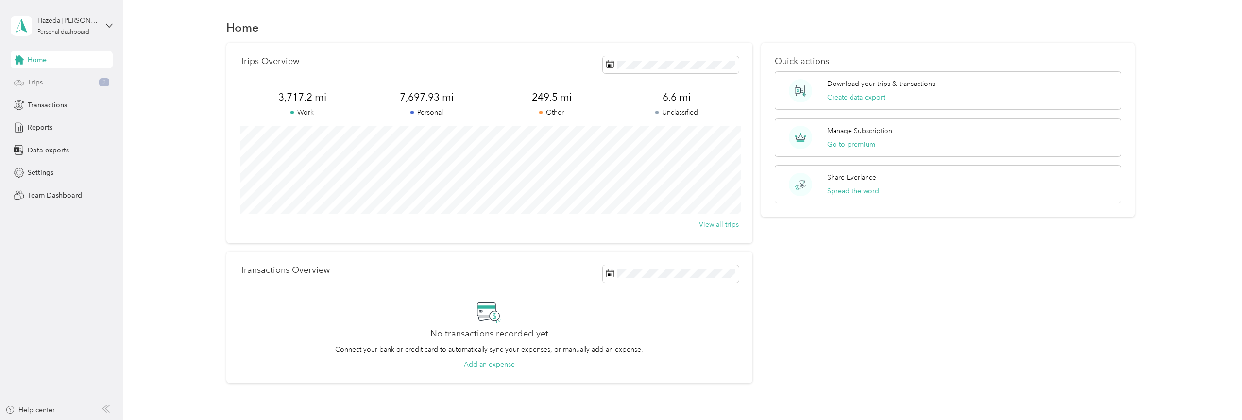
click at [49, 77] on div "Trips 2" at bounding box center [62, 82] width 102 height 17
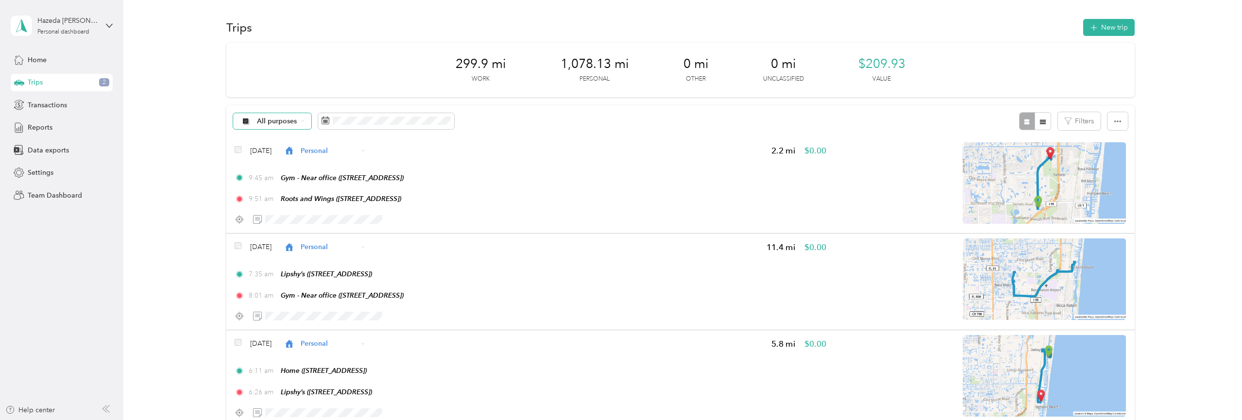
click at [262, 115] on div "All purposes" at bounding box center [272, 121] width 79 height 17
click at [273, 157] on li "Unclassified" at bounding box center [284, 155] width 100 height 17
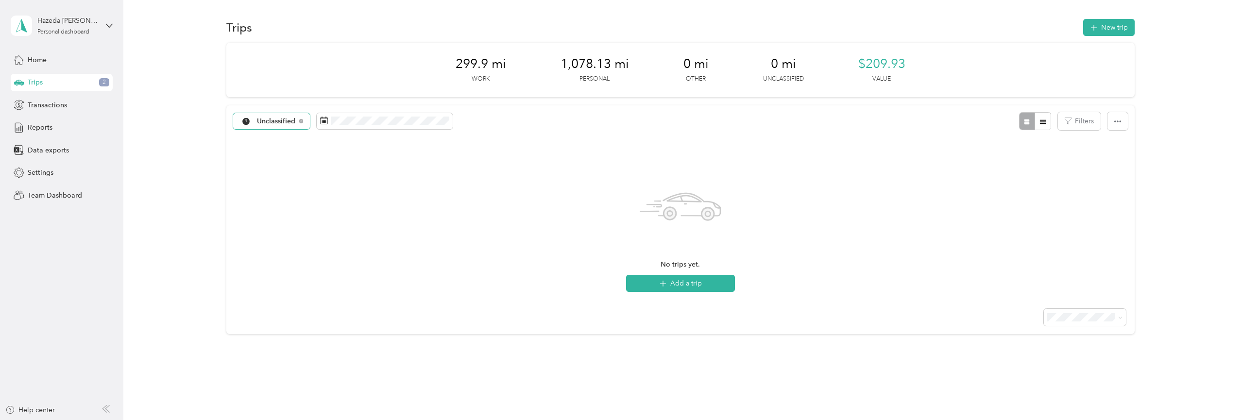
click at [270, 121] on span "Unclassified" at bounding box center [276, 121] width 39 height 7
click at [273, 201] on li "Program Coordinator" at bounding box center [284, 206] width 100 height 17
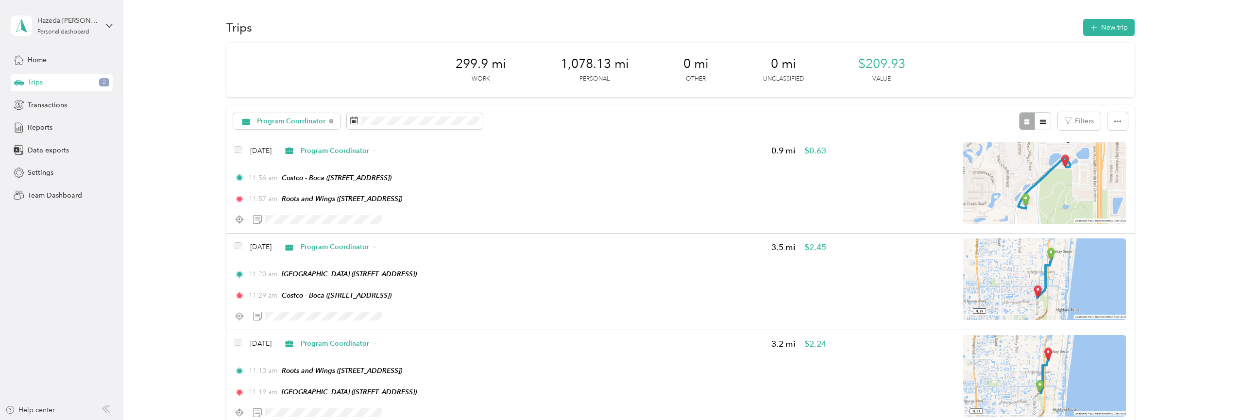
click at [73, 79] on div "Trips 2" at bounding box center [62, 82] width 102 height 17
click at [46, 119] on div "Reports" at bounding box center [62, 127] width 102 height 17
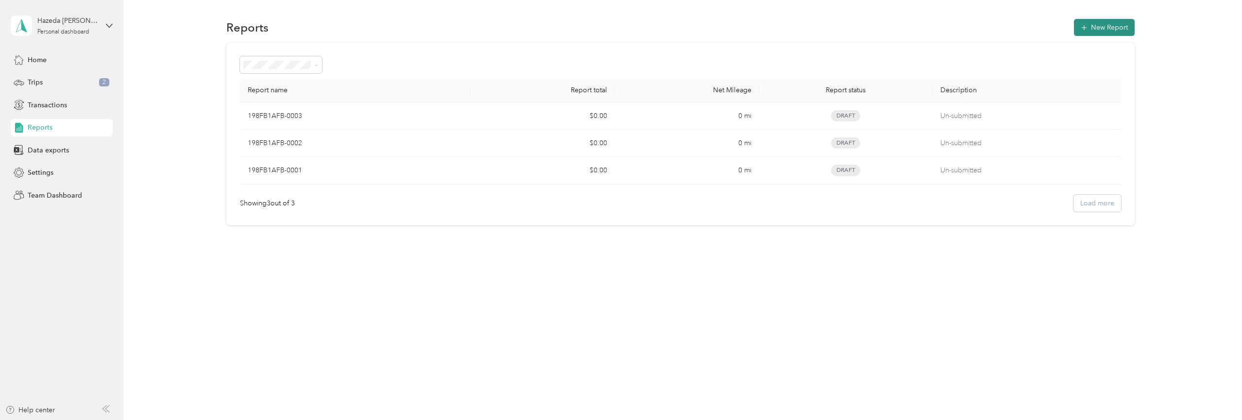
click at [1120, 23] on button "New Report" at bounding box center [1104, 27] width 61 height 17
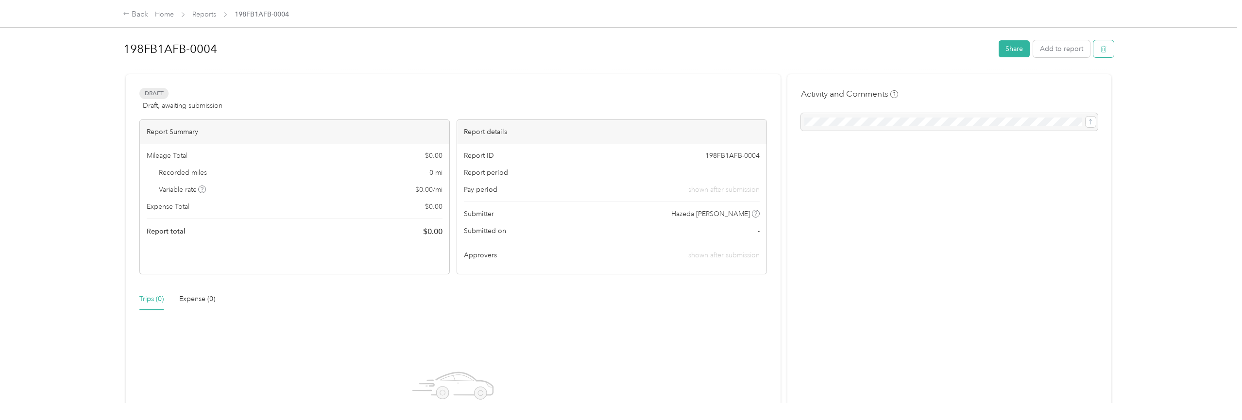
click at [1107, 46] on icon "button" at bounding box center [1103, 49] width 7 height 7
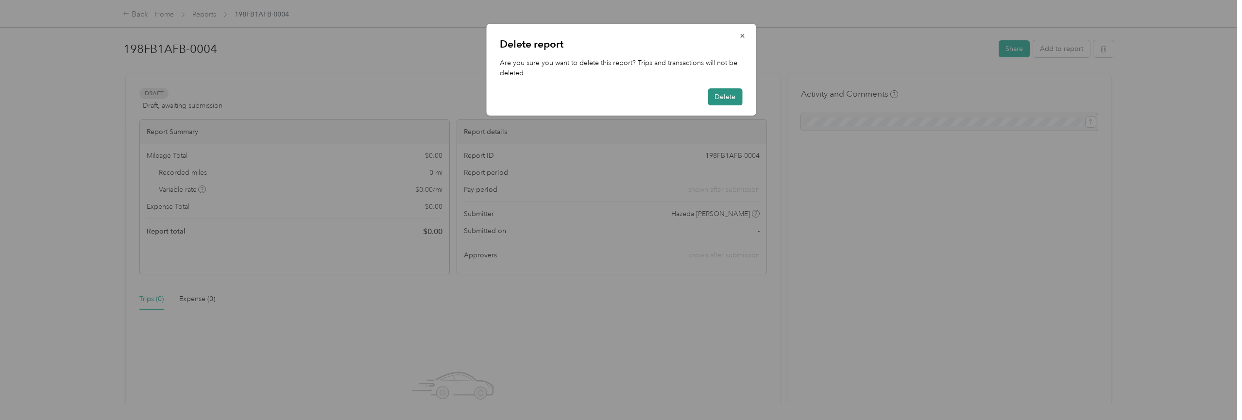
click at [729, 94] on button "Delete" at bounding box center [725, 96] width 34 height 17
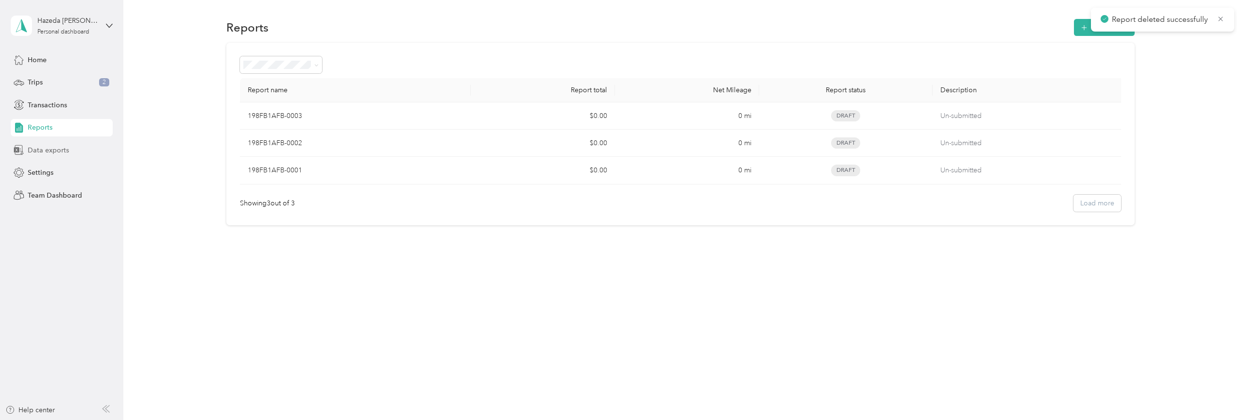
click at [27, 154] on div "Data exports" at bounding box center [62, 149] width 102 height 17
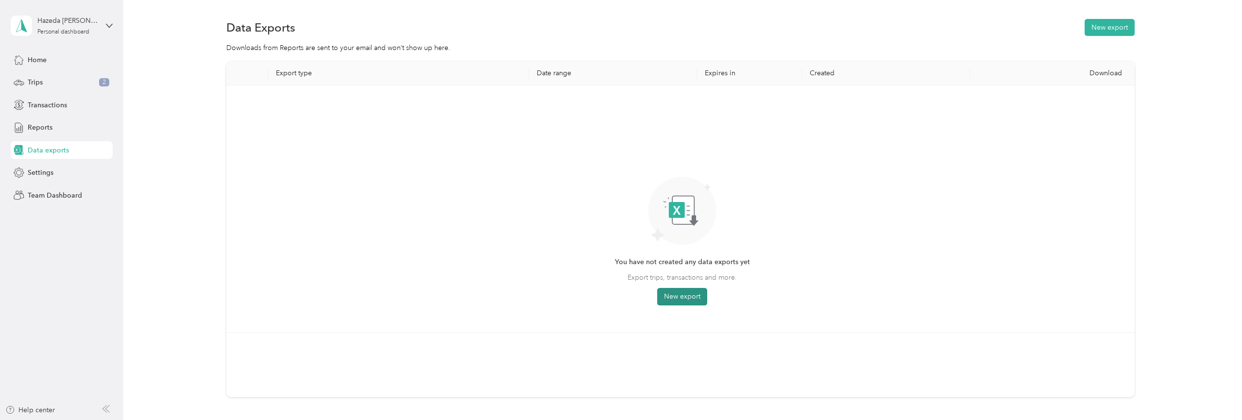
click at [691, 297] on button "New export" at bounding box center [682, 296] width 50 height 17
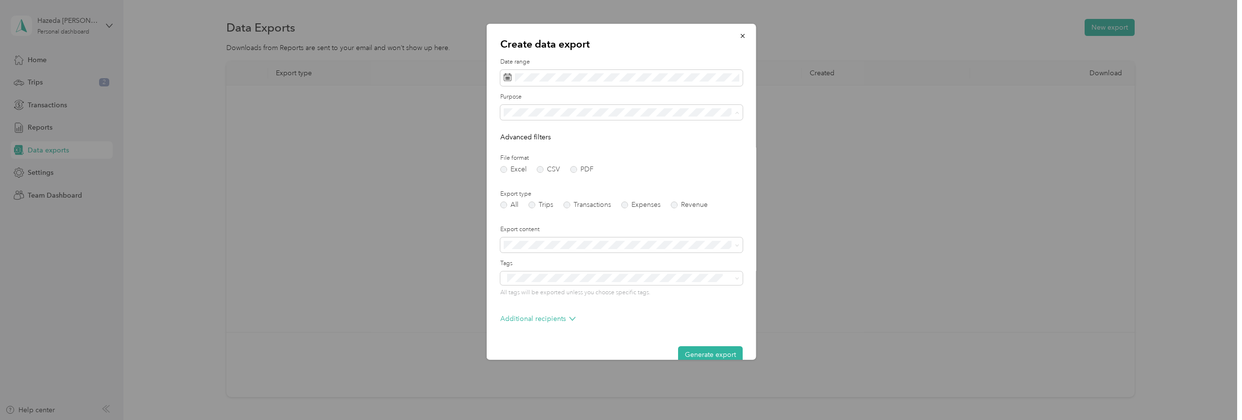
click at [526, 178] on span "Program Coordinator" at bounding box center [540, 180] width 66 height 8
click at [579, 168] on label "PDF" at bounding box center [581, 169] width 23 height 7
click at [535, 207] on label "Trips" at bounding box center [540, 205] width 25 height 7
click at [567, 281] on li "Summary and full trips list" at bounding box center [621, 279] width 242 height 17
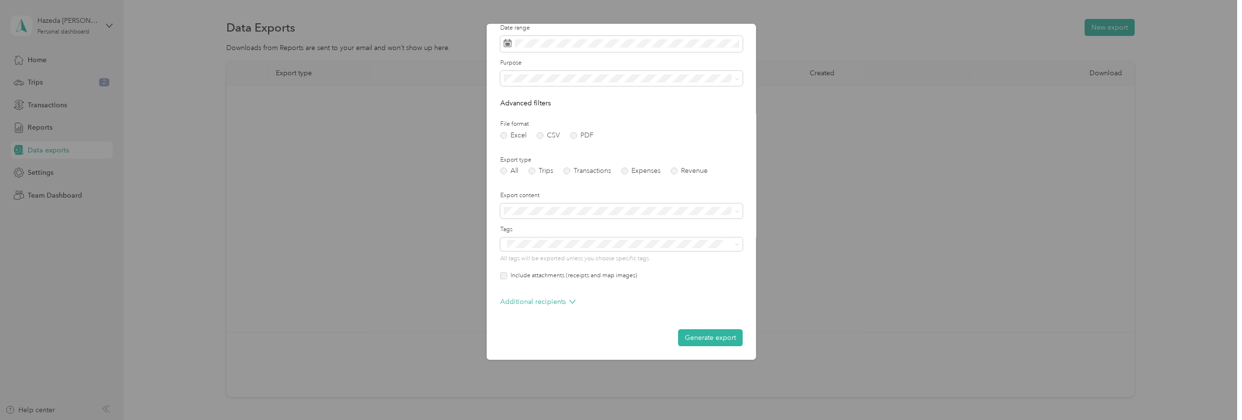
scroll to position [34, 0]
click at [703, 339] on button "Generate export" at bounding box center [710, 338] width 65 height 17
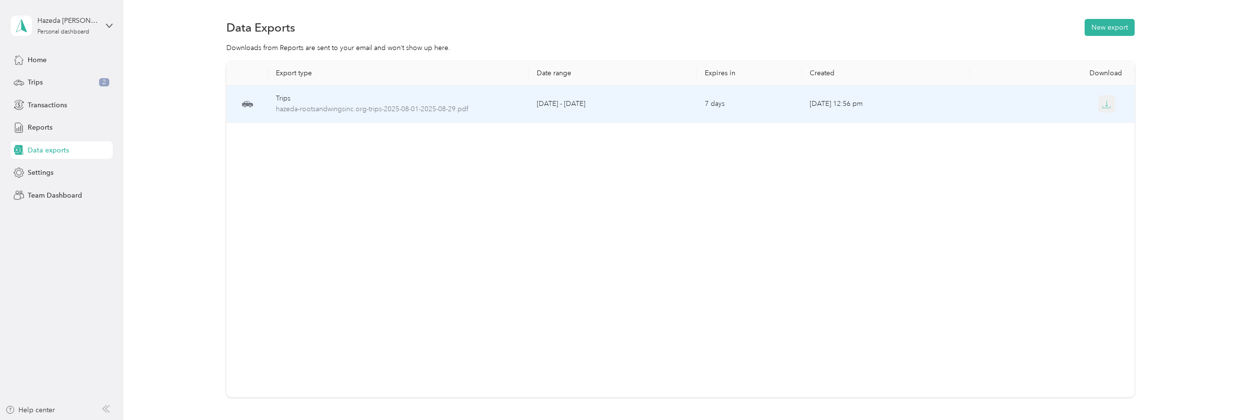
click at [1109, 103] on icon "button" at bounding box center [1106, 104] width 9 height 9
